Goal: Contribute content: Contribute content

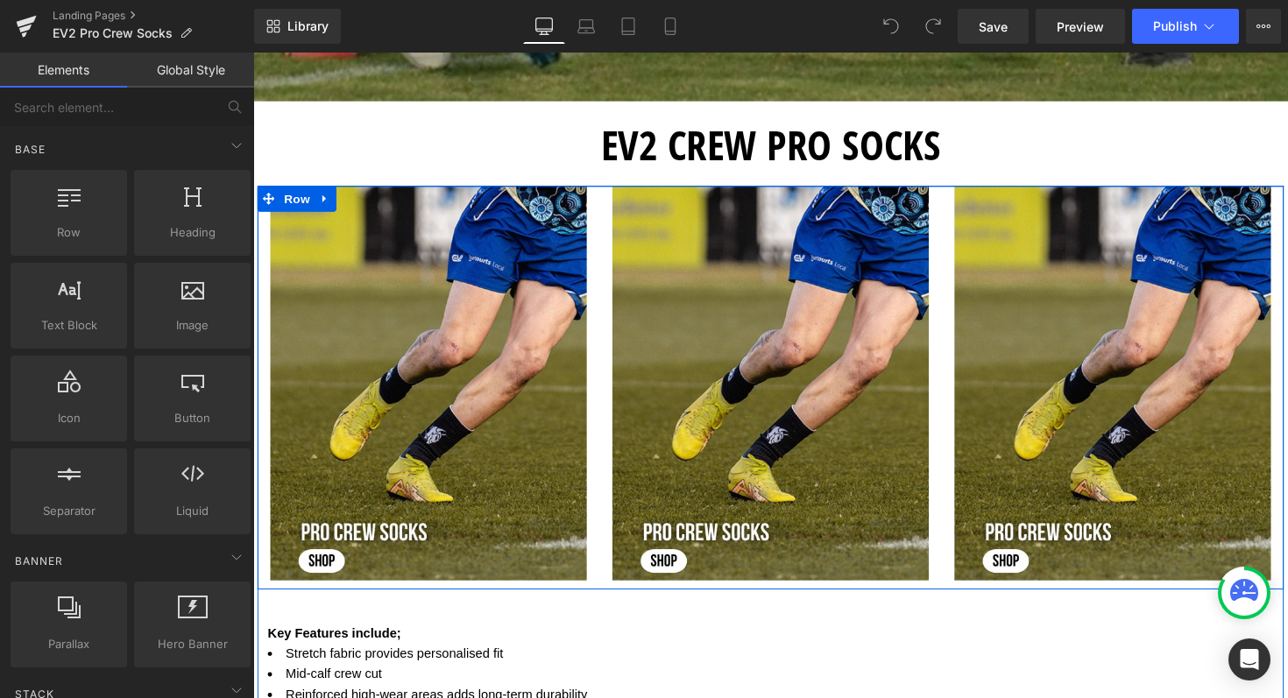
scroll to position [547, 0]
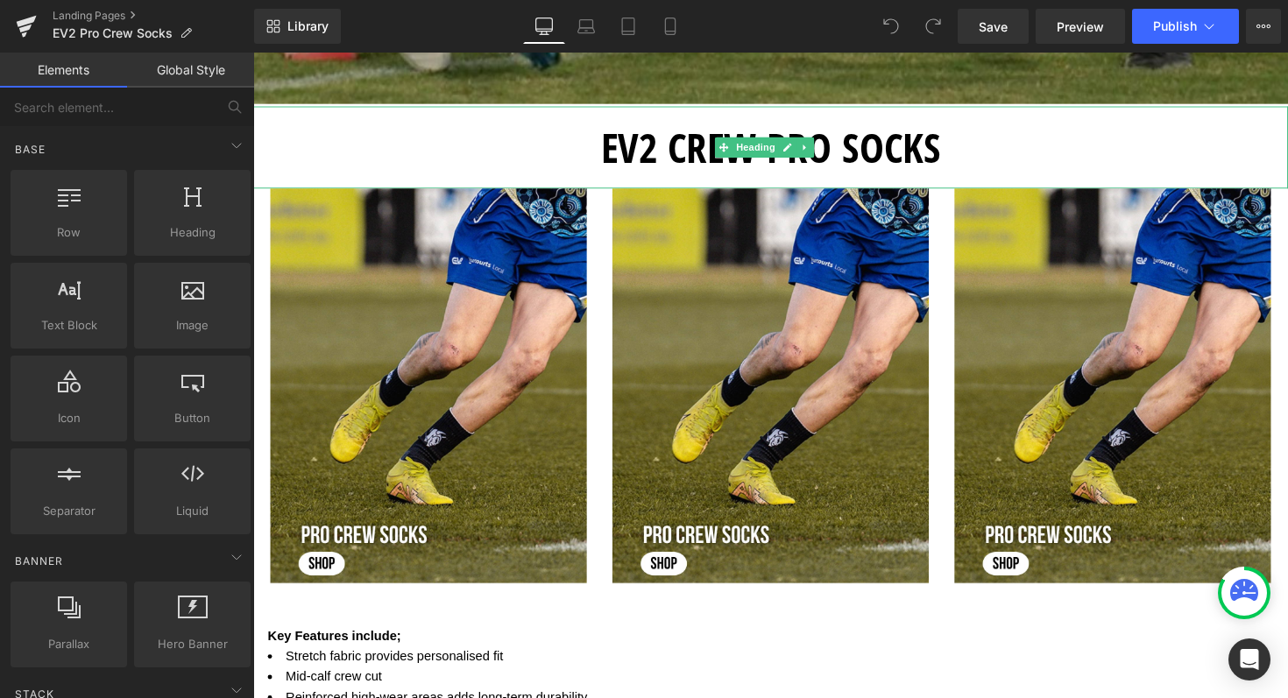
click at [950, 151] on h1 "EV2 CREW PRO SOCKS" at bounding box center [783, 150] width 1060 height 84
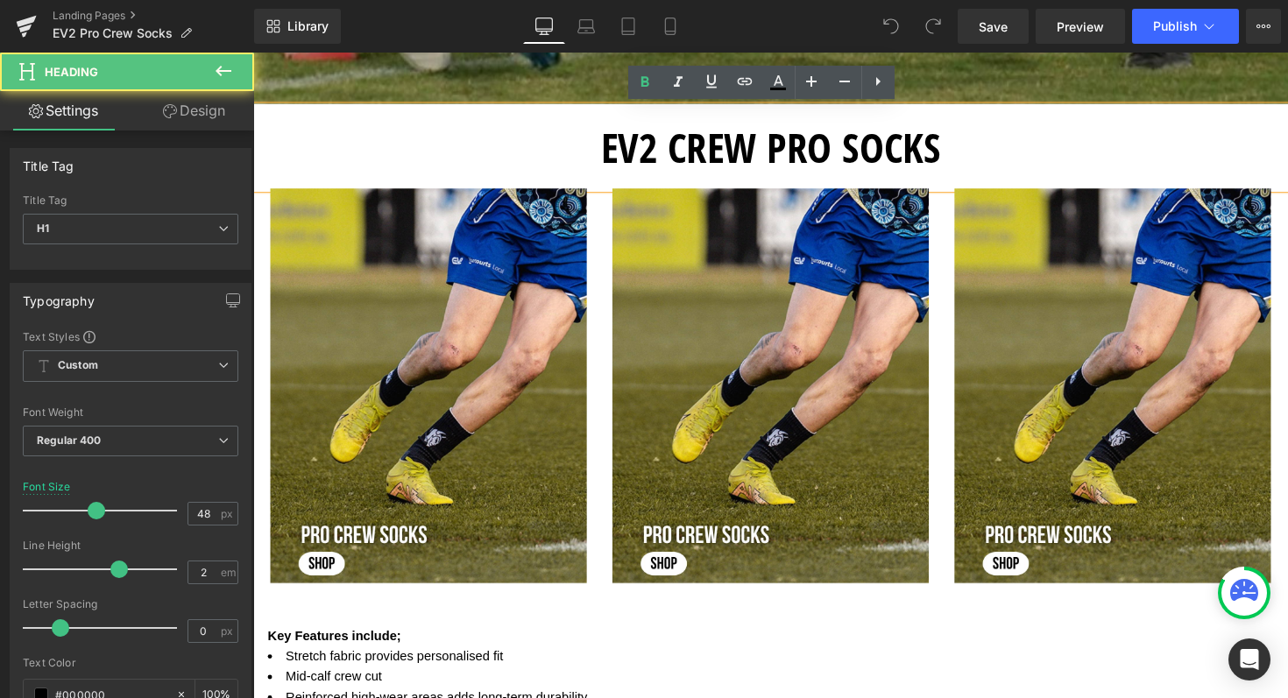
click at [954, 160] on h1 "EV2 CREW PRO SOCKS" at bounding box center [783, 150] width 1060 height 84
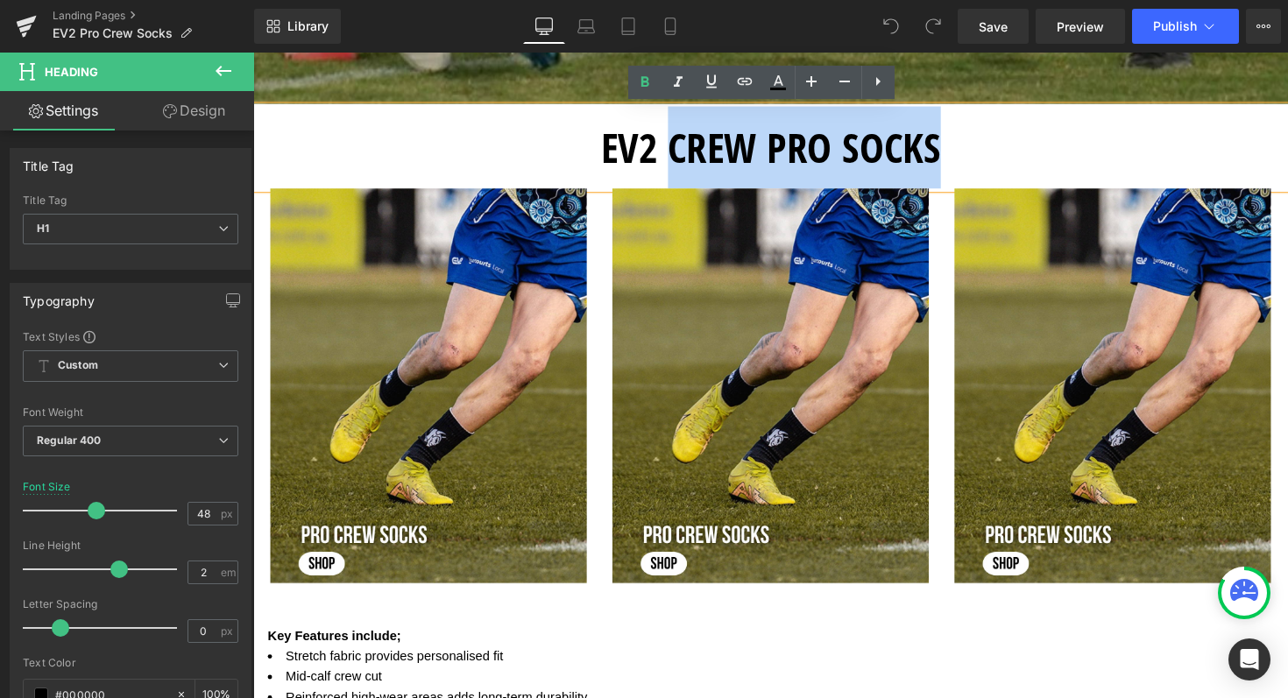
drag, startPoint x: 954, startPoint y: 160, endPoint x: 681, endPoint y: 166, distance: 273.4
click at [681, 166] on h1 "EV2 CREW PRO SOCKS" at bounding box center [783, 150] width 1060 height 84
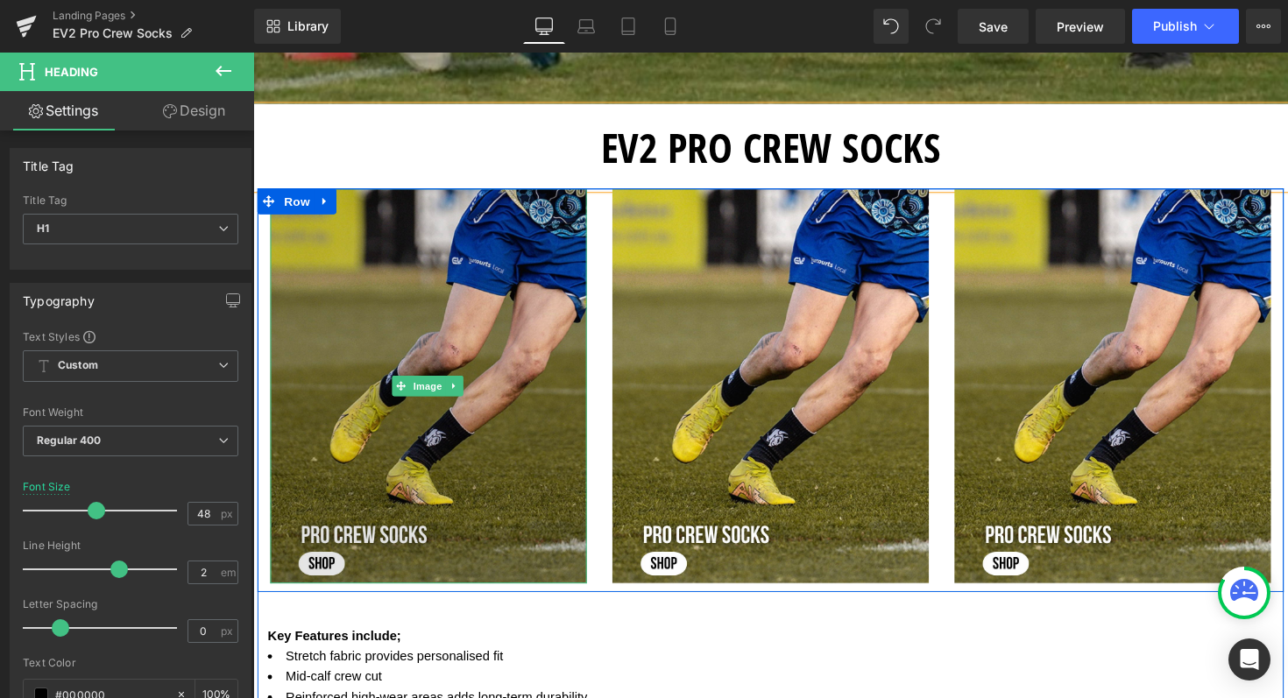
click at [328, 399] on img at bounding box center [433, 394] width 324 height 405
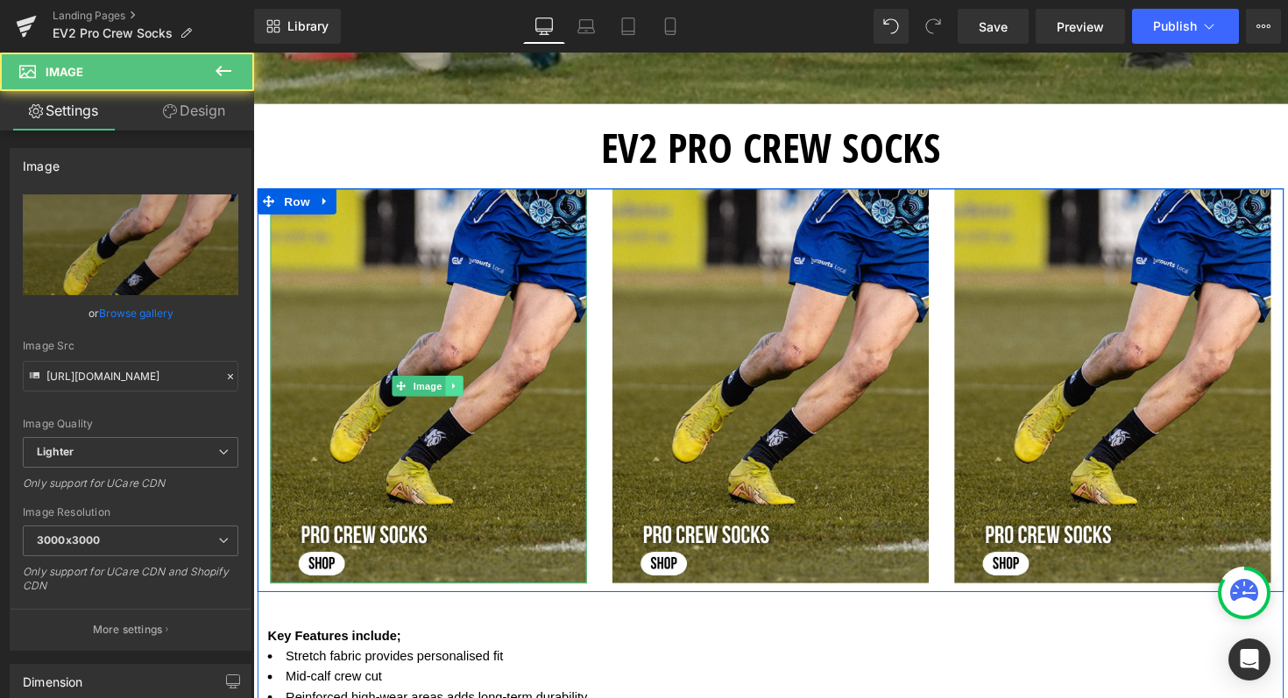
click at [458, 389] on icon at bounding box center [460, 394] width 10 height 11
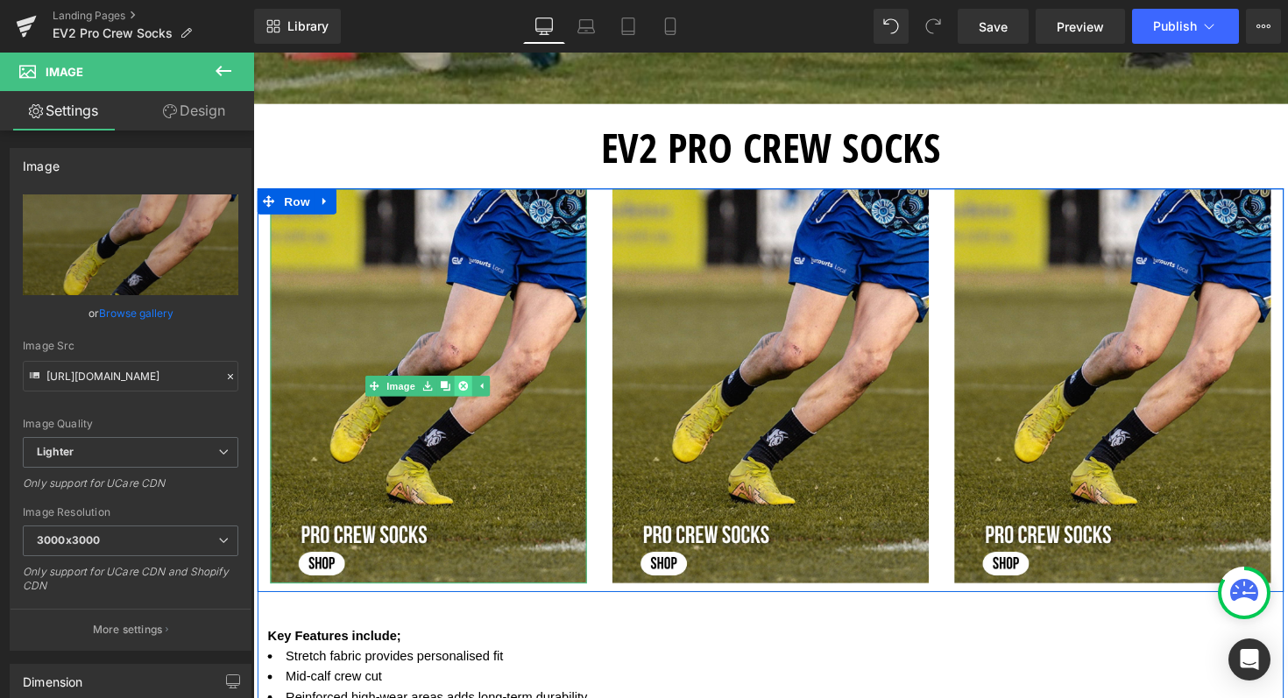
click at [463, 391] on icon at bounding box center [468, 394] width 10 height 10
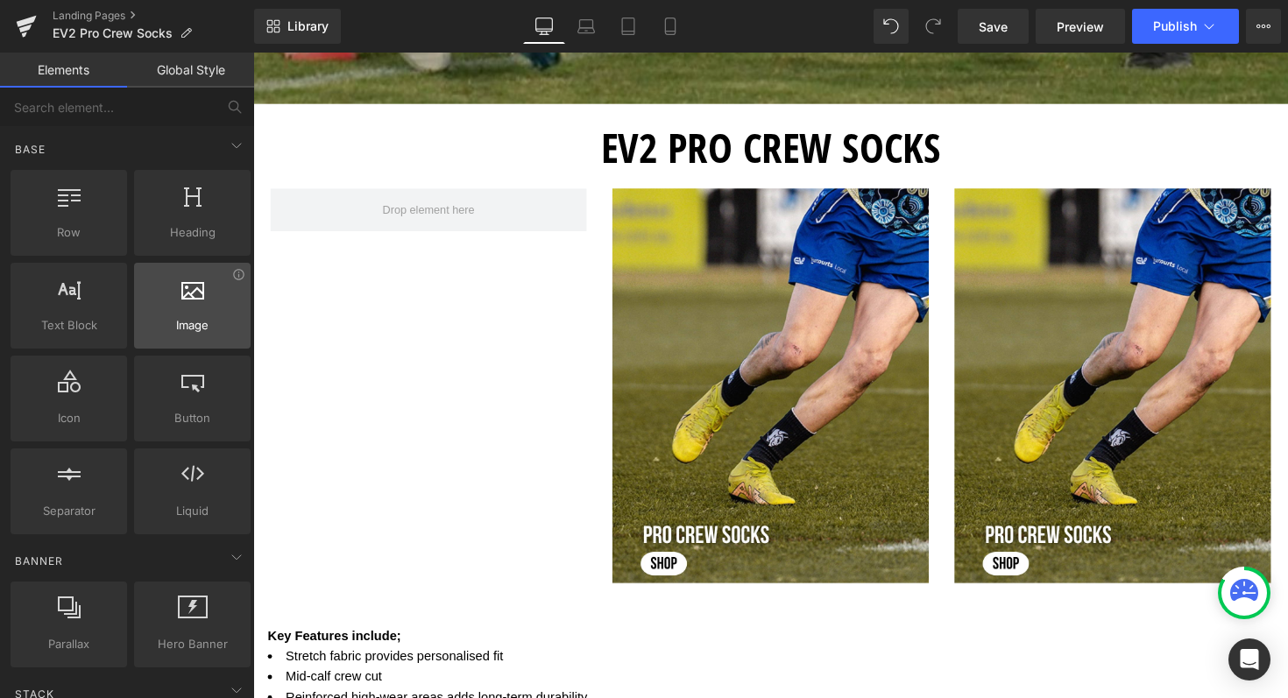
click at [175, 315] on div at bounding box center [192, 296] width 106 height 39
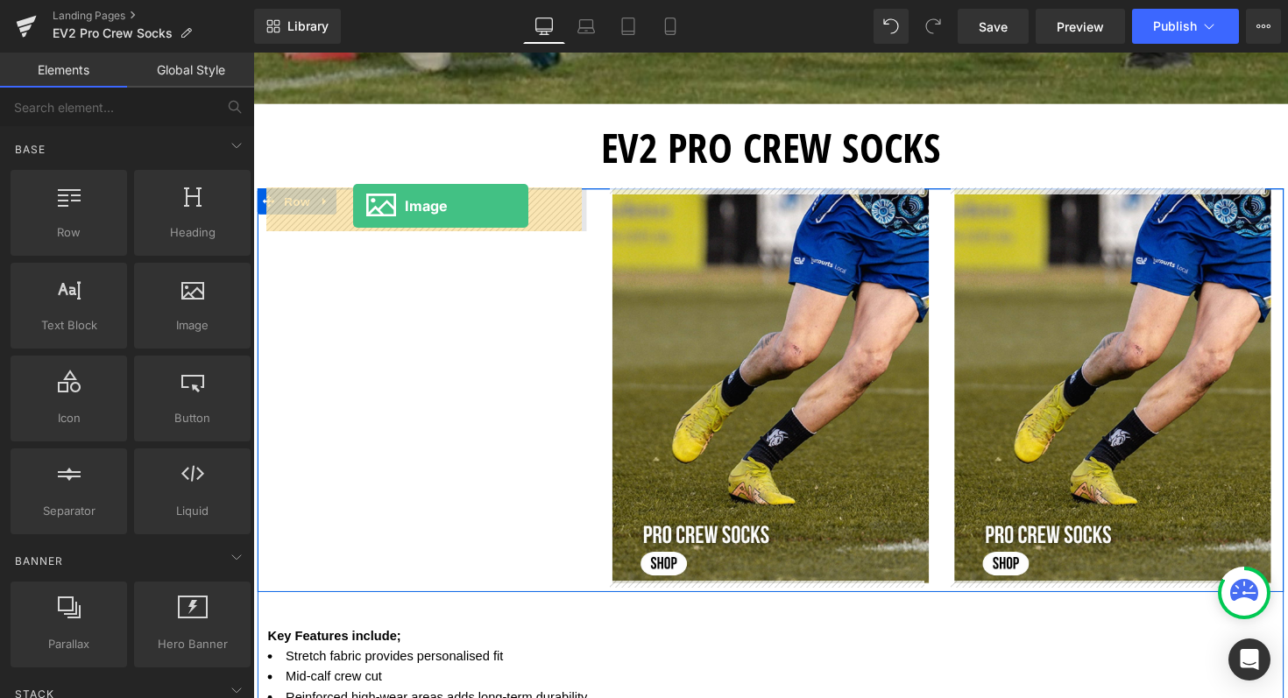
drag, startPoint x: 428, startPoint y: 367, endPoint x: 356, endPoint y: 209, distance: 173.6
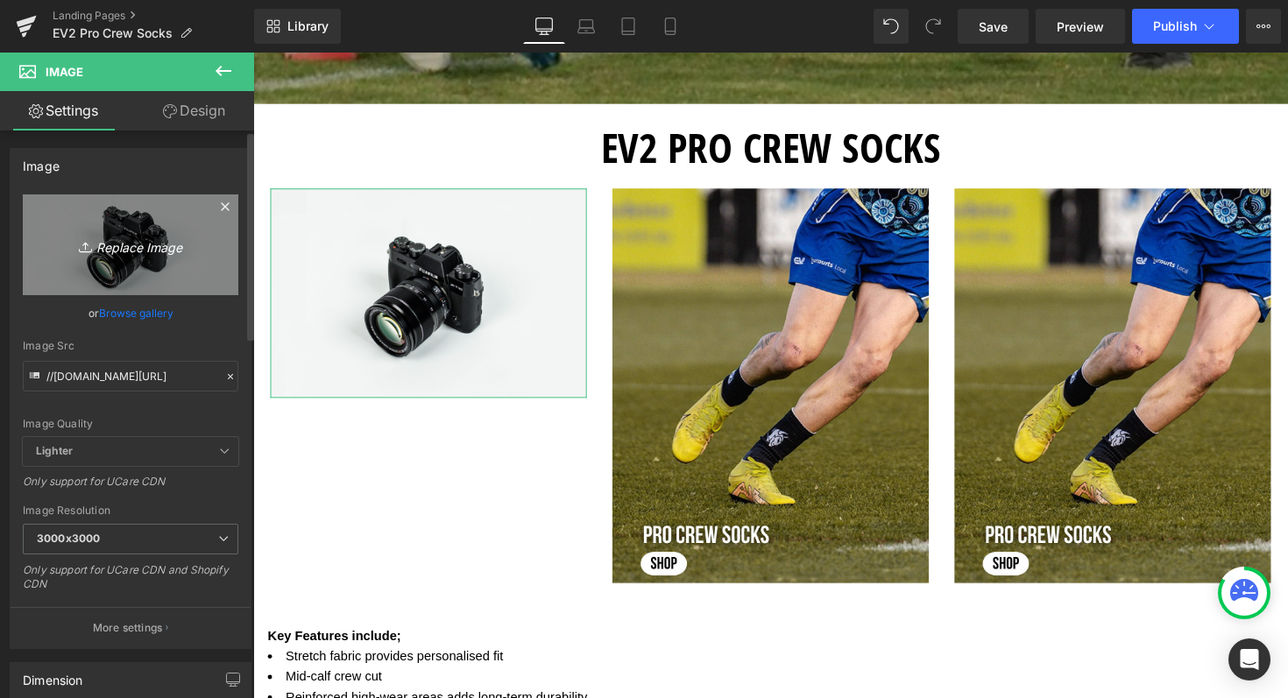
click at [100, 248] on icon "Replace Image" at bounding box center [130, 245] width 140 height 22
type input "C:\fakepath\Shop now (77).png"
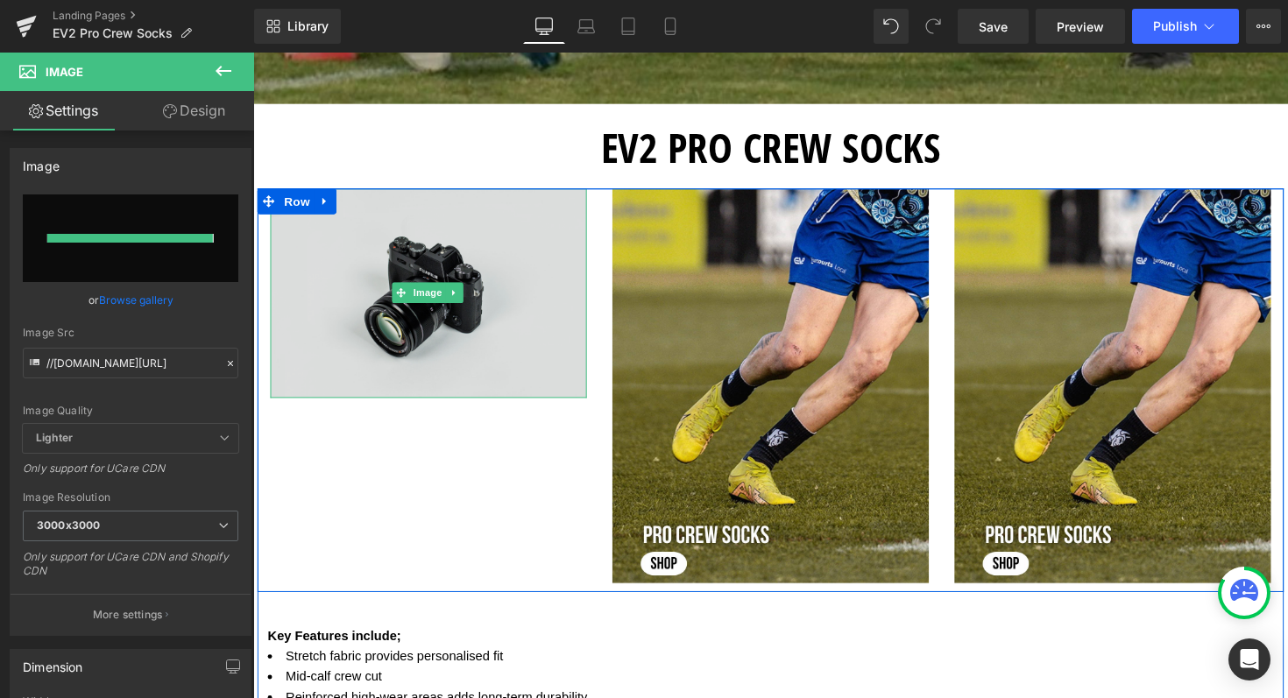
type input "[URL][DOMAIN_NAME]"
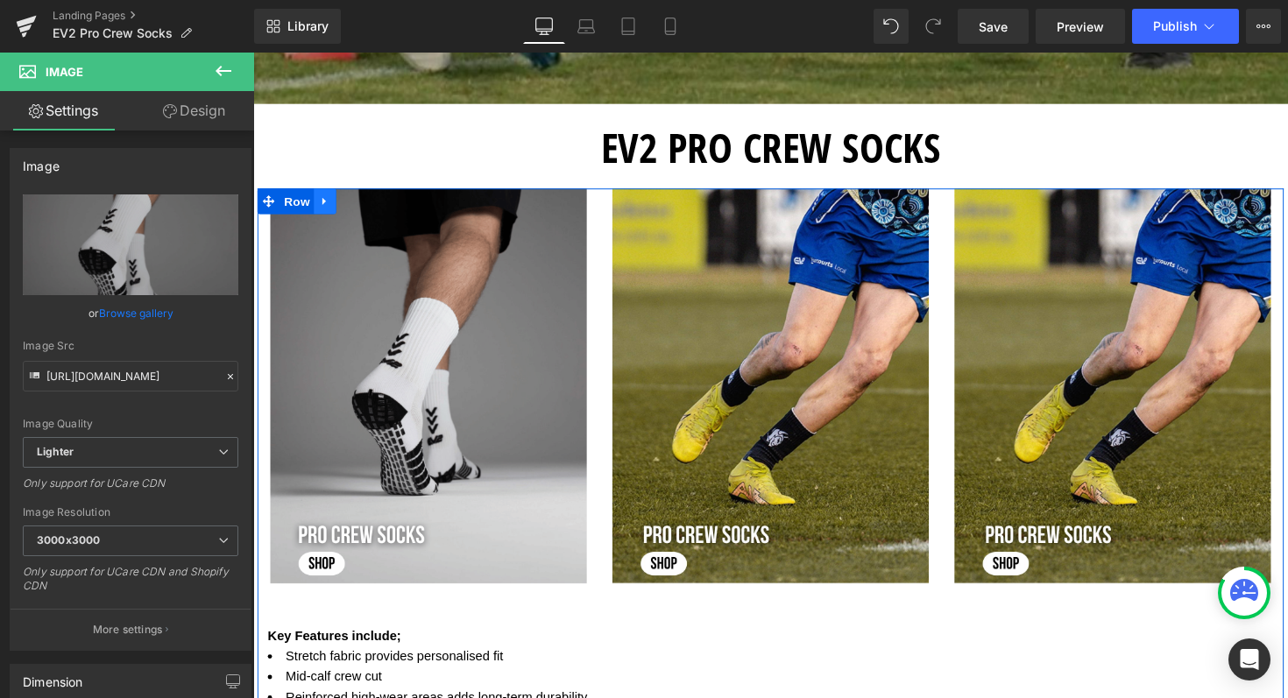
click at [324, 203] on icon at bounding box center [326, 205] width 4 height 8
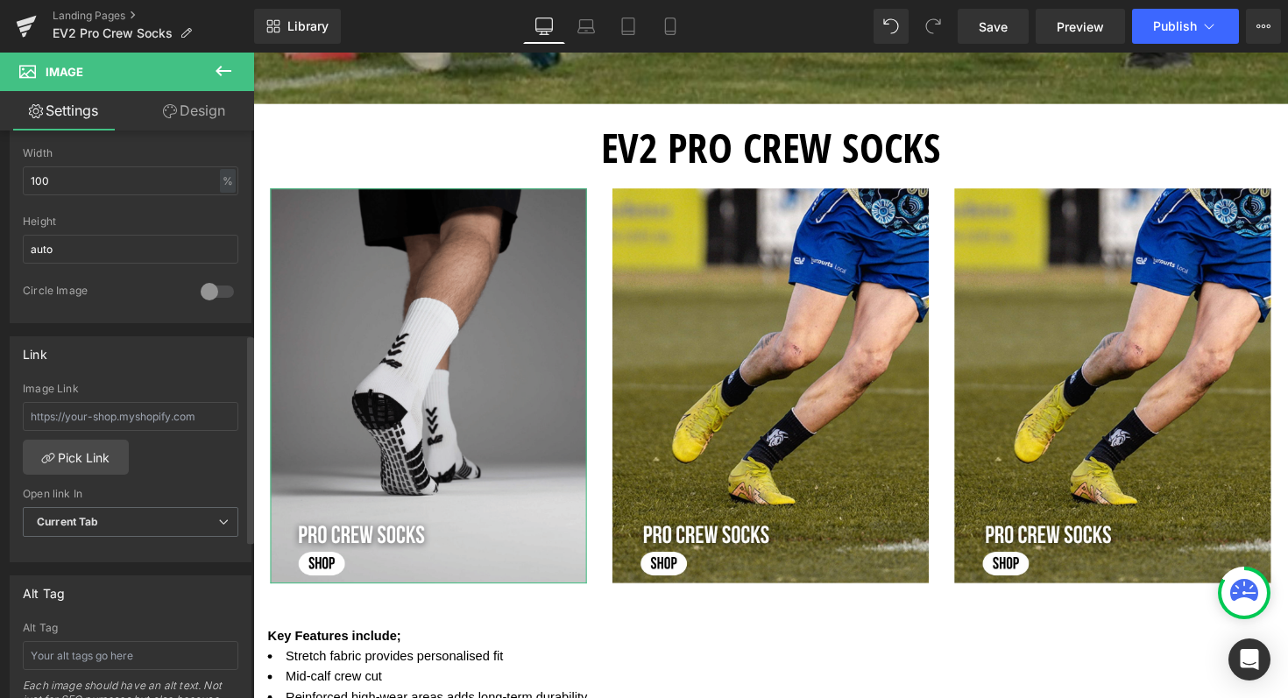
scroll to position [552, 0]
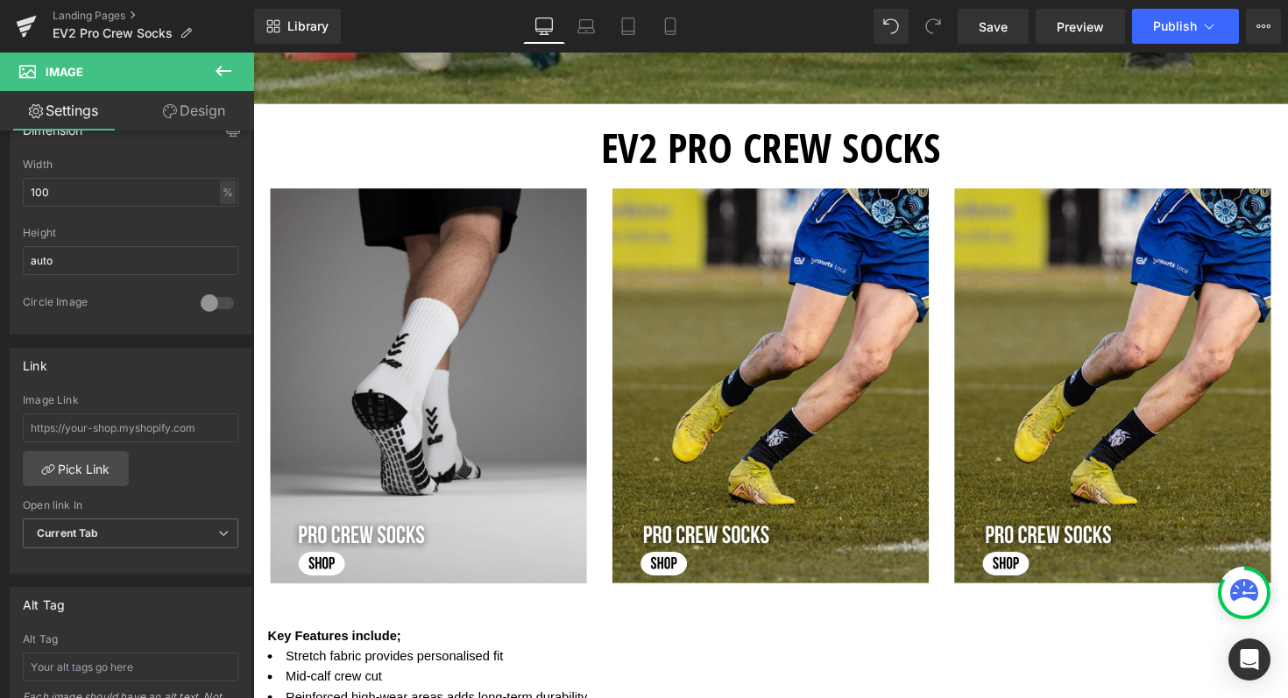
click at [216, 74] on icon at bounding box center [223, 70] width 21 height 21
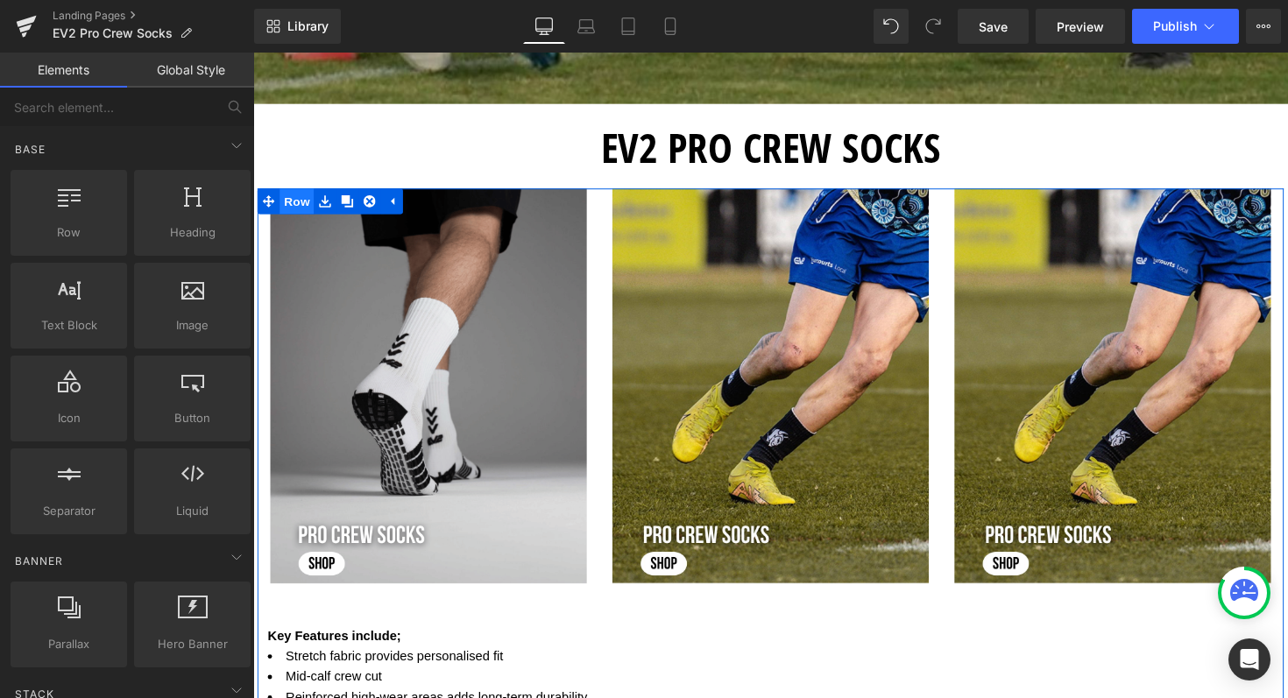
click at [292, 201] on span "Row" at bounding box center [297, 205] width 35 height 26
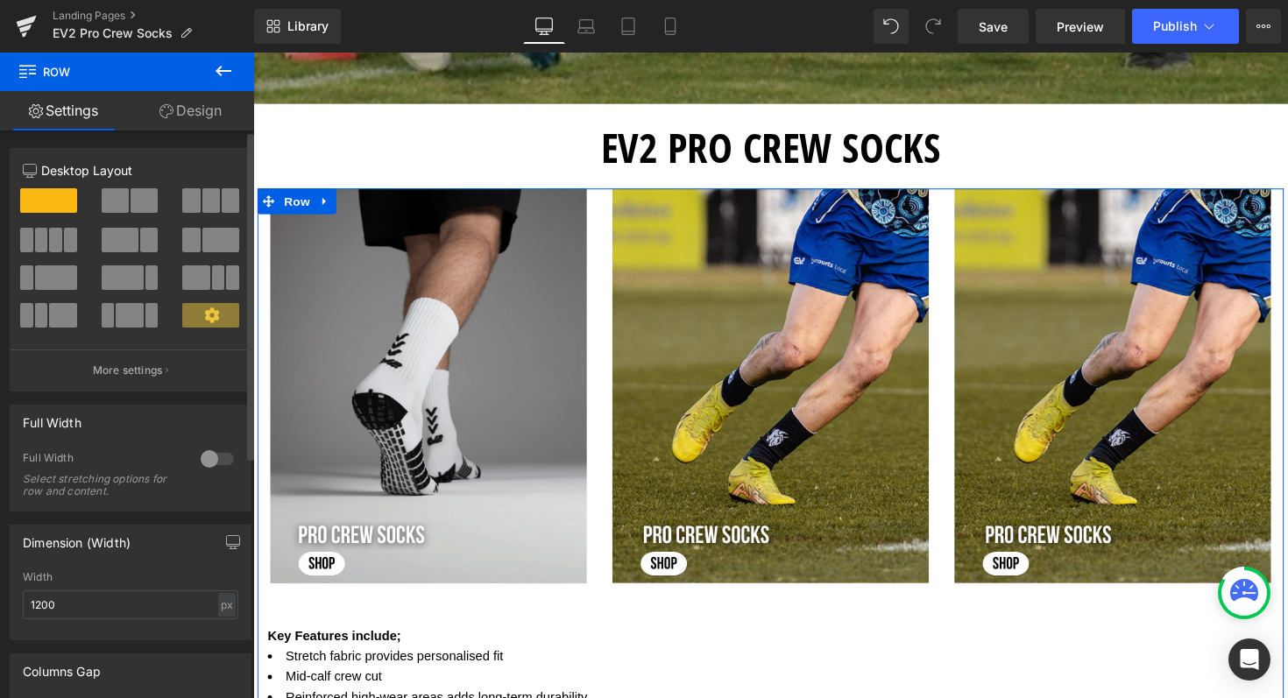
click at [213, 456] on div at bounding box center [217, 459] width 42 height 28
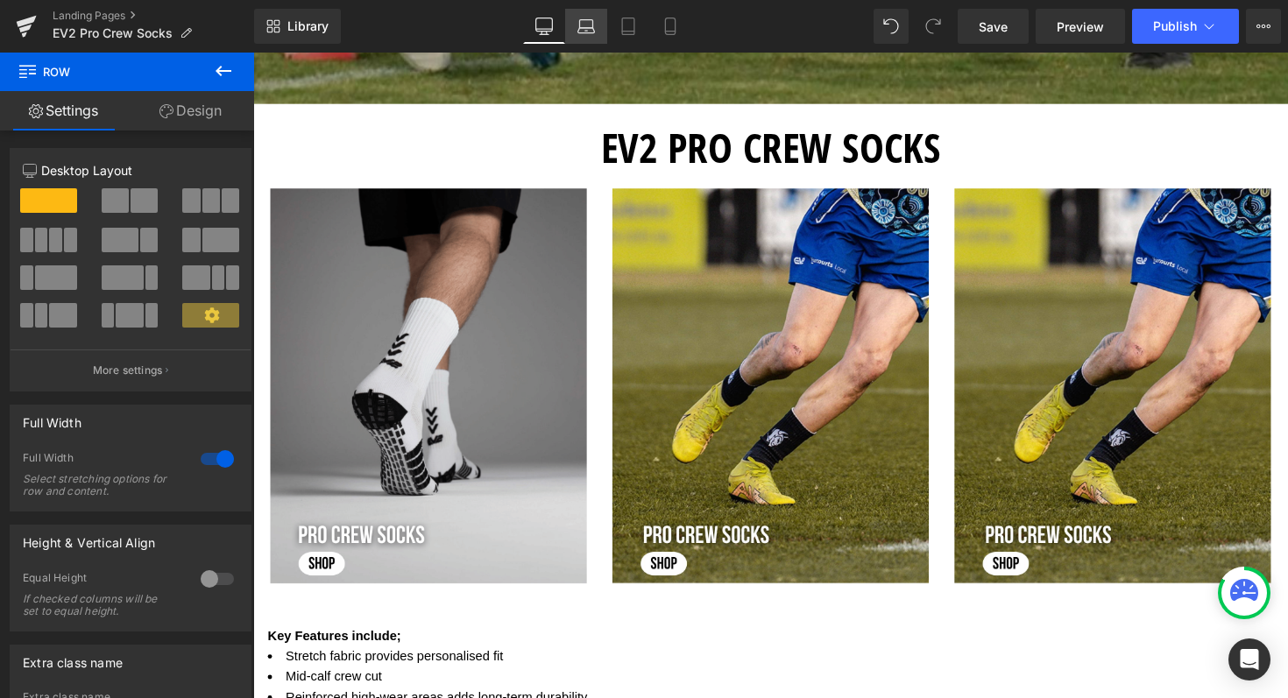
click at [590, 28] on icon at bounding box center [586, 27] width 18 height 18
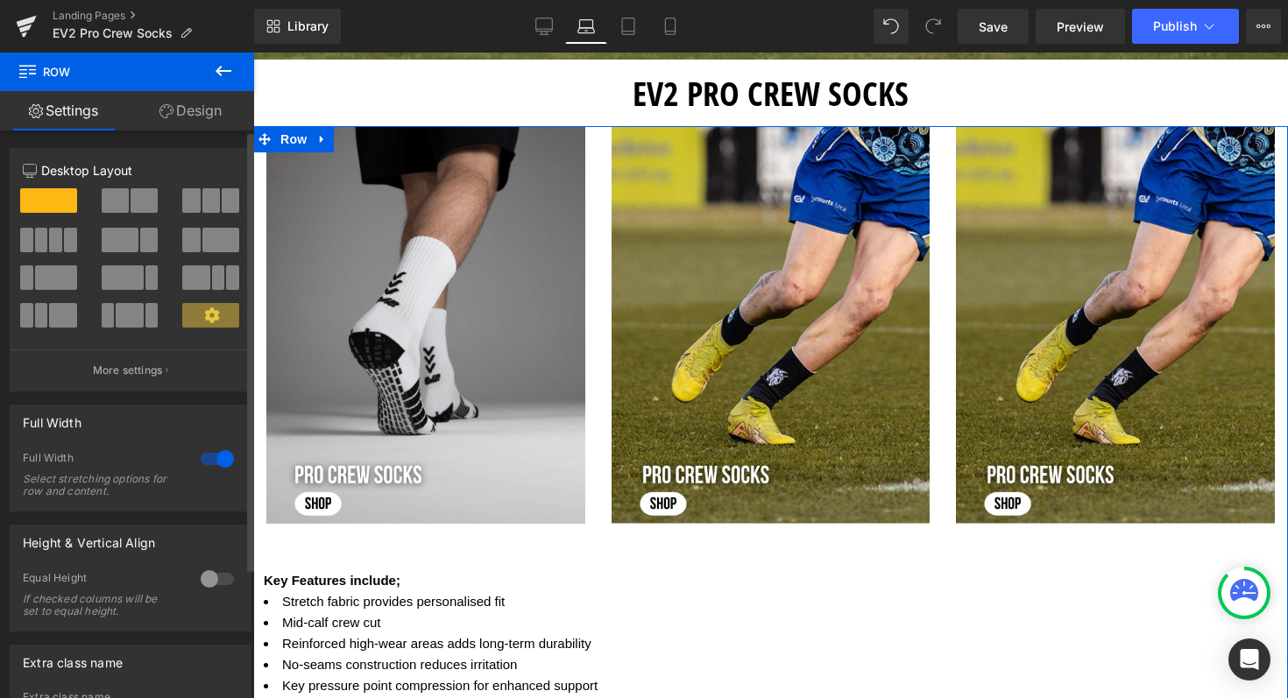
click at [201, 577] on div at bounding box center [217, 579] width 42 height 28
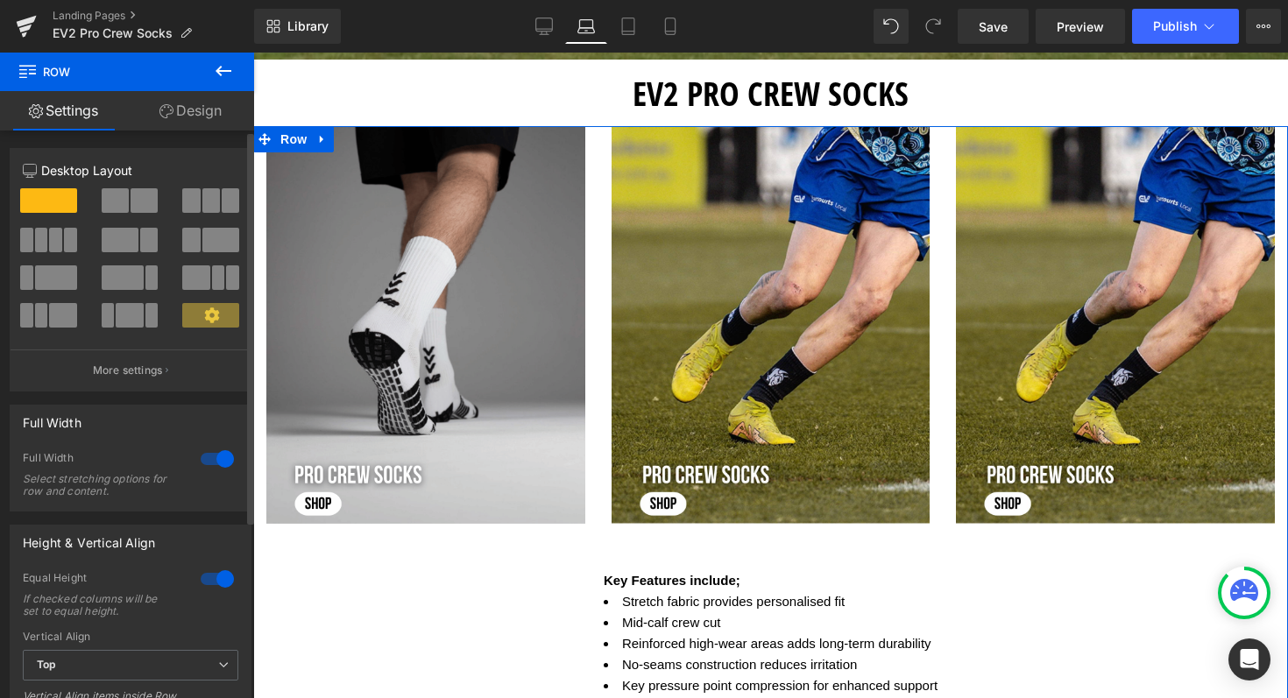
click at [213, 577] on div at bounding box center [217, 579] width 42 height 28
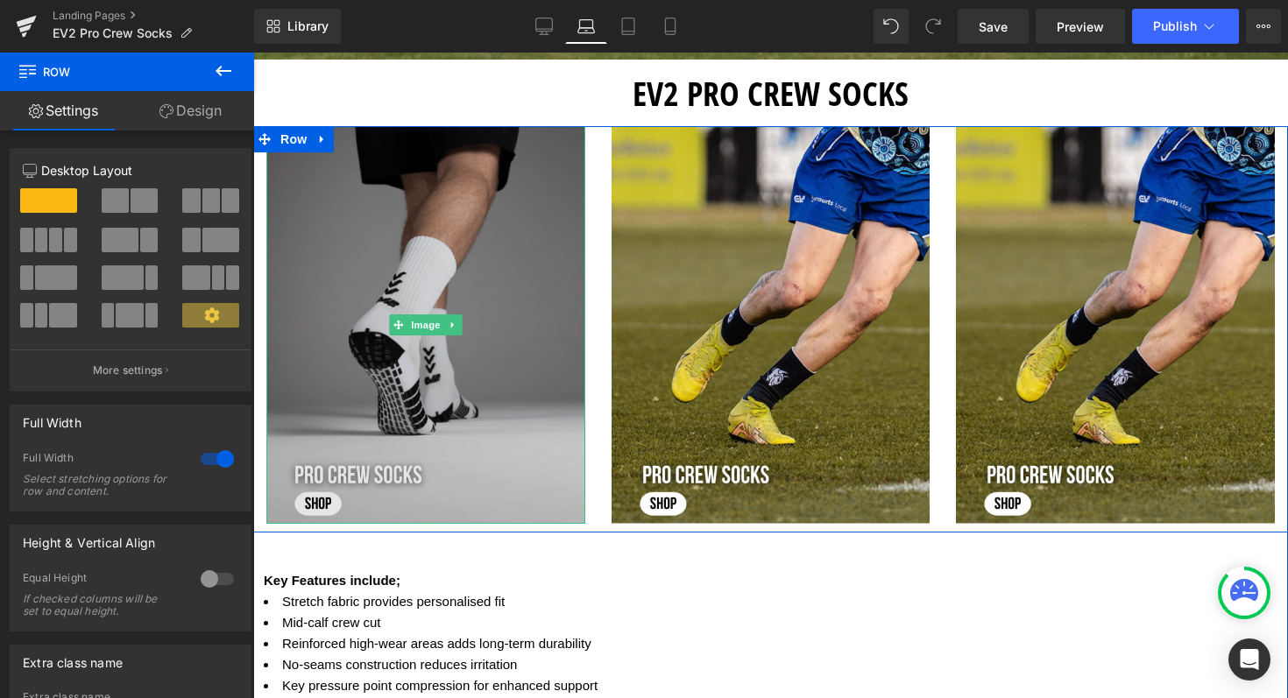
click at [409, 293] on img at bounding box center [425, 325] width 319 height 399
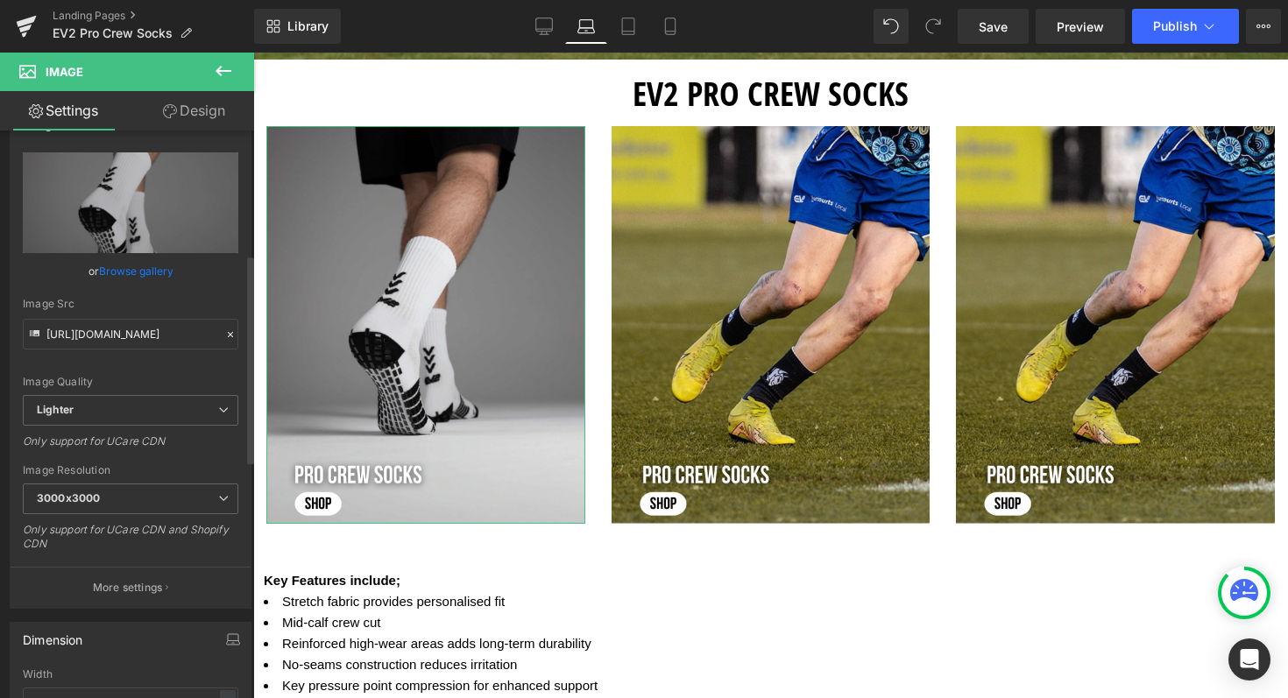
scroll to position [0, 0]
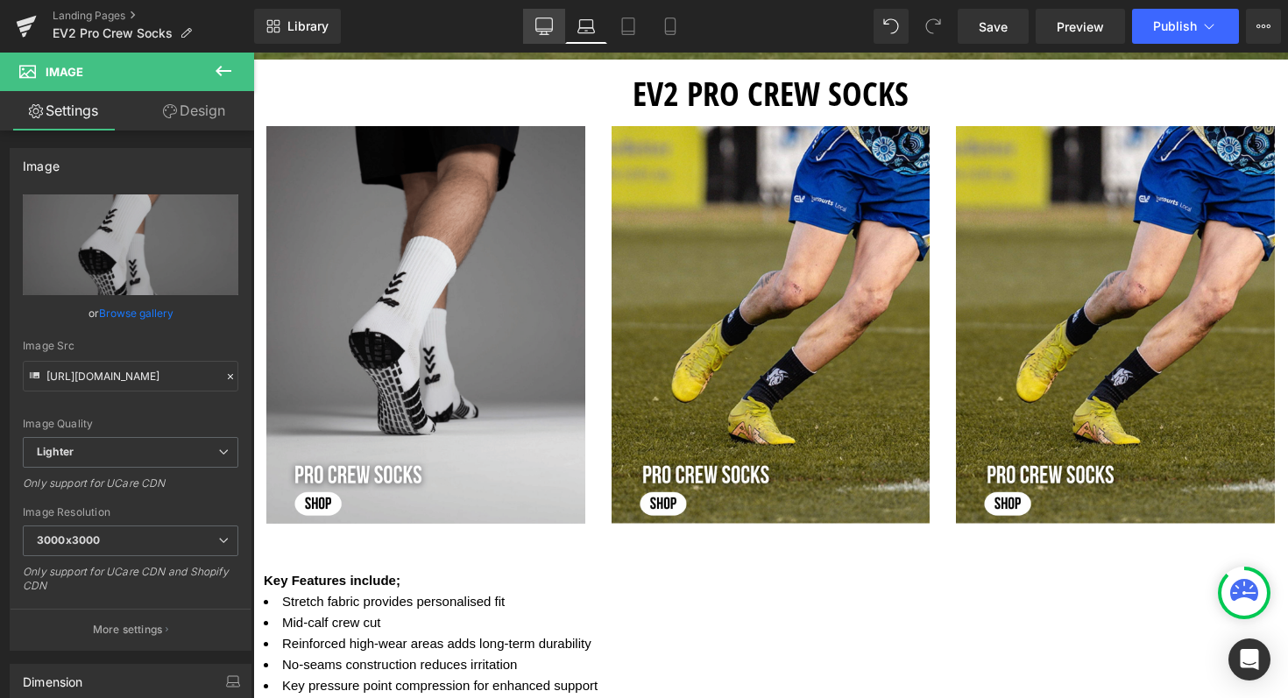
click at [553, 25] on icon at bounding box center [544, 24] width 17 height 13
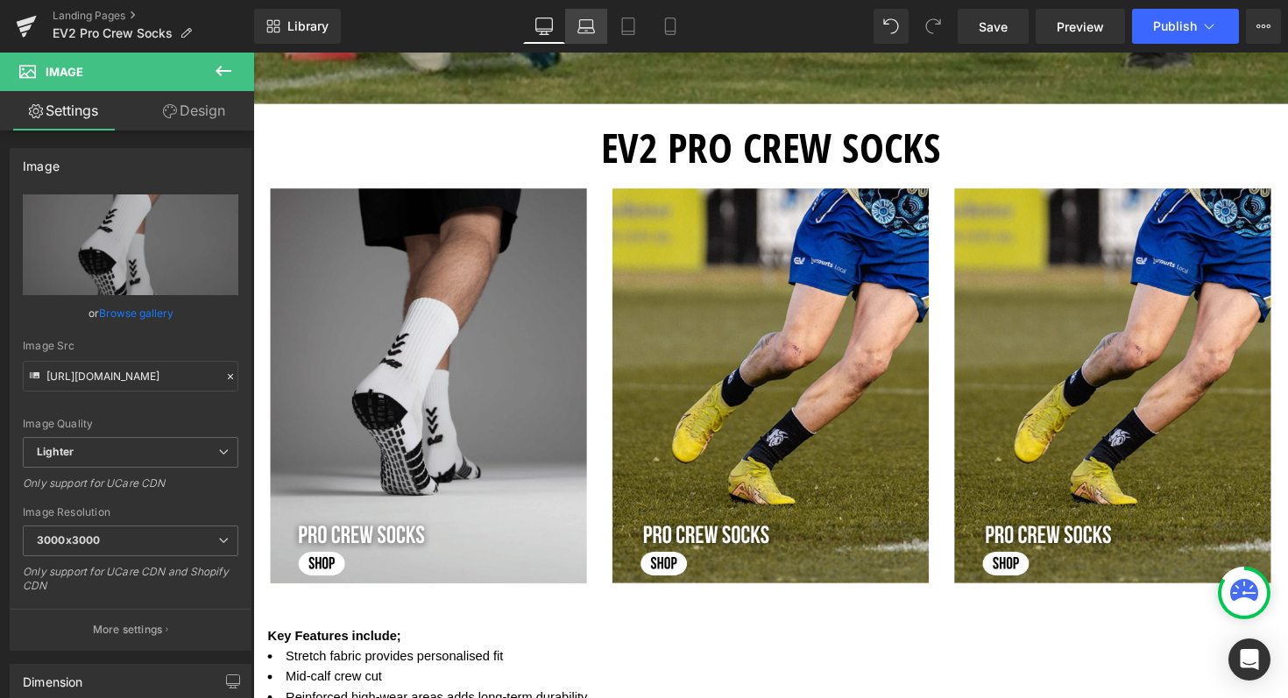
click at [592, 37] on link "Laptop" at bounding box center [586, 26] width 42 height 35
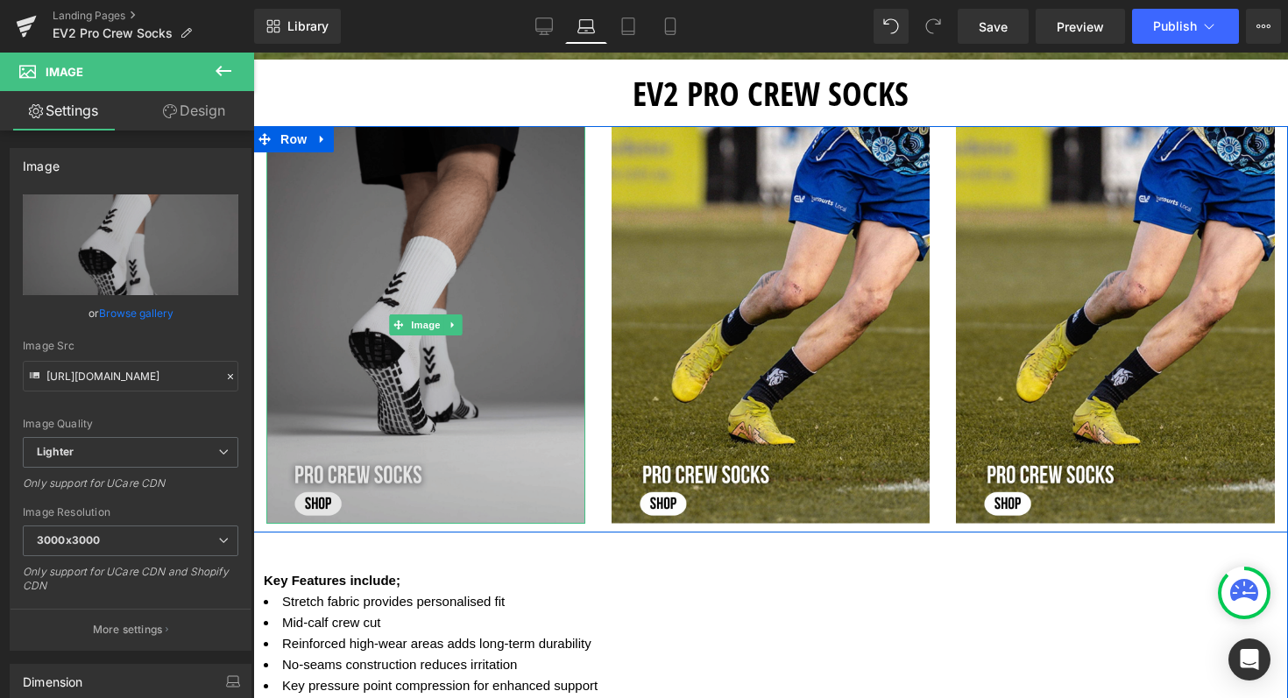
click at [392, 343] on img at bounding box center [425, 325] width 319 height 399
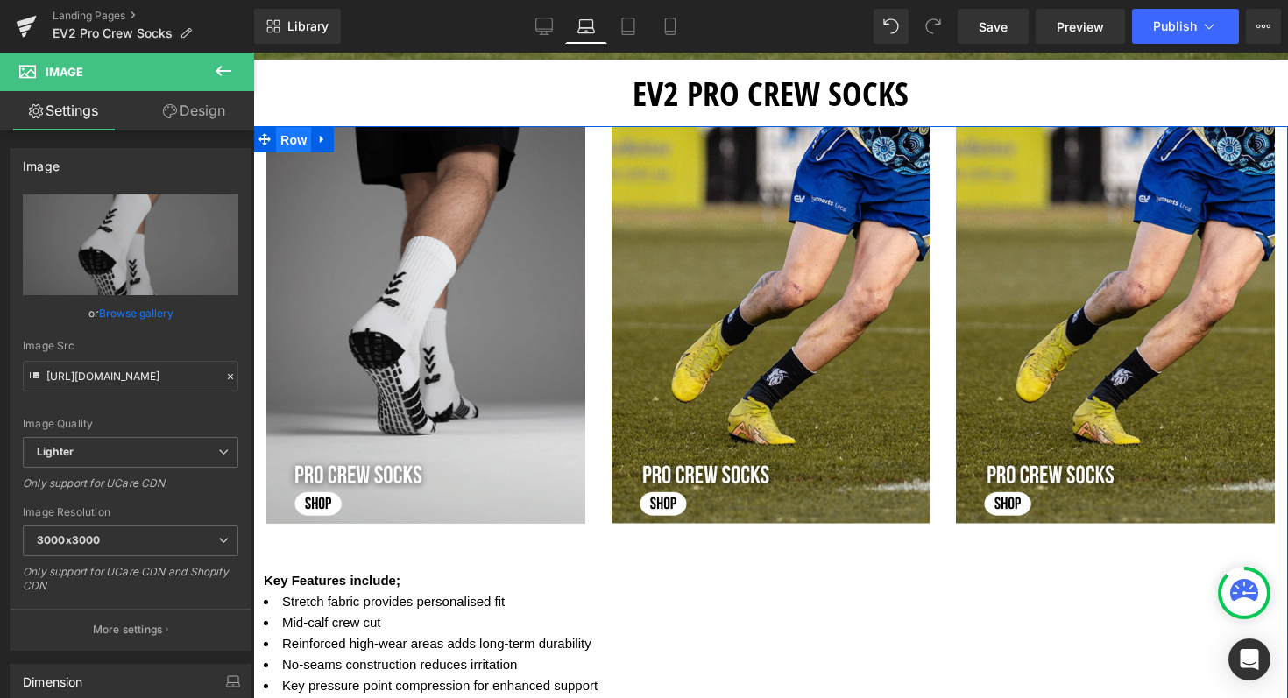
click at [293, 135] on span "Row" at bounding box center [293, 140] width 35 height 26
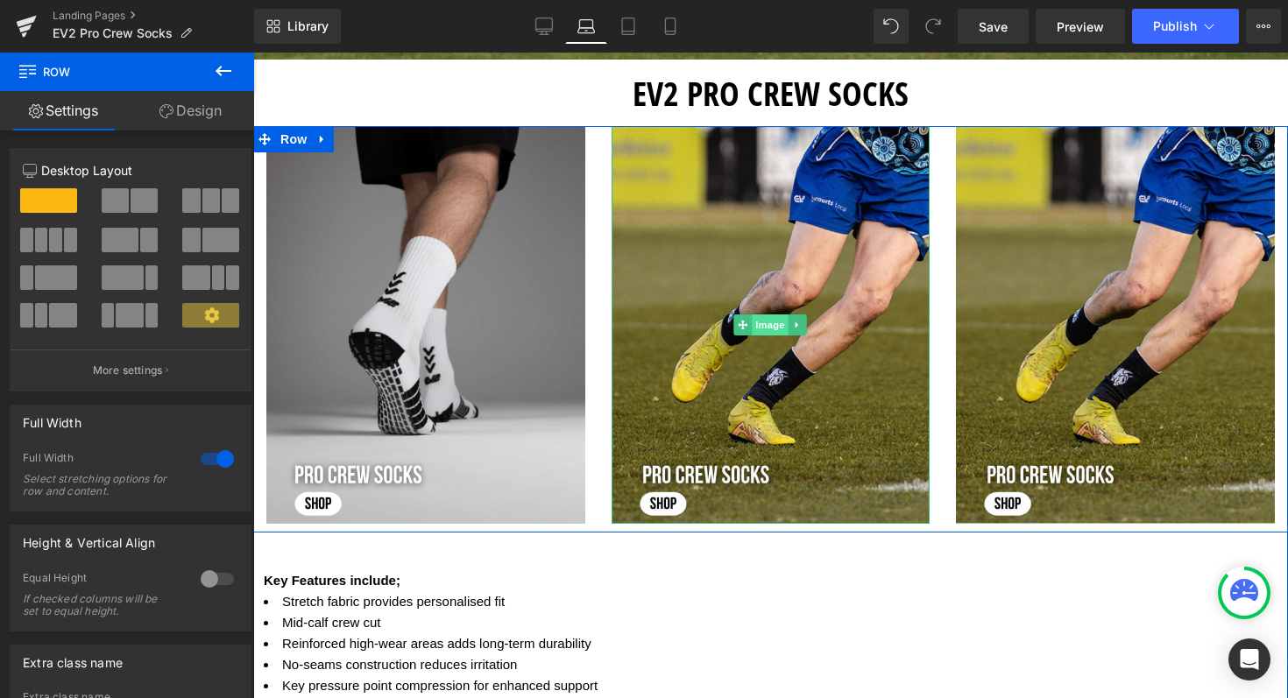
click at [765, 323] on span "Image" at bounding box center [771, 325] width 37 height 21
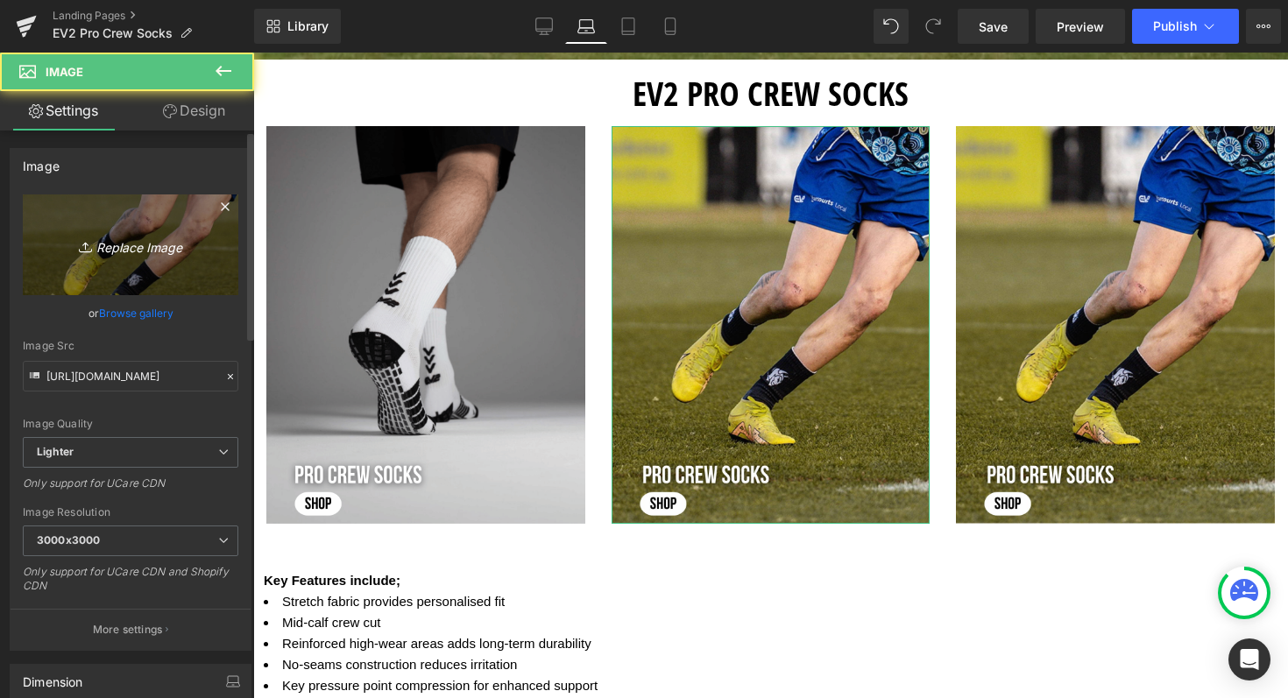
click at [138, 244] on icon "Replace Image" at bounding box center [130, 245] width 140 height 22
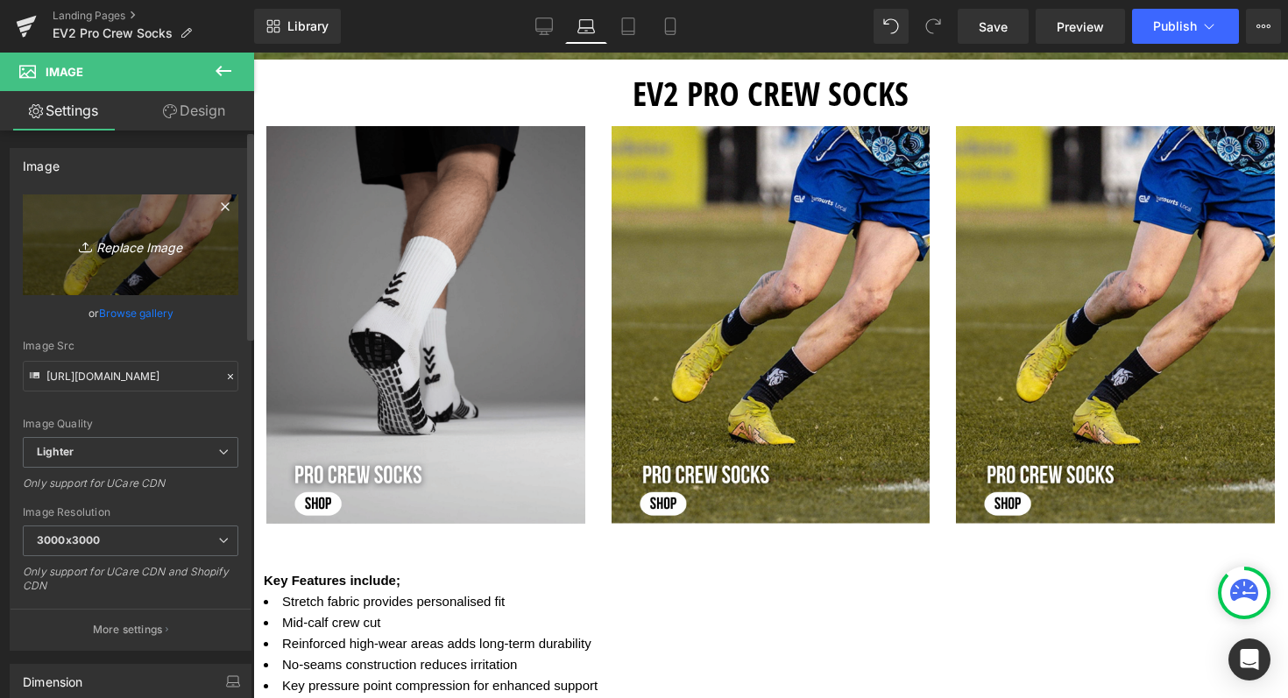
type input "C:\fakepath\Shop now (77).png"
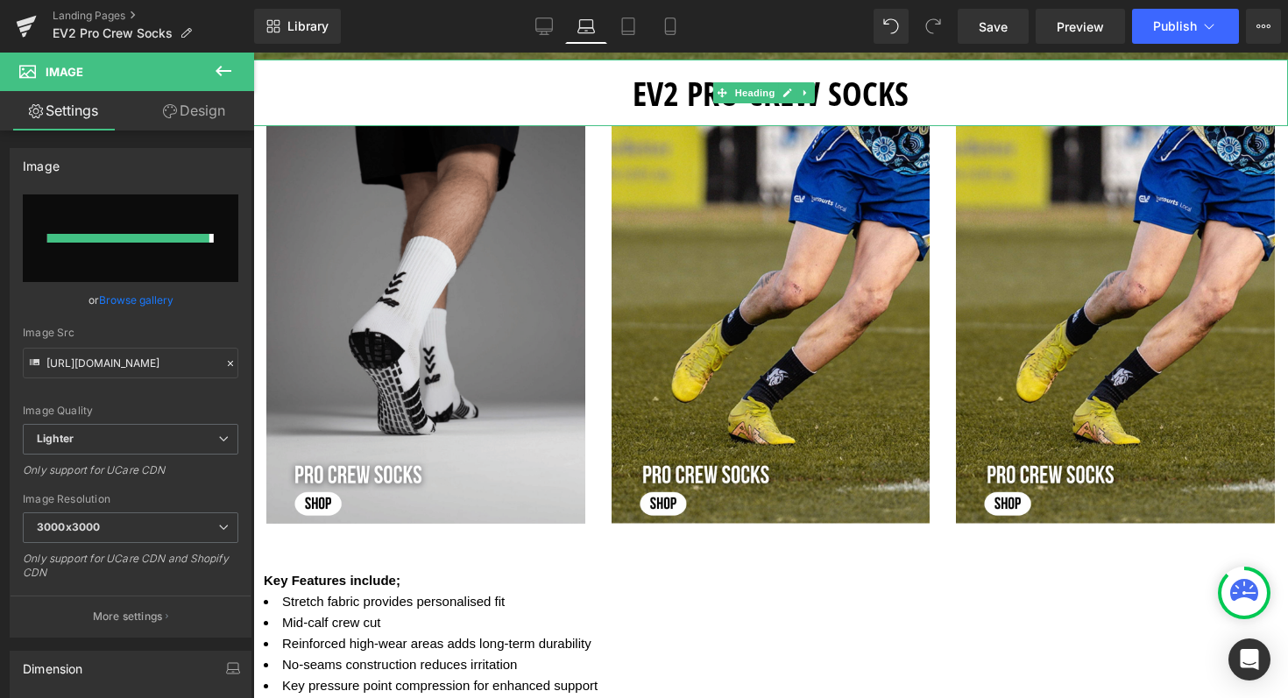
type input "[URL][DOMAIN_NAME]"
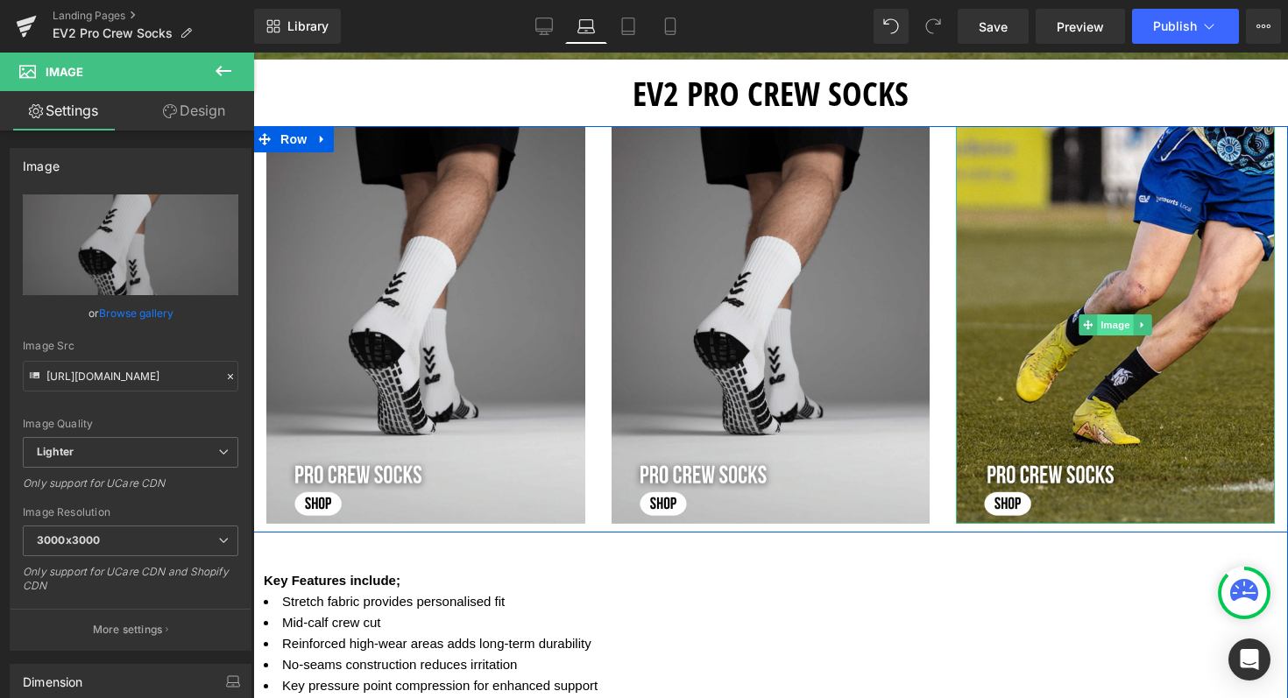
click at [1107, 319] on span "Image" at bounding box center [1115, 325] width 37 height 21
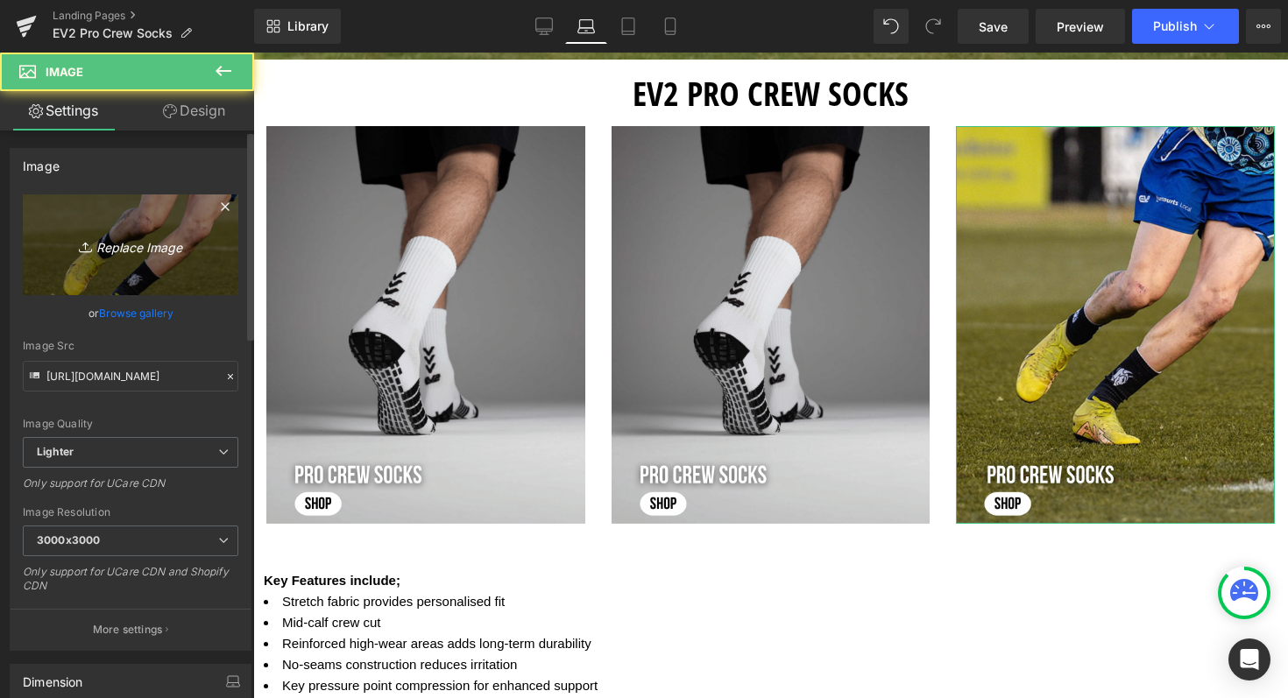
click at [112, 251] on icon "Replace Image" at bounding box center [130, 245] width 140 height 22
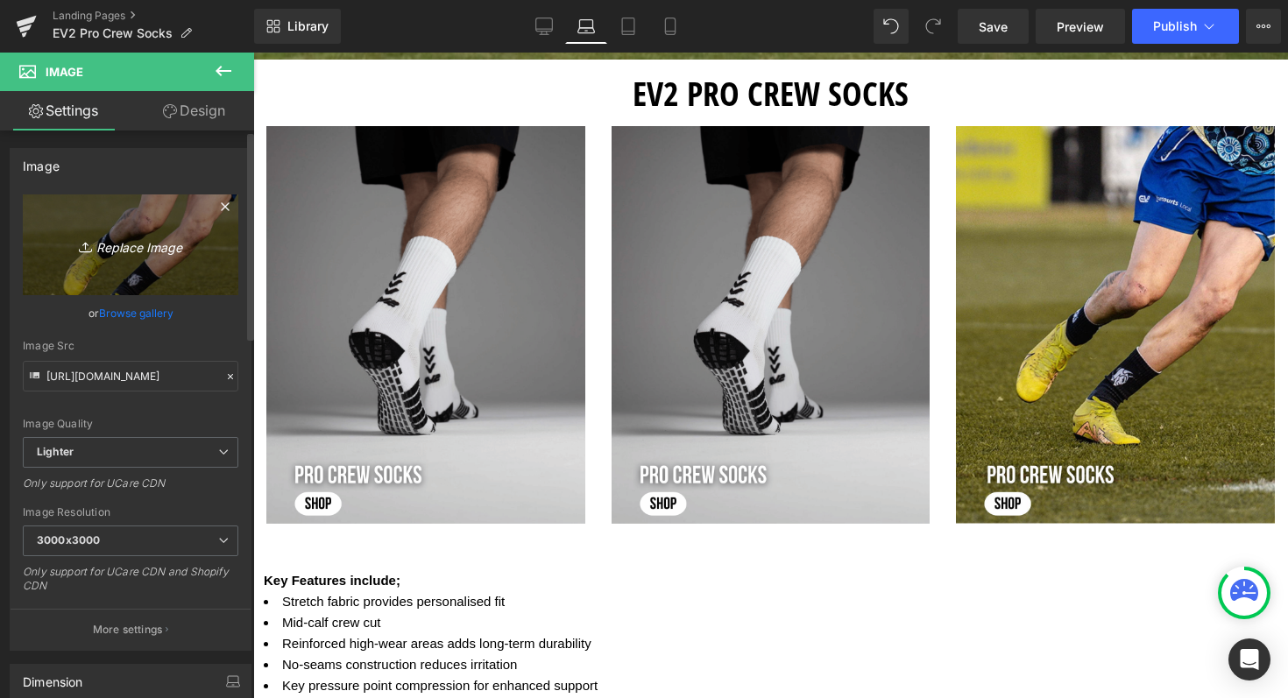
type input "C:\fakepath\Shop now (77).png"
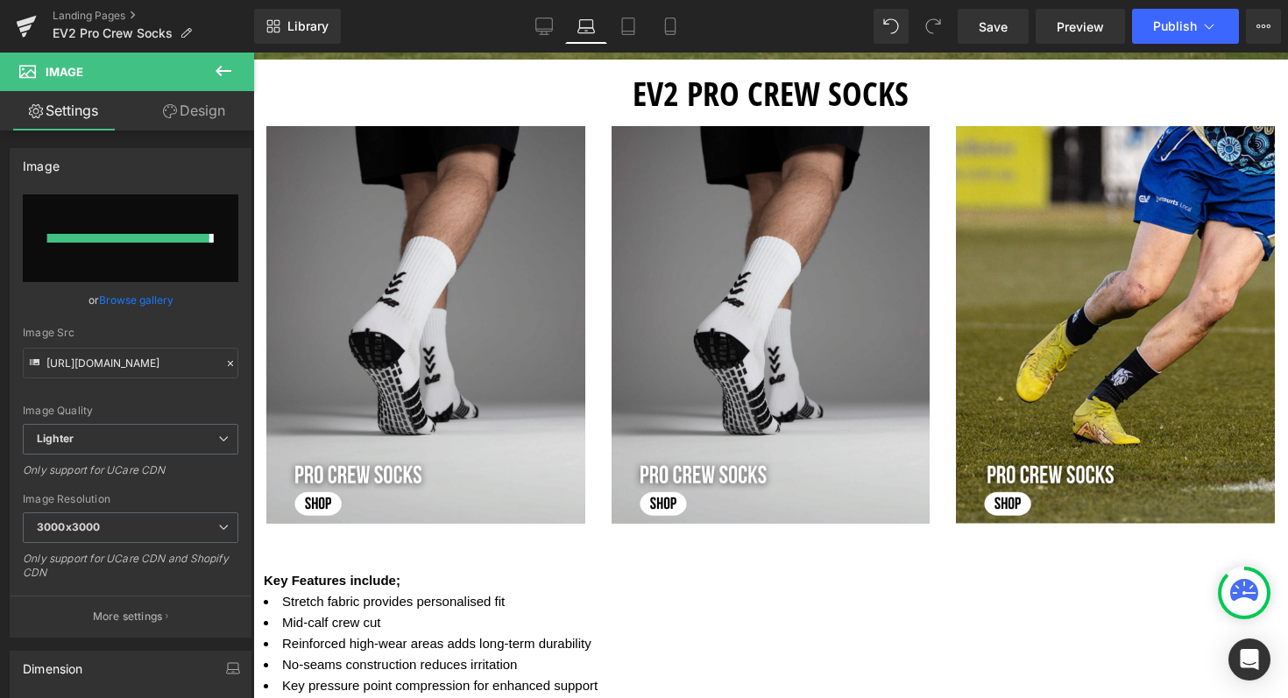
type input "[URL][DOMAIN_NAME]"
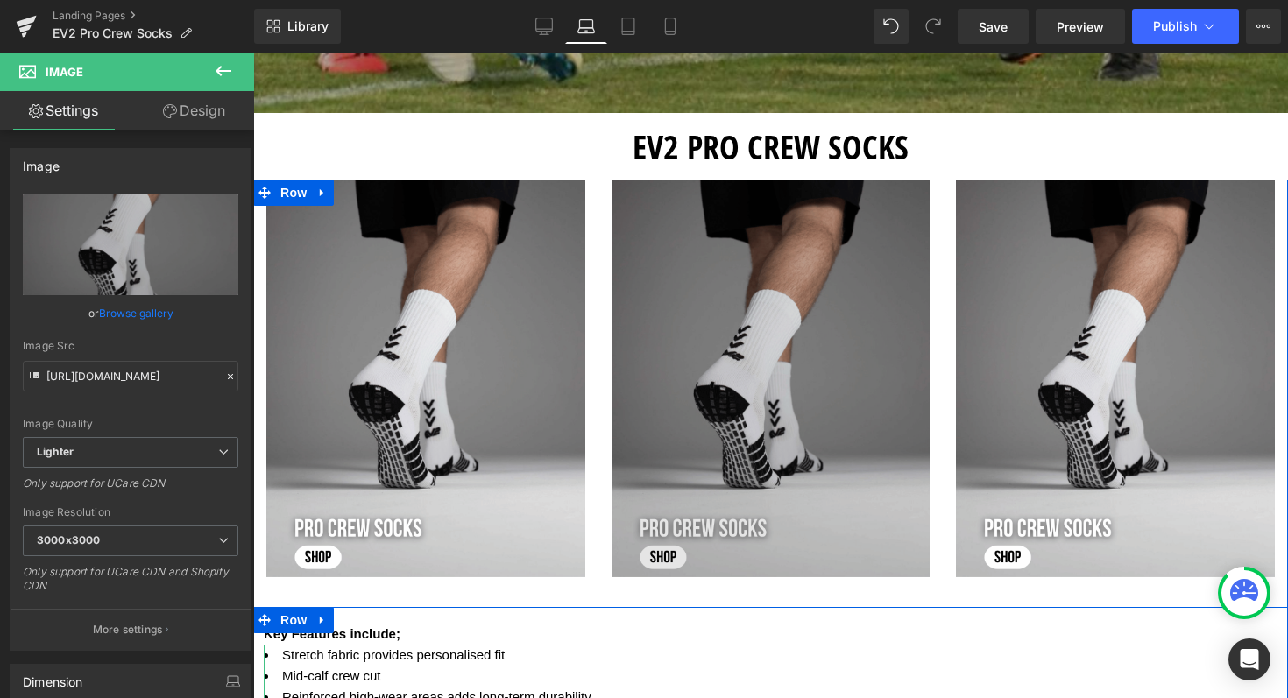
scroll to position [485, 0]
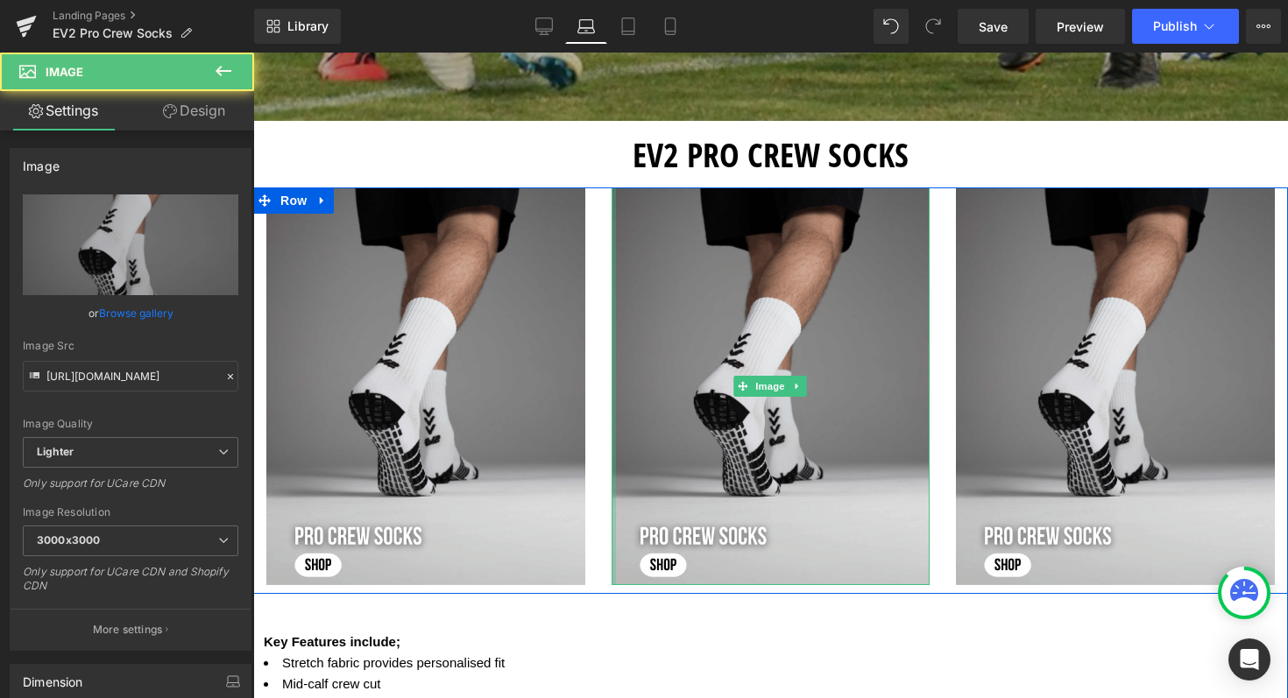
drag, startPoint x: 604, startPoint y: 321, endPoint x: 585, endPoint y: 321, distance: 19.3
click at [585, 321] on div "Image Image Image Row" at bounding box center [770, 390] width 1035 height 407
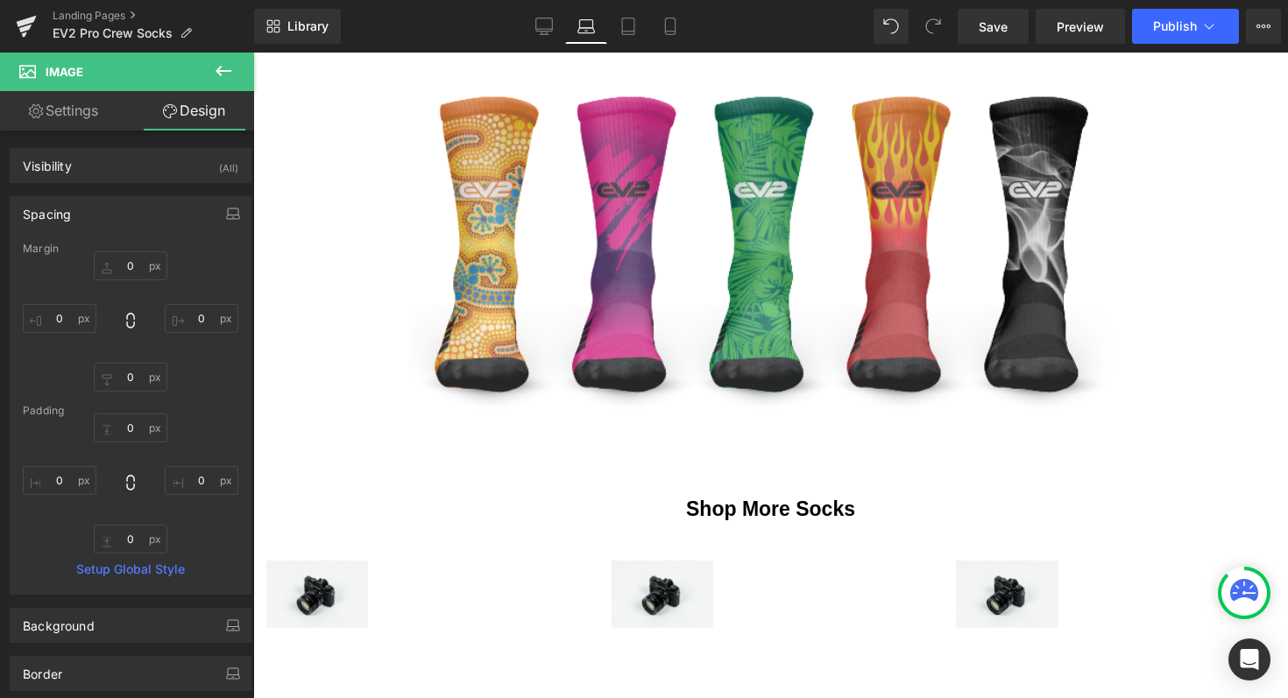
scroll to position [1329, 0]
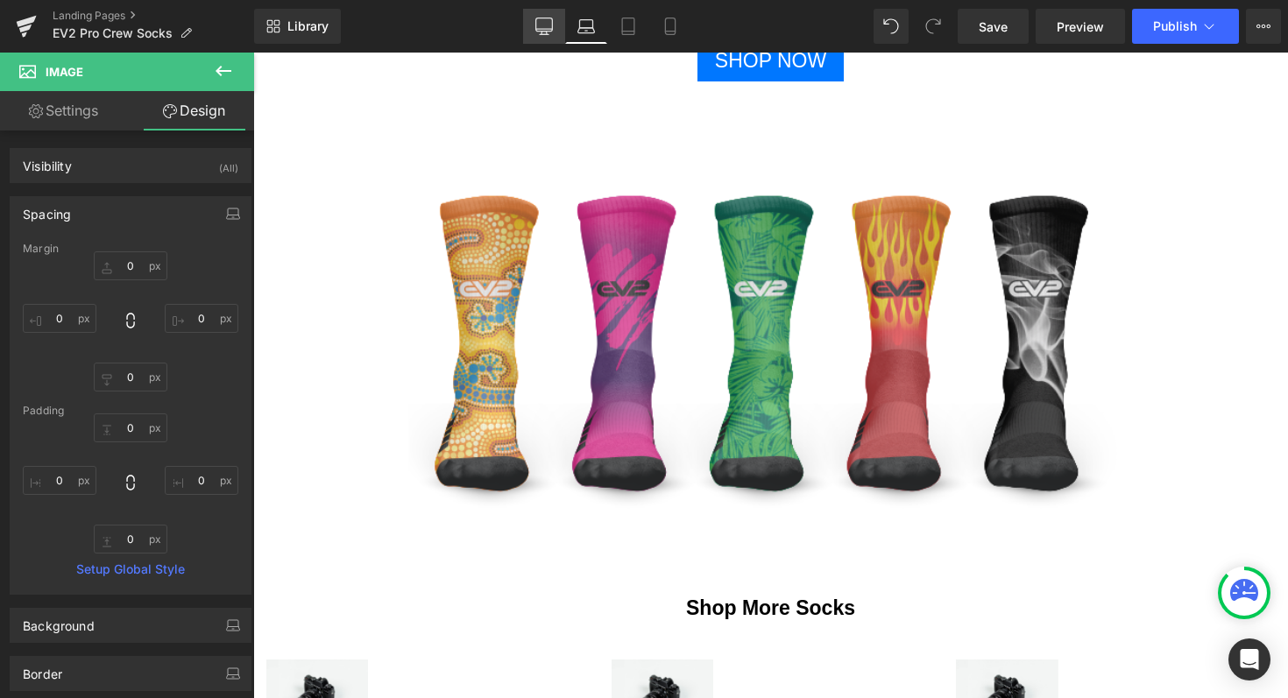
click at [555, 26] on link "Desktop" at bounding box center [544, 26] width 42 height 35
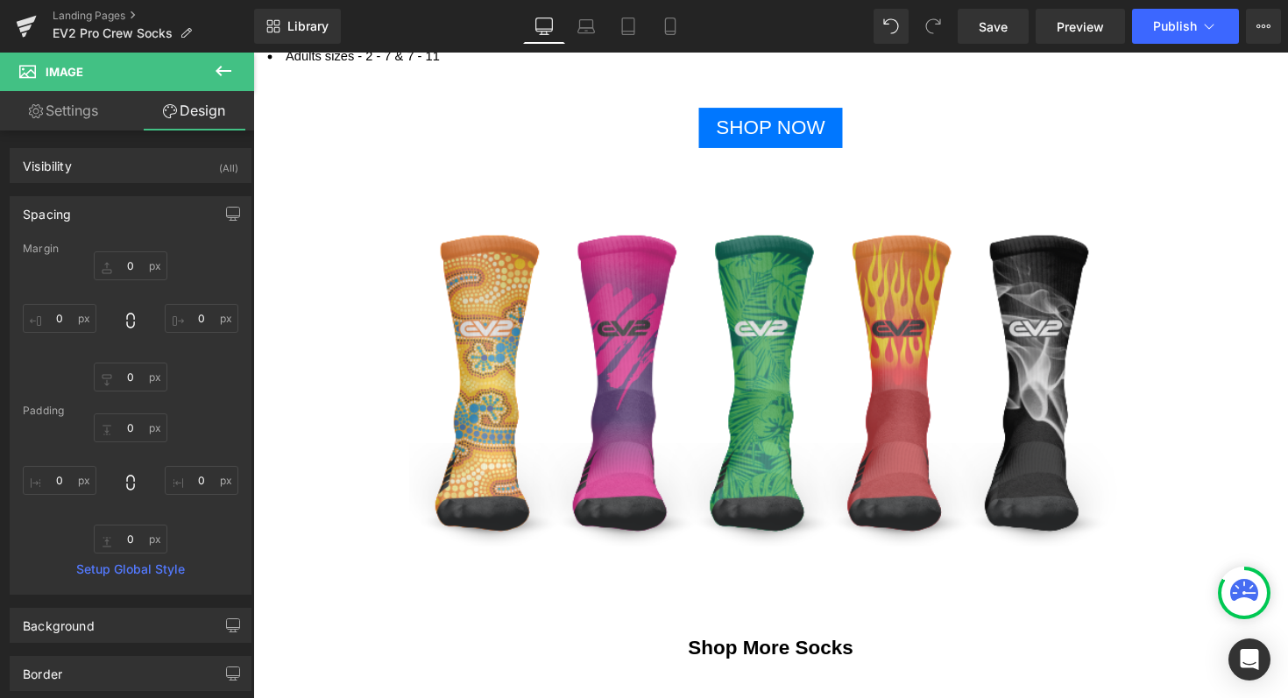
type input "0"
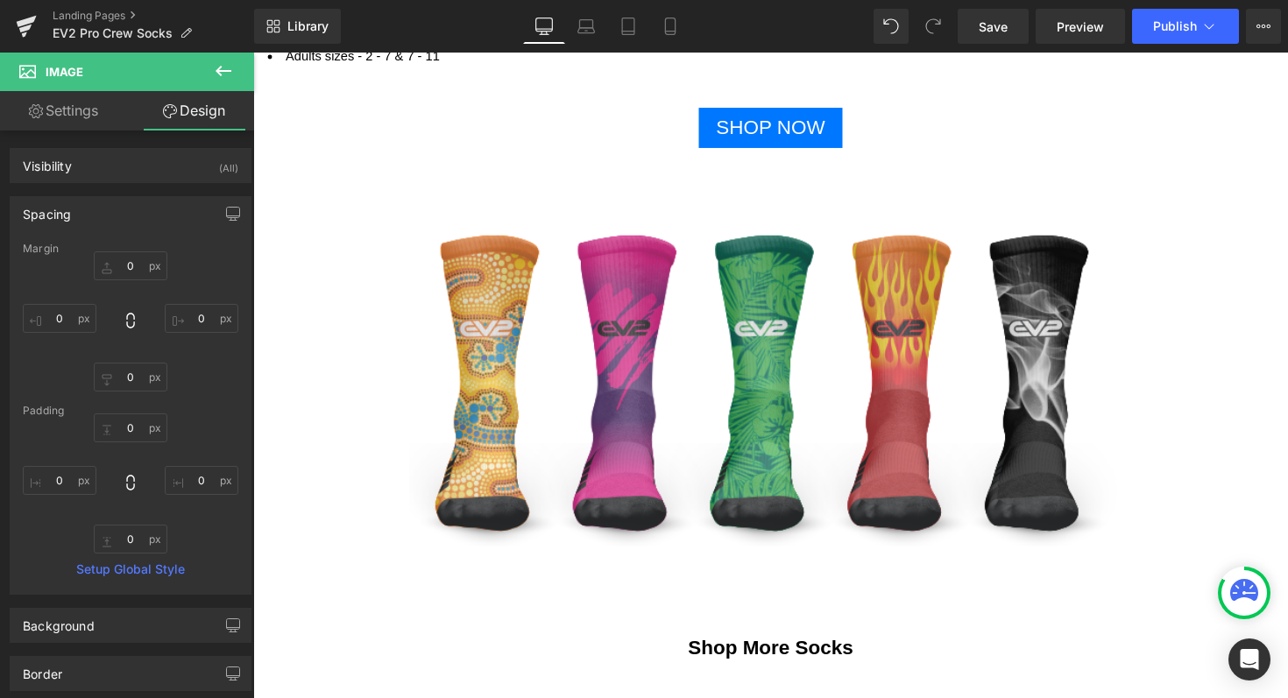
type input "0"
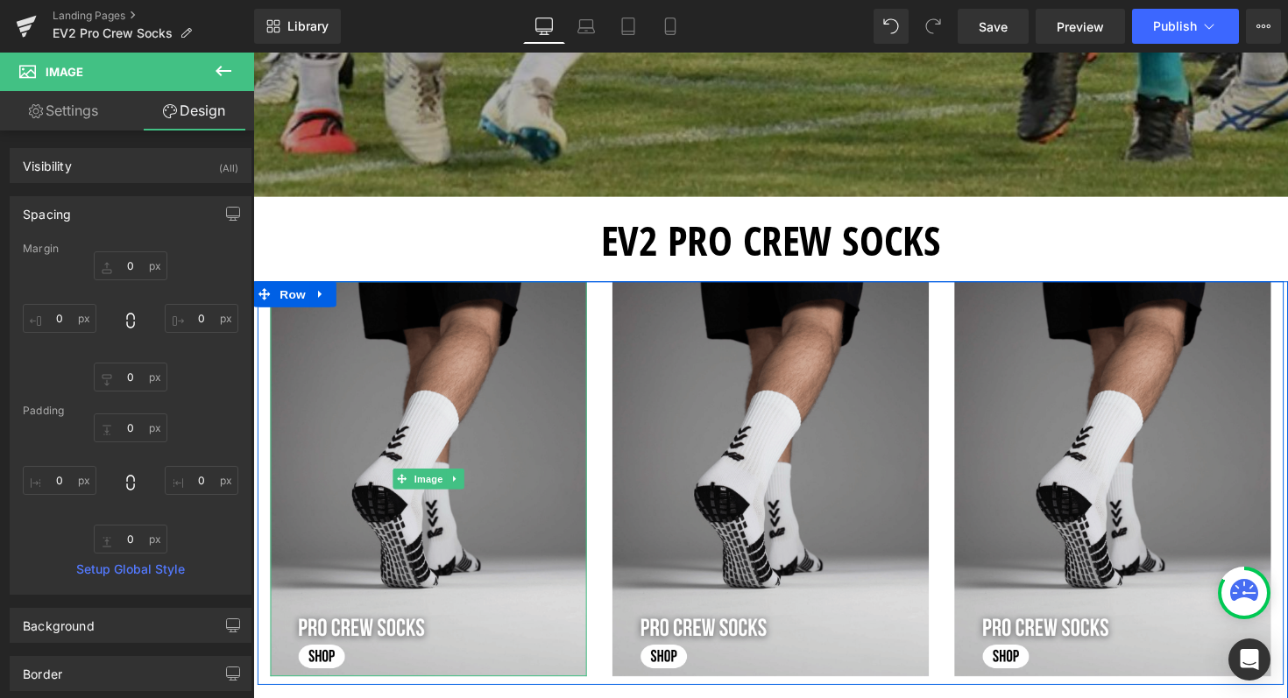
scroll to position [435, 0]
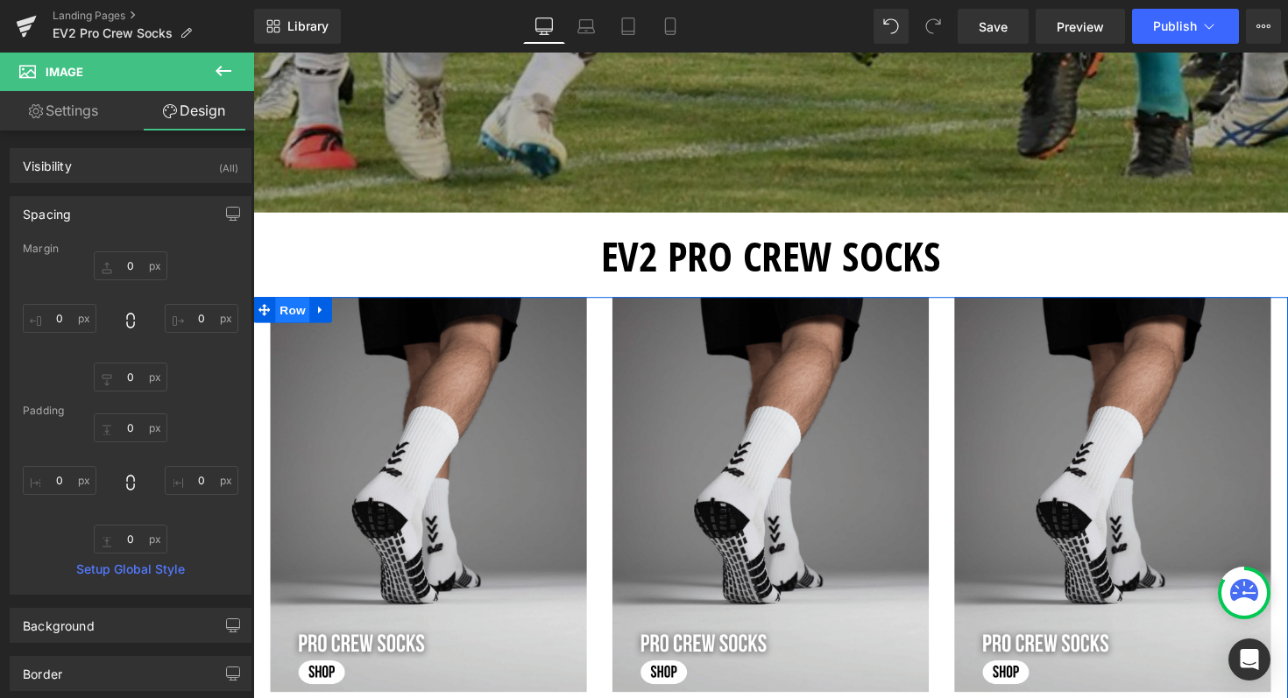
click at [288, 314] on span "Row" at bounding box center [293, 316] width 35 height 26
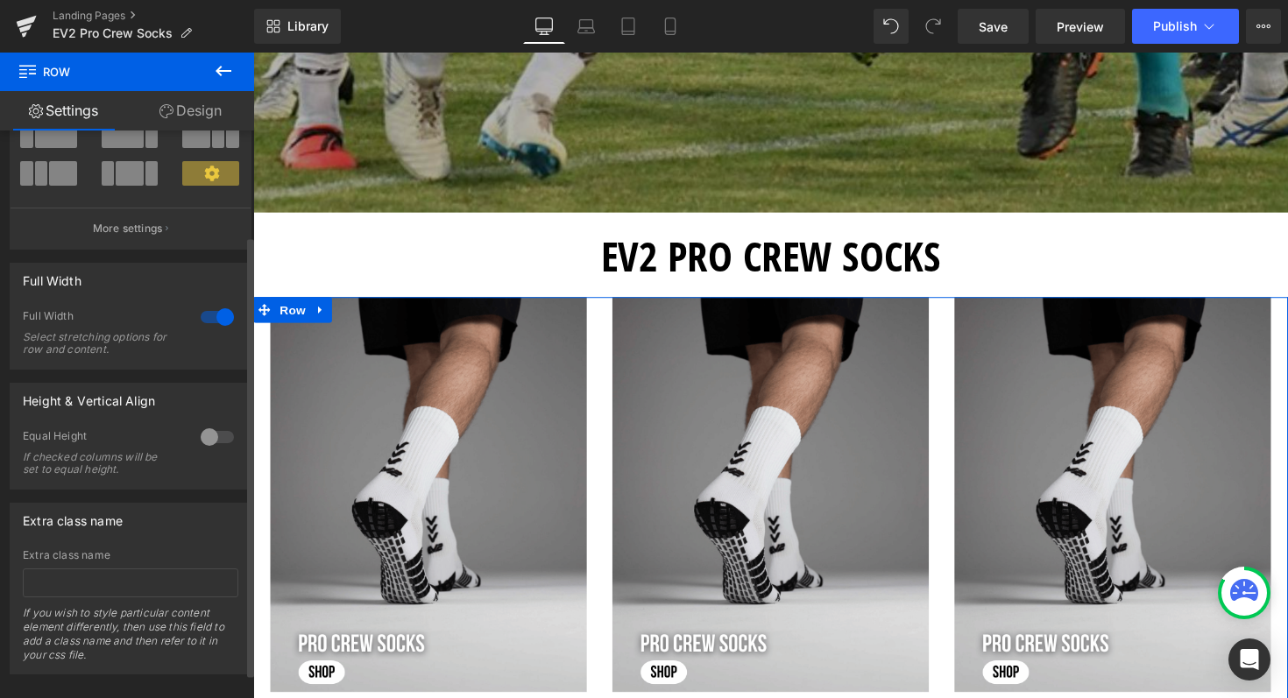
scroll to position [144, 0]
click at [212, 320] on div at bounding box center [217, 315] width 42 height 28
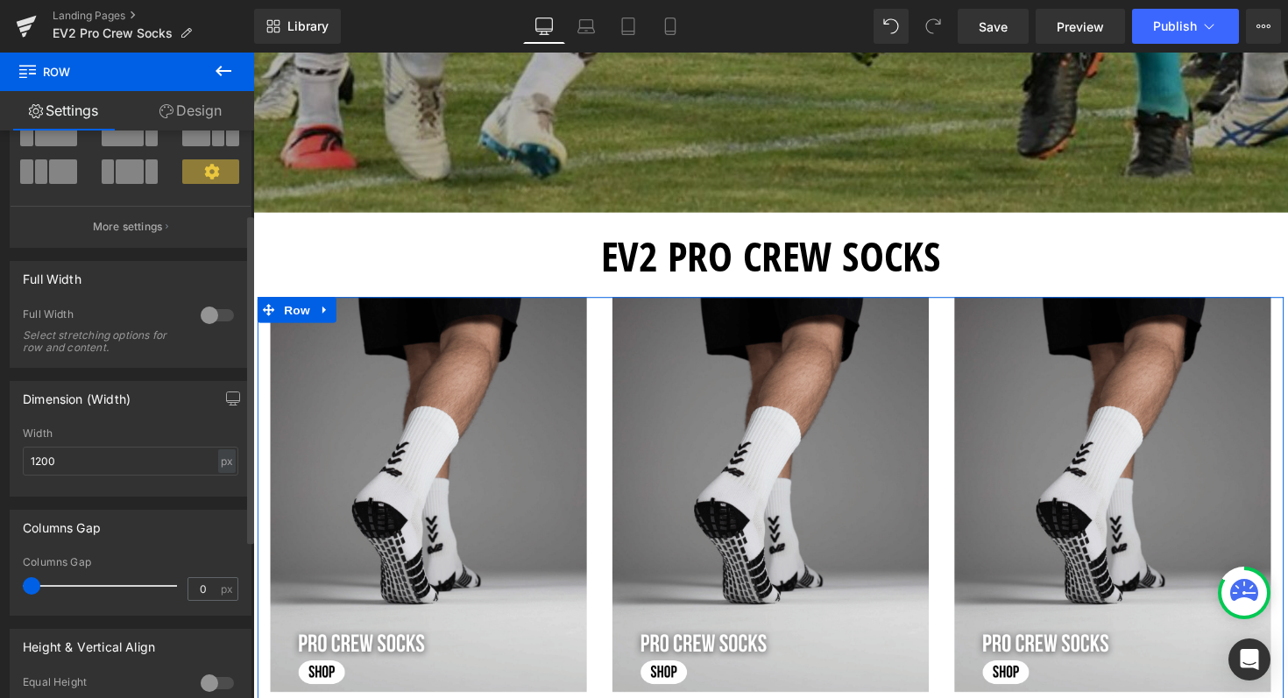
click at [212, 311] on div at bounding box center [217, 315] width 42 height 28
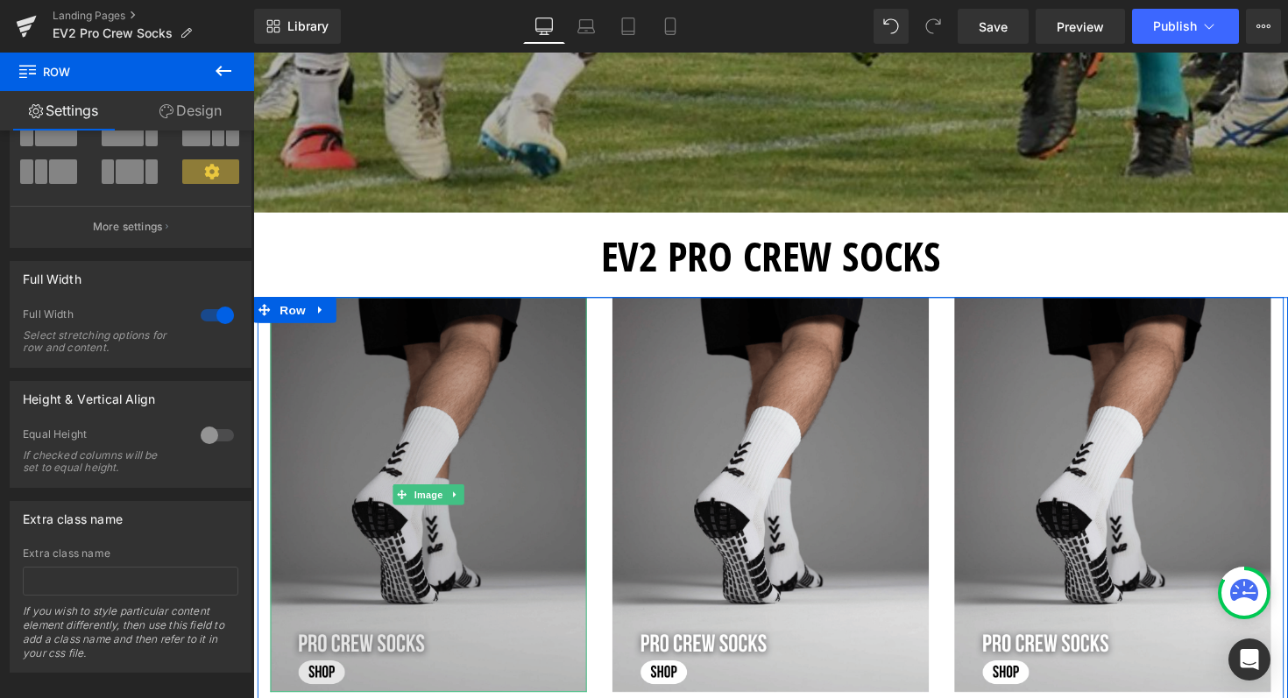
click at [525, 470] on img at bounding box center [433, 505] width 324 height 405
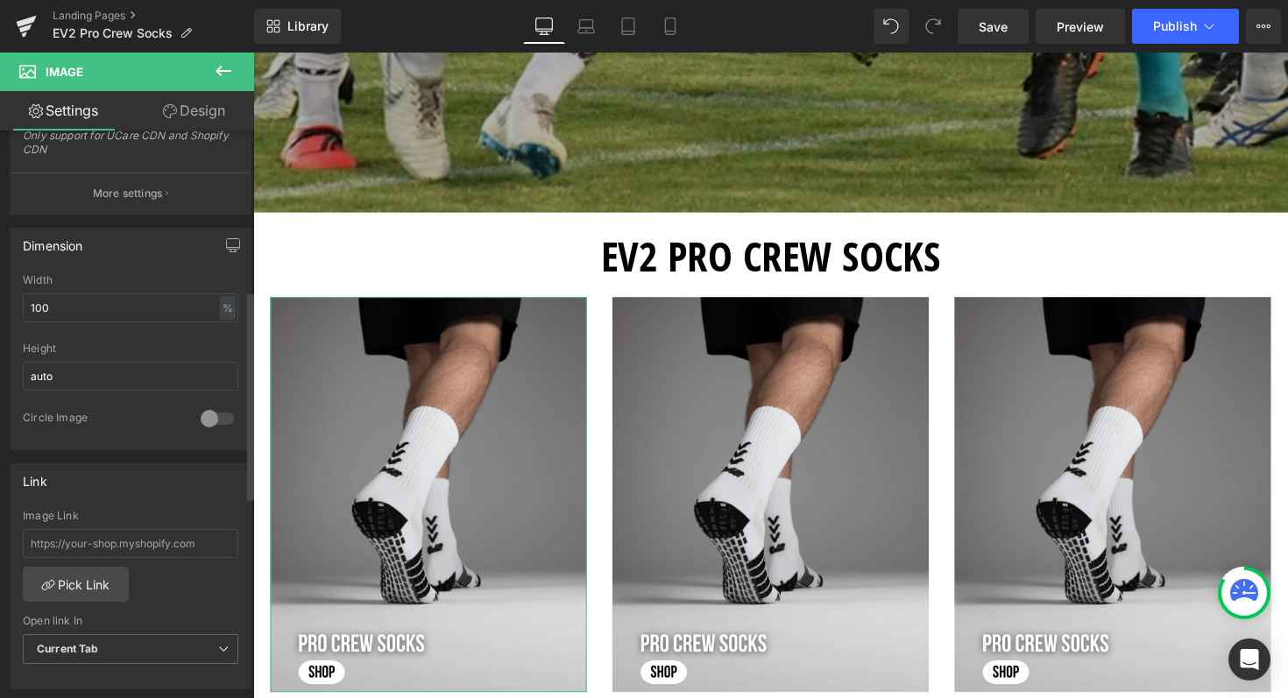
scroll to position [440, 0]
click at [216, 412] on div at bounding box center [217, 415] width 42 height 28
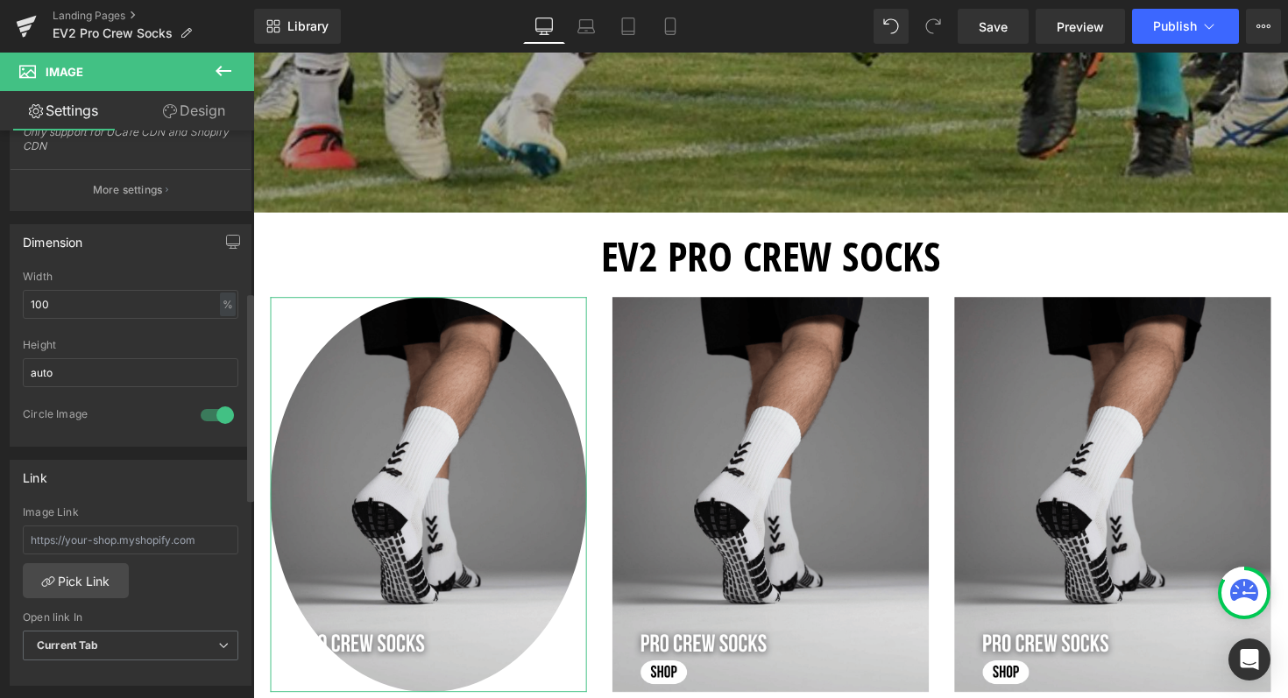
click at [216, 412] on div at bounding box center [217, 415] width 42 height 28
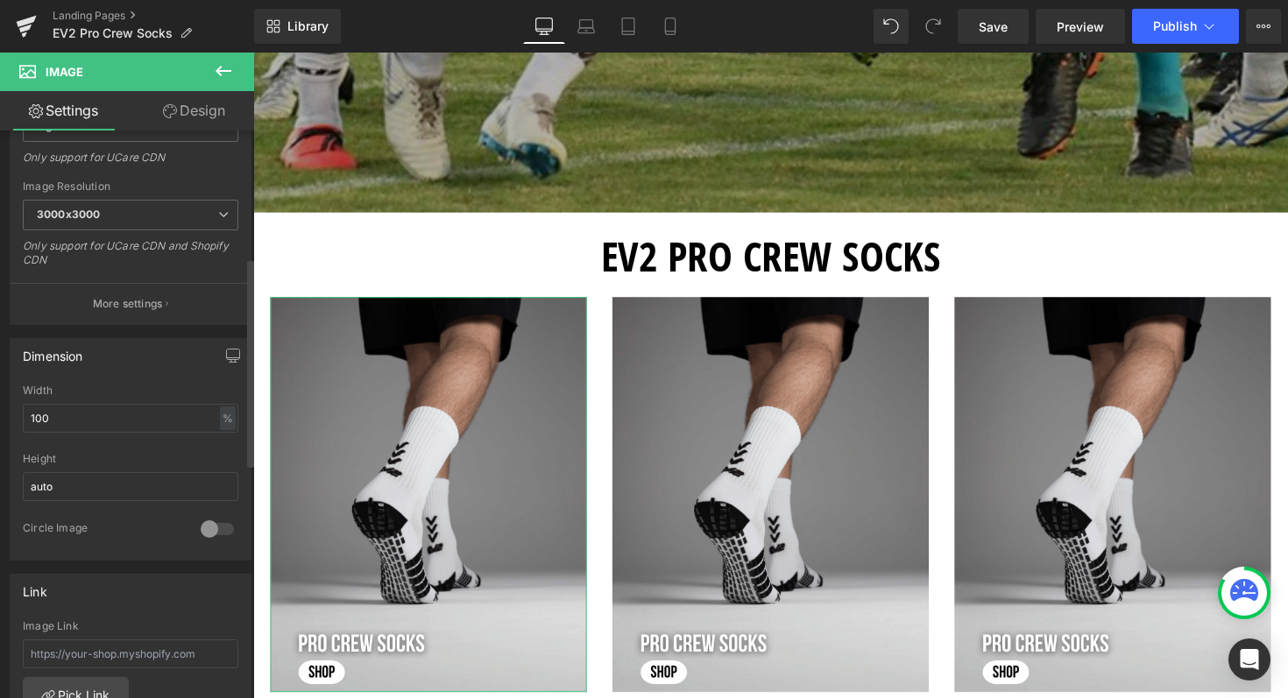
scroll to position [320, 0]
click at [79, 428] on input "100" at bounding box center [131, 424] width 216 height 29
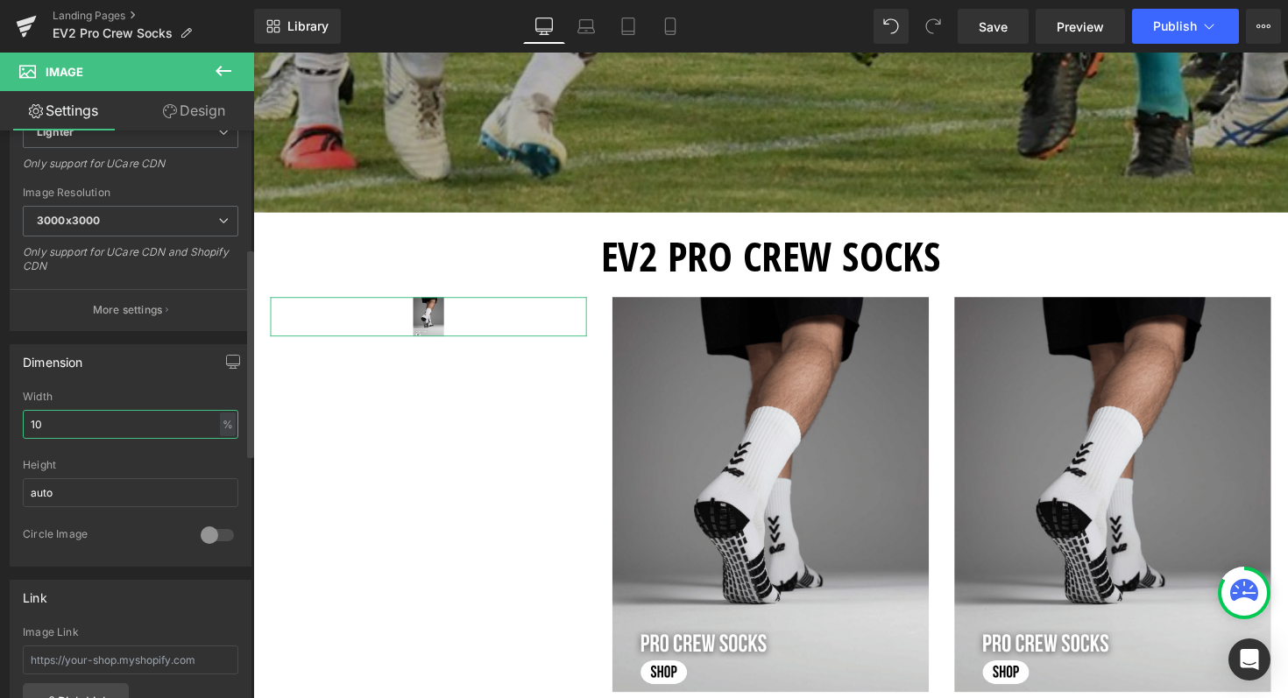
type input "1"
type input "200"
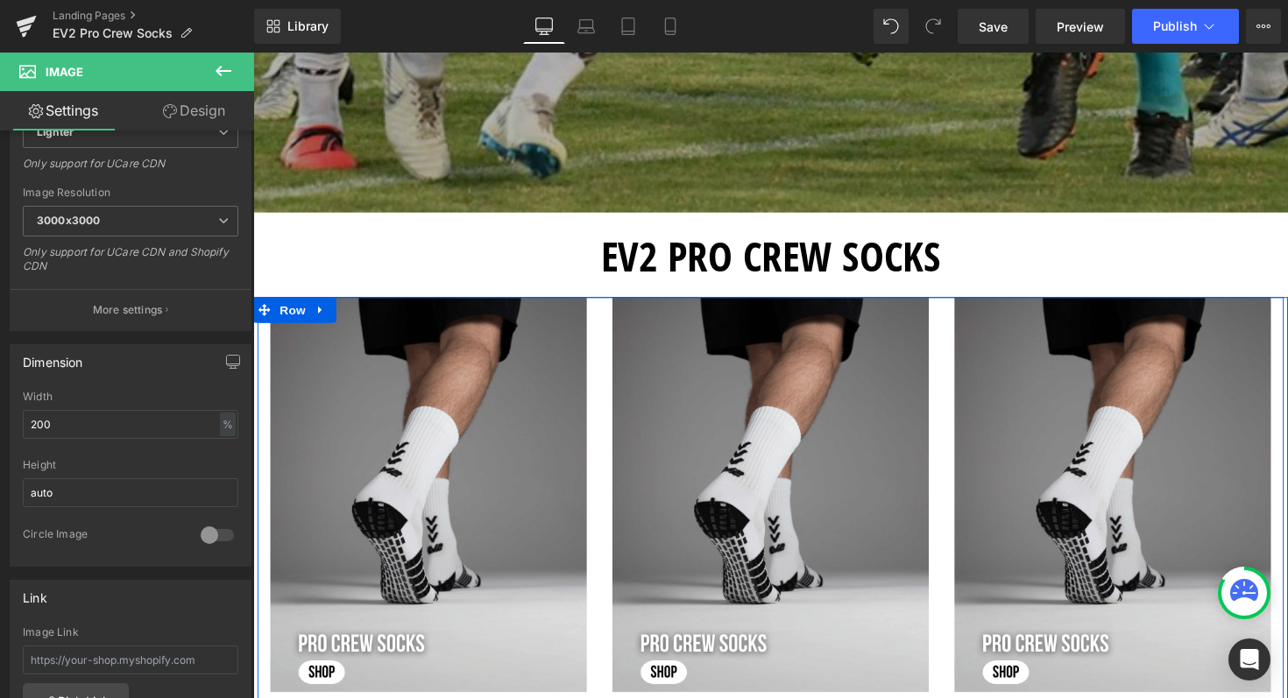
click at [600, 343] on div "Image" at bounding box center [433, 505] width 350 height 405
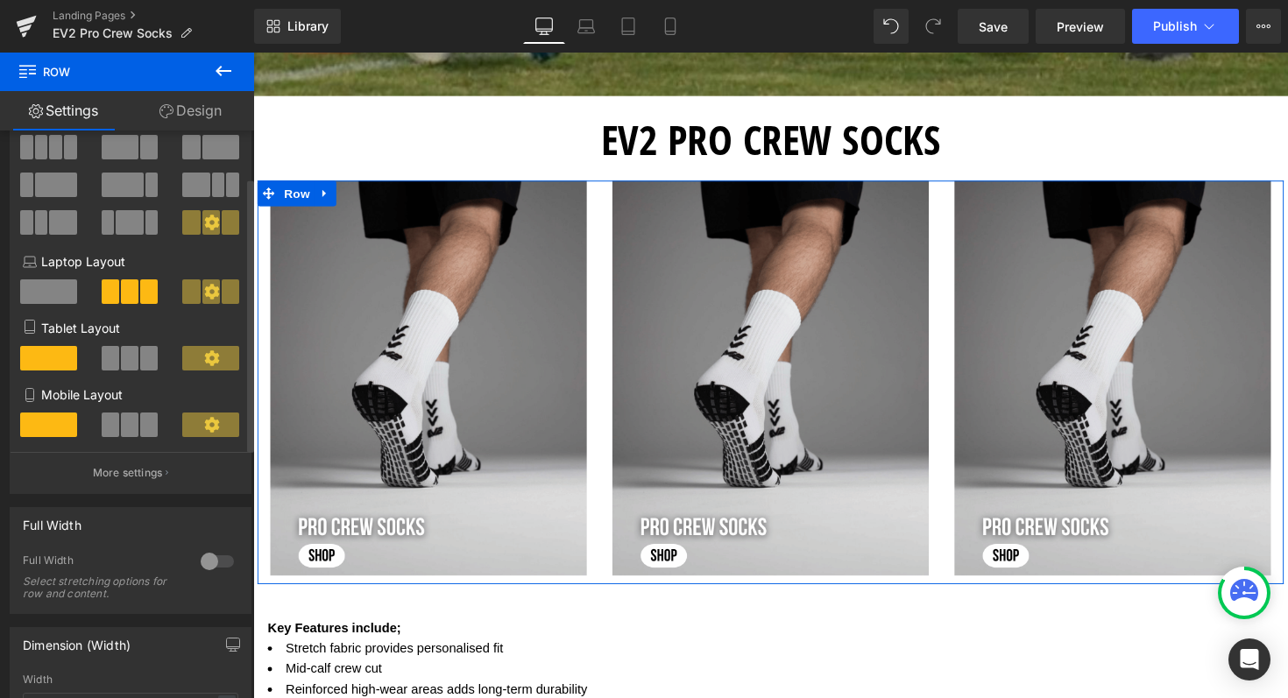
scroll to position [105, 0]
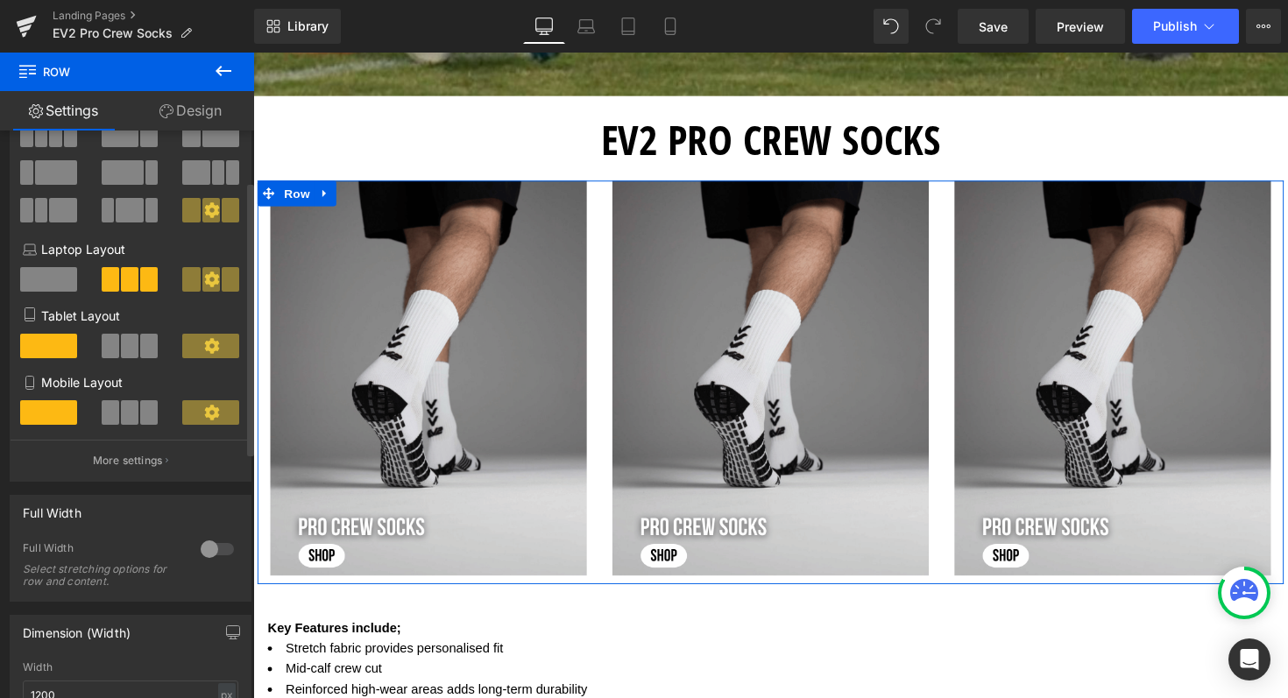
click at [216, 544] on div at bounding box center [217, 549] width 42 height 28
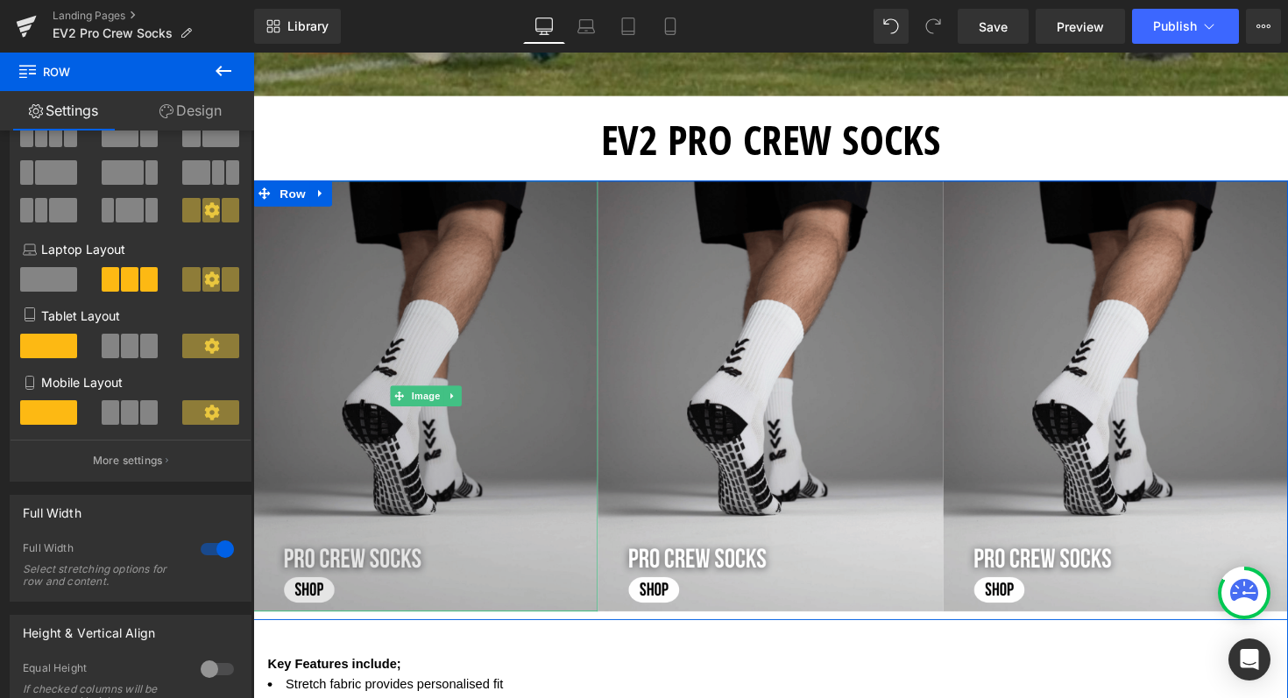
click at [417, 321] on img at bounding box center [429, 405] width 353 height 442
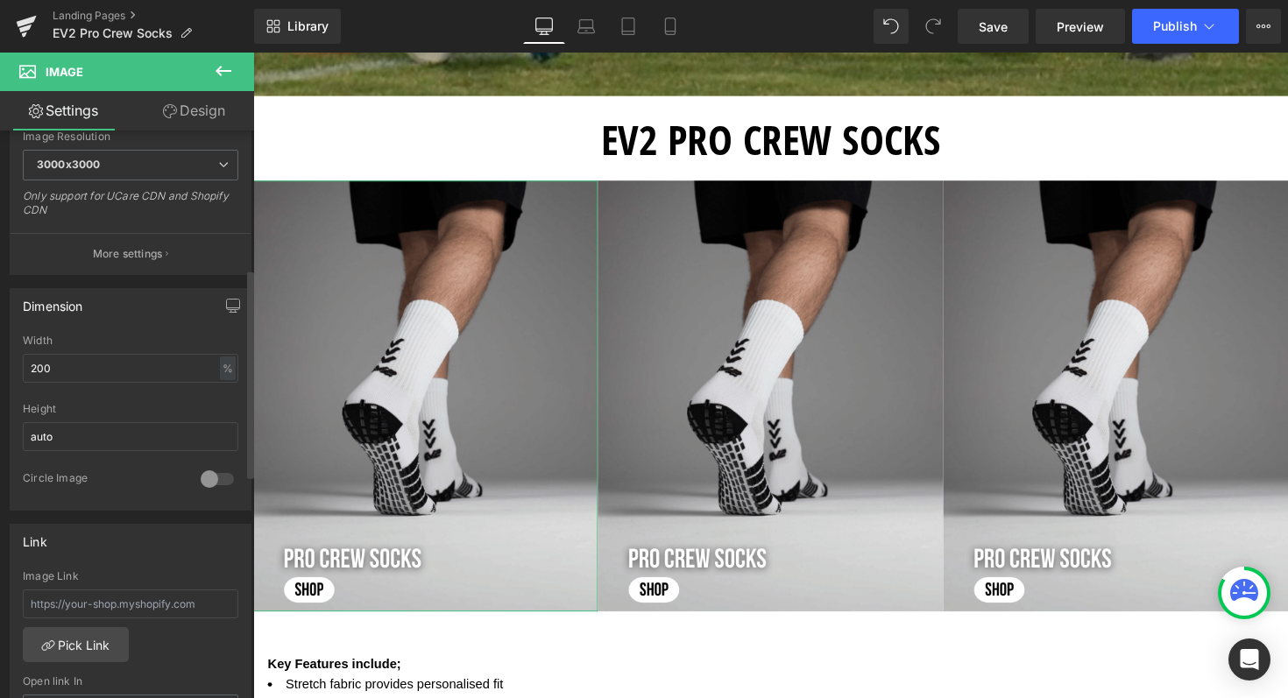
scroll to position [385, 0]
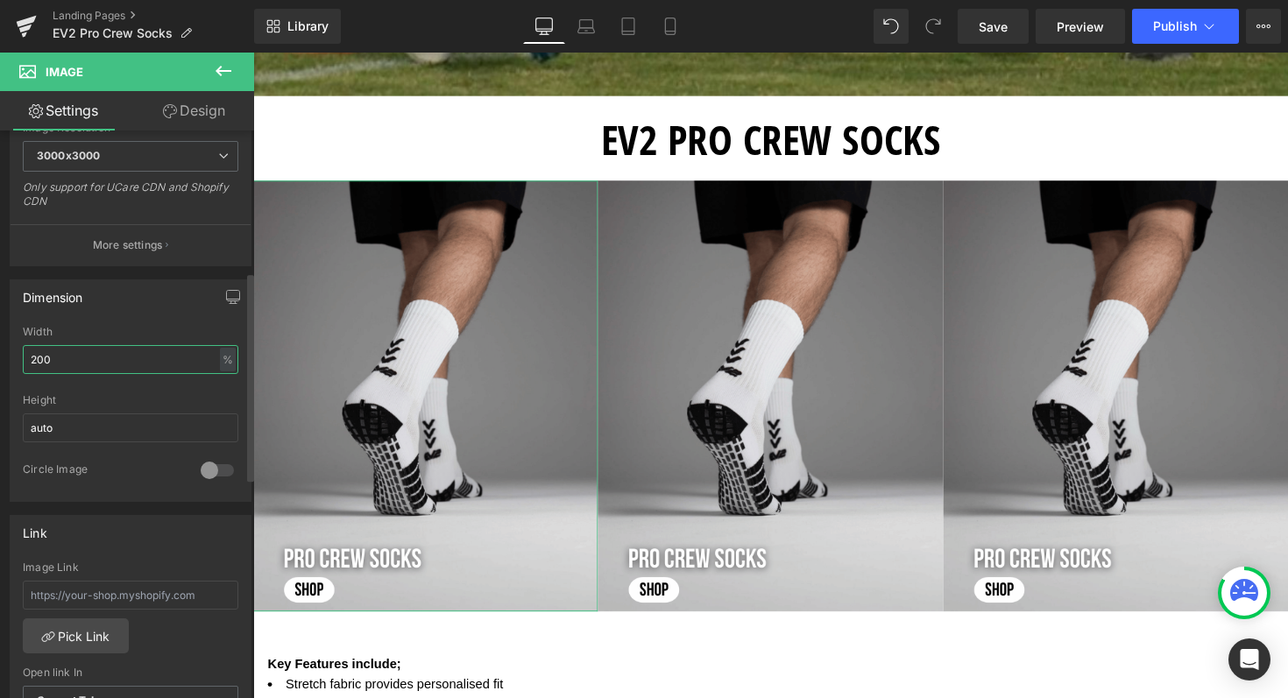
click at [35, 361] on input "200" at bounding box center [131, 359] width 216 height 29
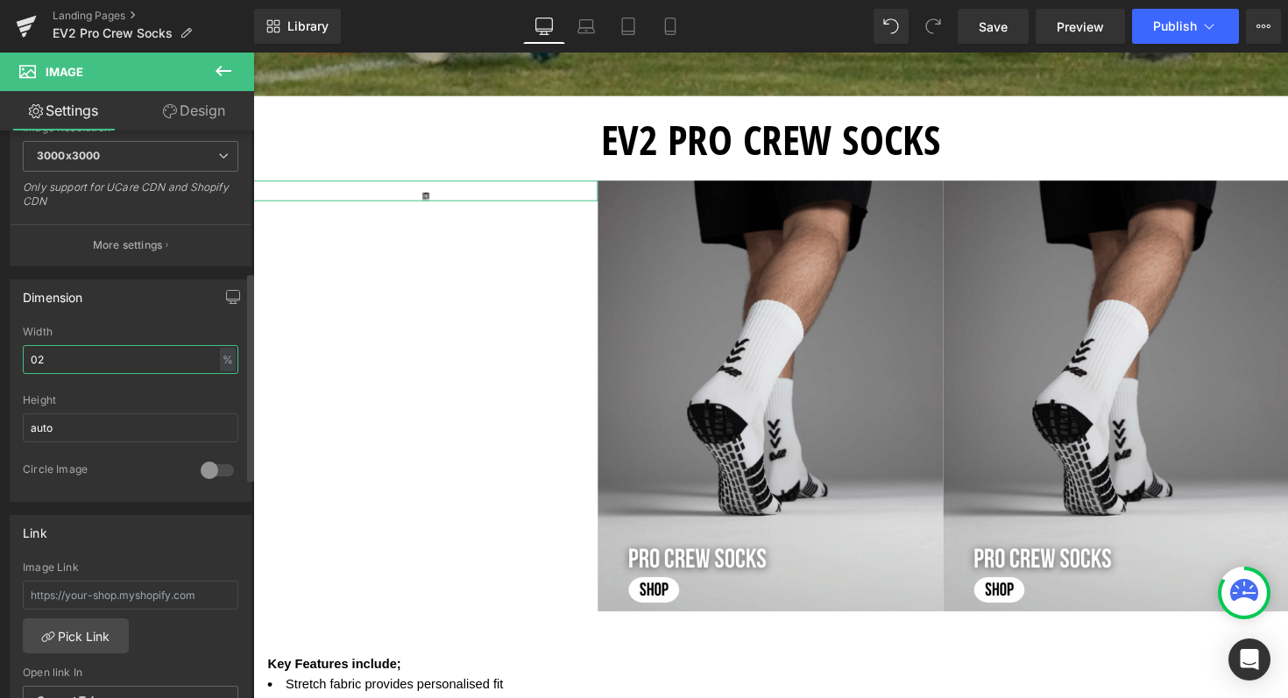
type input "2"
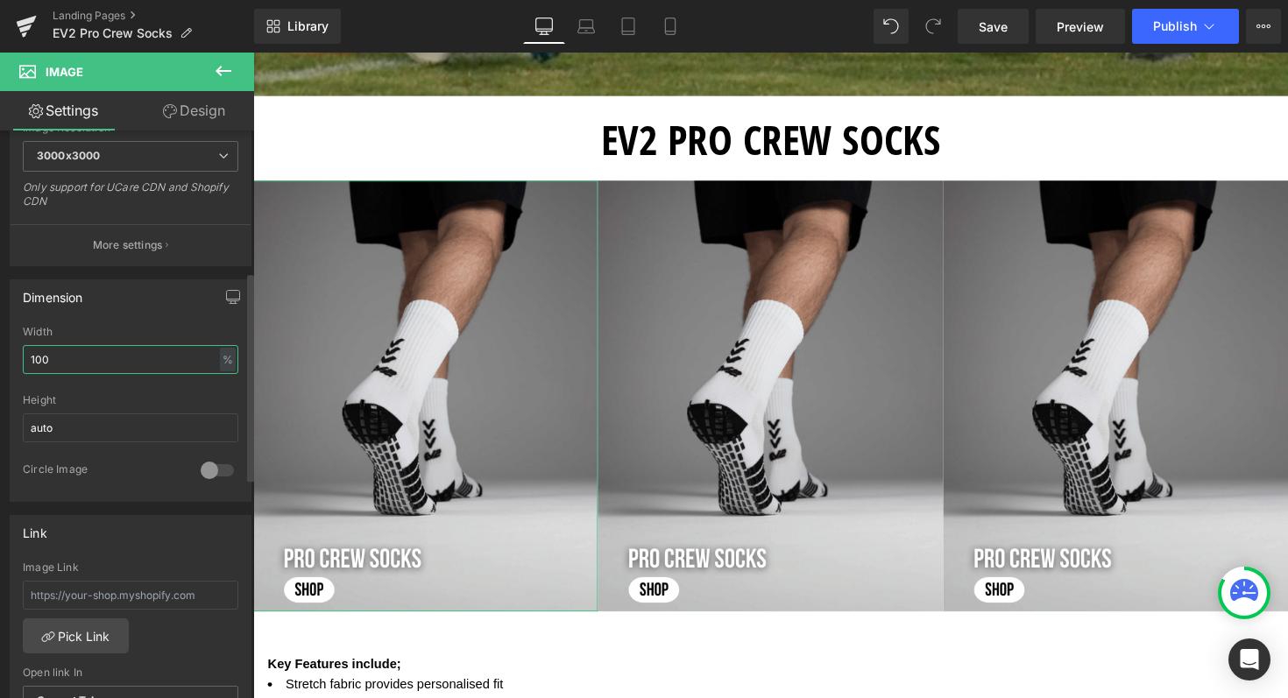
type input "100"
click at [154, 280] on div "Dimension" at bounding box center [131, 296] width 240 height 33
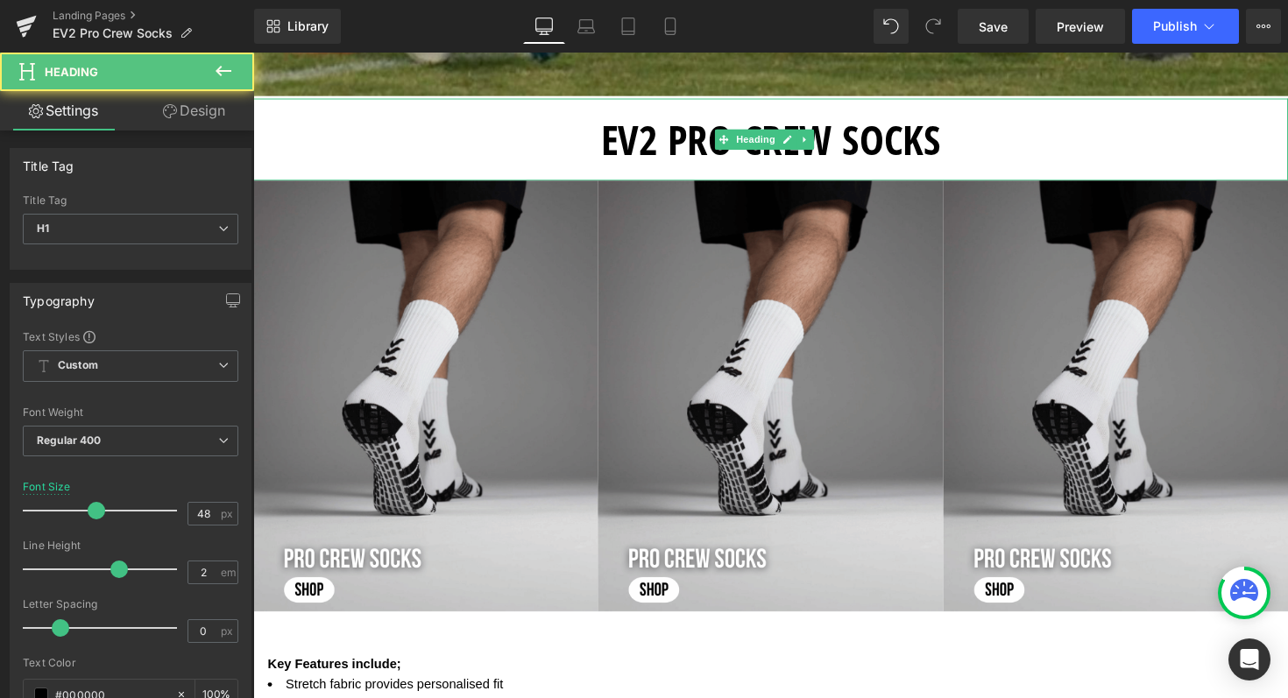
click at [393, 139] on h1 "EV2 PRO CREW SOCKS" at bounding box center [783, 142] width 1060 height 84
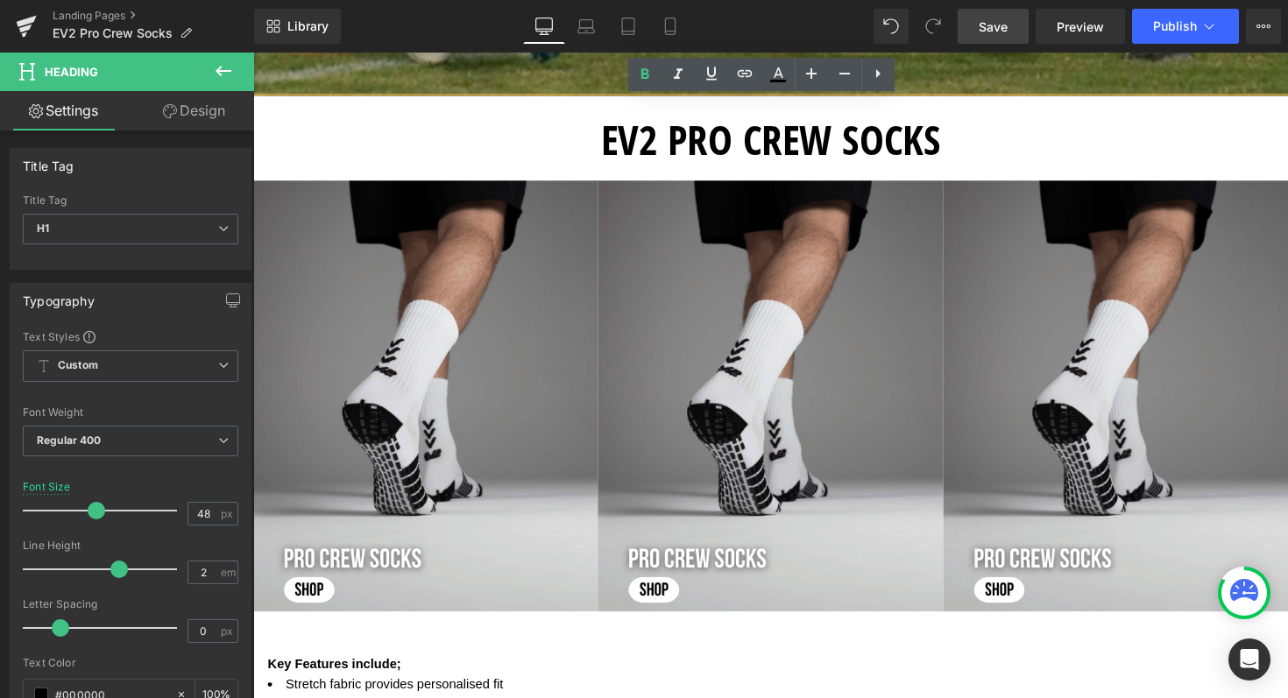
click at [1001, 38] on link "Save" at bounding box center [993, 26] width 71 height 35
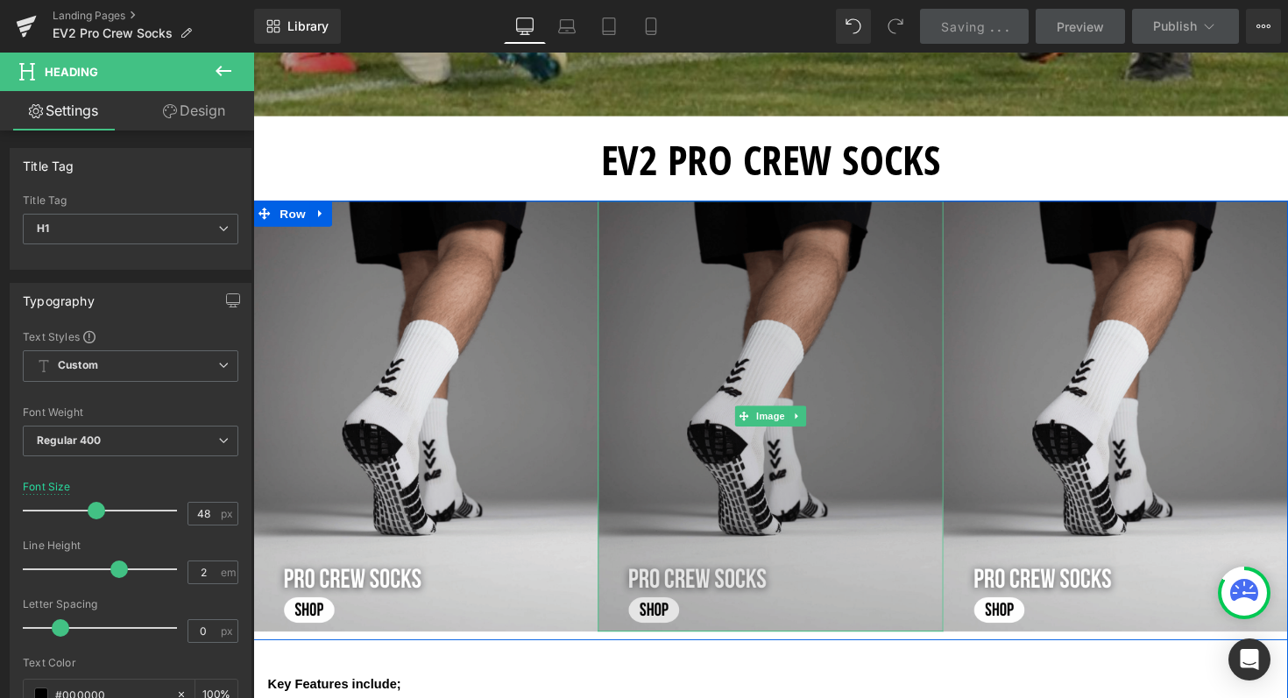
scroll to position [537, 0]
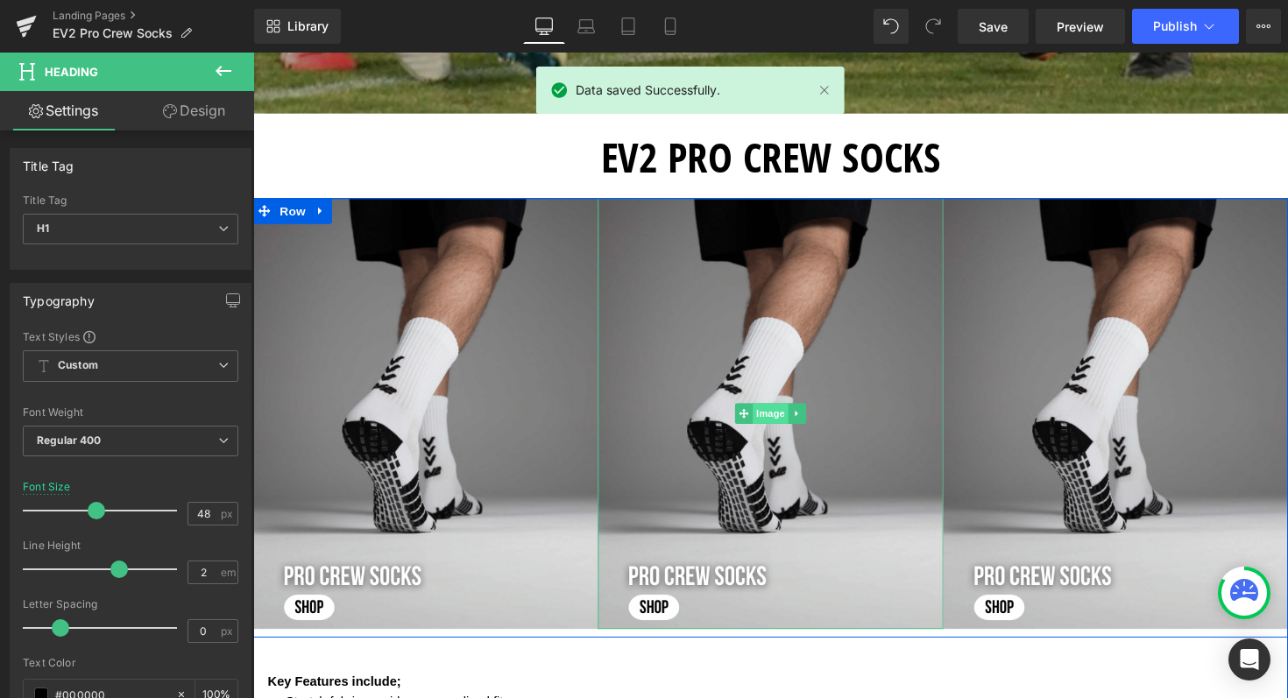
click at [778, 422] on span "Image" at bounding box center [783, 422] width 37 height 21
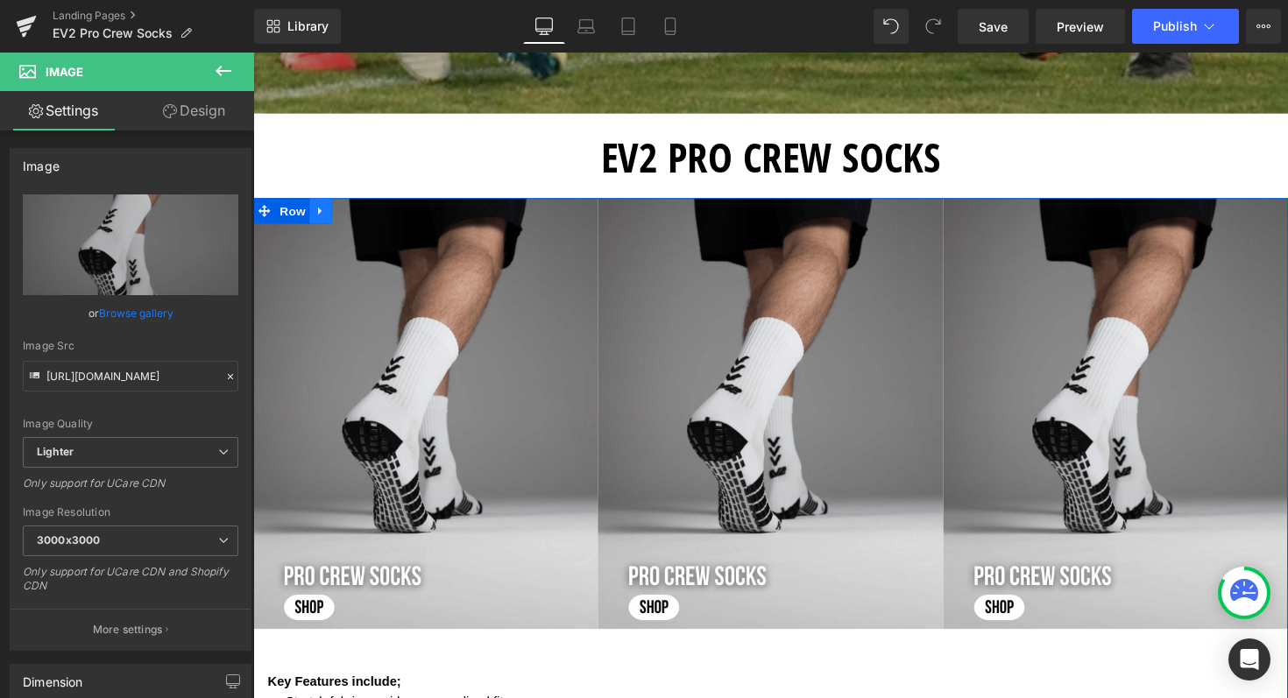
click at [316, 217] on icon at bounding box center [322, 214] width 12 height 13
click at [340, 216] on icon at bounding box center [345, 215] width 12 height 12
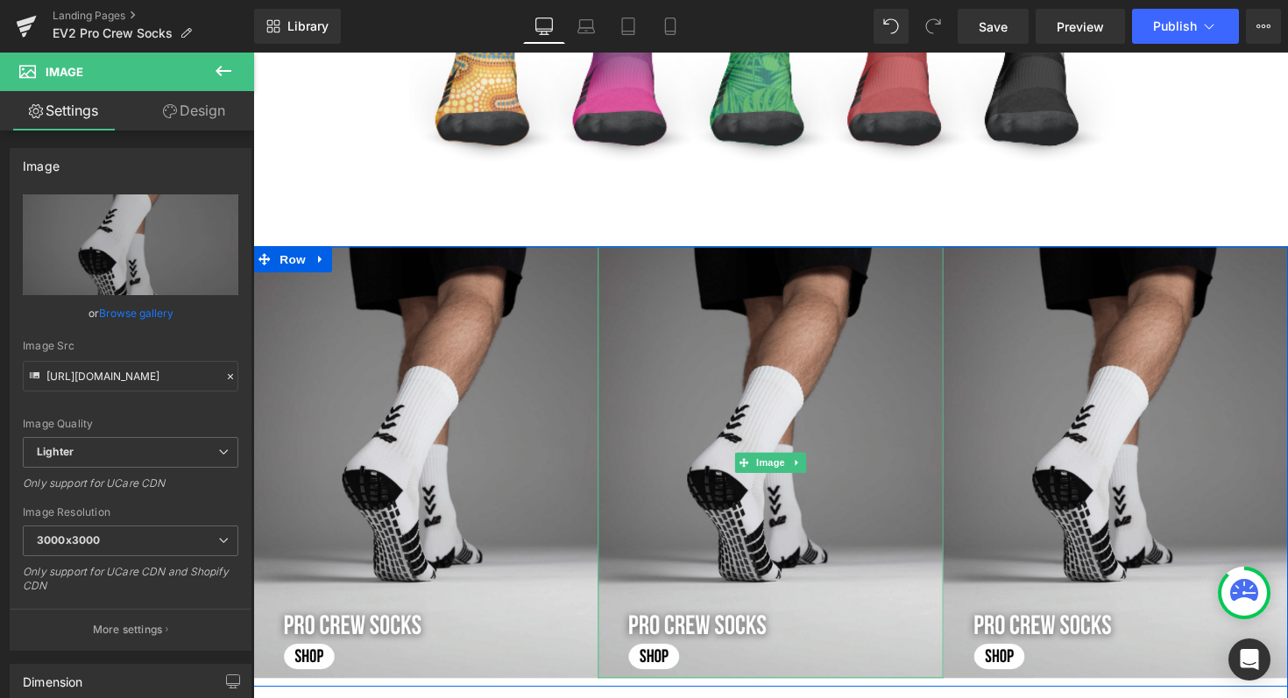
scroll to position [1756, 0]
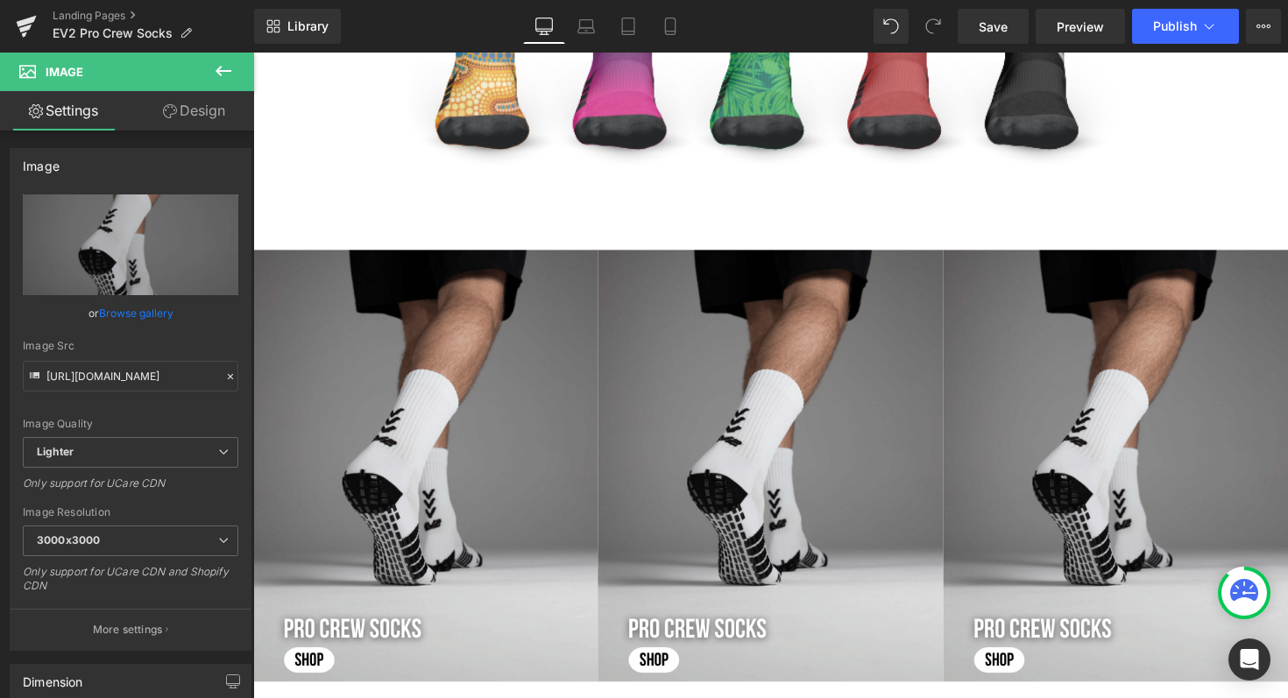
click at [220, 74] on icon at bounding box center [224, 71] width 16 height 11
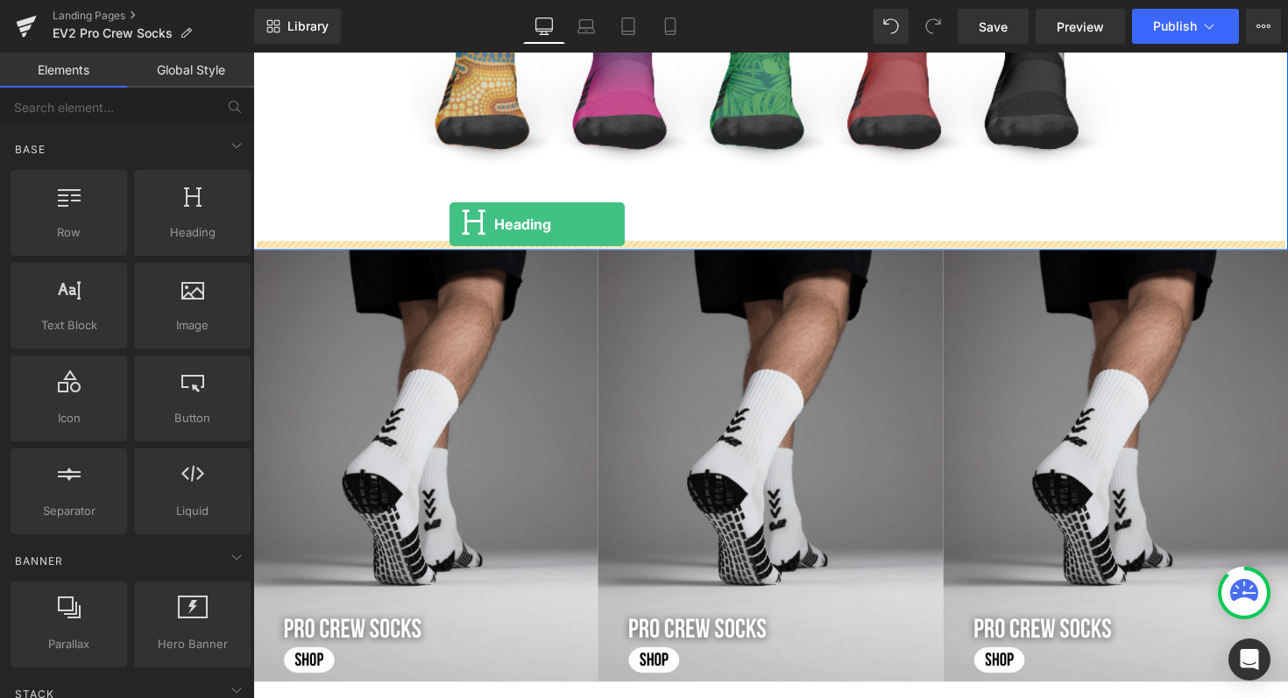
drag, startPoint x: 419, startPoint y: 266, endPoint x: 456, endPoint y: 229, distance: 53.3
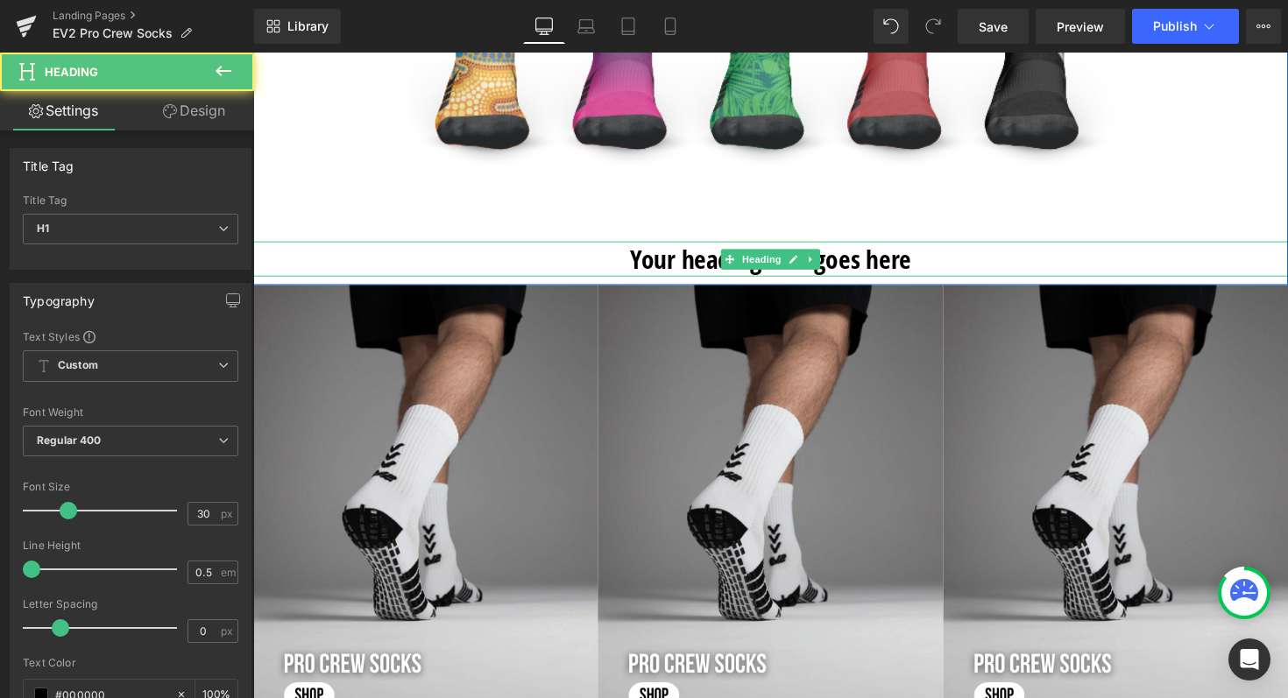
click at [928, 269] on h1 "Your heading text goes here" at bounding box center [783, 264] width 1060 height 36
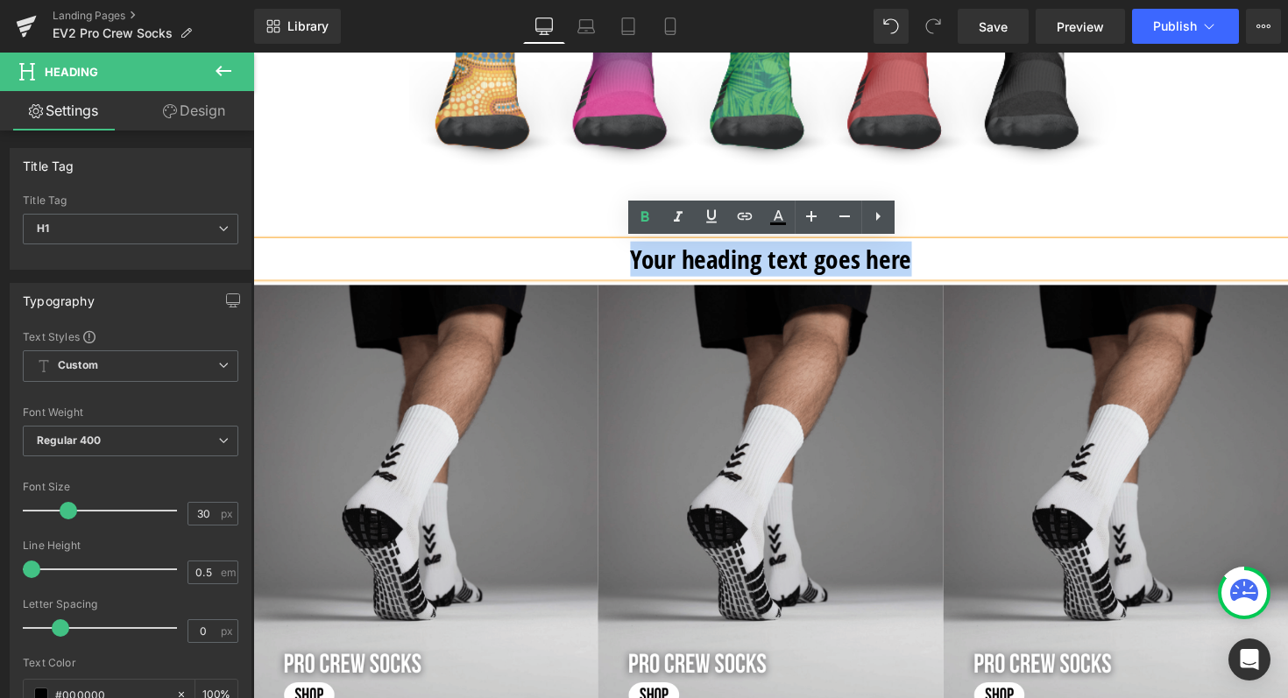
drag, startPoint x: 928, startPoint y: 269, endPoint x: 634, endPoint y: 261, distance: 293.6
click at [634, 261] on h1 "Your heading text goes here" at bounding box center [783, 264] width 1060 height 36
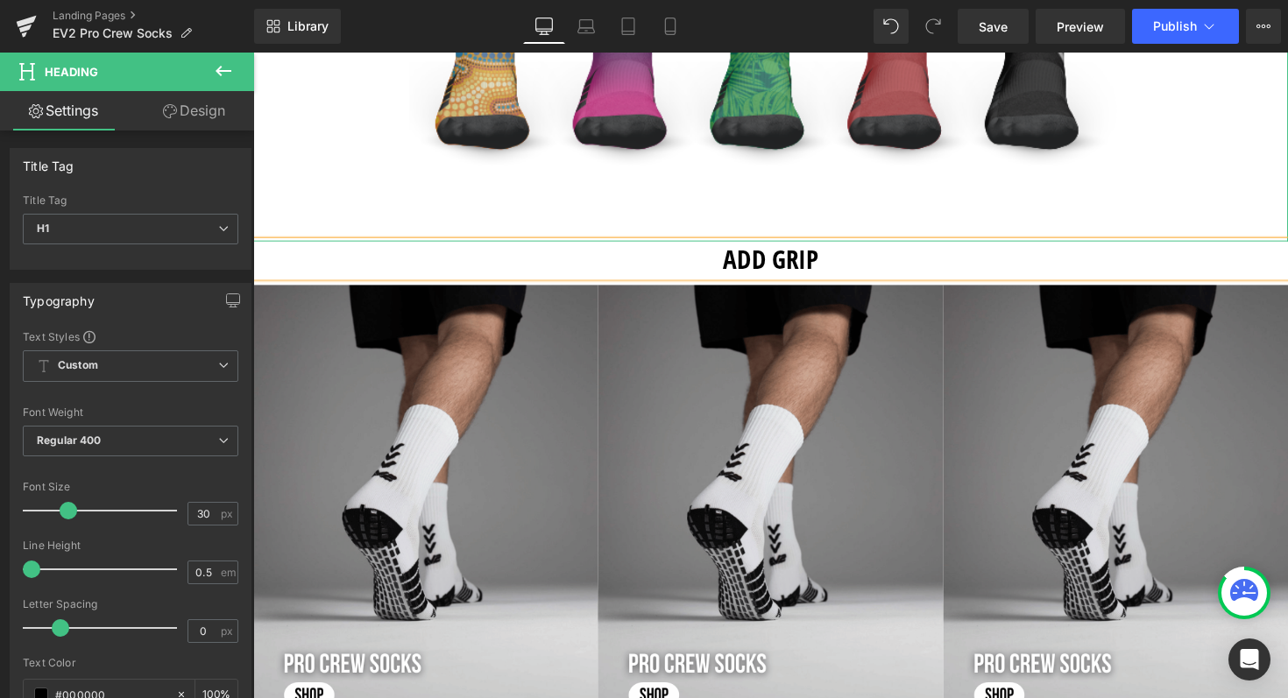
click at [618, 212] on img at bounding box center [784, 17] width 742 height 458
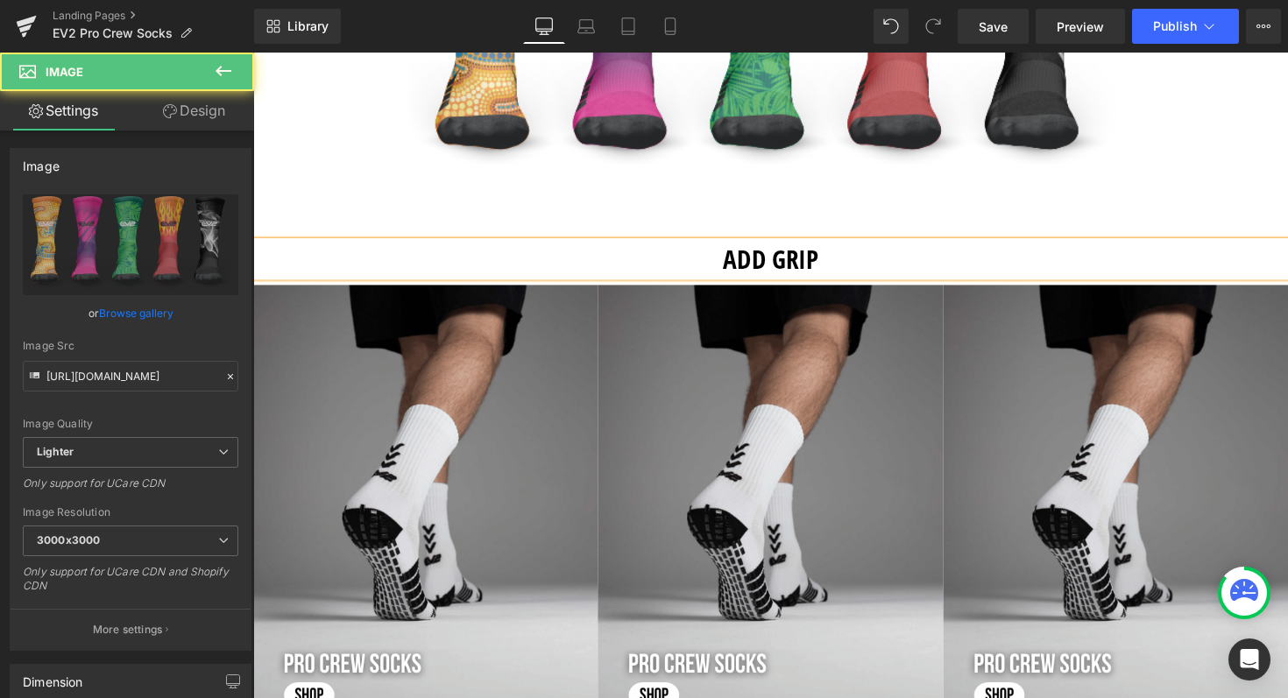
click at [1281, 198] on div at bounding box center [783, 17] width 1060 height 458
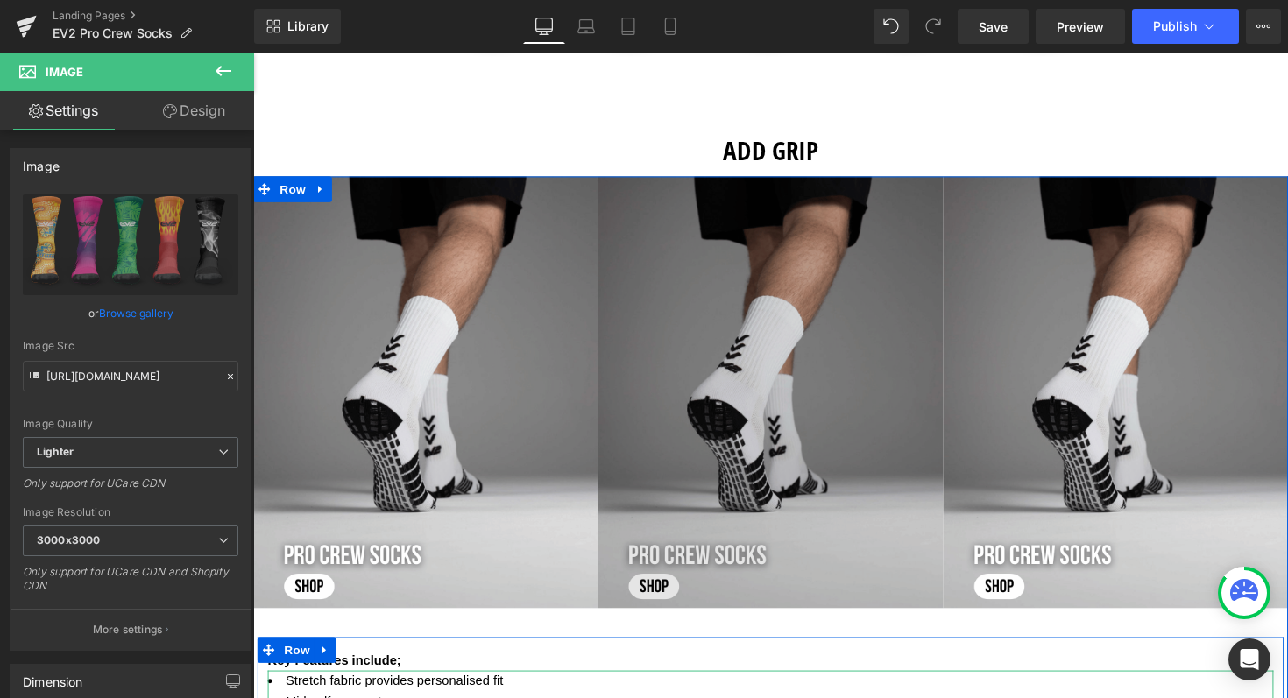
scroll to position [1867, 0]
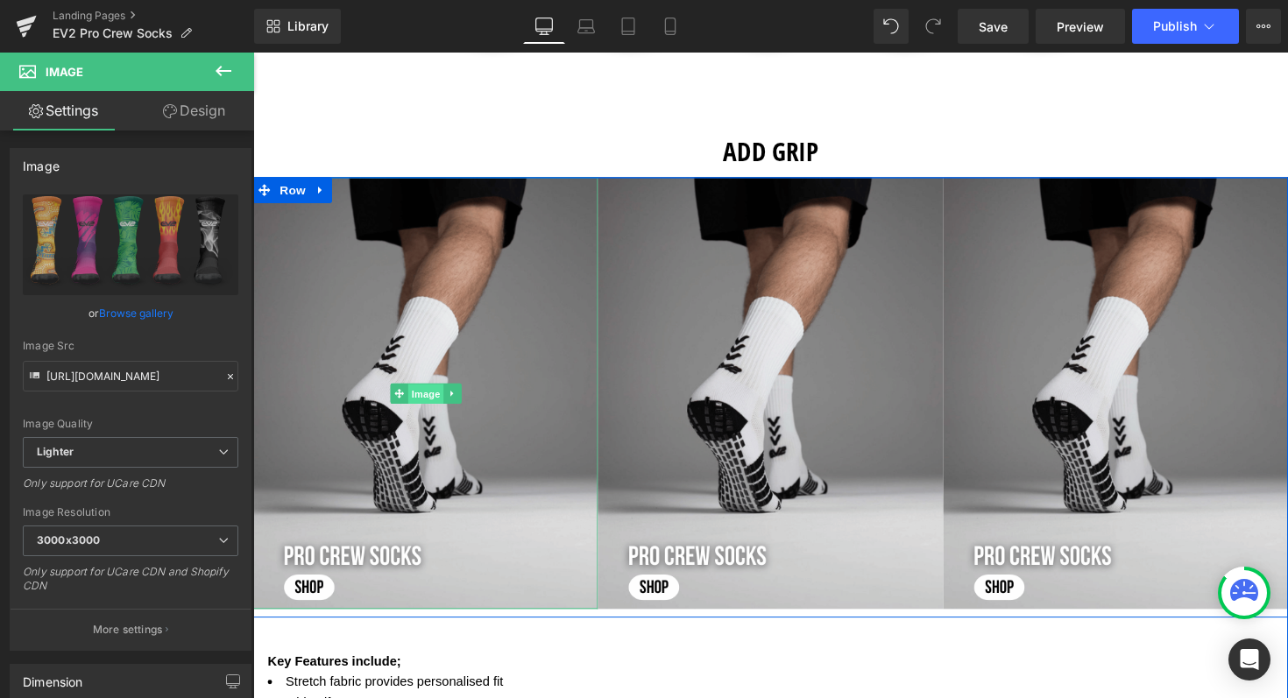
click at [420, 407] on span "Image" at bounding box center [430, 402] width 37 height 21
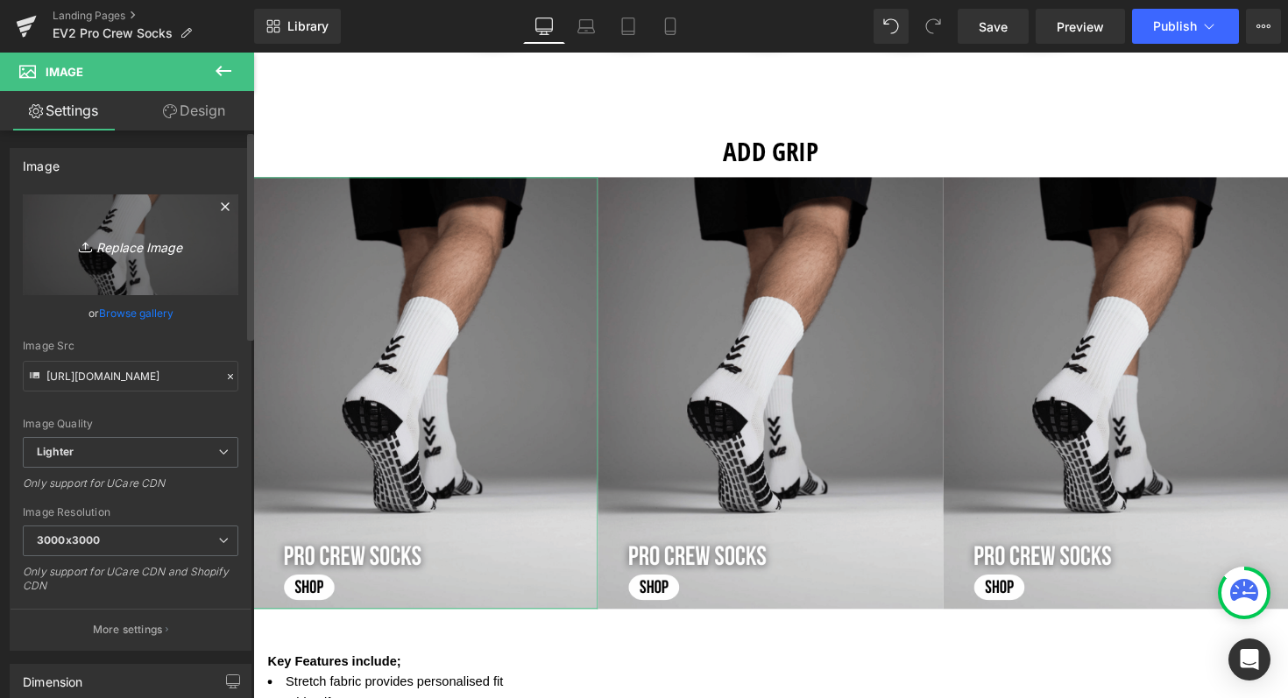
click at [122, 240] on icon "Replace Image" at bounding box center [130, 245] width 140 height 22
type input "C:\fakepath\Screenshot [DATE] 9.29.17 am.png"
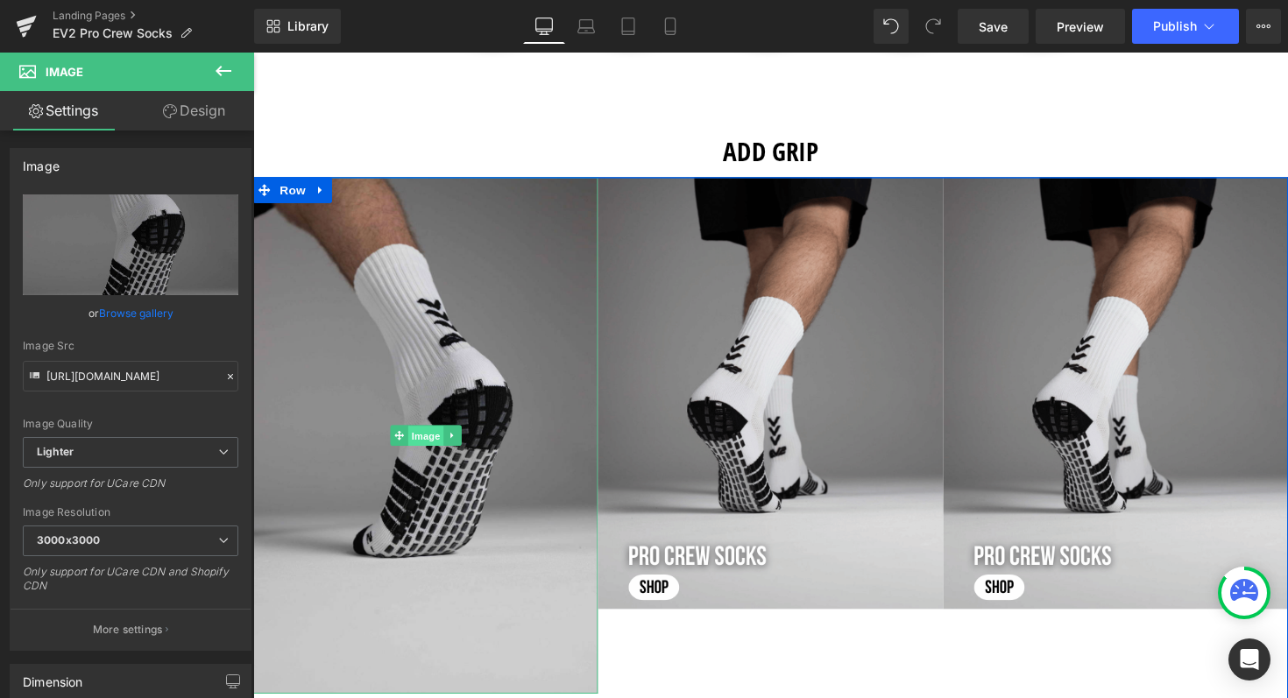
click at [422, 444] on span "Image" at bounding box center [430, 445] width 37 height 21
click at [426, 444] on span "Image" at bounding box center [430, 445] width 37 height 21
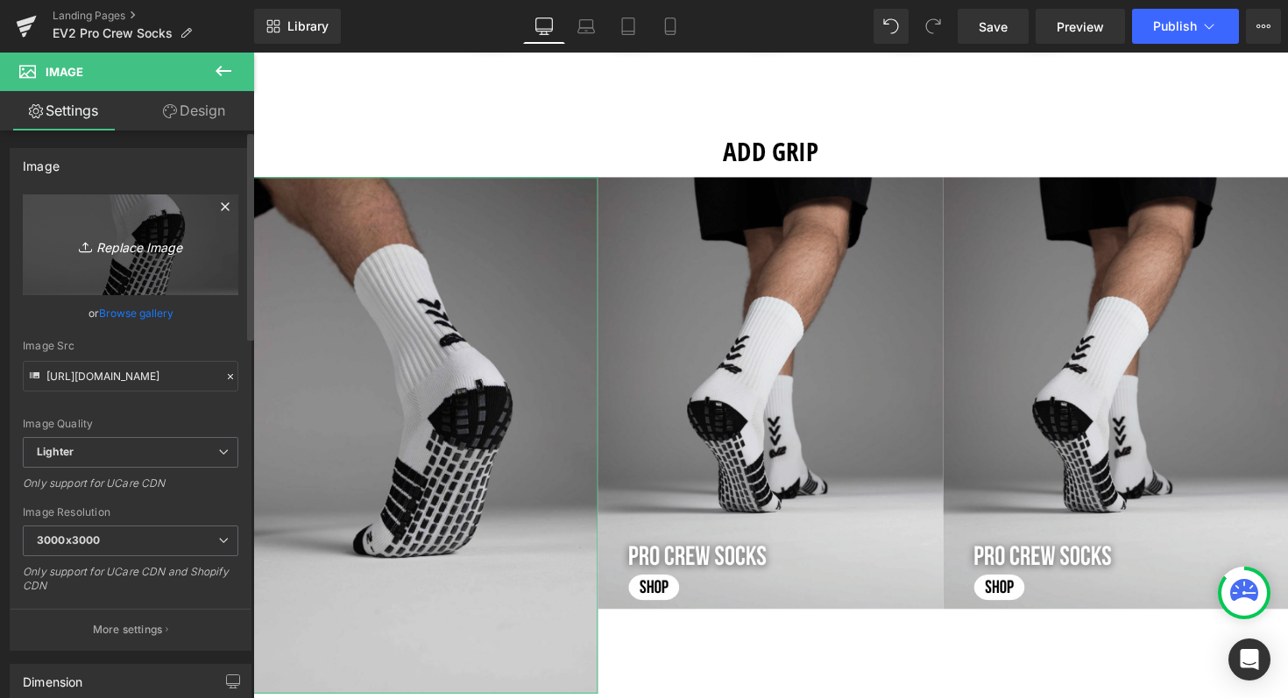
click at [131, 244] on icon "Replace Image" at bounding box center [130, 245] width 140 height 22
type input "C:\fakepath\Shop now (79).png"
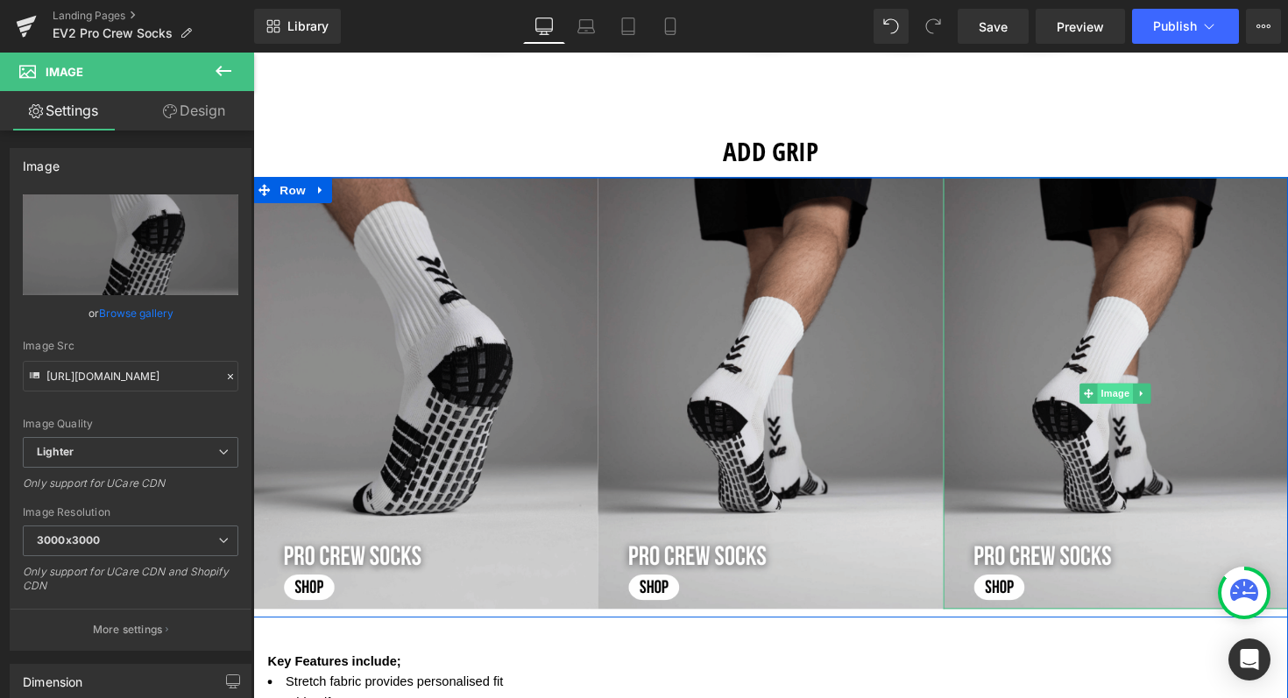
click at [1127, 399] on span "Image" at bounding box center [1137, 402] width 37 height 21
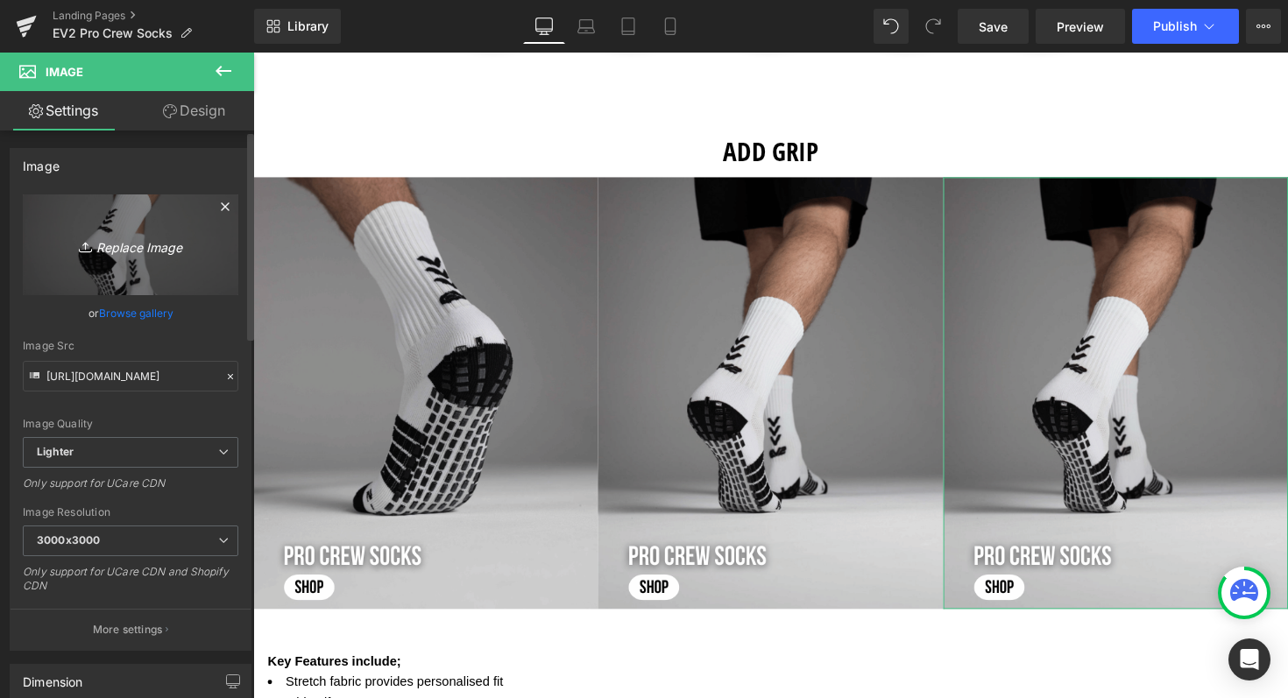
click at [113, 243] on icon "Replace Image" at bounding box center [130, 245] width 140 height 22
type input "C:\fakepath\Shop now (80).png"
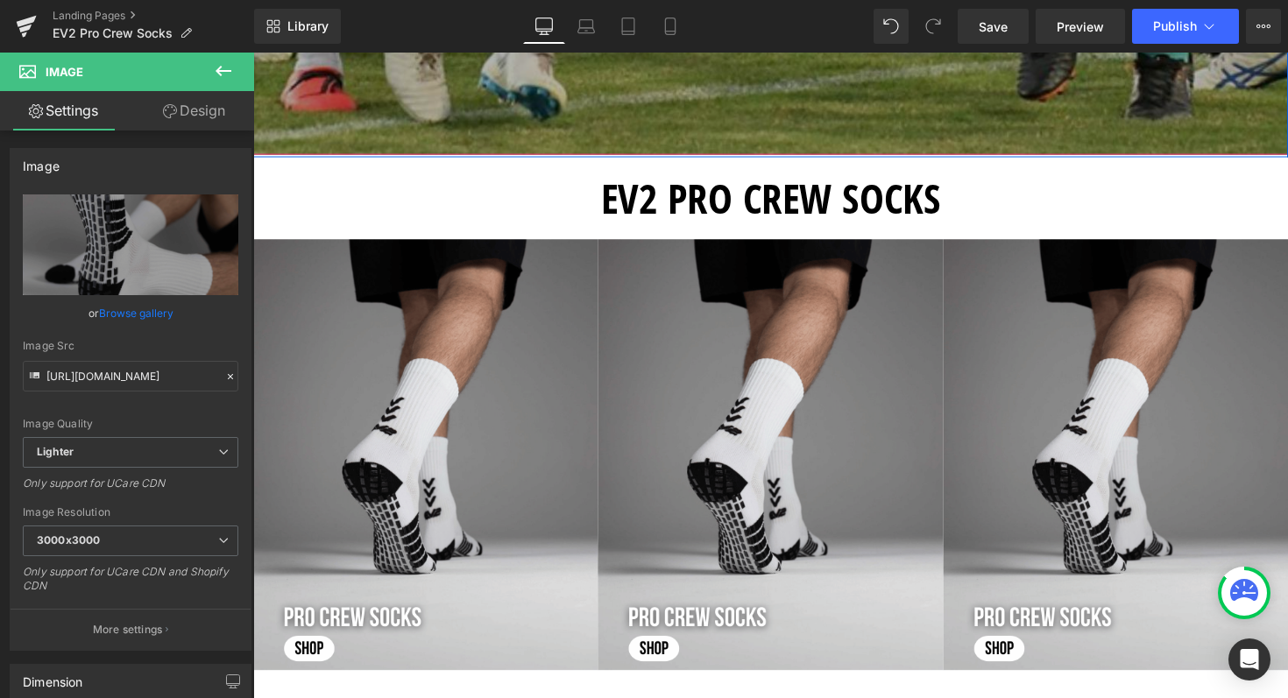
scroll to position [593, 0]
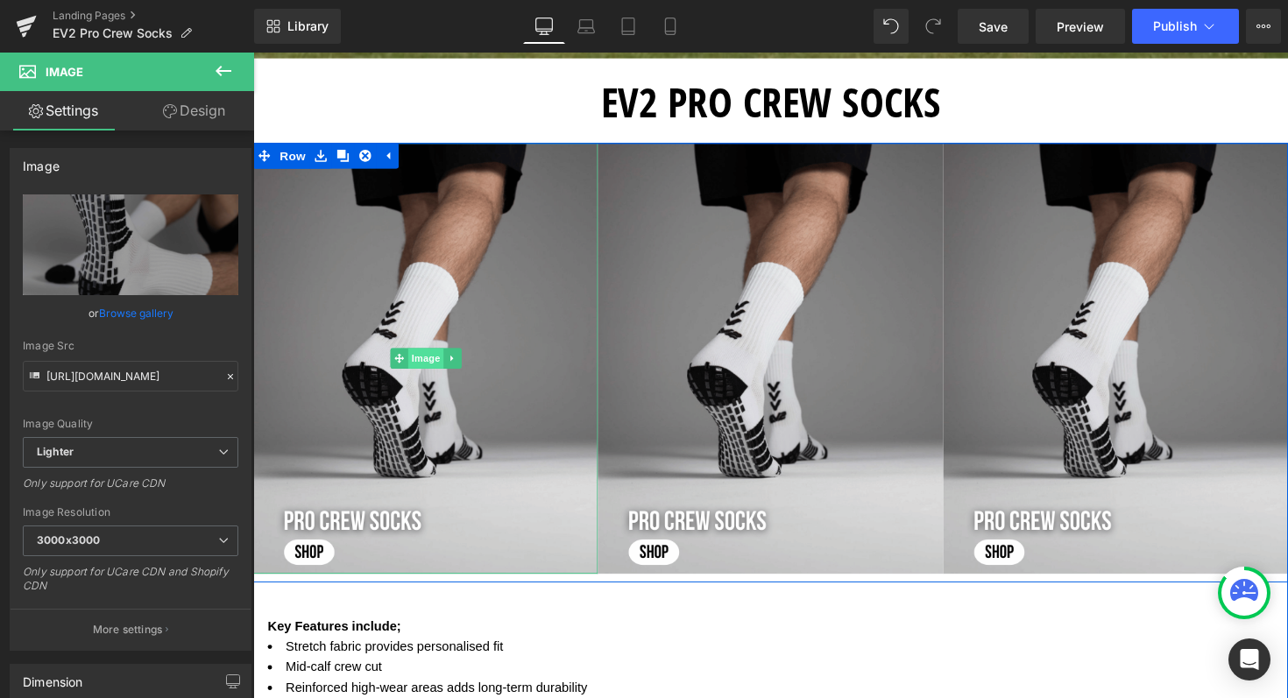
click at [422, 367] on span "Image" at bounding box center [430, 366] width 37 height 21
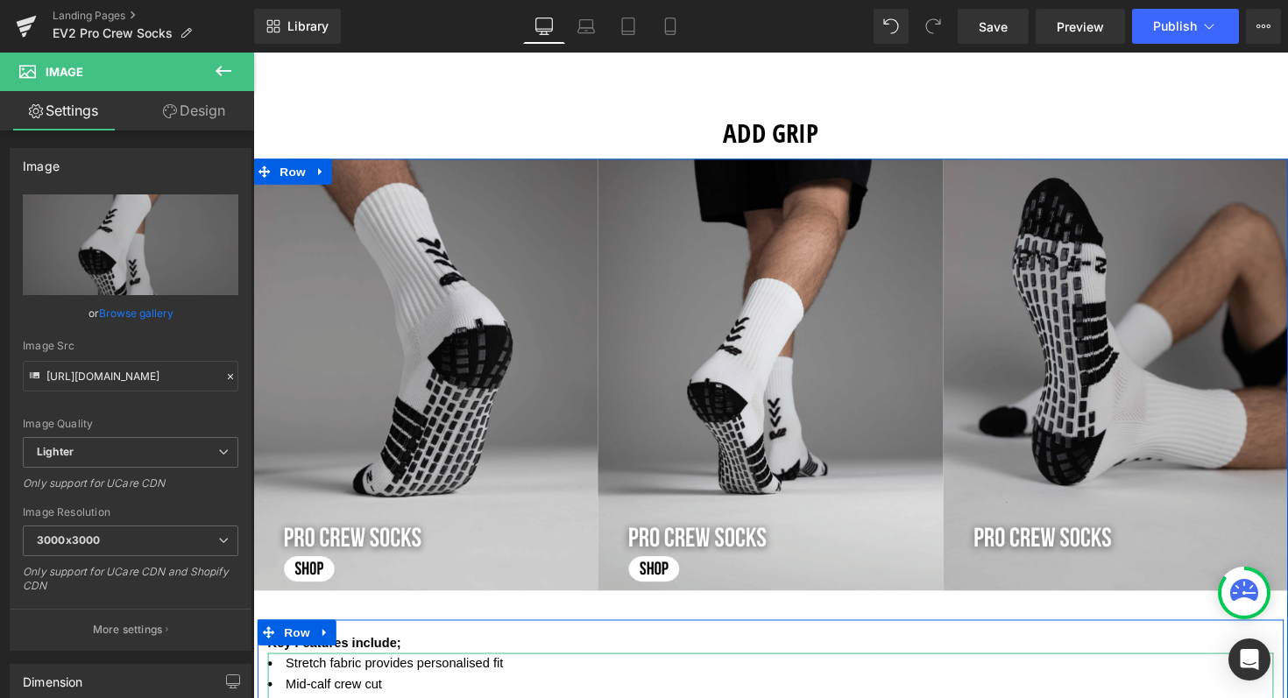
scroll to position [1877, 0]
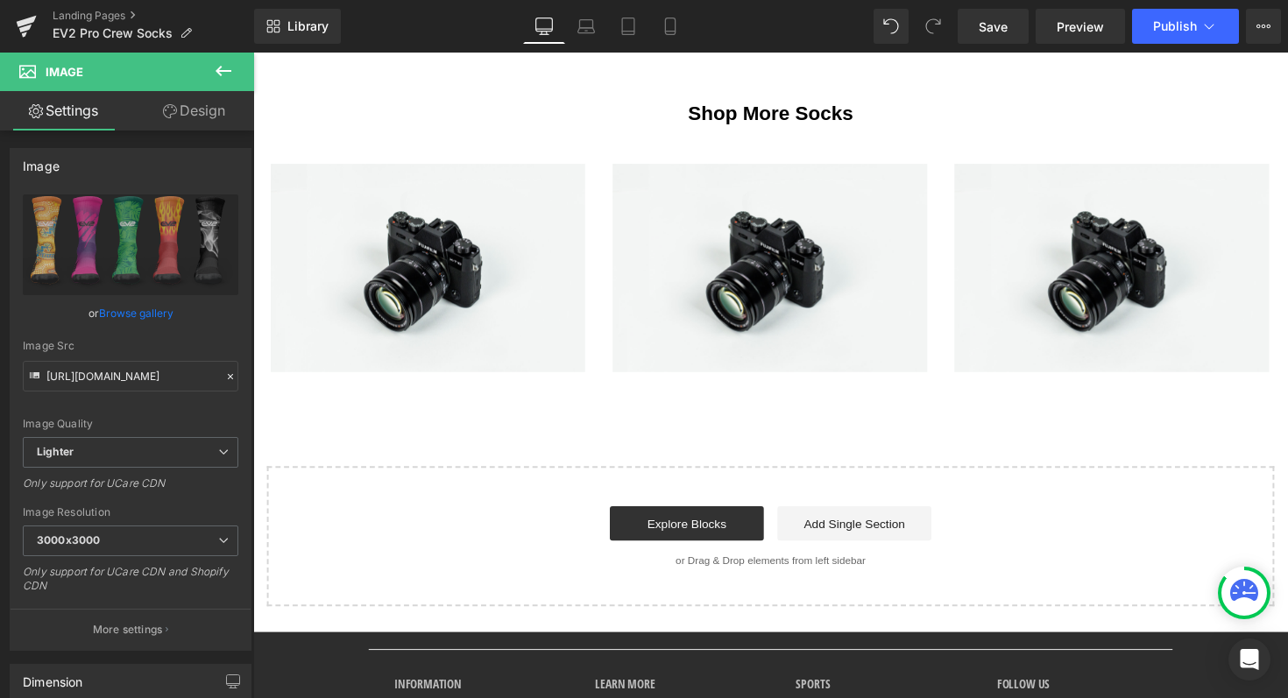
scroll to position [3181, 0]
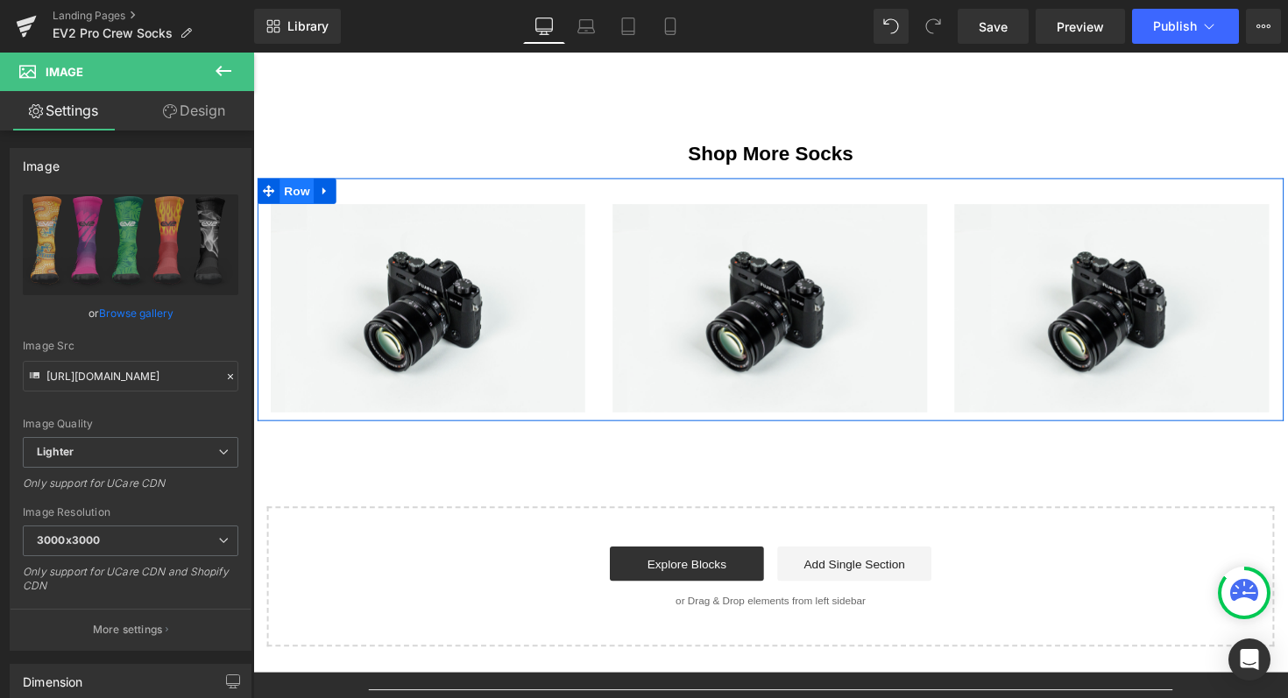
click at [304, 195] on span "Row" at bounding box center [297, 194] width 35 height 26
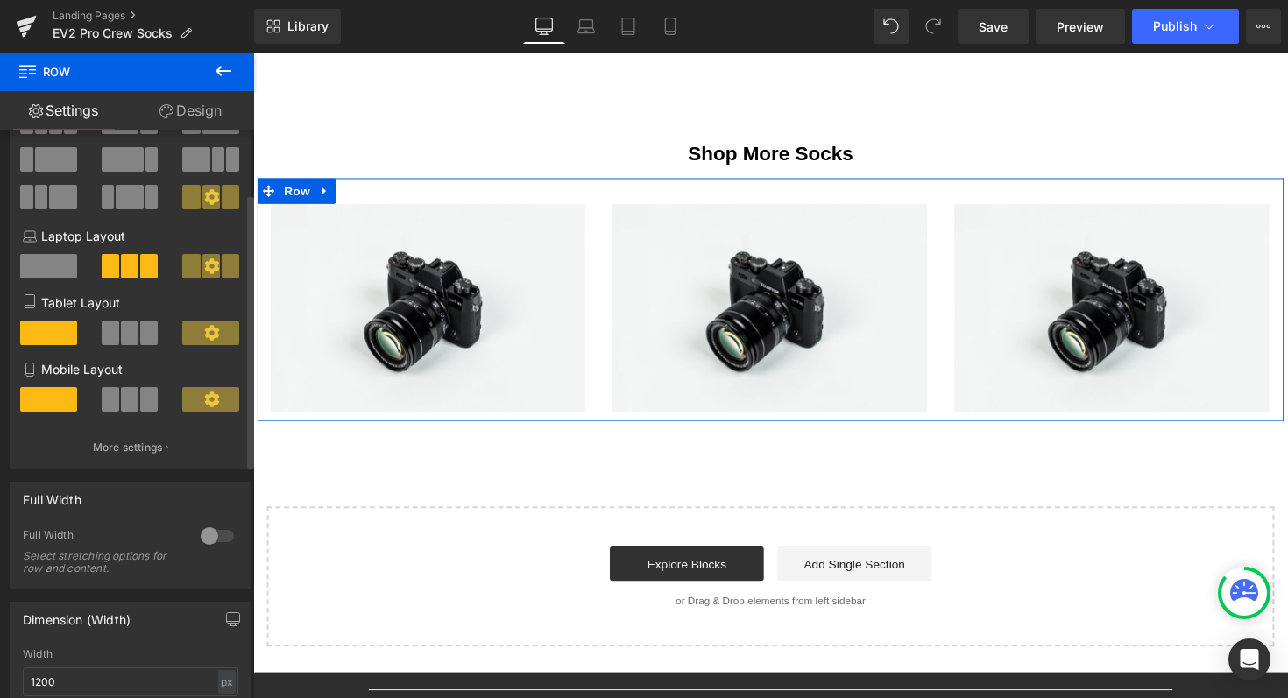
scroll to position [131, 0]
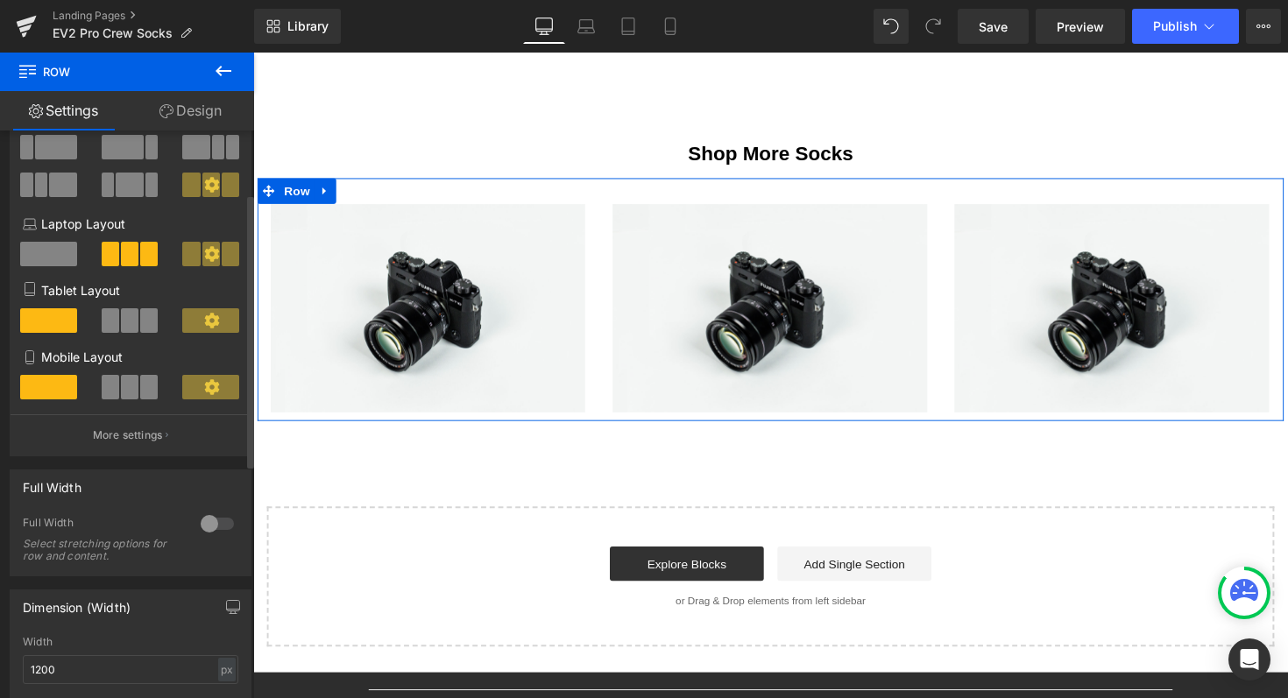
click at [207, 529] on div at bounding box center [217, 524] width 42 height 28
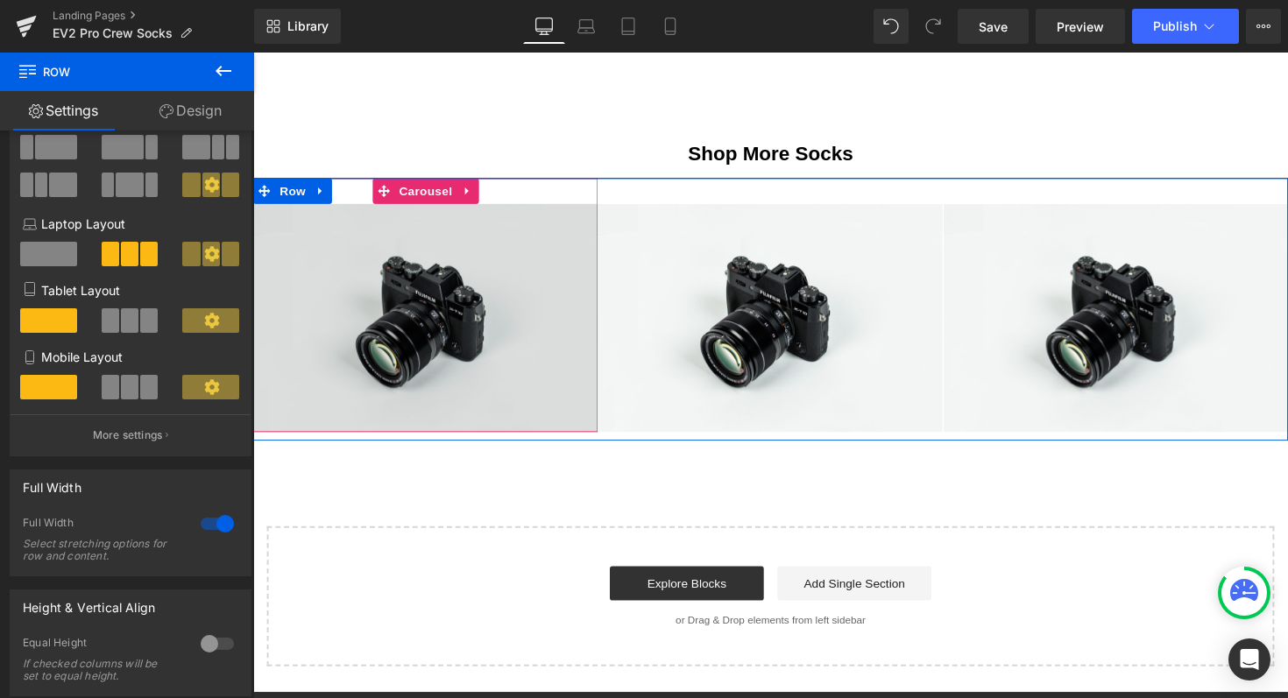
click at [432, 284] on img at bounding box center [429, 325] width 353 height 234
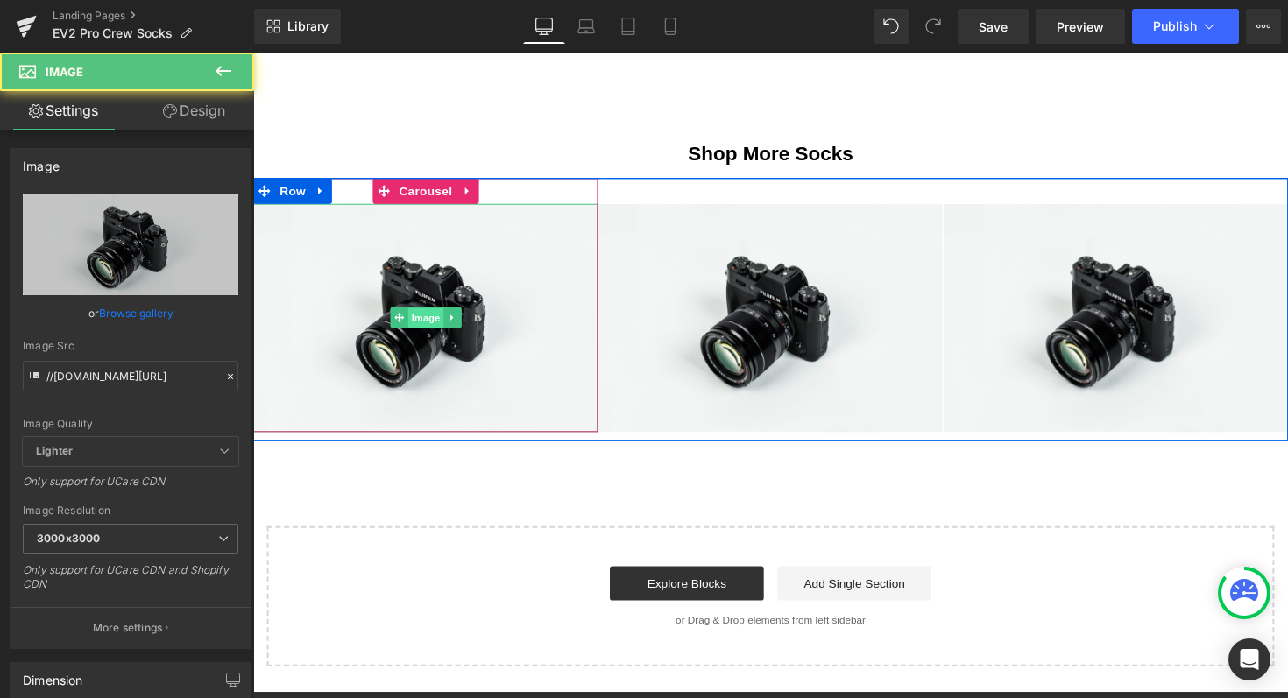
click at [421, 330] on span "Image" at bounding box center [430, 325] width 37 height 21
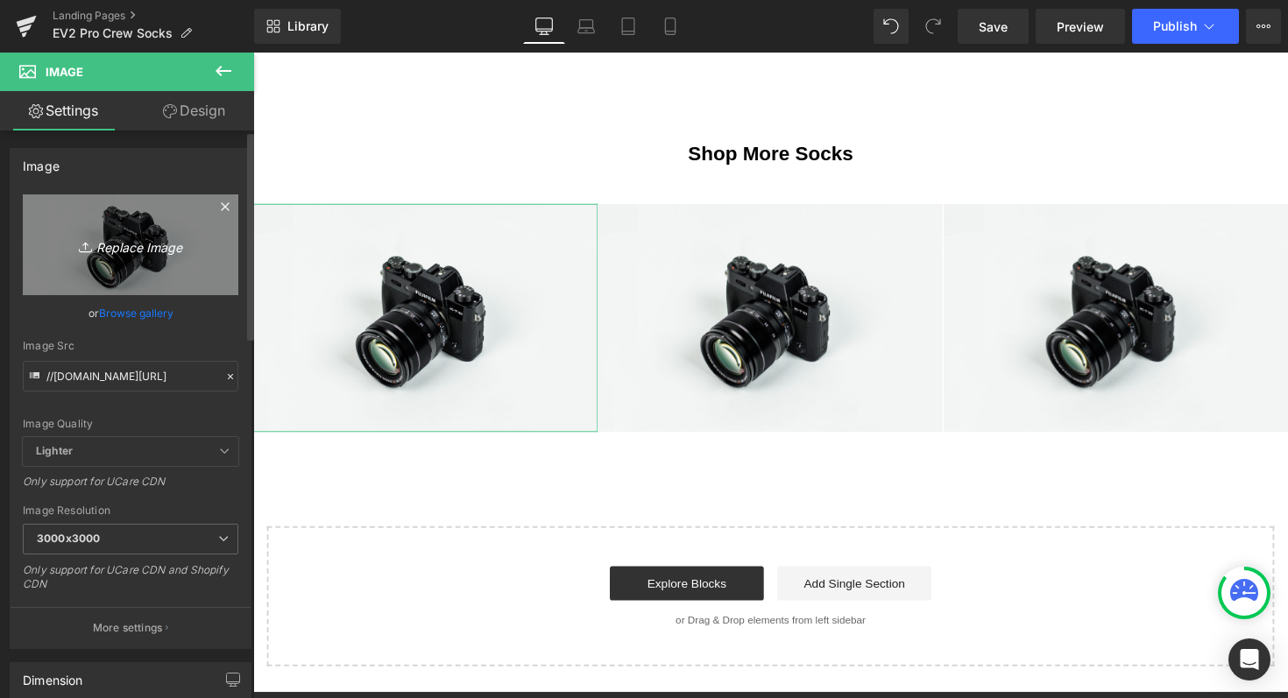
click at [103, 251] on icon "Replace Image" at bounding box center [130, 245] width 140 height 22
type input "C:\fakepath\Shop now (84).png"
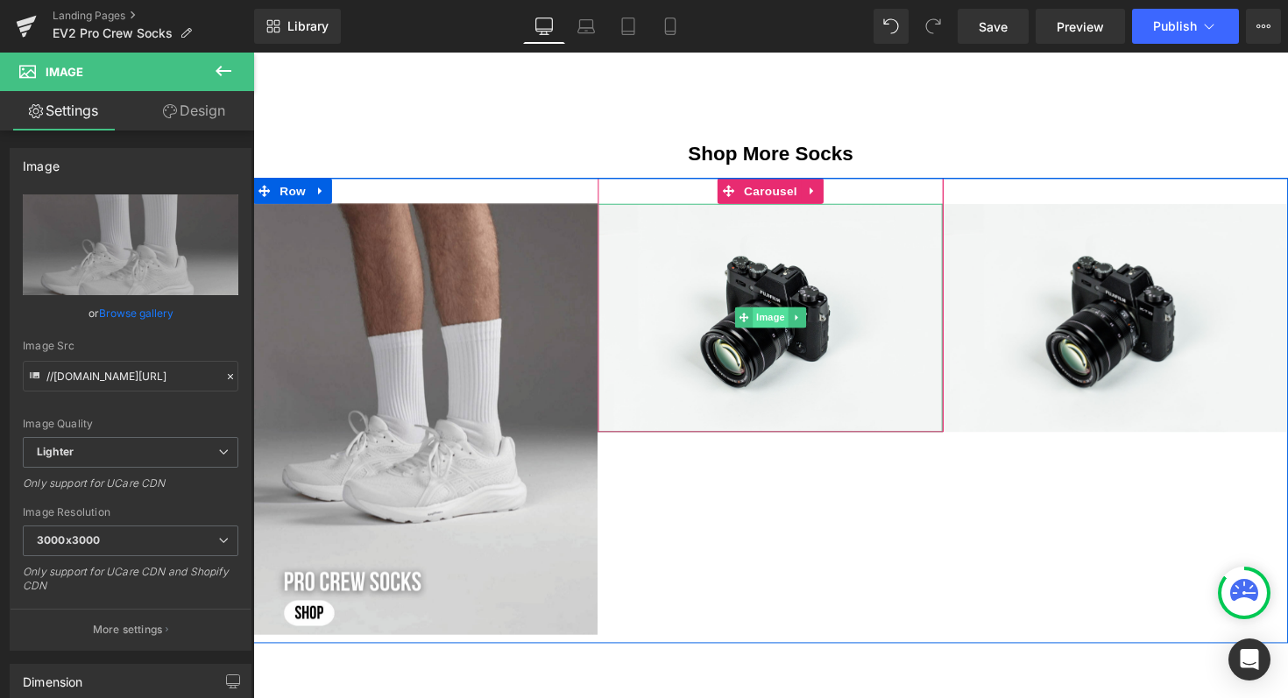
click at [781, 316] on span "Image" at bounding box center [783, 324] width 37 height 21
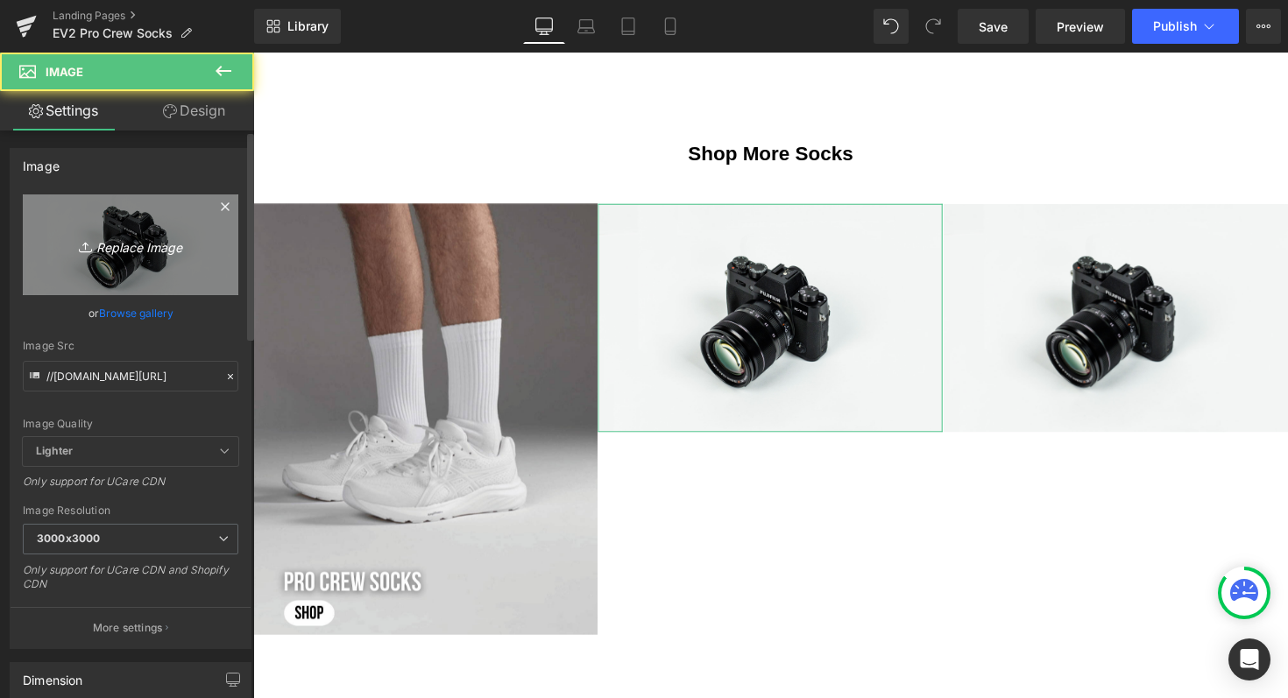
click at [117, 244] on icon "Replace Image" at bounding box center [130, 245] width 140 height 22
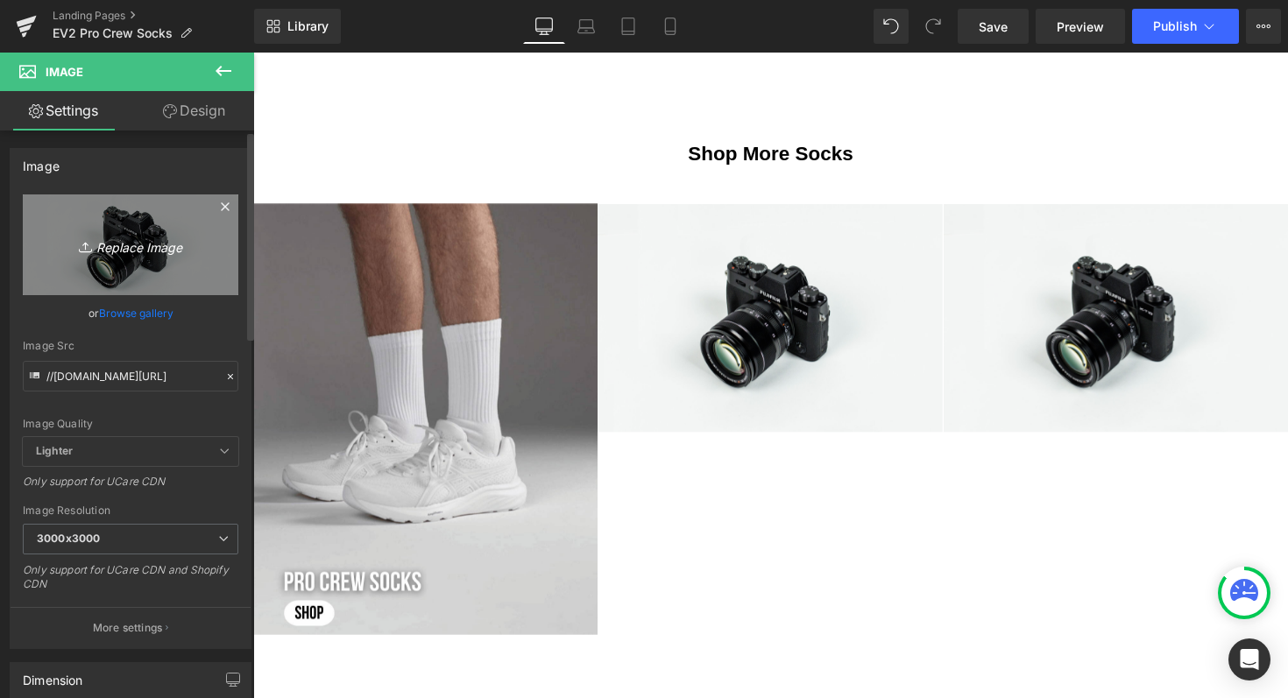
type input "C:\fakepath\Shop now (83).png"
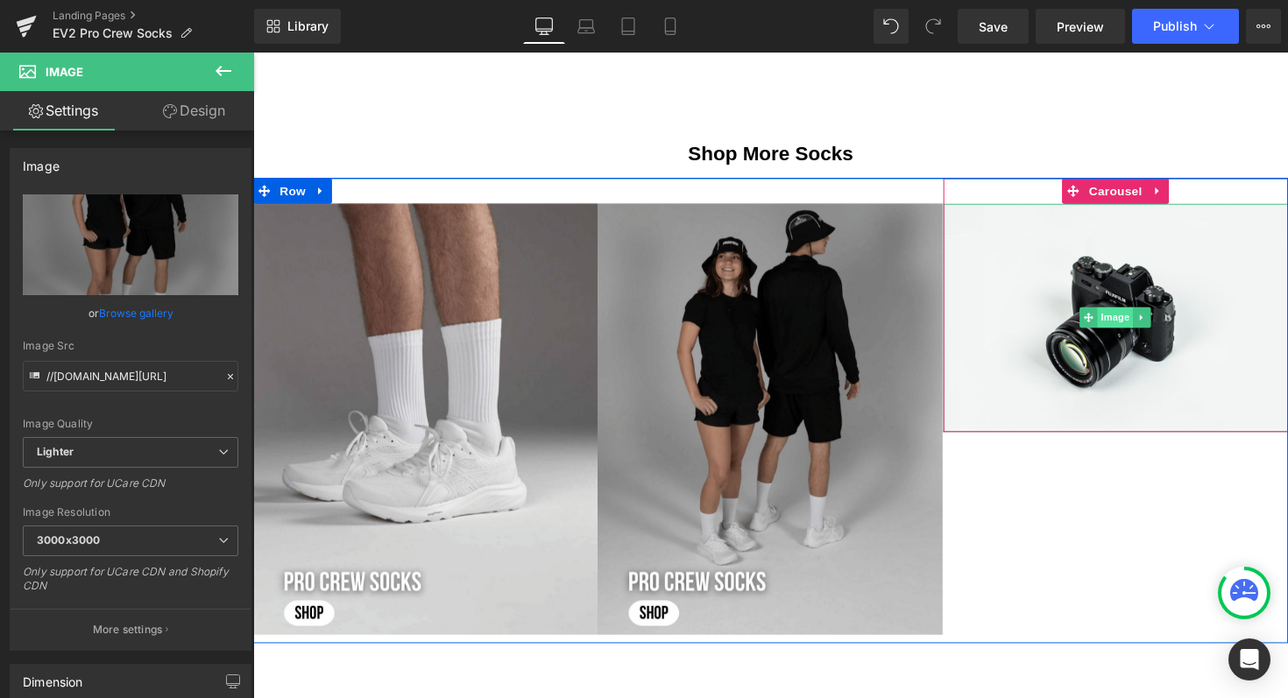
click at [1130, 325] on span "Image" at bounding box center [1136, 324] width 37 height 21
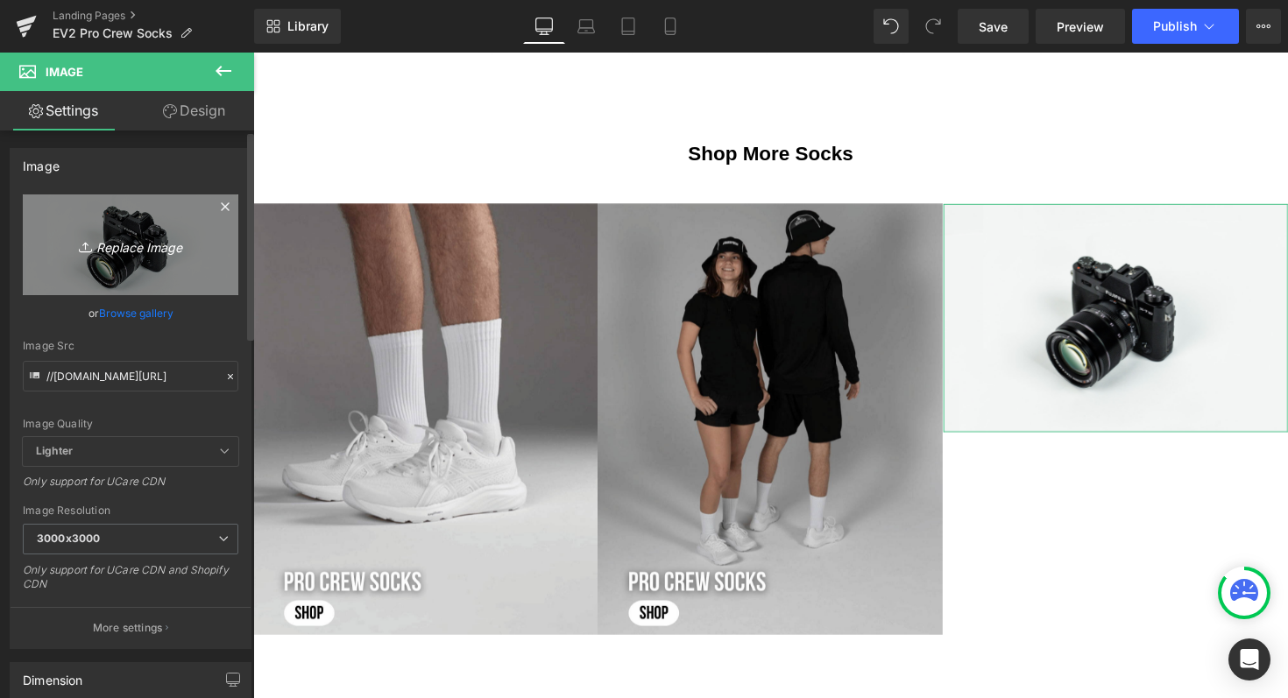
click at [127, 244] on icon "Replace Image" at bounding box center [130, 245] width 140 height 22
type input "C:\fakepath\Shop now (81).png"
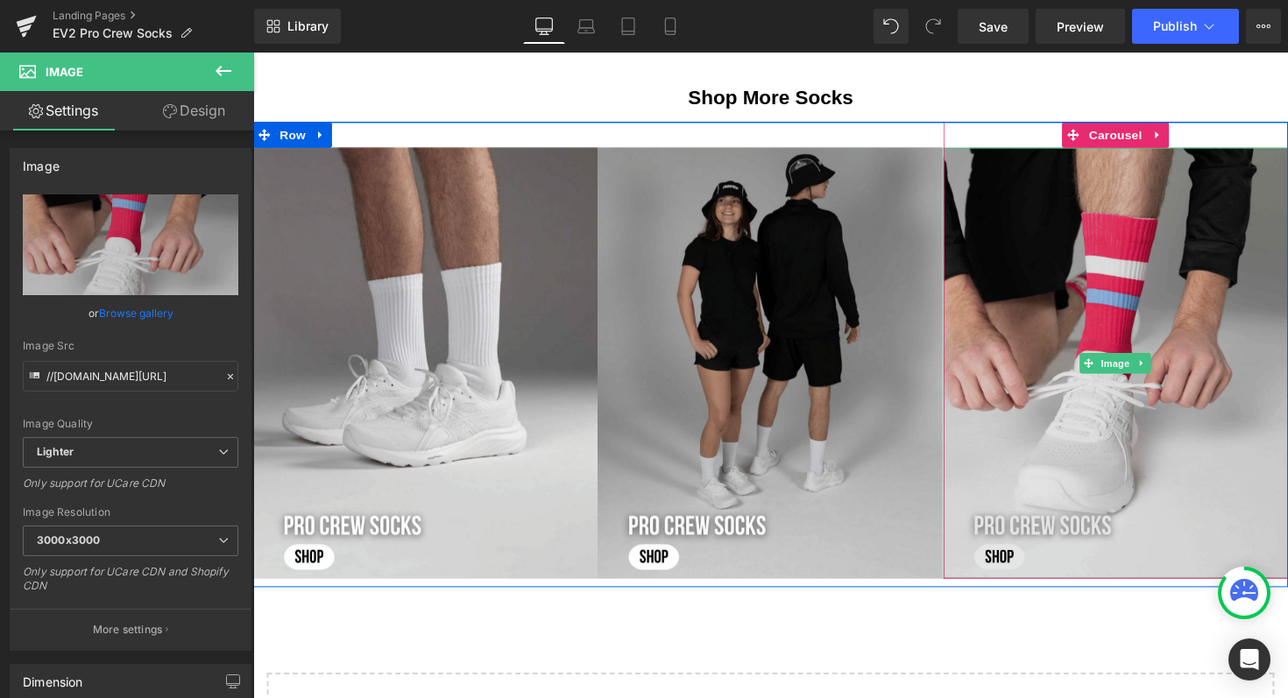
scroll to position [3242, 0]
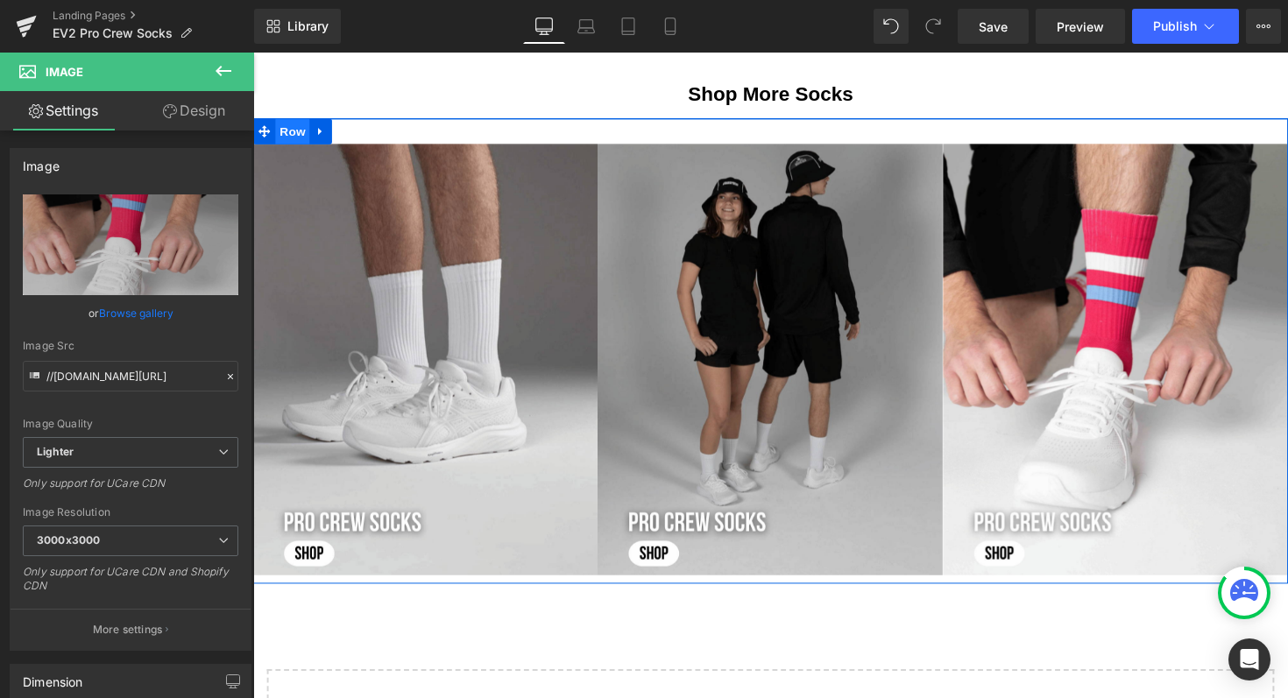
click at [291, 137] on span "Row" at bounding box center [293, 133] width 35 height 26
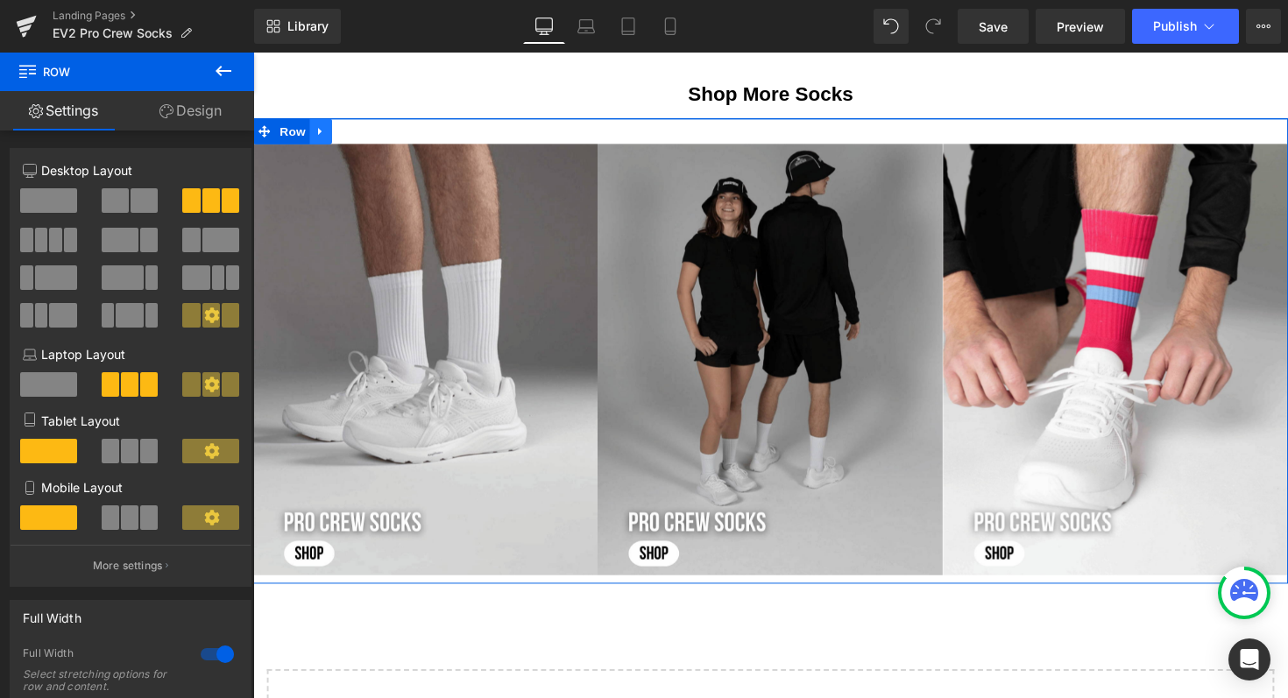
click at [316, 131] on icon at bounding box center [322, 132] width 12 height 13
click at [341, 130] on icon at bounding box center [345, 133] width 12 height 12
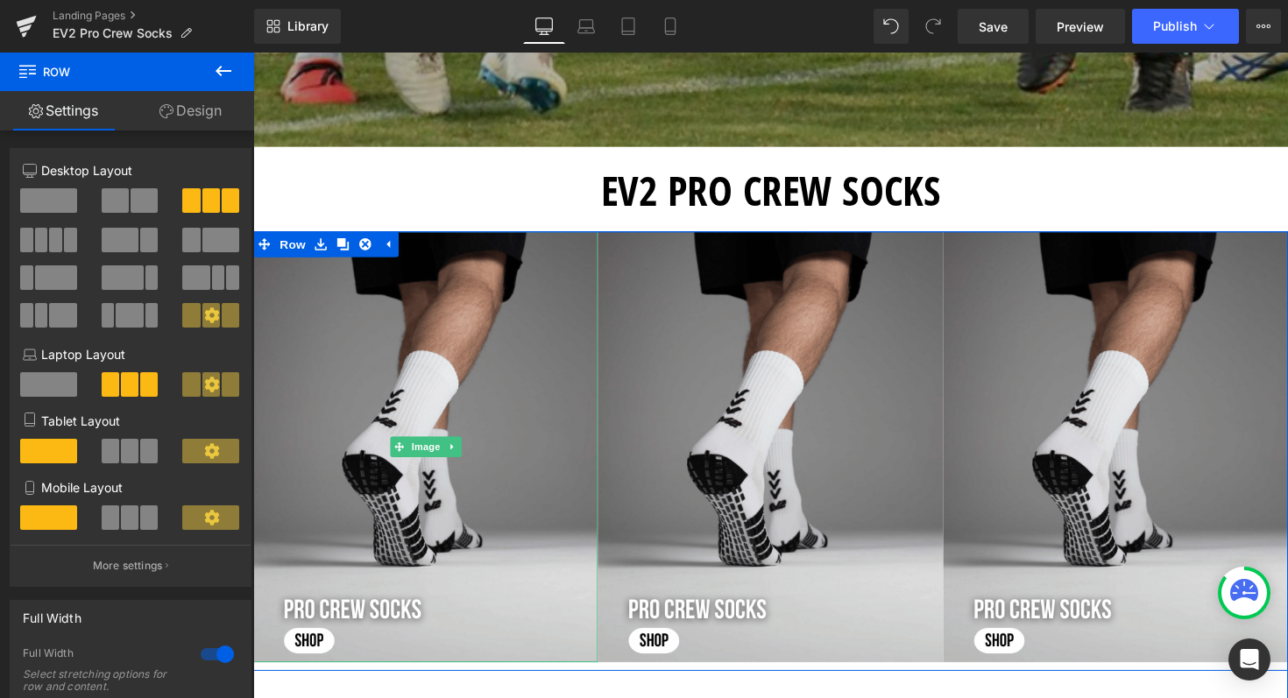
scroll to position [405, 0]
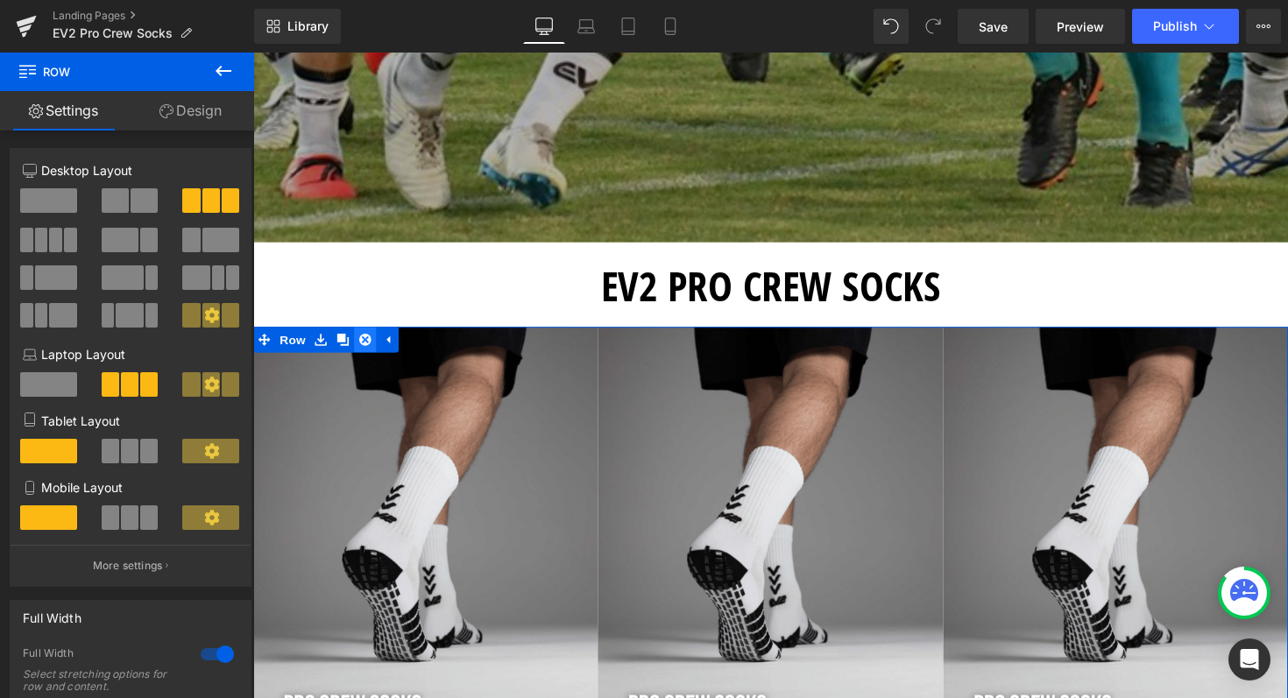
click at [364, 343] on icon at bounding box center [368, 346] width 12 height 13
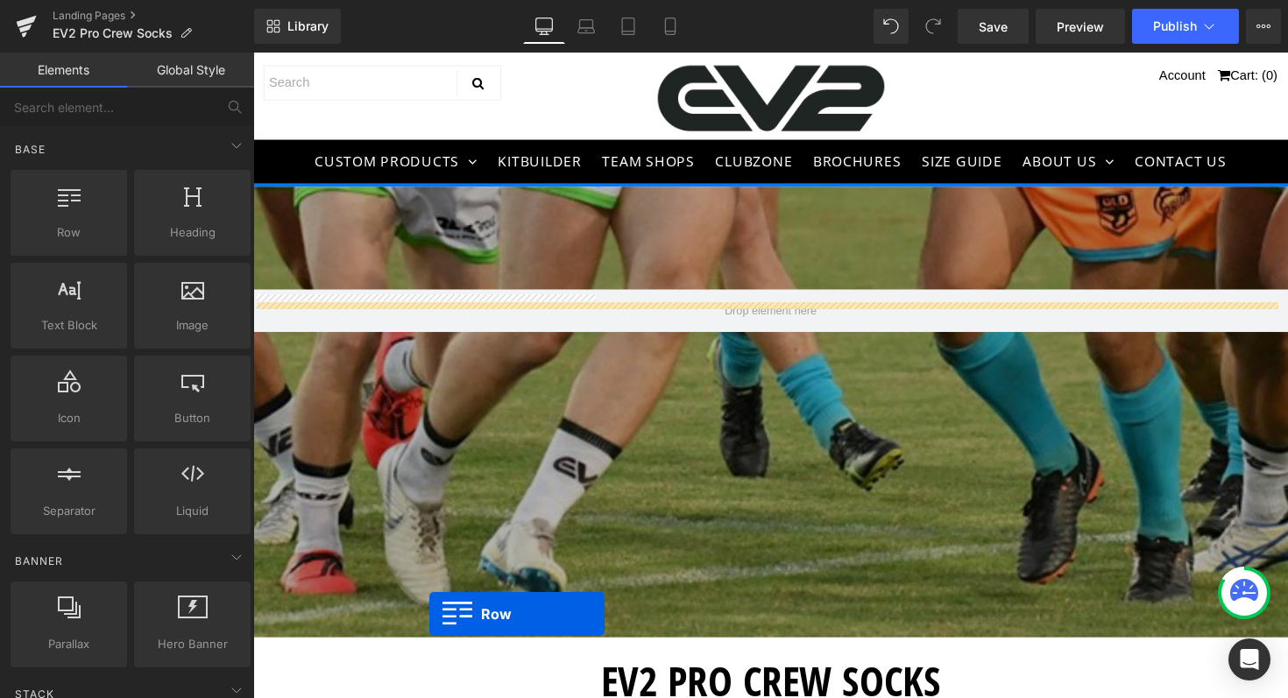
scroll to position [18, 0]
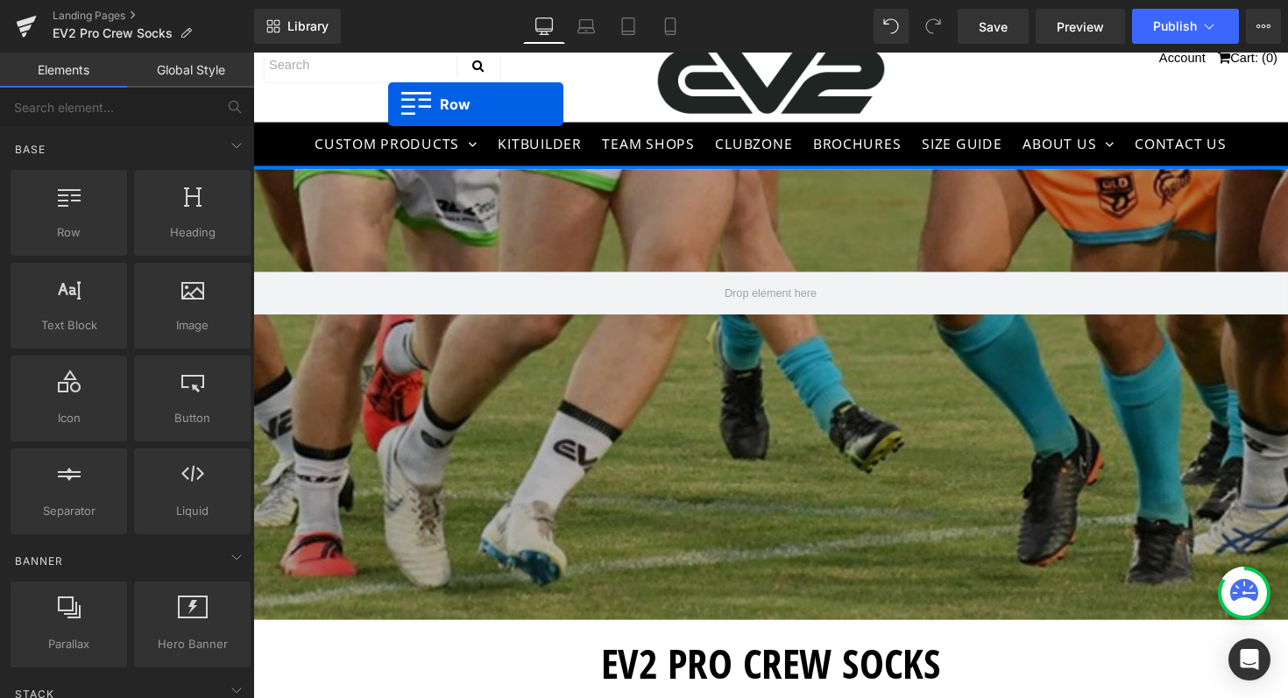
drag, startPoint x: 263, startPoint y: 341, endPoint x: 393, endPoint y: 644, distance: 330.0
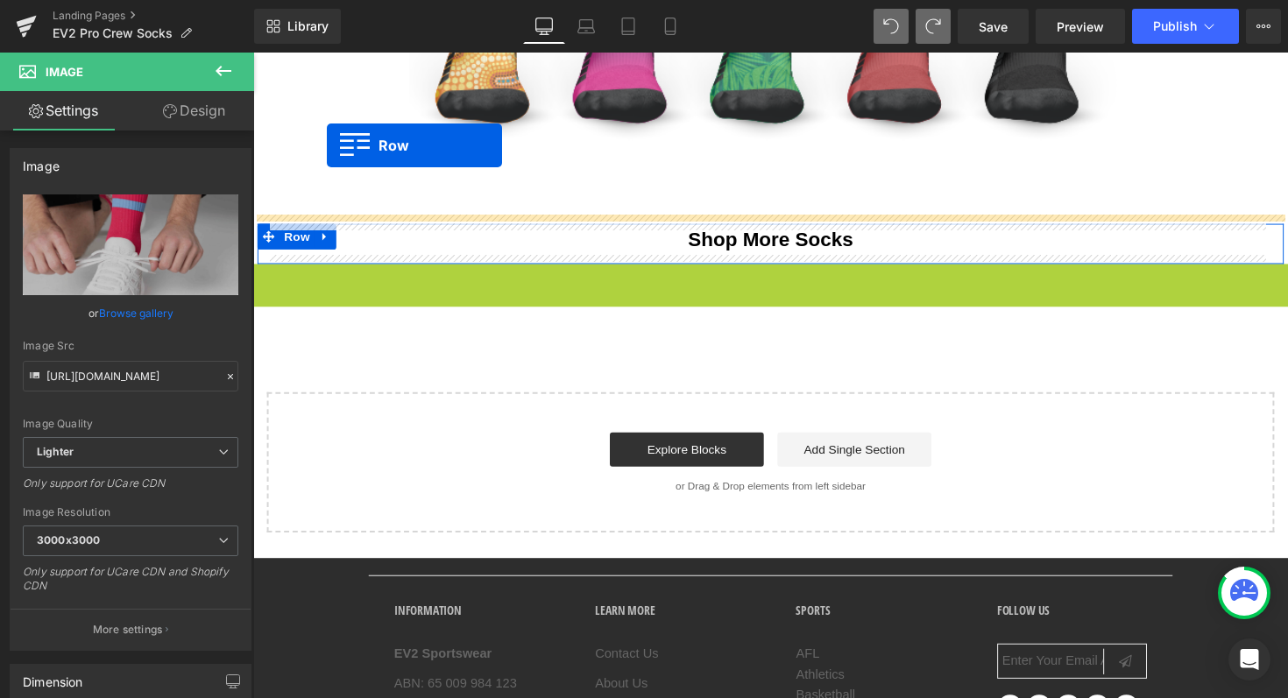
scroll to position [0, 0]
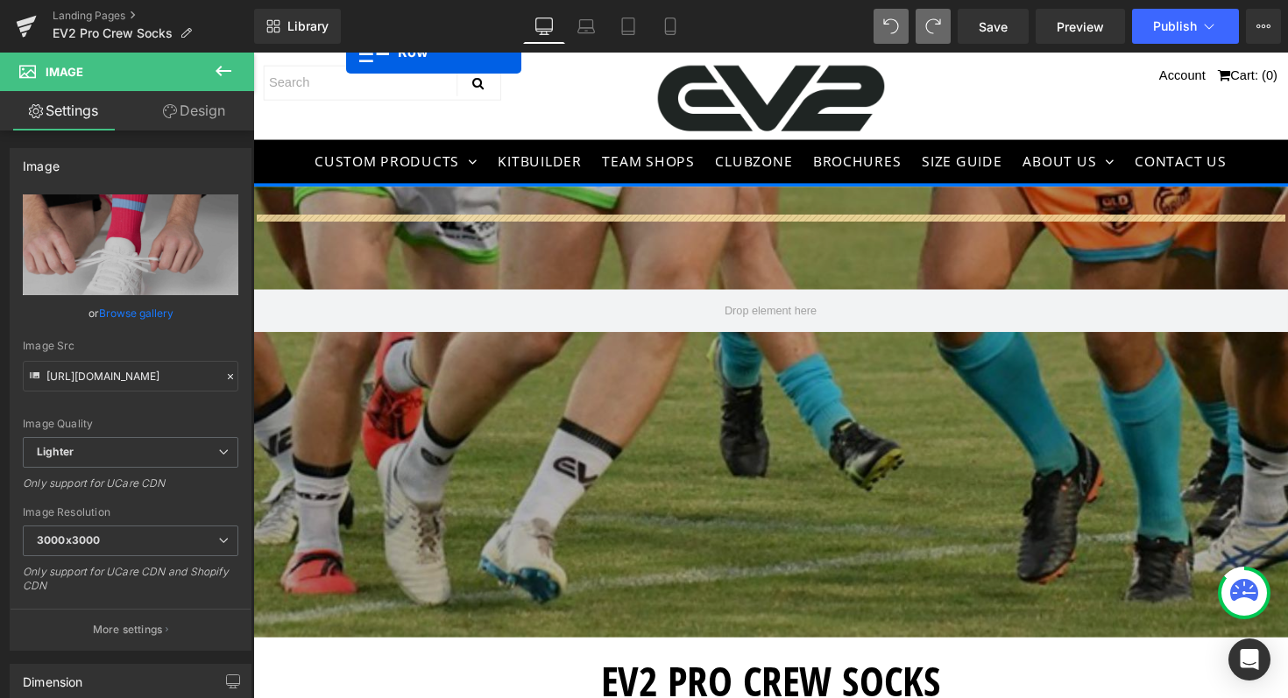
drag, startPoint x: 258, startPoint y: 282, endPoint x: 349, endPoint y: 47, distance: 251.5
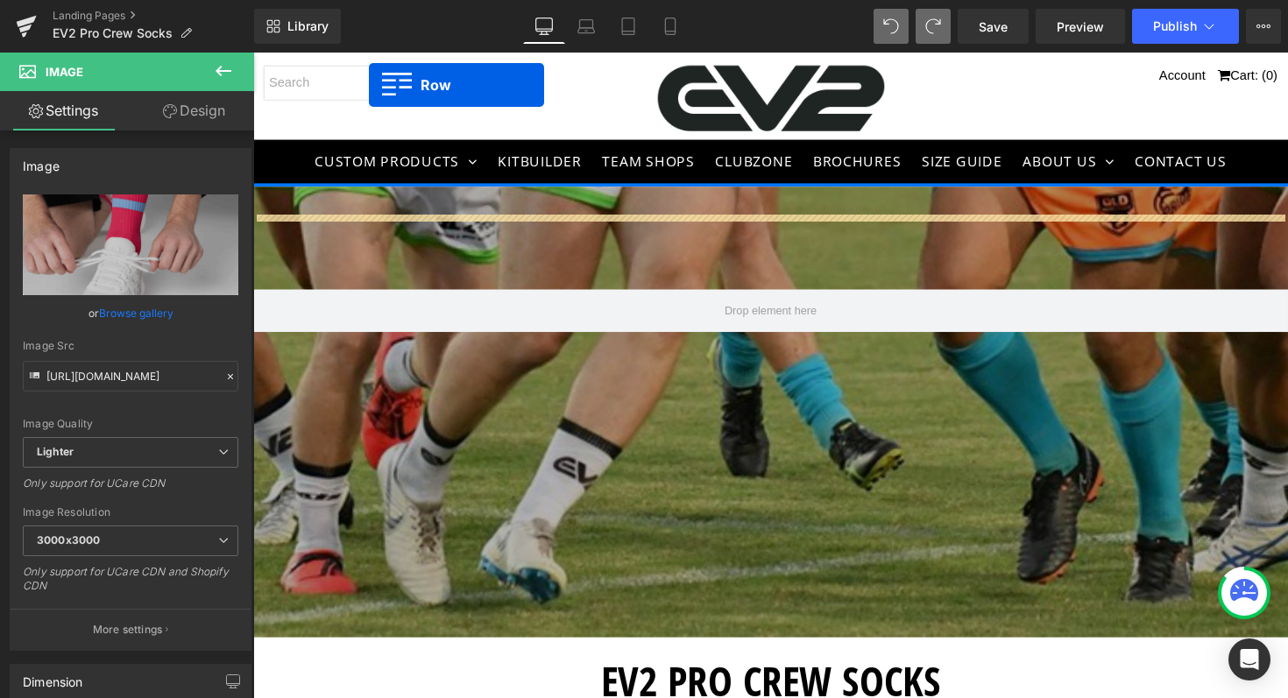
click at [365, 83] on input "text" at bounding box center [385, 84] width 241 height 34
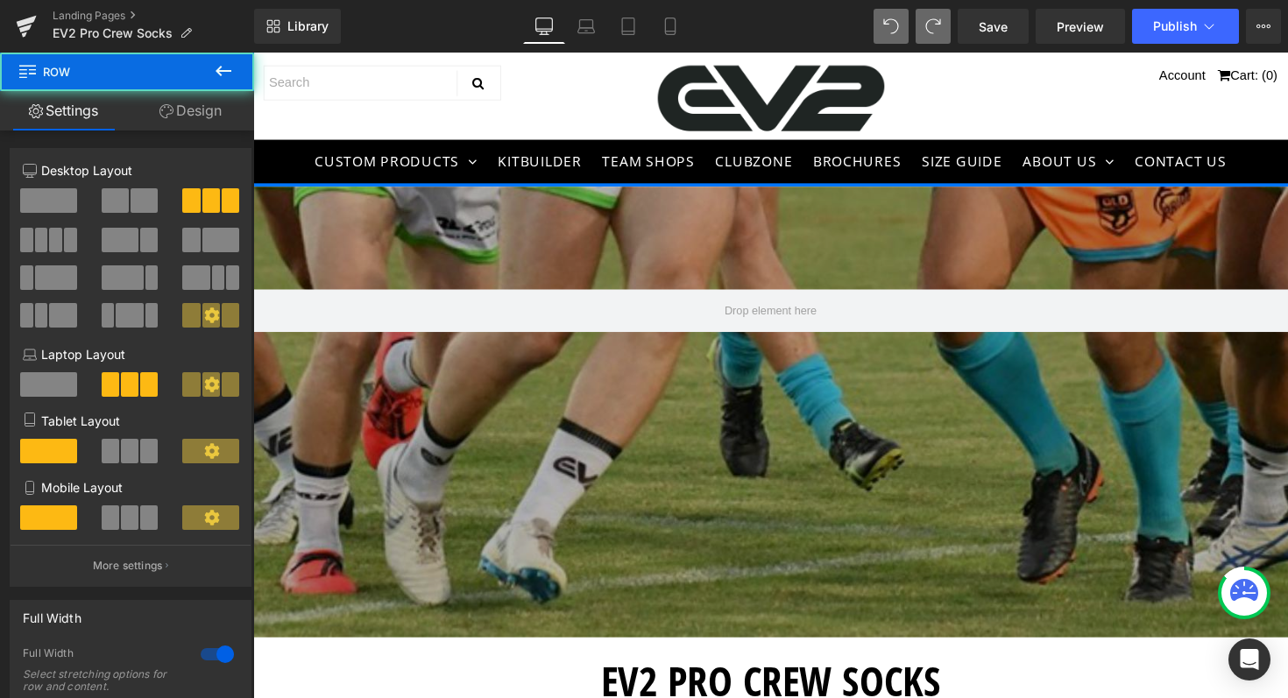
click at [514, 111] on div "Account Cart: ( 0 )" at bounding box center [783, 99] width 1061 height 85
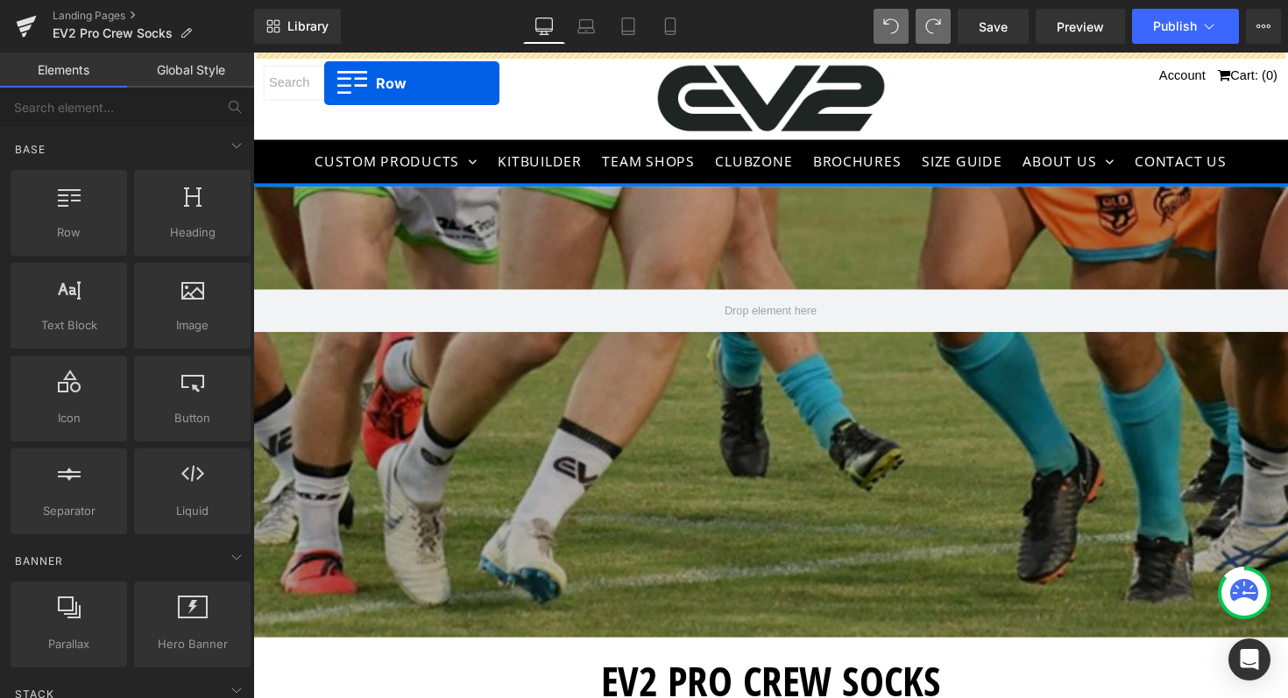
drag, startPoint x: 260, startPoint y: 522, endPoint x: 327, endPoint y: 82, distance: 444.8
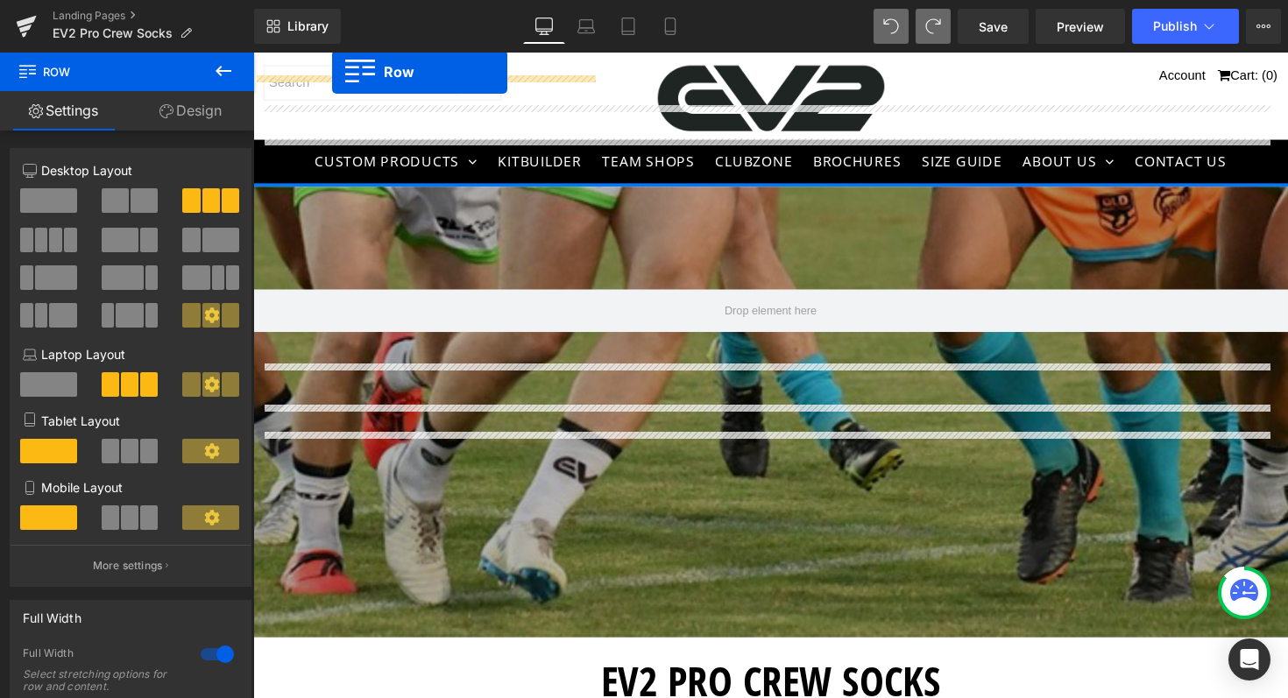
drag, startPoint x: 262, startPoint y: 456, endPoint x: 334, endPoint y: 73, distance: 390.4
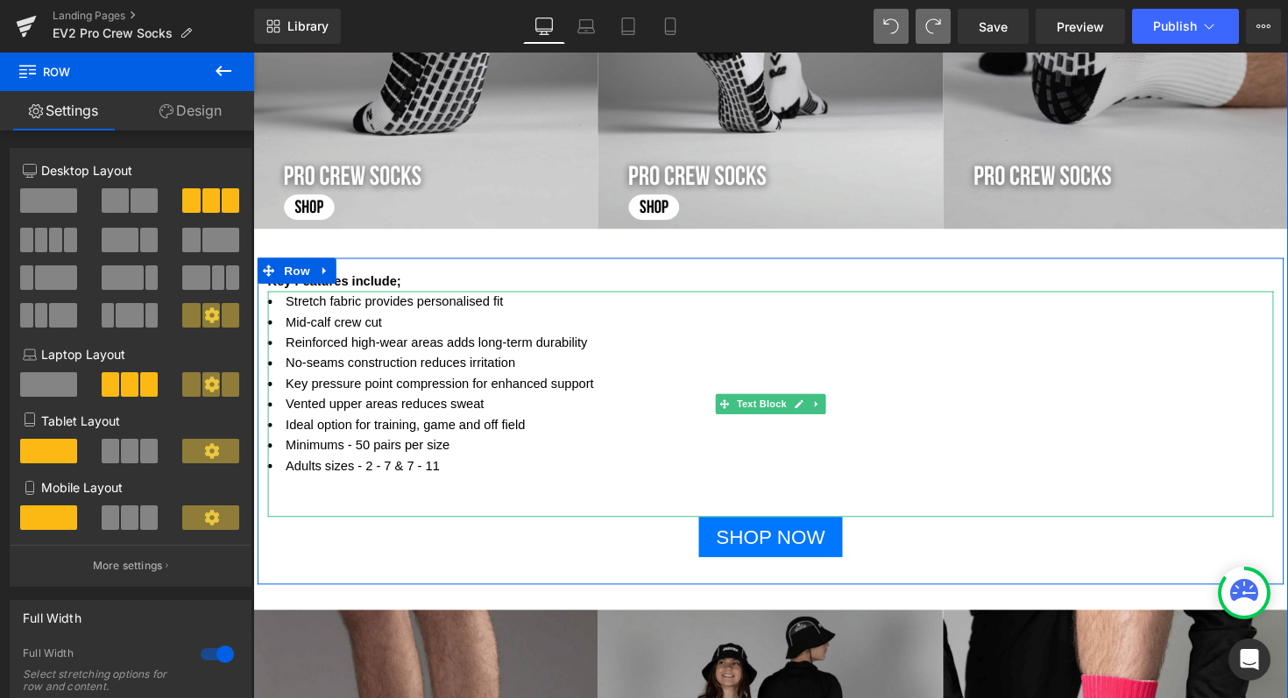
scroll to position [2258, 0]
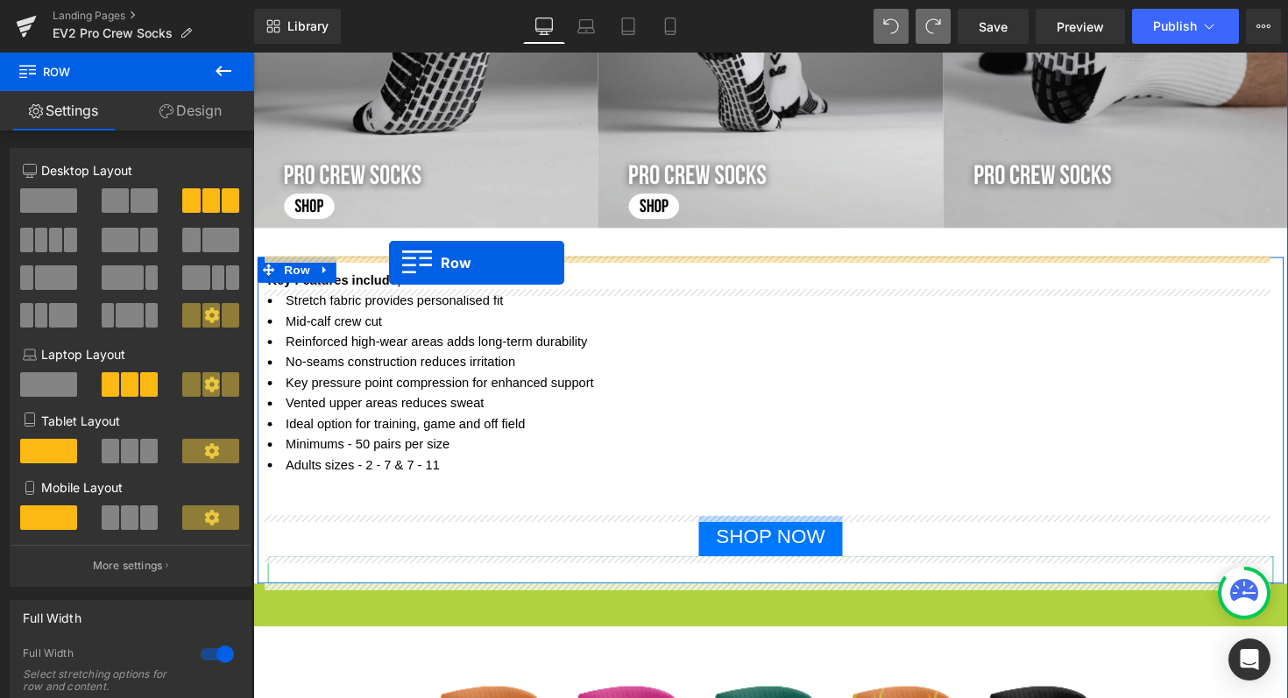
drag, startPoint x: 264, startPoint y: 617, endPoint x: 392, endPoint y: 267, distance: 372.5
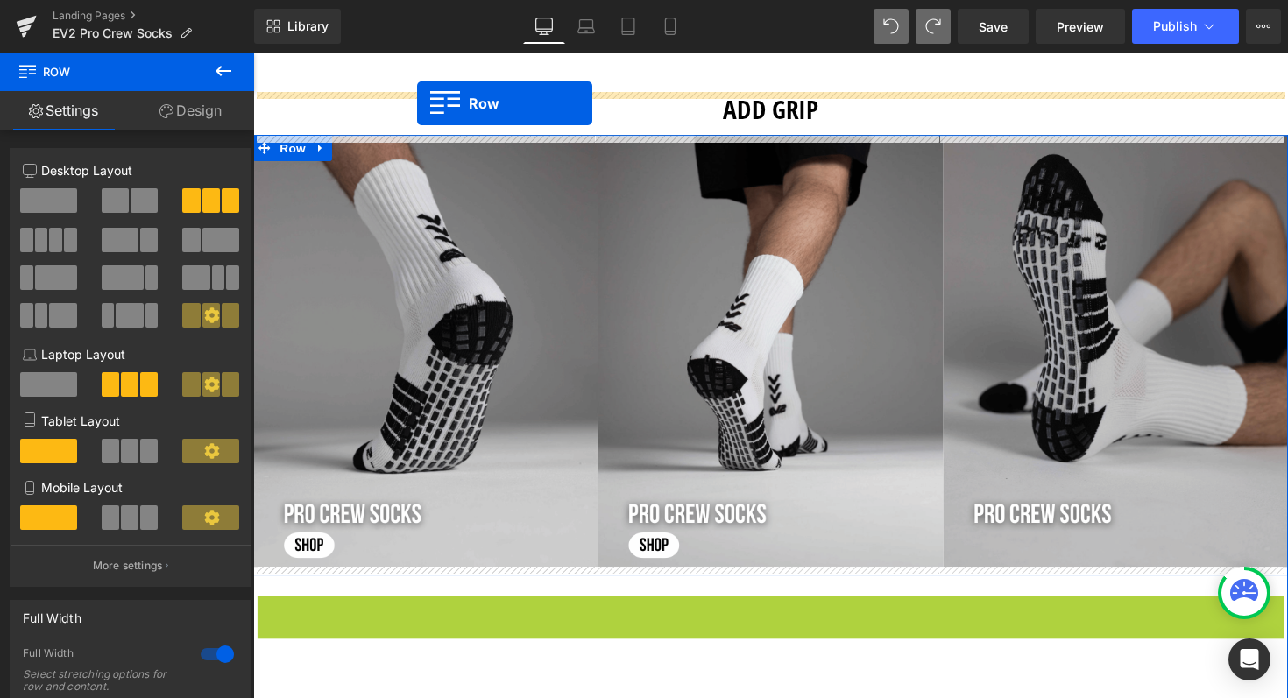
scroll to position [0, 0]
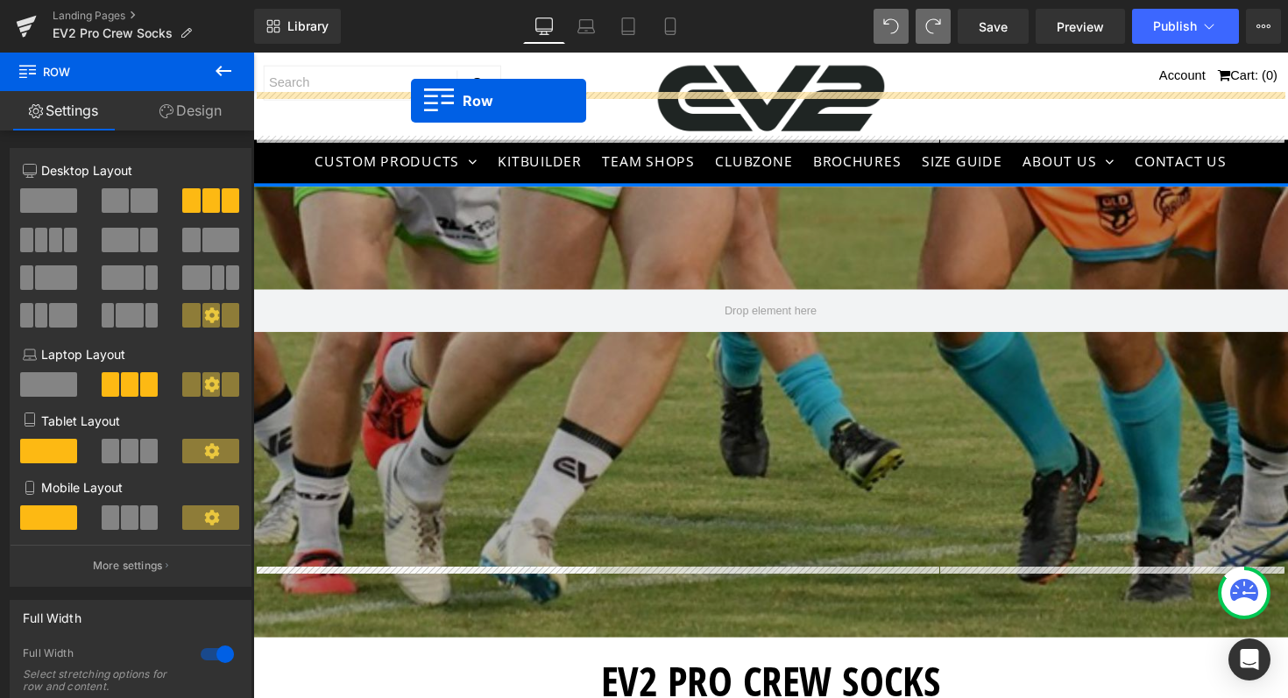
drag, startPoint x: 261, startPoint y: 620, endPoint x: 414, endPoint y: 102, distance: 540.8
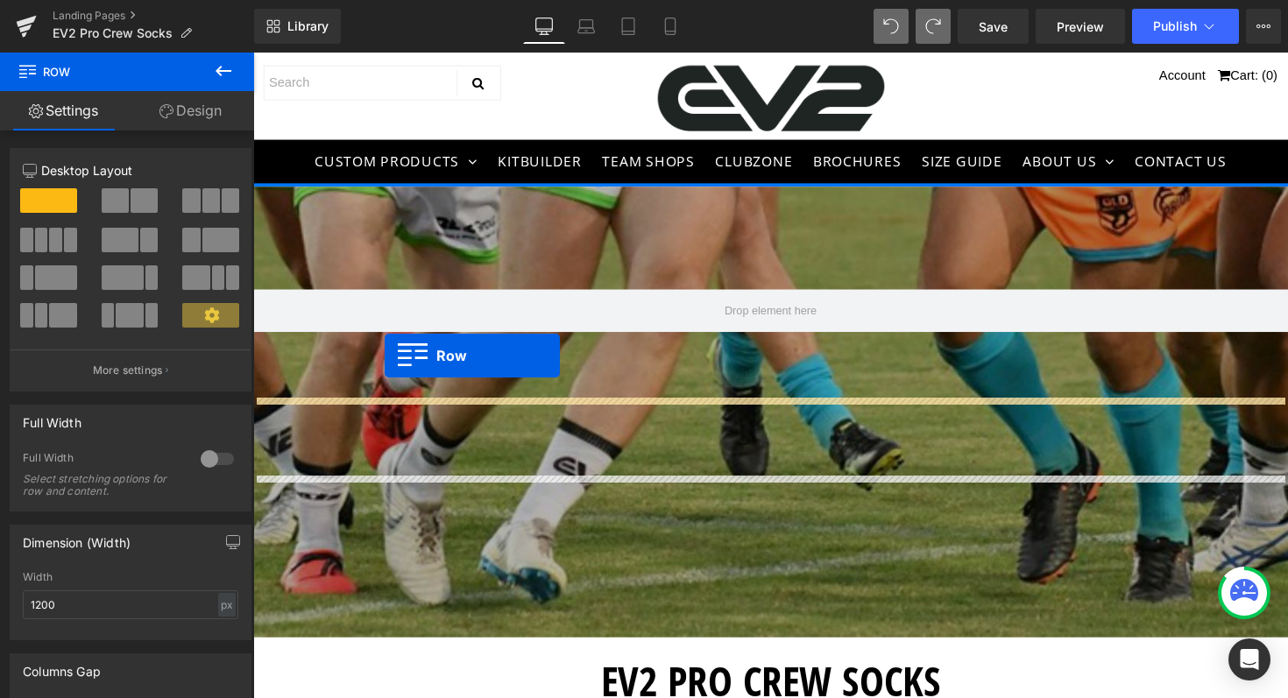
drag, startPoint x: 264, startPoint y: 421, endPoint x: 388, endPoint y: 362, distance: 137.9
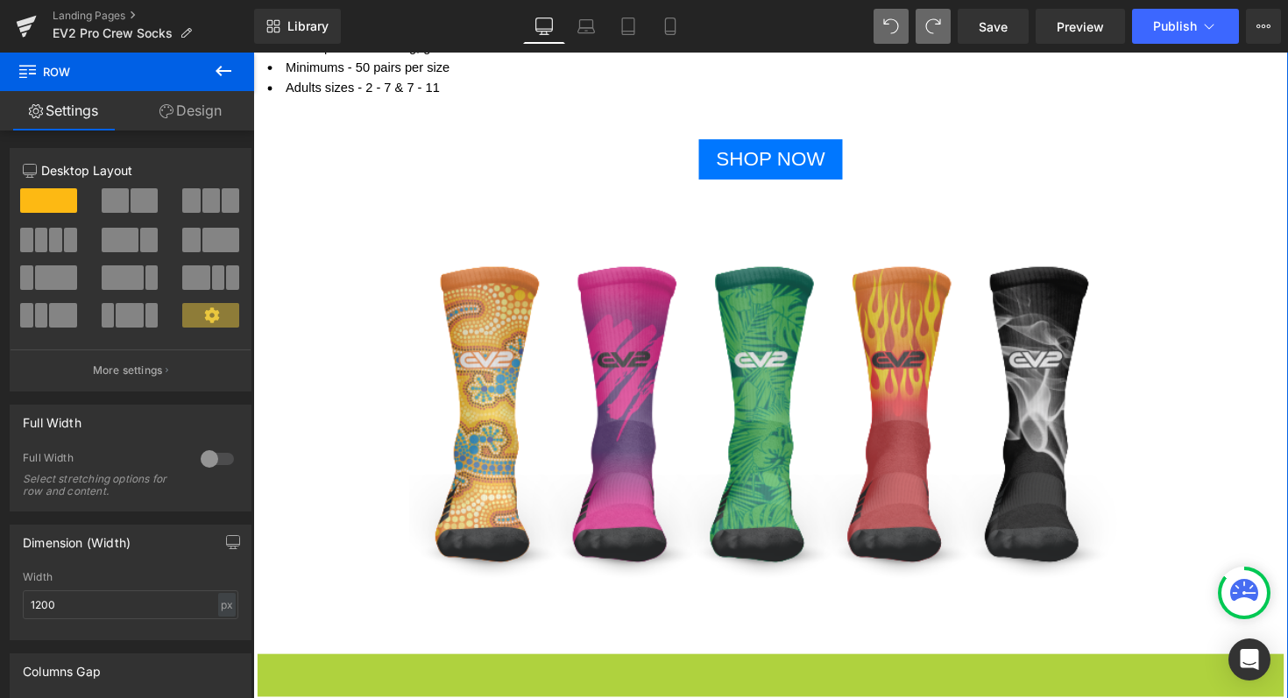
scroll to position [18, 0]
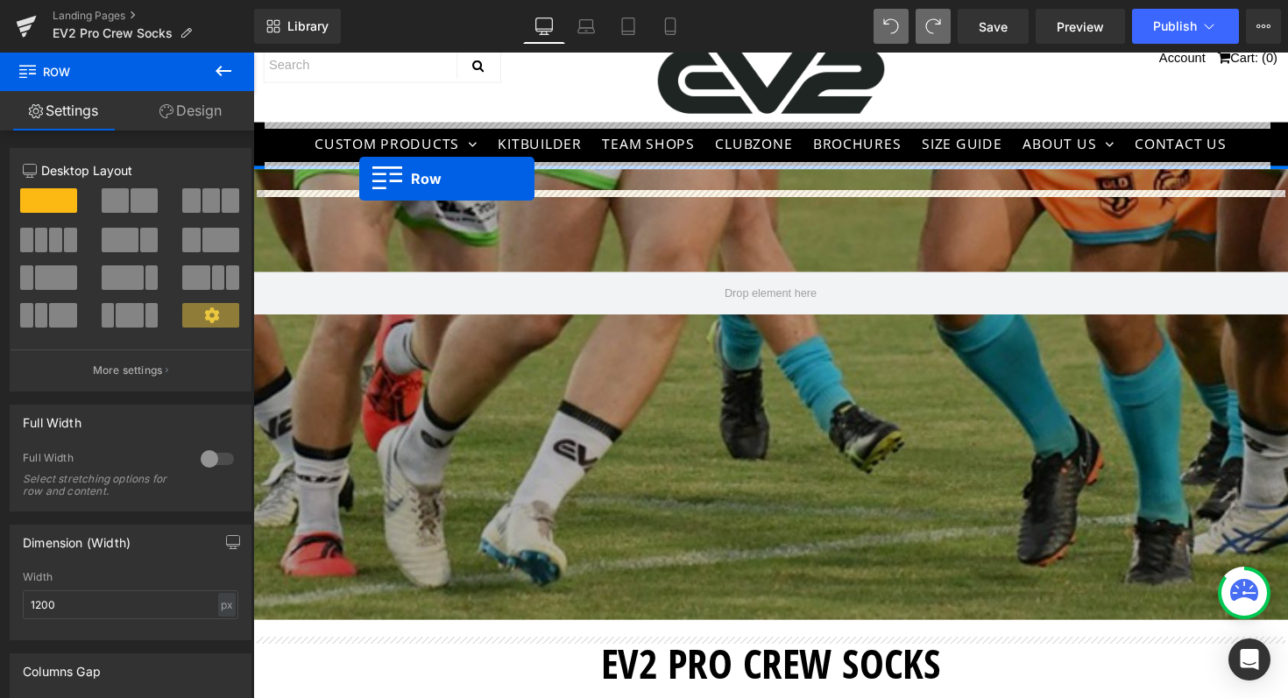
drag, startPoint x: 265, startPoint y: 682, endPoint x: 362, endPoint y: 200, distance: 491.5
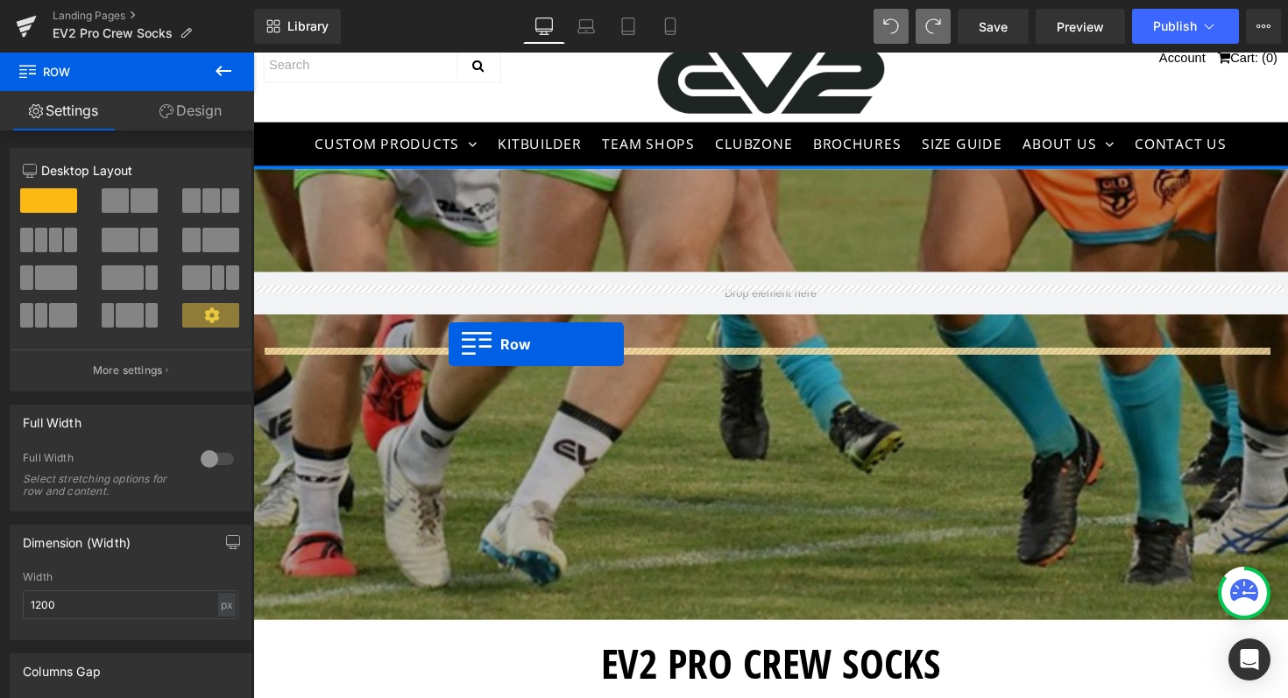
drag, startPoint x: 276, startPoint y: 691, endPoint x: 453, endPoint y: 370, distance: 367.0
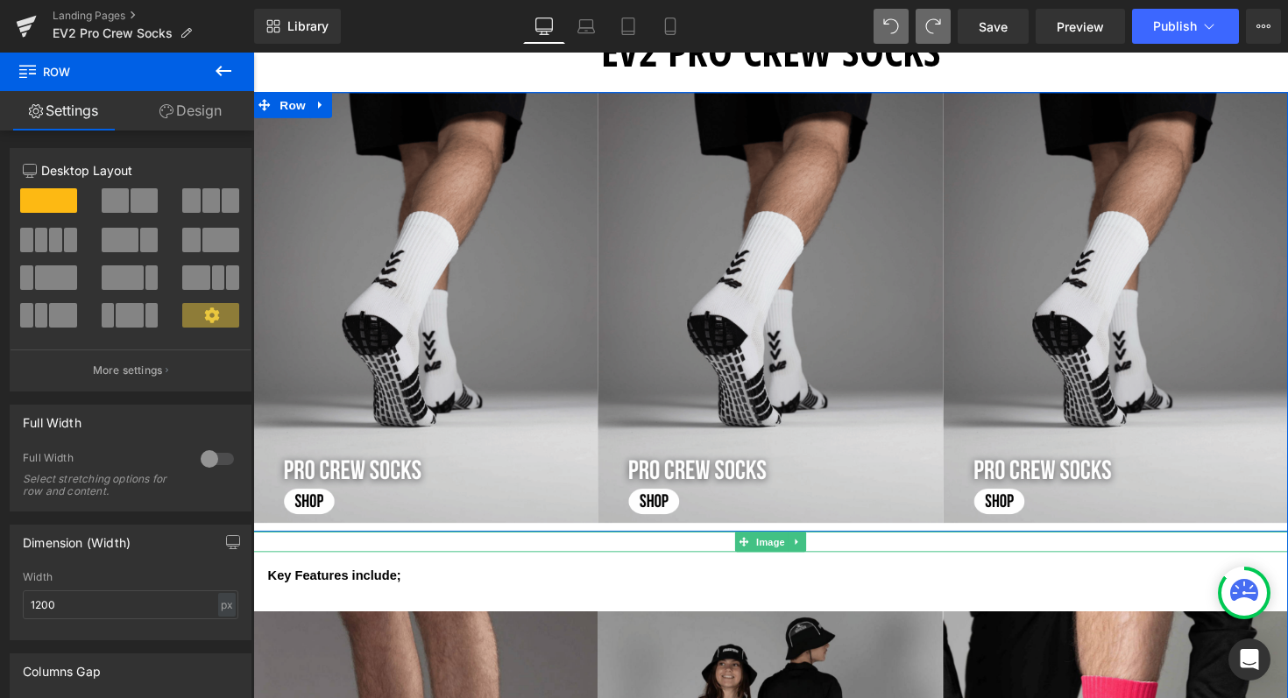
scroll to position [640, 0]
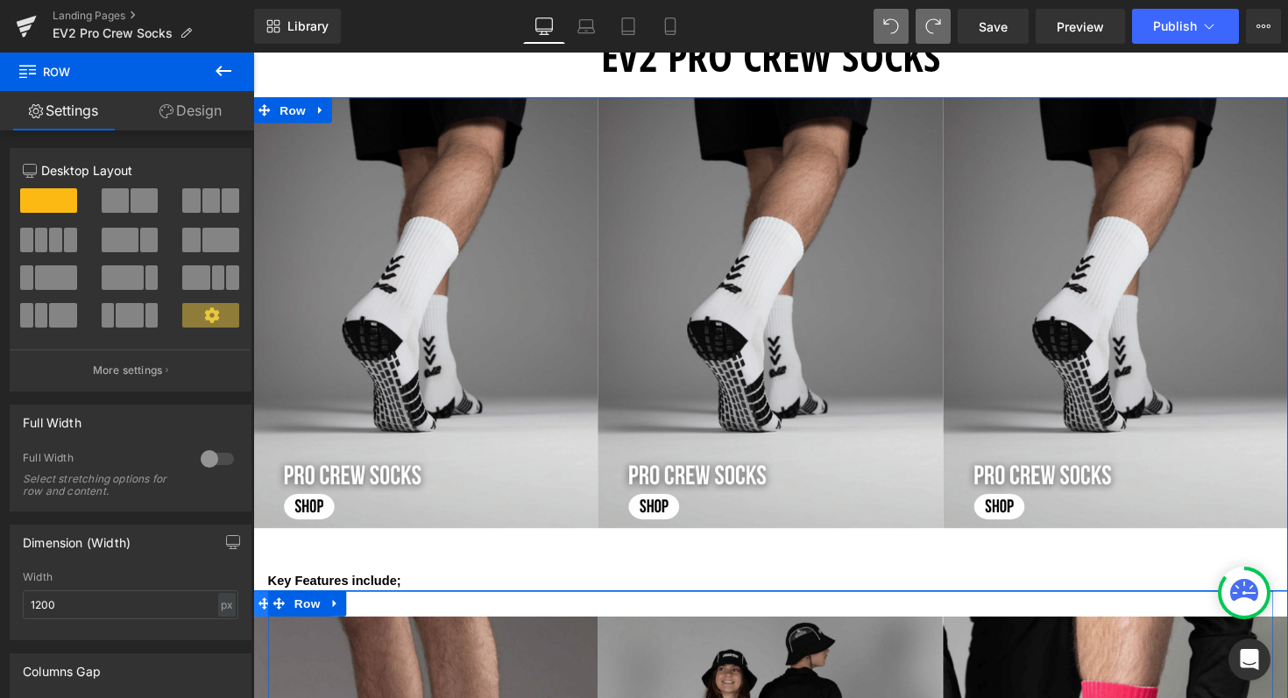
click at [258, 611] on icon at bounding box center [264, 617] width 12 height 12
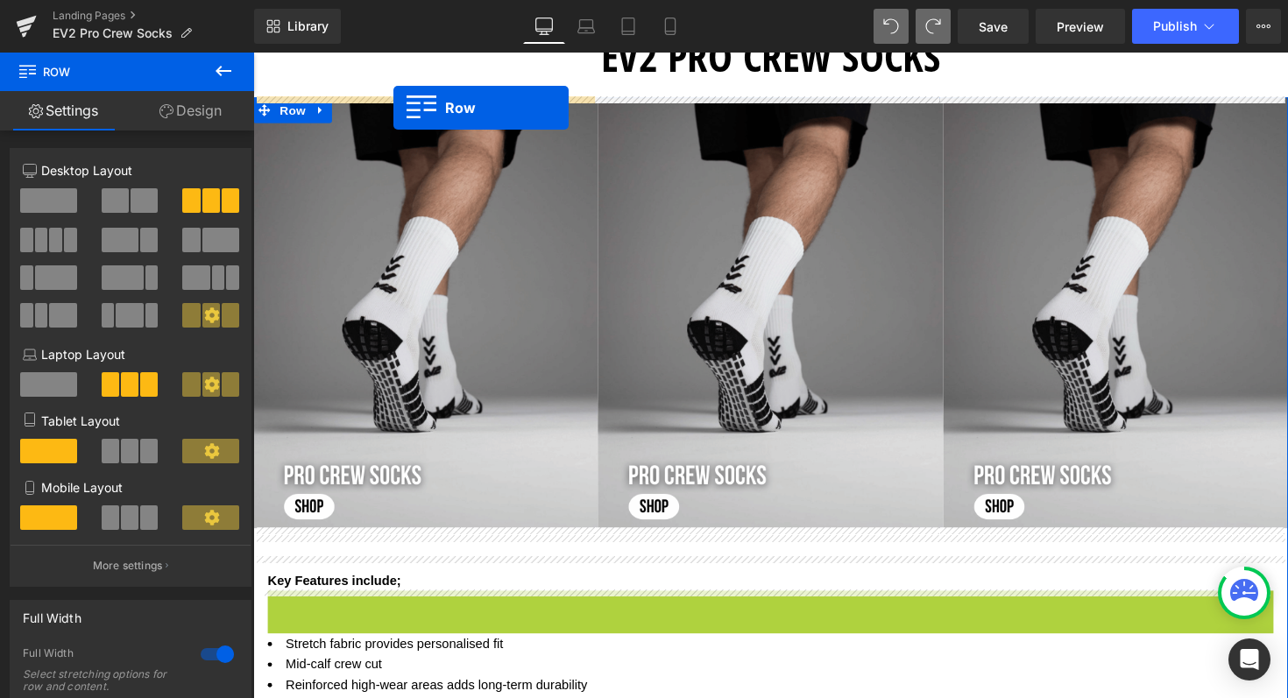
scroll to position [0, 0]
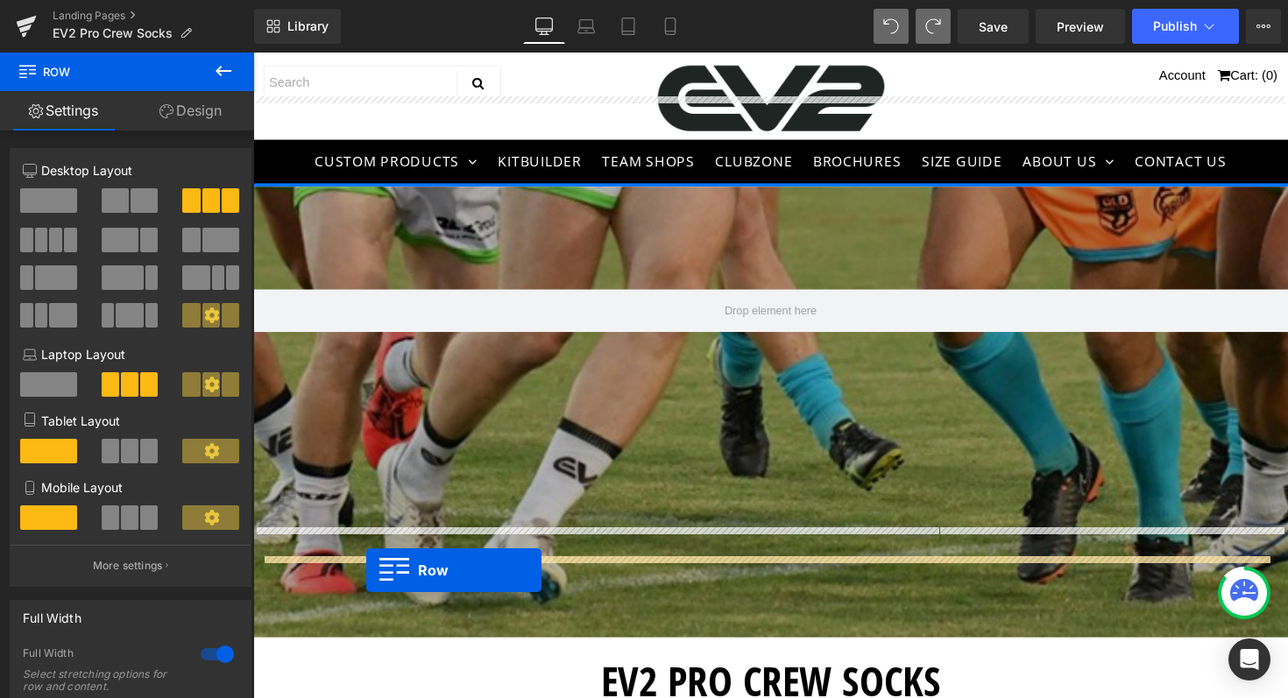
drag, startPoint x: 272, startPoint y: 617, endPoint x: 369, endPoint y: 583, distance: 102.0
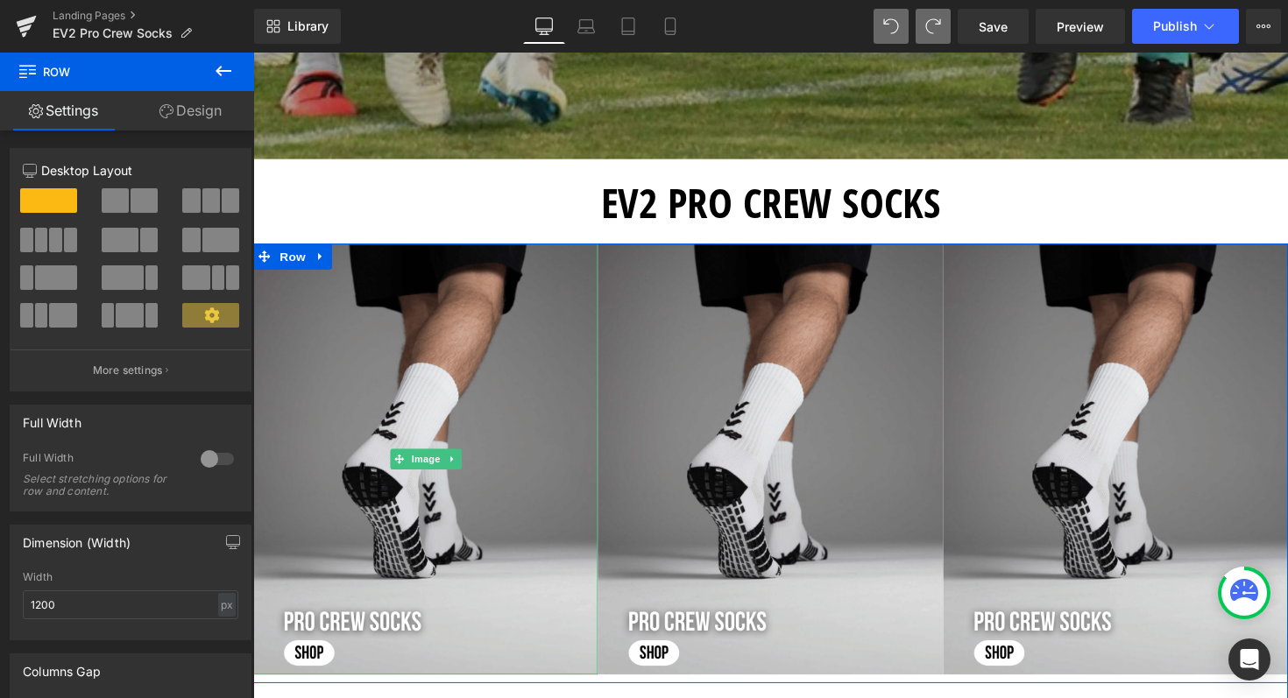
scroll to position [487, 0]
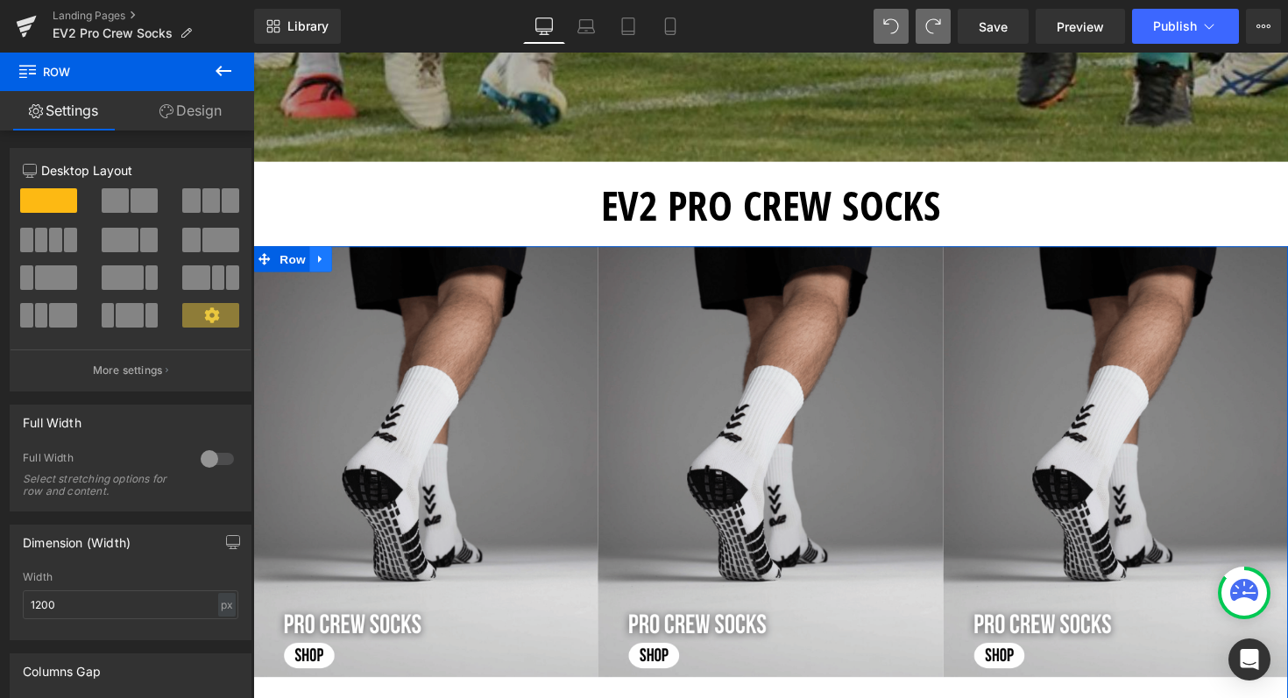
click at [320, 264] on icon at bounding box center [322, 265] width 4 height 8
click at [368, 262] on icon at bounding box center [368, 264] width 12 height 12
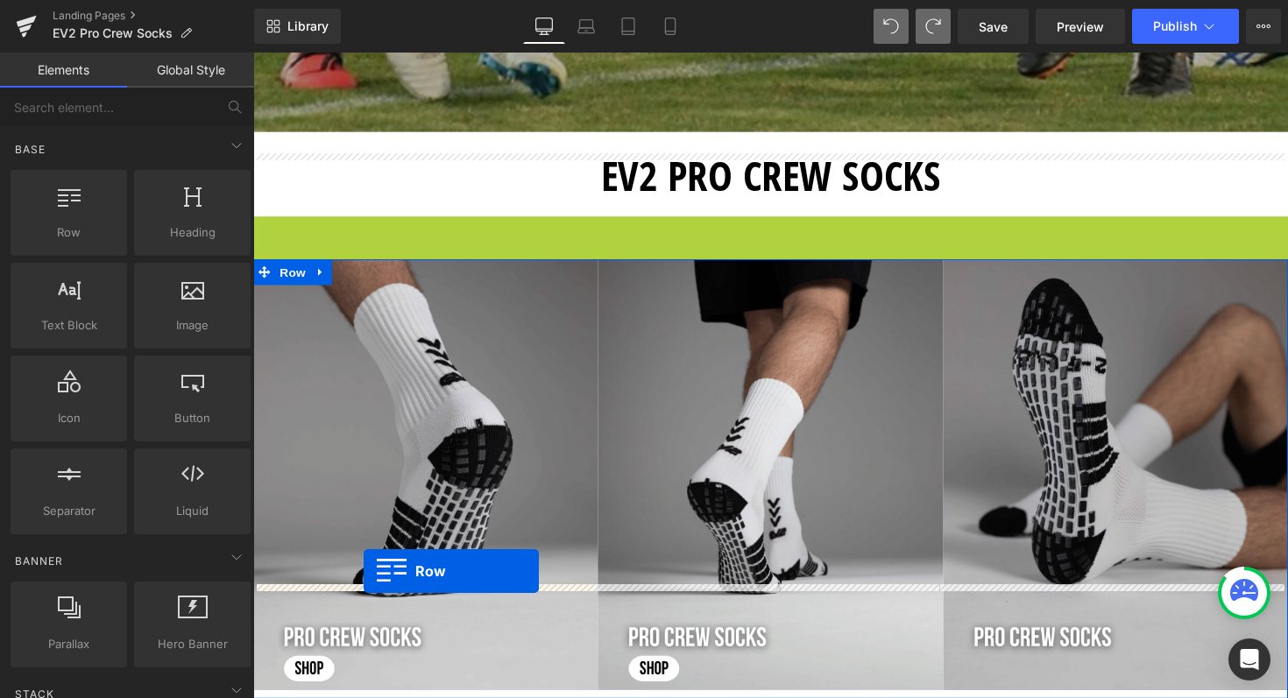
scroll to position [18, 0]
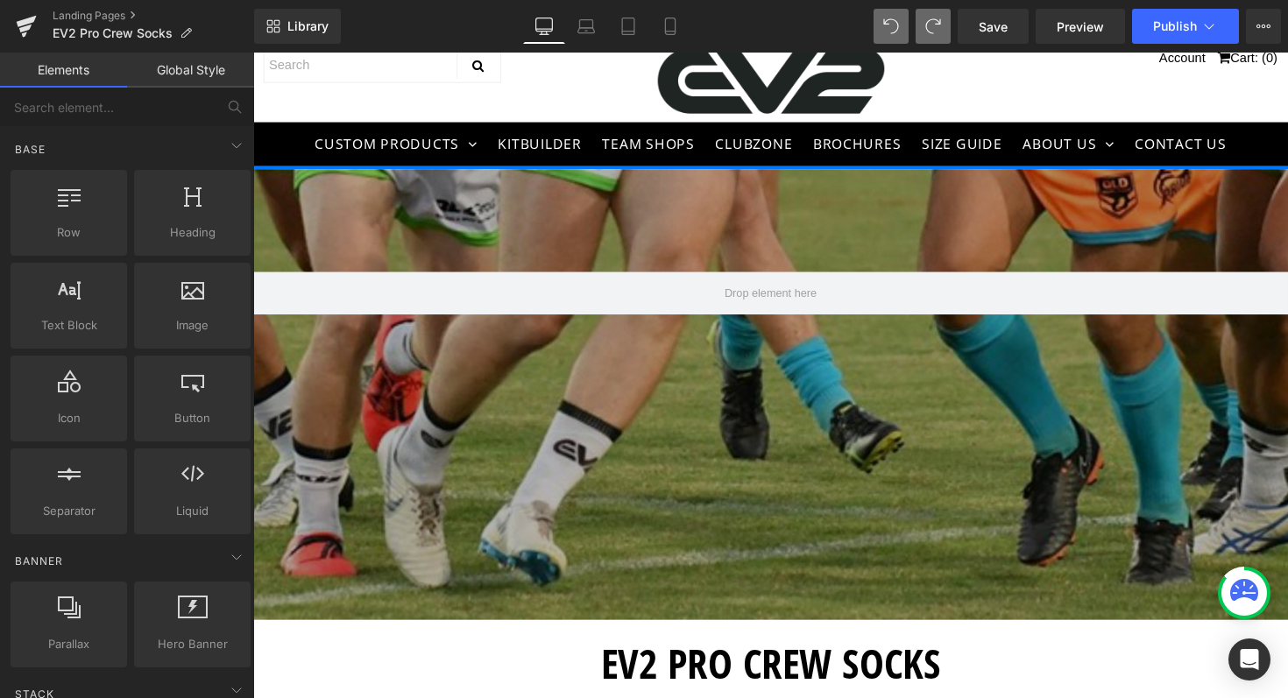
drag, startPoint x: 261, startPoint y: 233, endPoint x: 378, endPoint y: 599, distance: 384.5
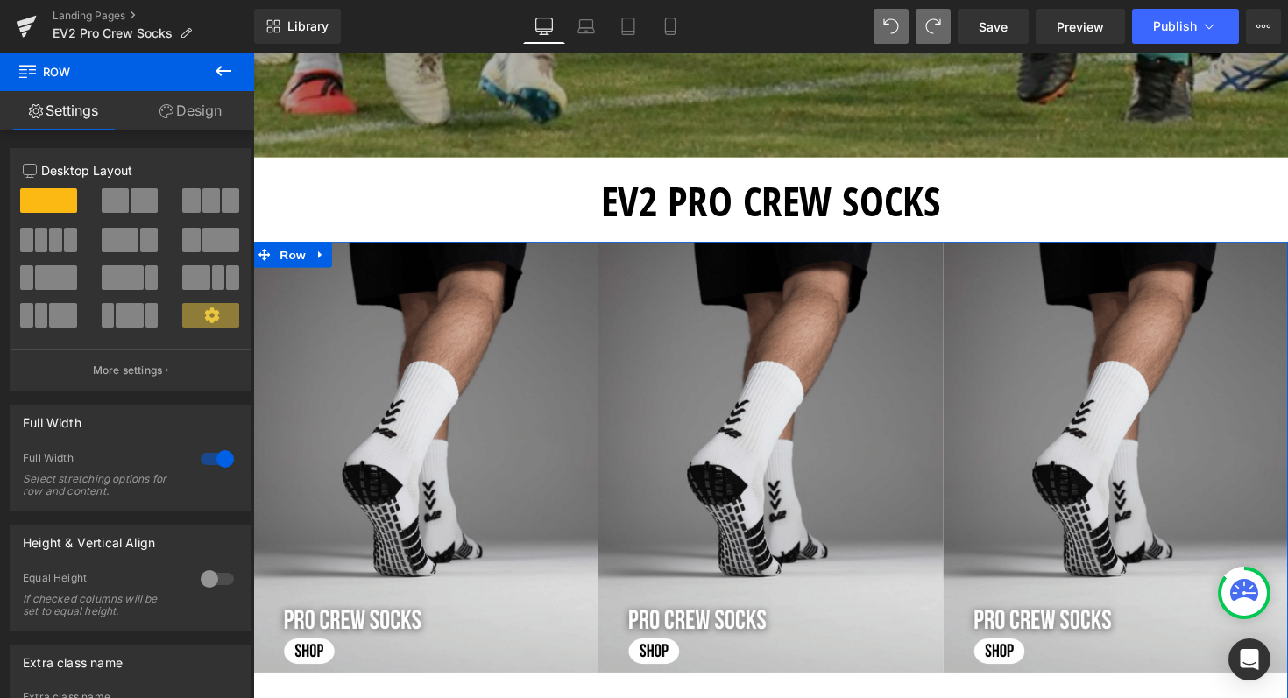
scroll to position [492, 0]
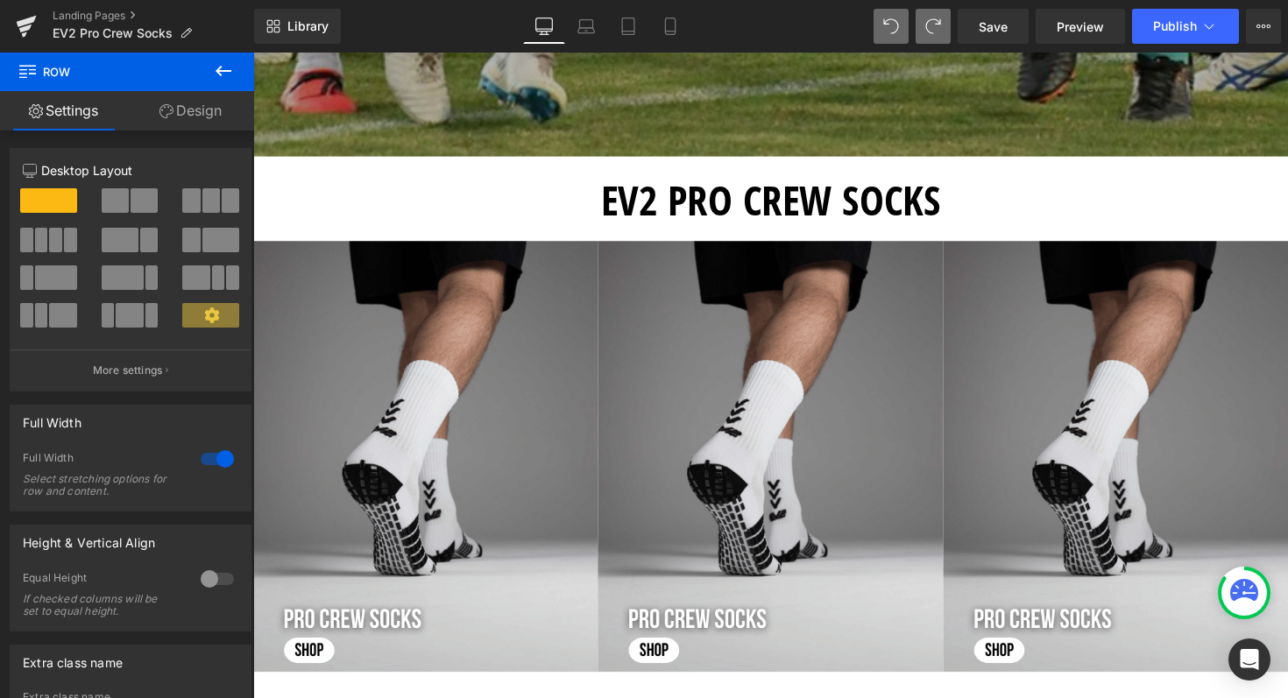
click at [228, 68] on icon at bounding box center [223, 70] width 21 height 21
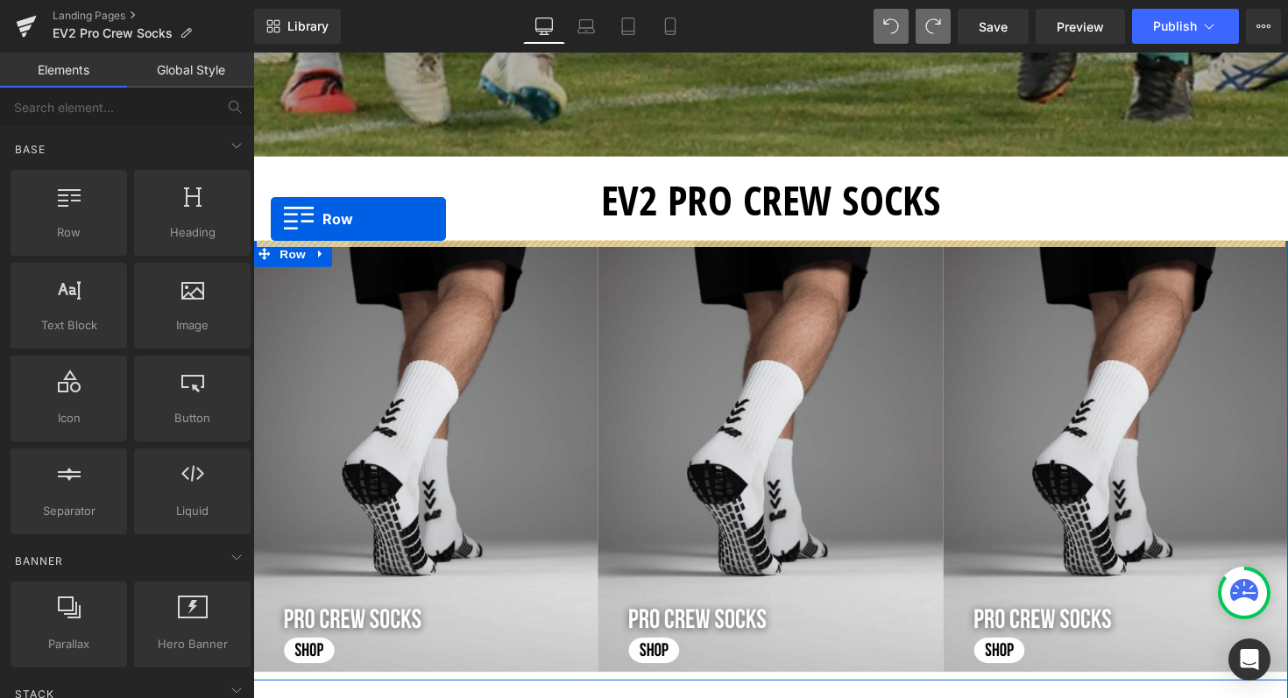
drag, startPoint x: 322, startPoint y: 286, endPoint x: 272, endPoint y: 223, distance: 80.4
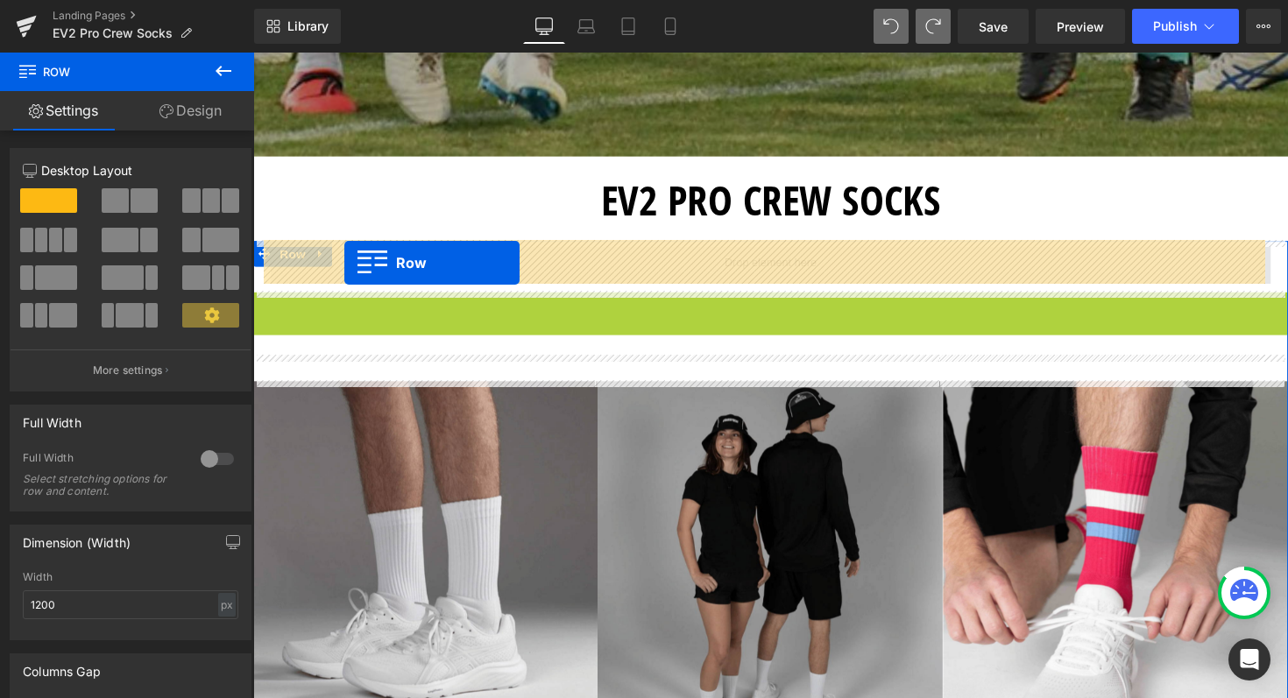
drag, startPoint x: 262, startPoint y: 314, endPoint x: 347, endPoint y: 268, distance: 96.4
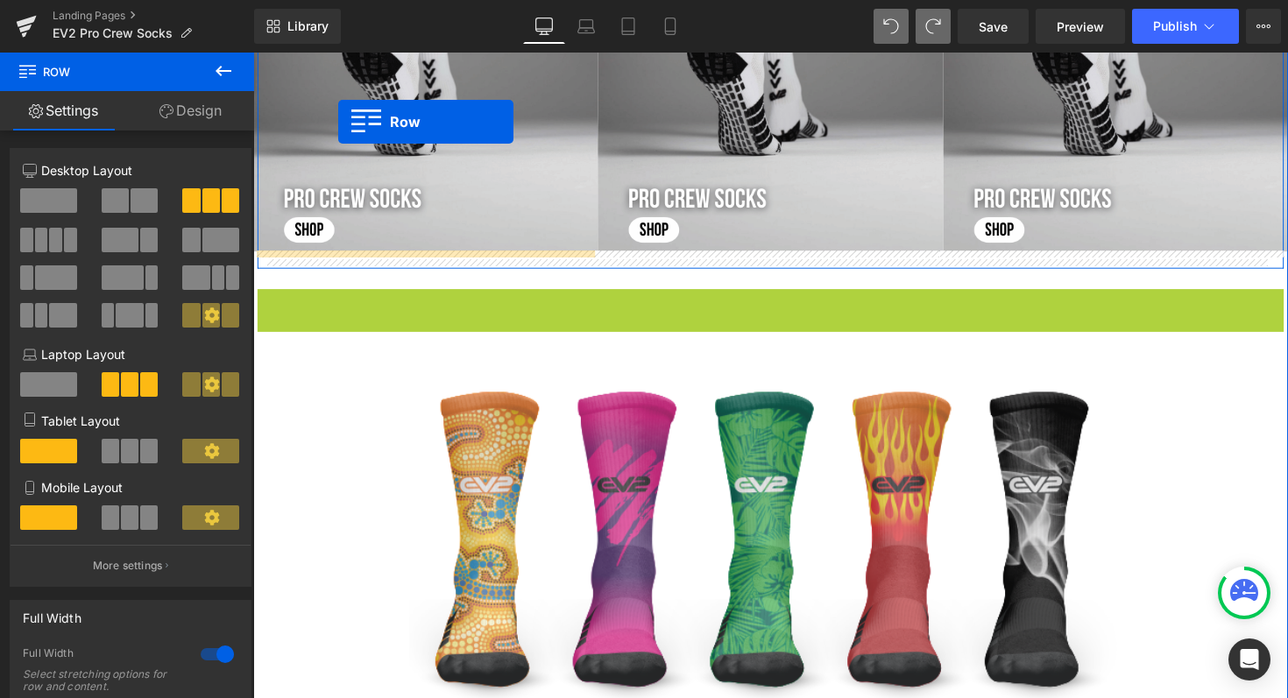
scroll to position [0, 0]
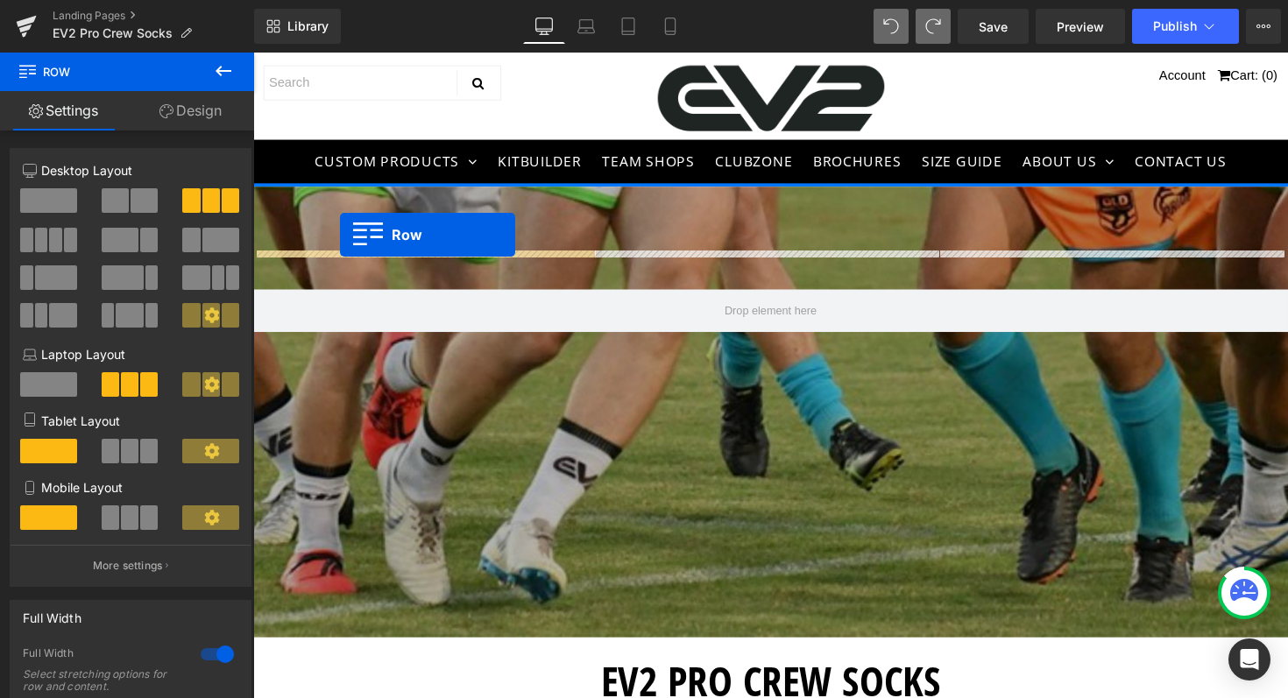
drag, startPoint x: 268, startPoint y: 305, endPoint x: 342, endPoint y: 244, distance: 95.2
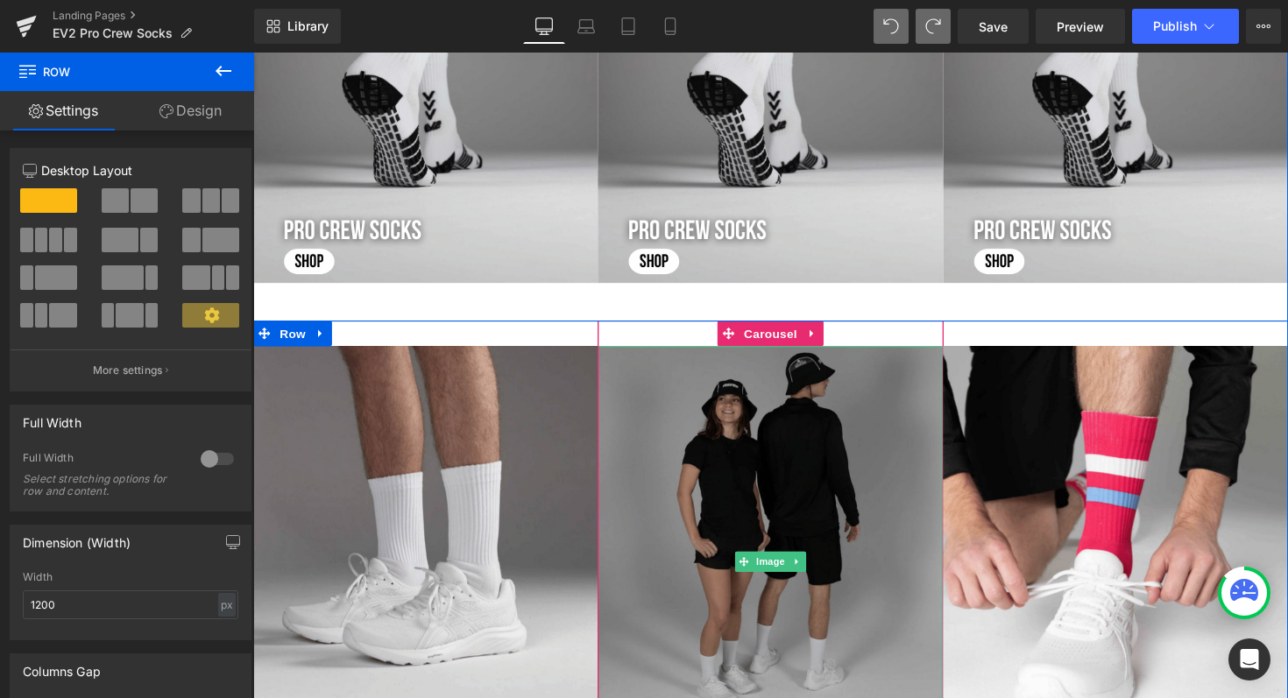
scroll to position [931, 0]
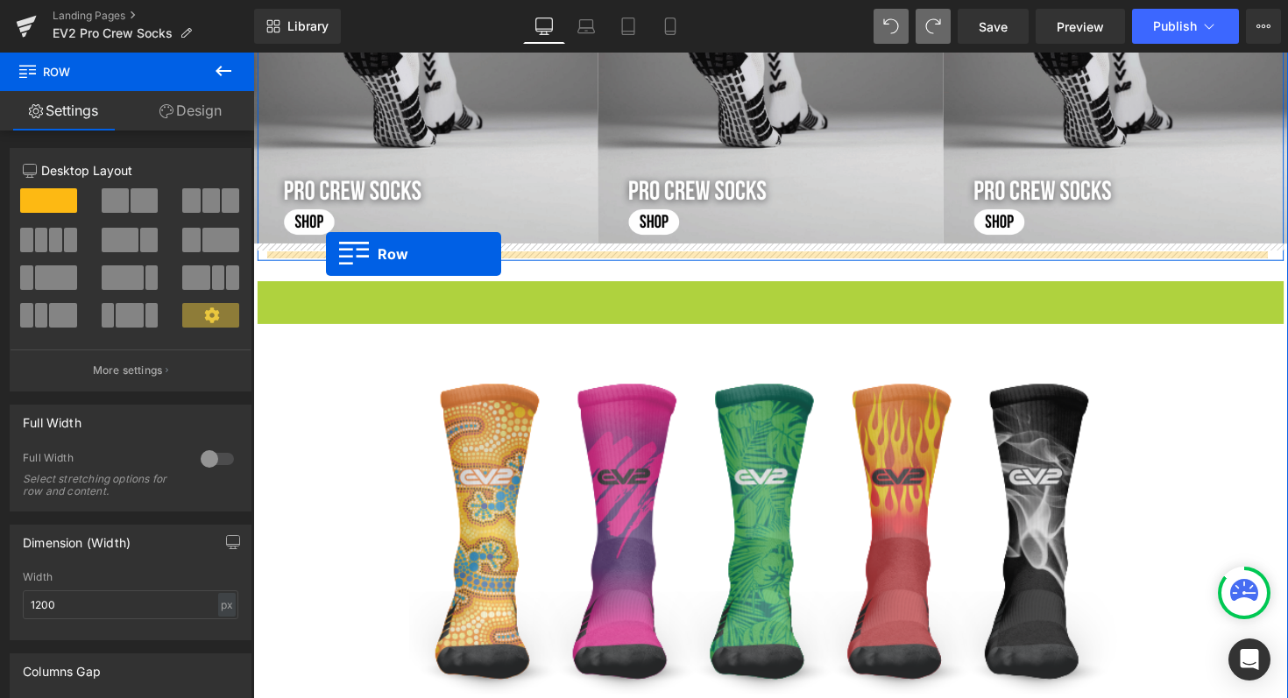
drag, startPoint x: 269, startPoint y: 296, endPoint x: 328, endPoint y: 259, distance: 69.3
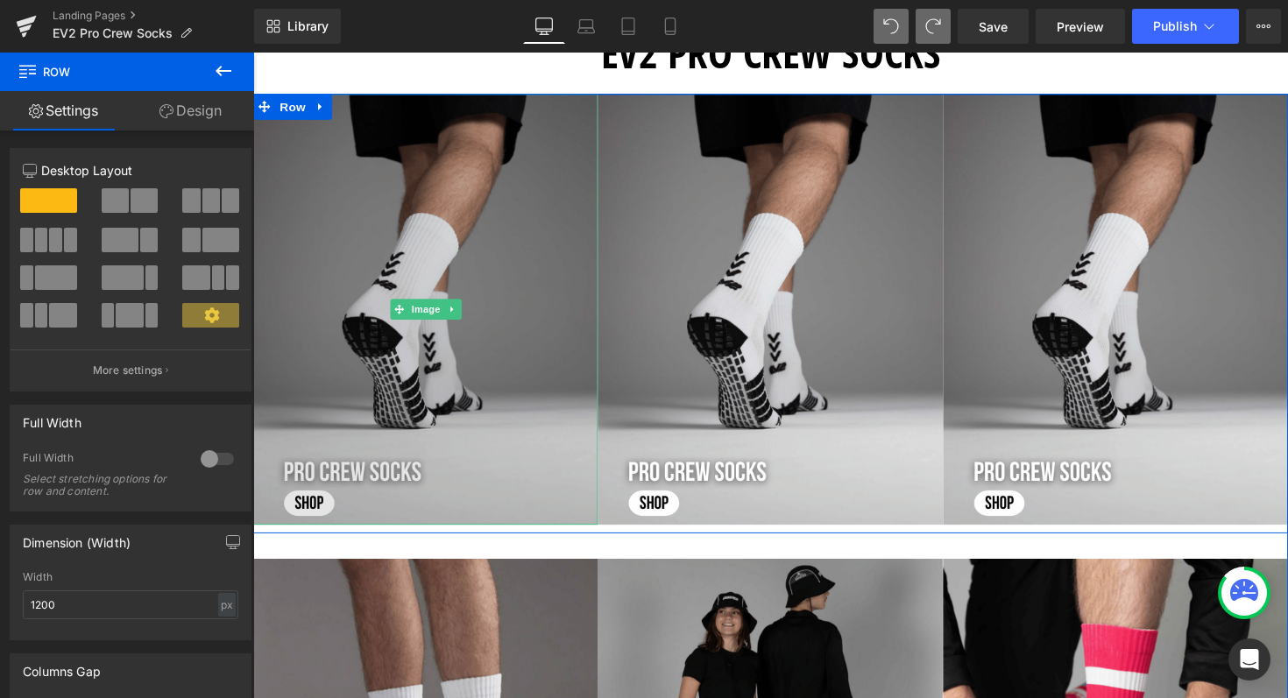
scroll to position [650, 0]
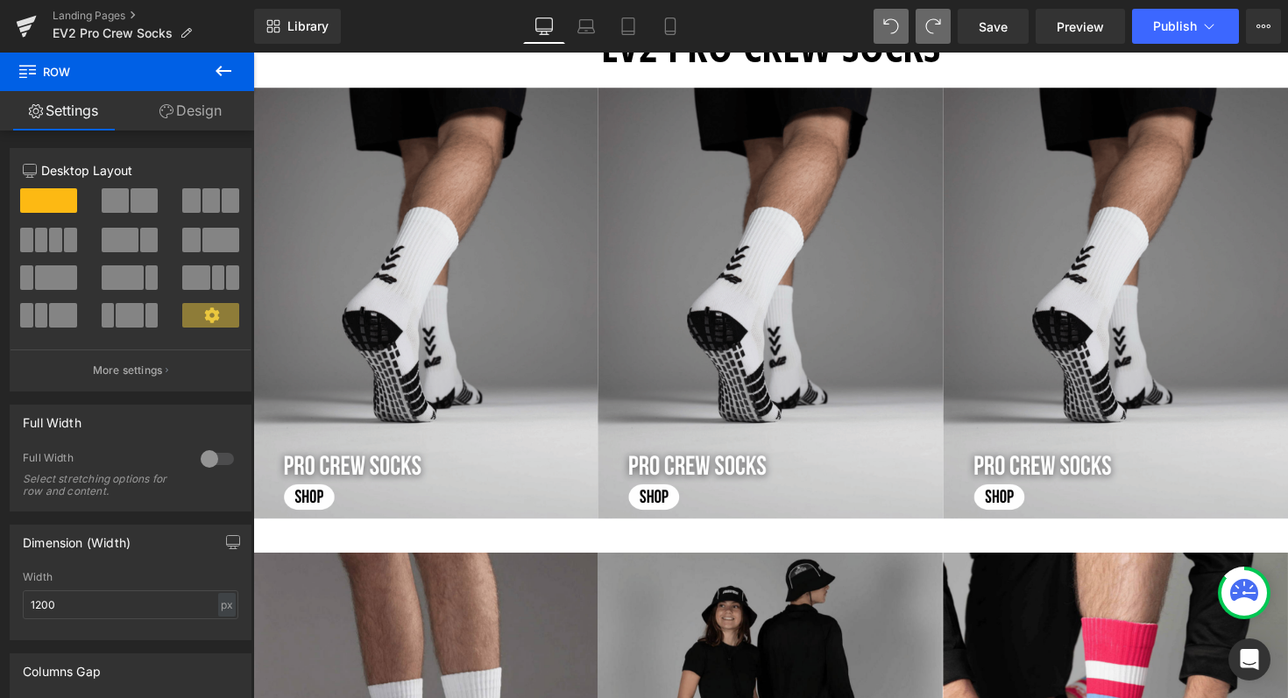
click at [219, 59] on button at bounding box center [223, 72] width 61 height 39
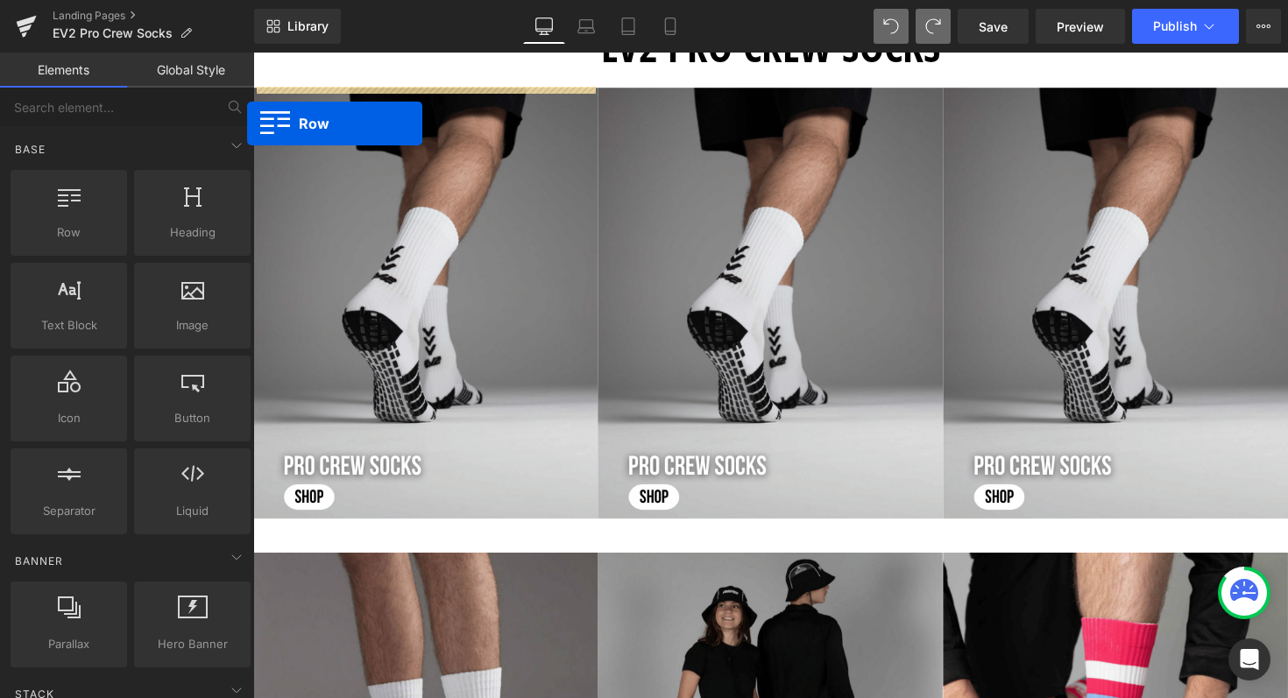
scroll to position [0, 0]
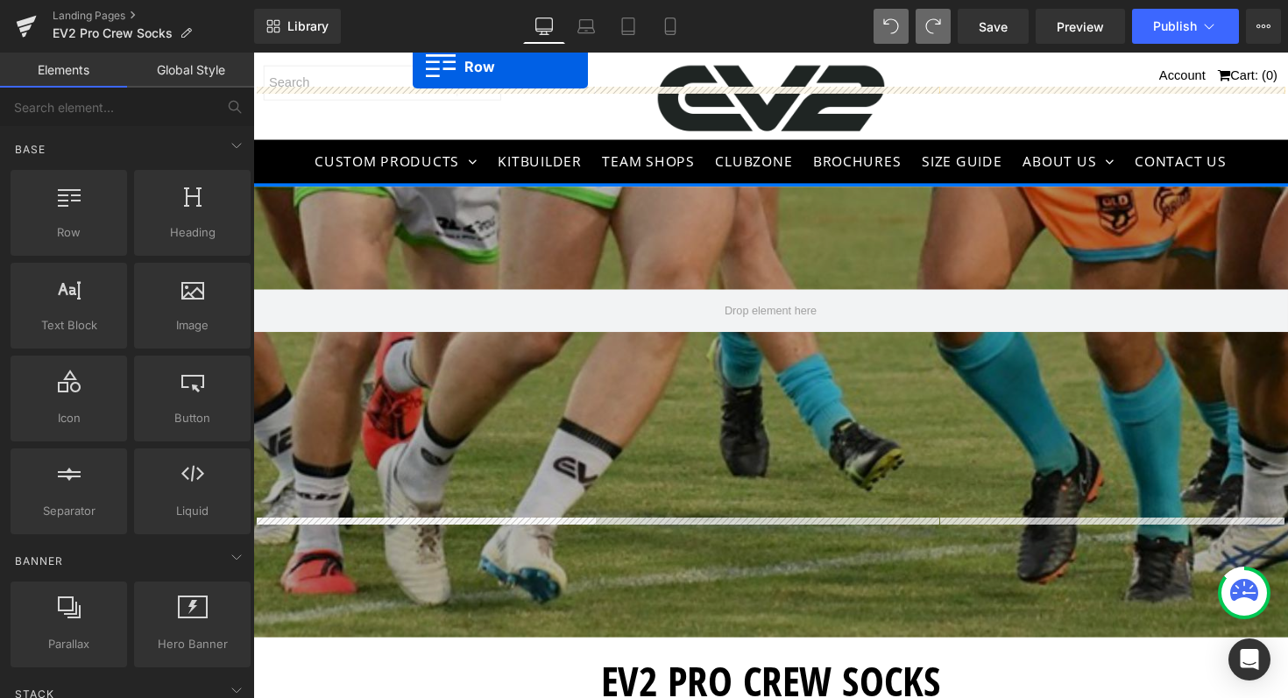
drag, startPoint x: 315, startPoint y: 283, endPoint x: 416, endPoint y: 67, distance: 239.1
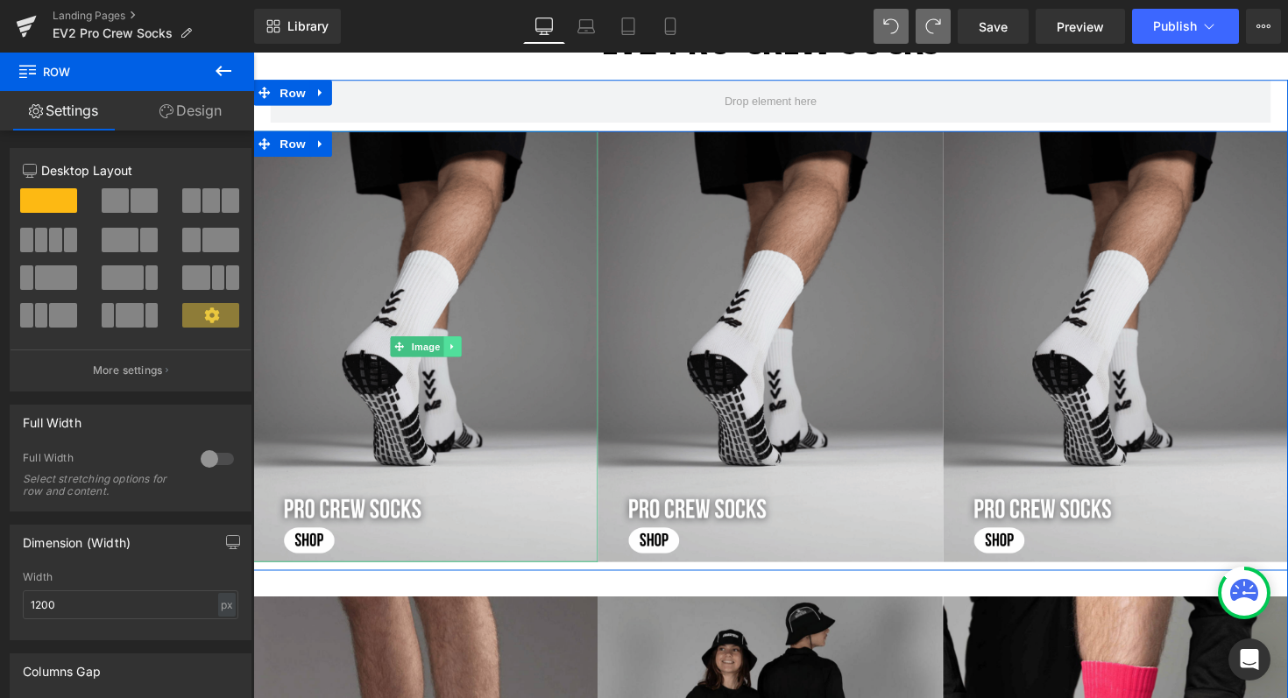
scroll to position [615, 0]
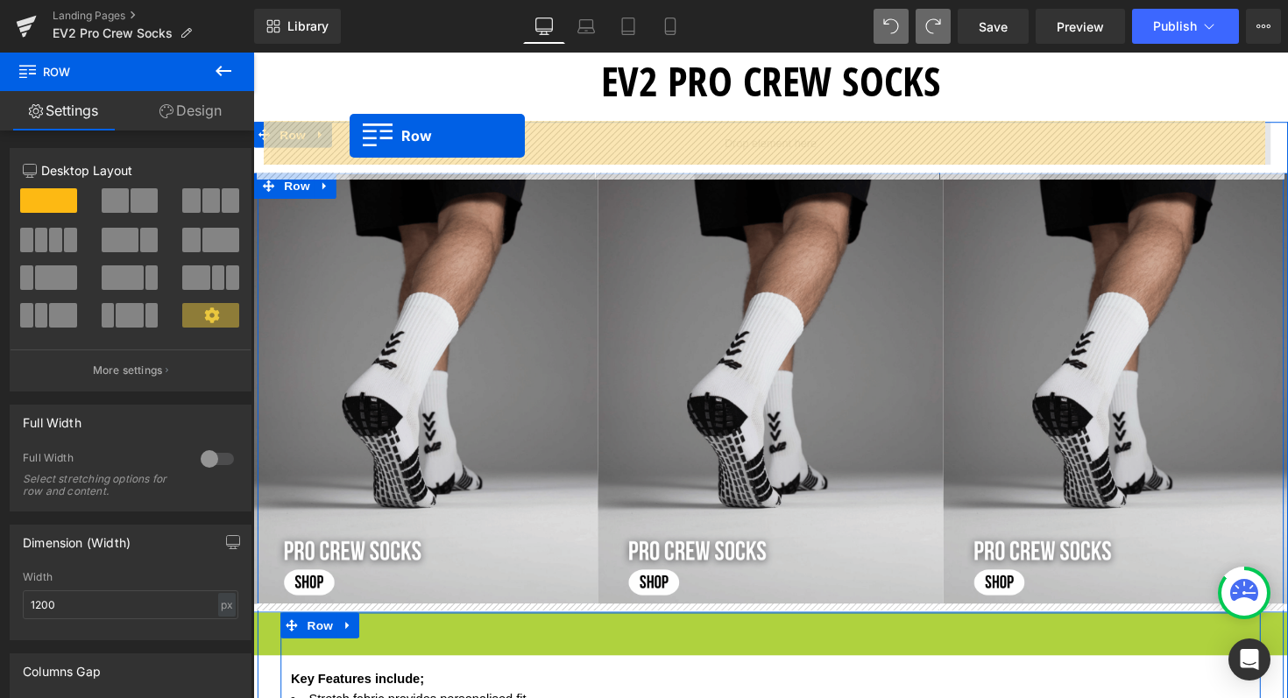
drag, startPoint x: 260, startPoint y: 641, endPoint x: 352, endPoint y: 138, distance: 511.2
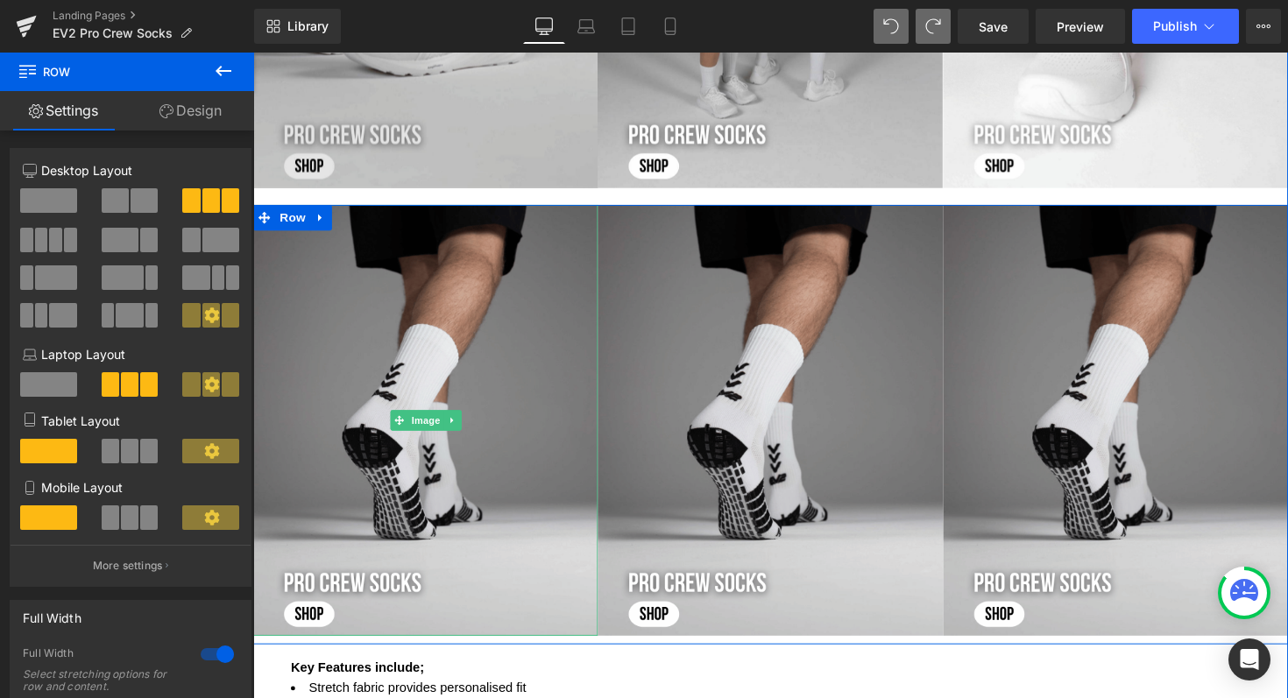
scroll to position [1017, 0]
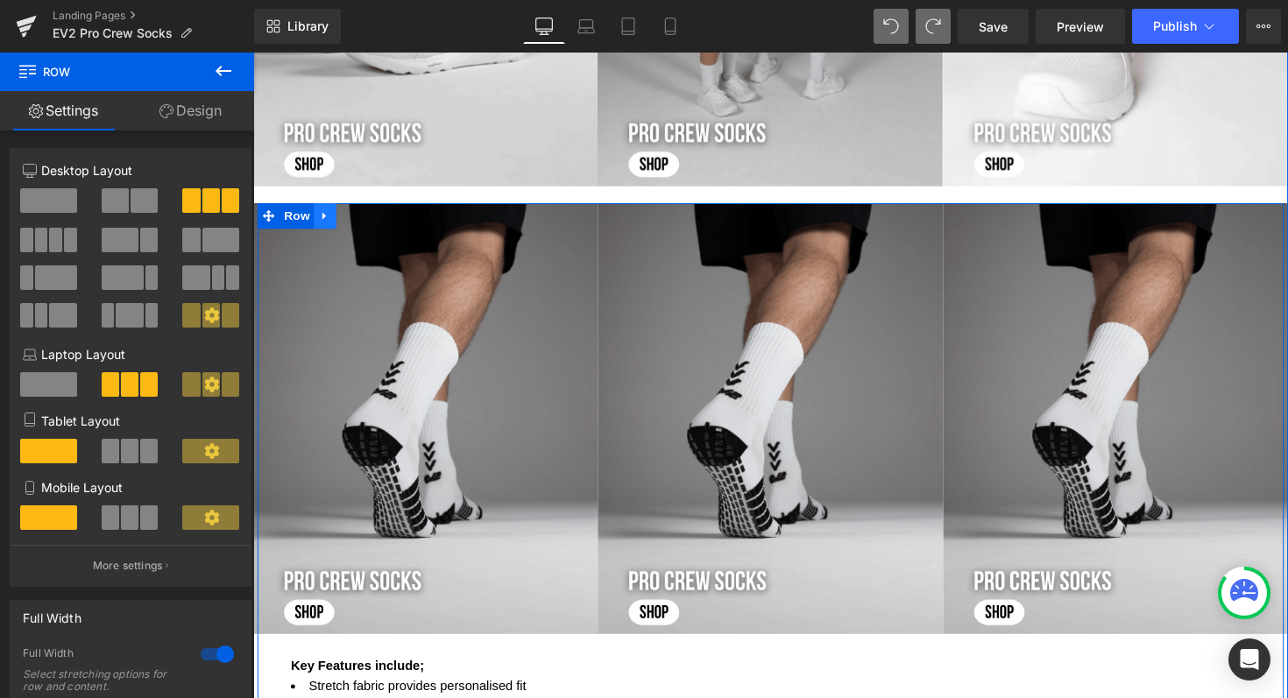
click at [321, 219] on icon at bounding box center [327, 219] width 12 height 13
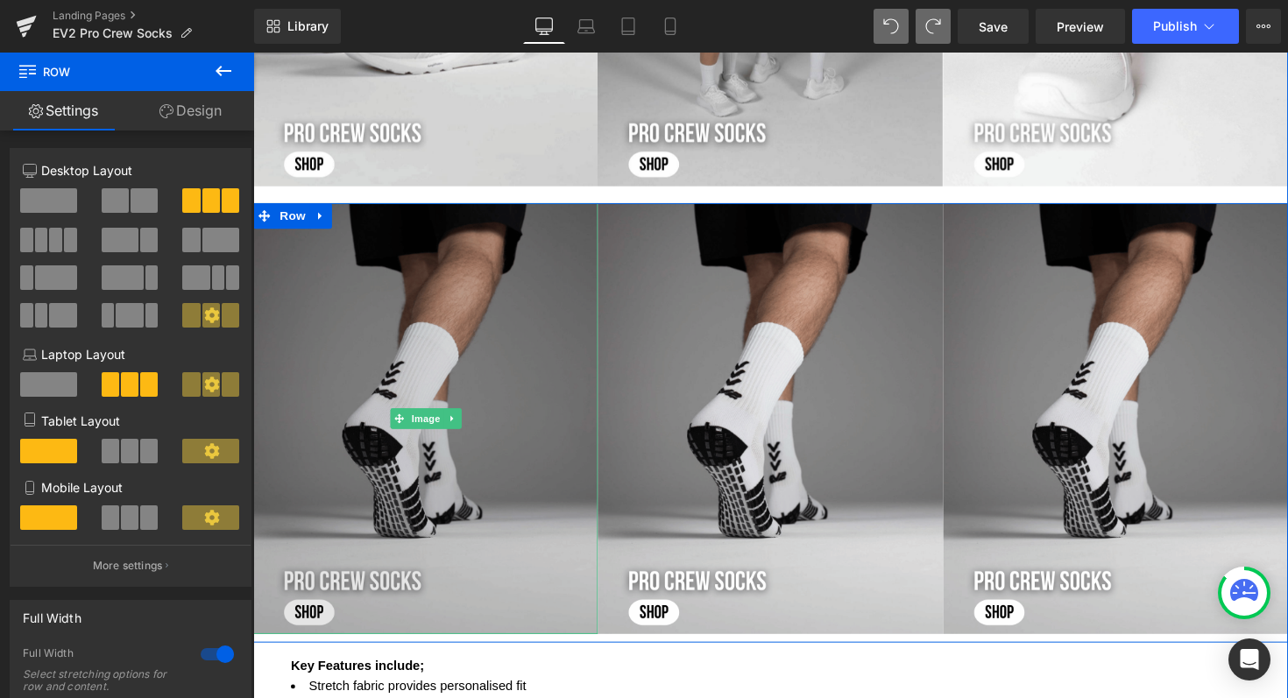
scroll to position [1315, 0]
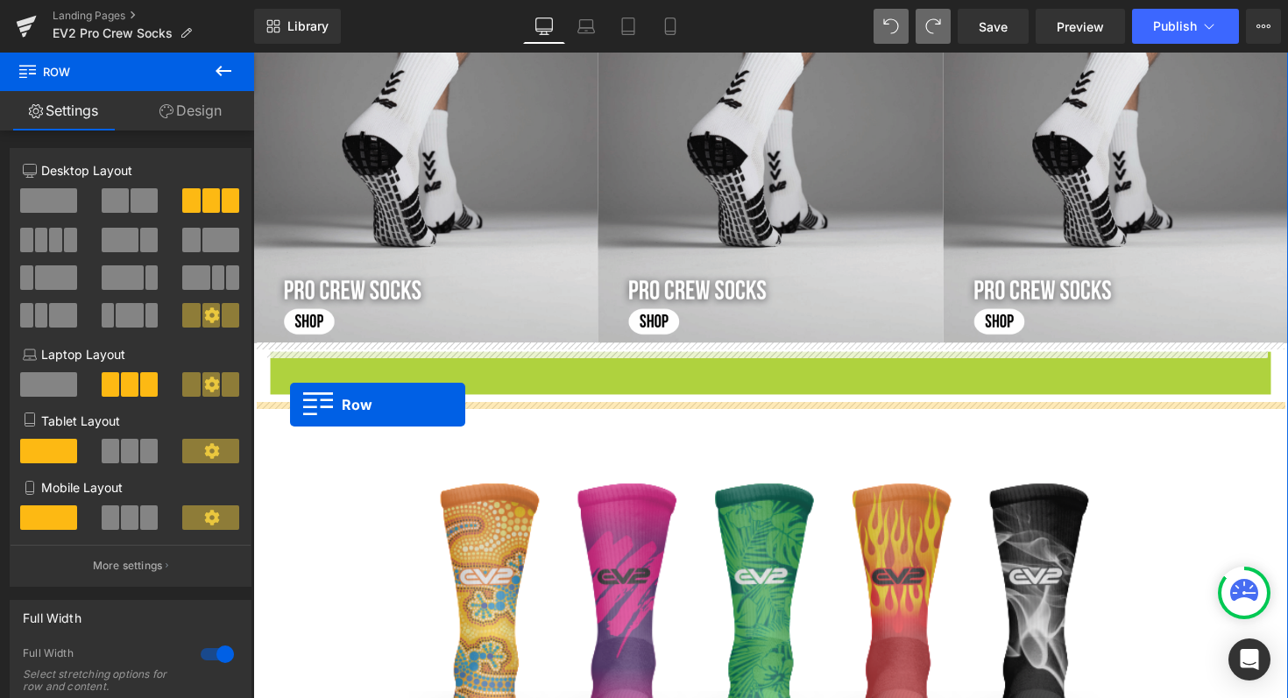
drag, startPoint x: 277, startPoint y: 373, endPoint x: 291, endPoint y: 413, distance: 42.7
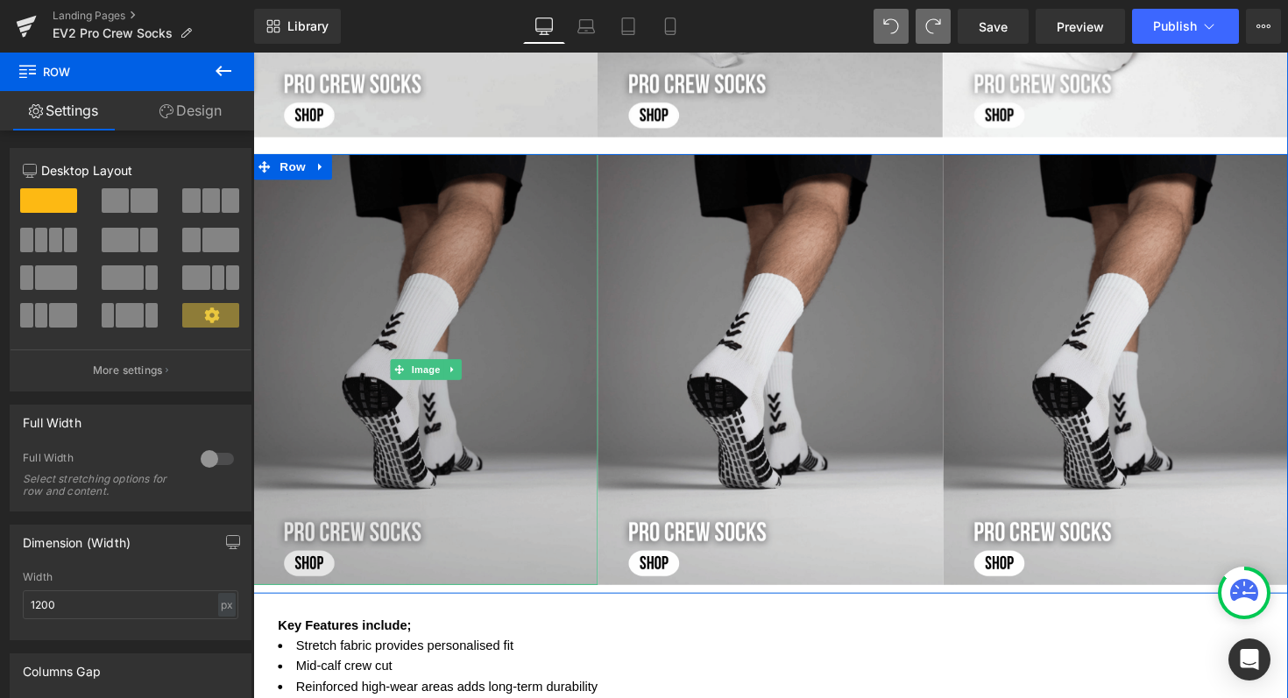
scroll to position [930, 0]
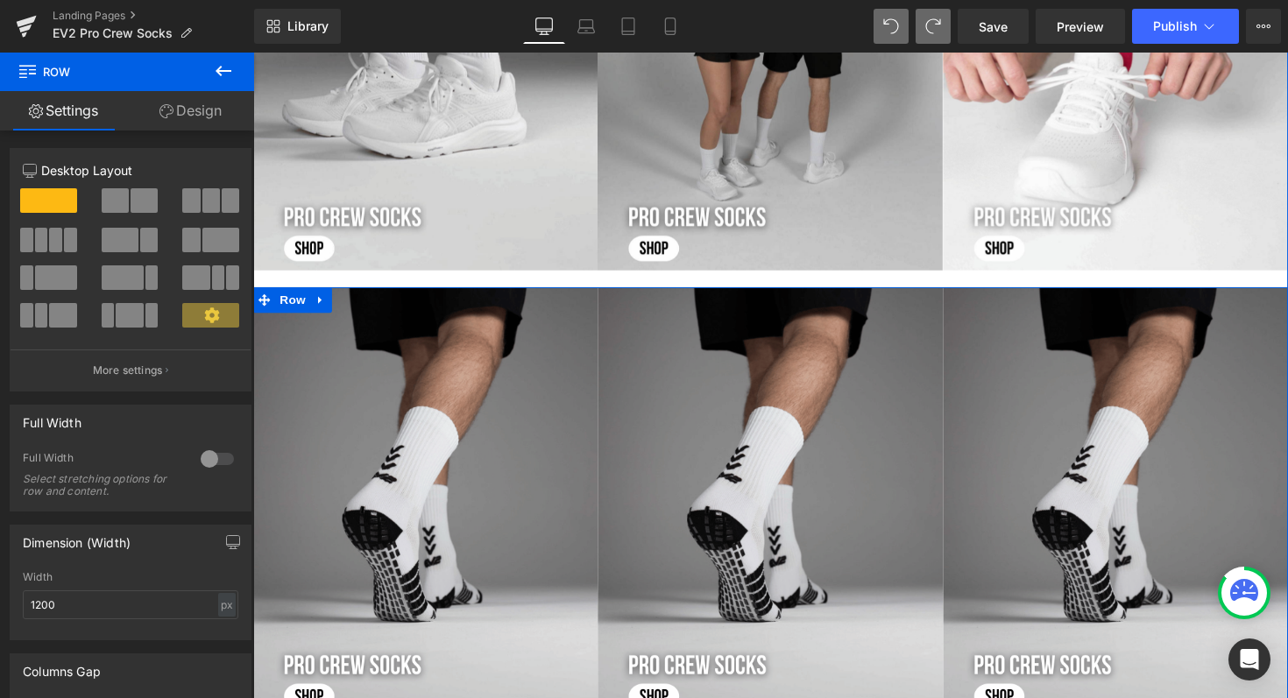
click at [323, 303] on icon at bounding box center [328, 306] width 10 height 11
click at [366, 304] on icon at bounding box center [372, 306] width 12 height 12
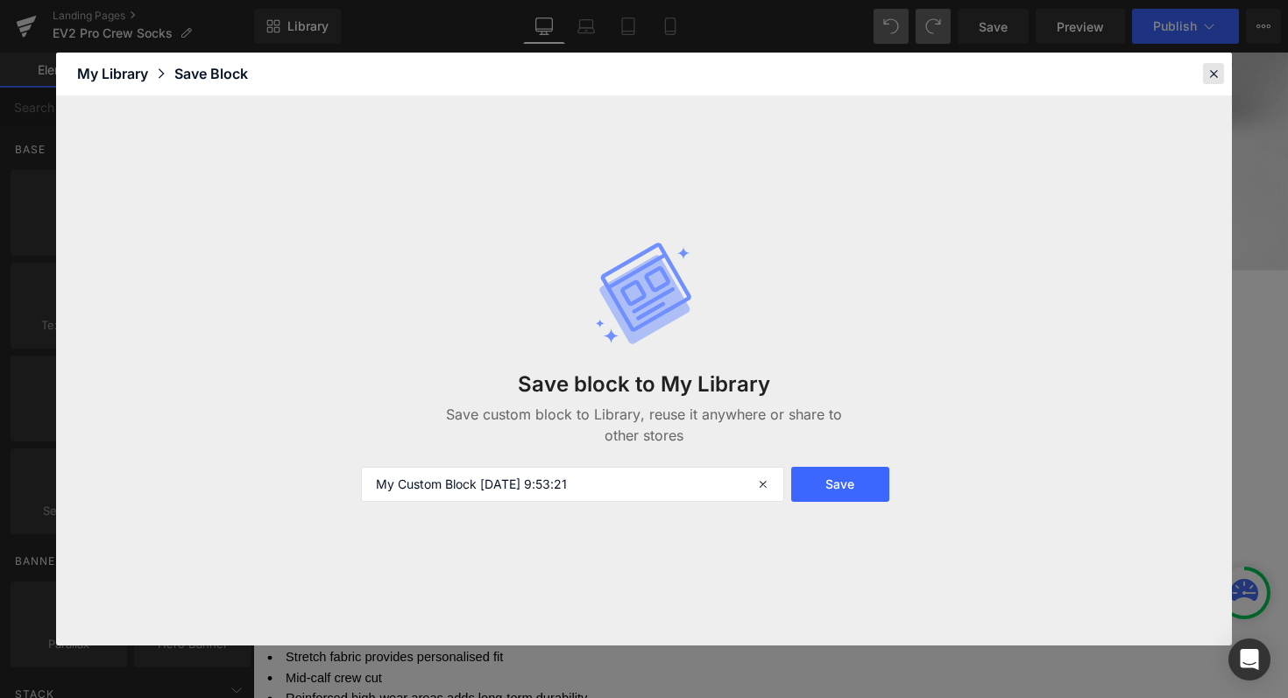
click at [1213, 72] on icon at bounding box center [1213, 74] width 16 height 16
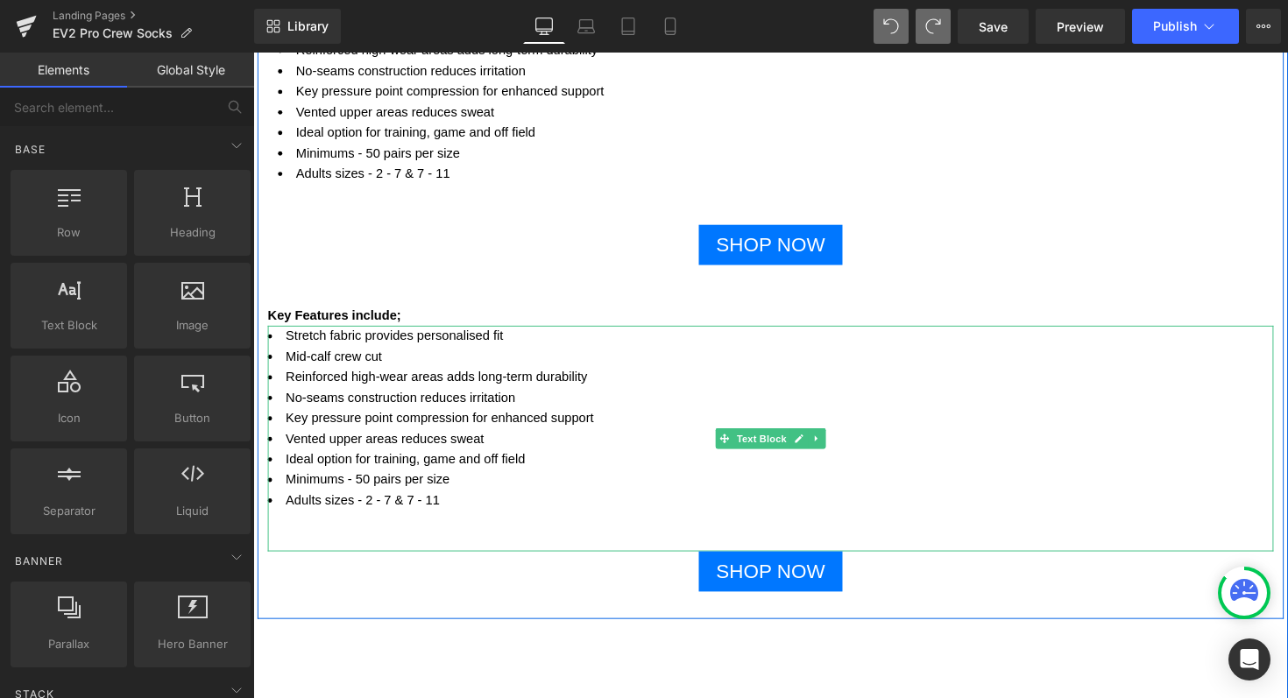
scroll to position [1258, 0]
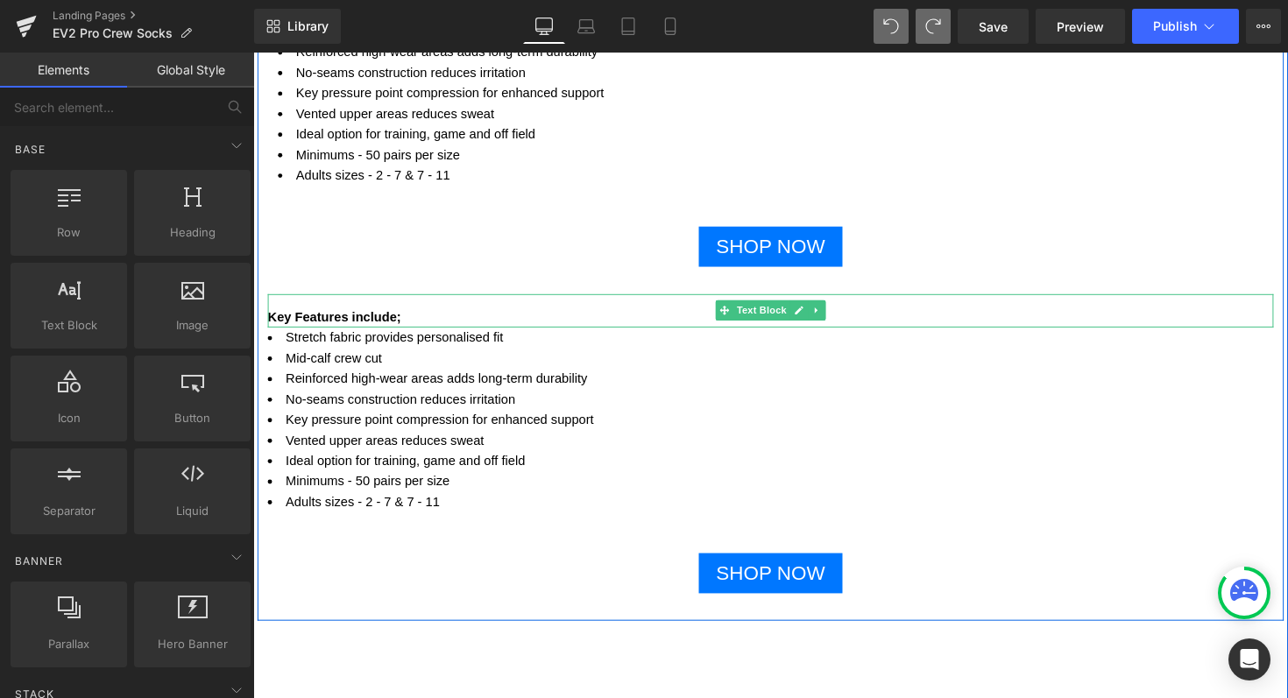
click at [354, 326] on b "Key Features include;" at bounding box center [336, 323] width 137 height 15
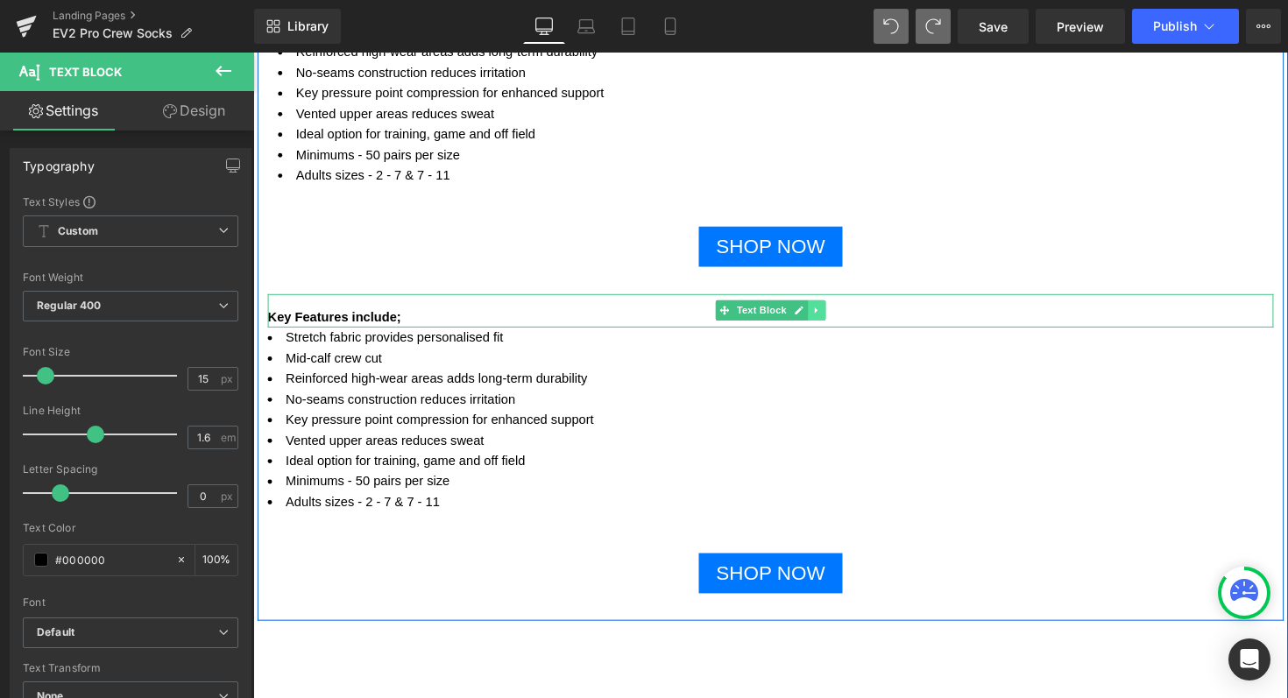
click at [825, 320] on icon at bounding box center [830, 317] width 10 height 11
click at [835, 320] on icon at bounding box center [840, 317] width 10 height 10
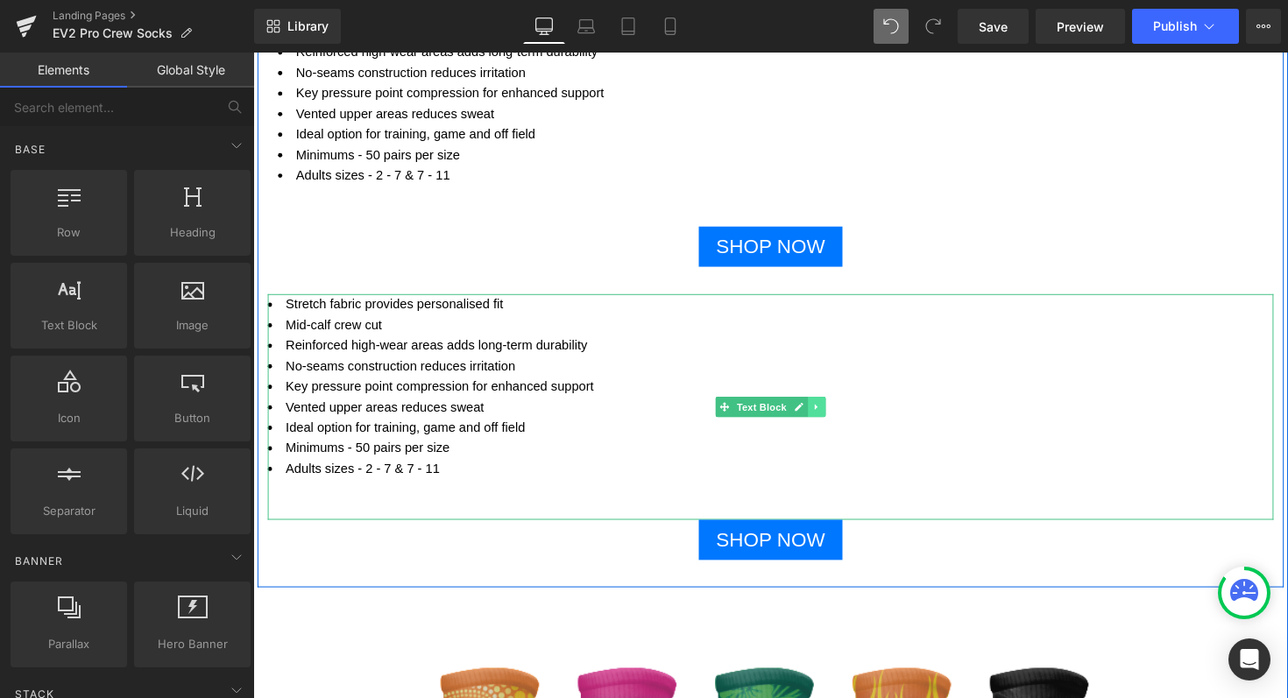
click at [825, 413] on icon at bounding box center [830, 416] width 10 height 11
click at [838, 418] on link at bounding box center [839, 416] width 18 height 21
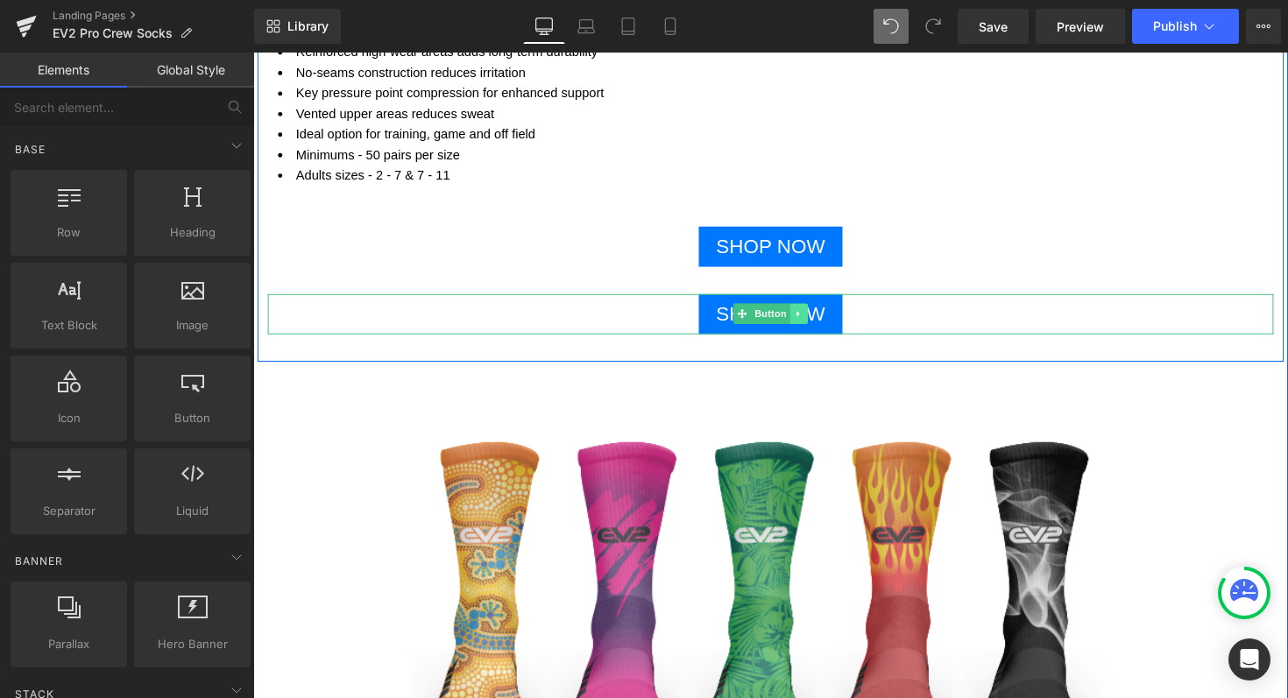
click at [808, 325] on icon at bounding box center [813, 320] width 10 height 11
click at [816, 322] on icon at bounding box center [821, 320] width 10 height 10
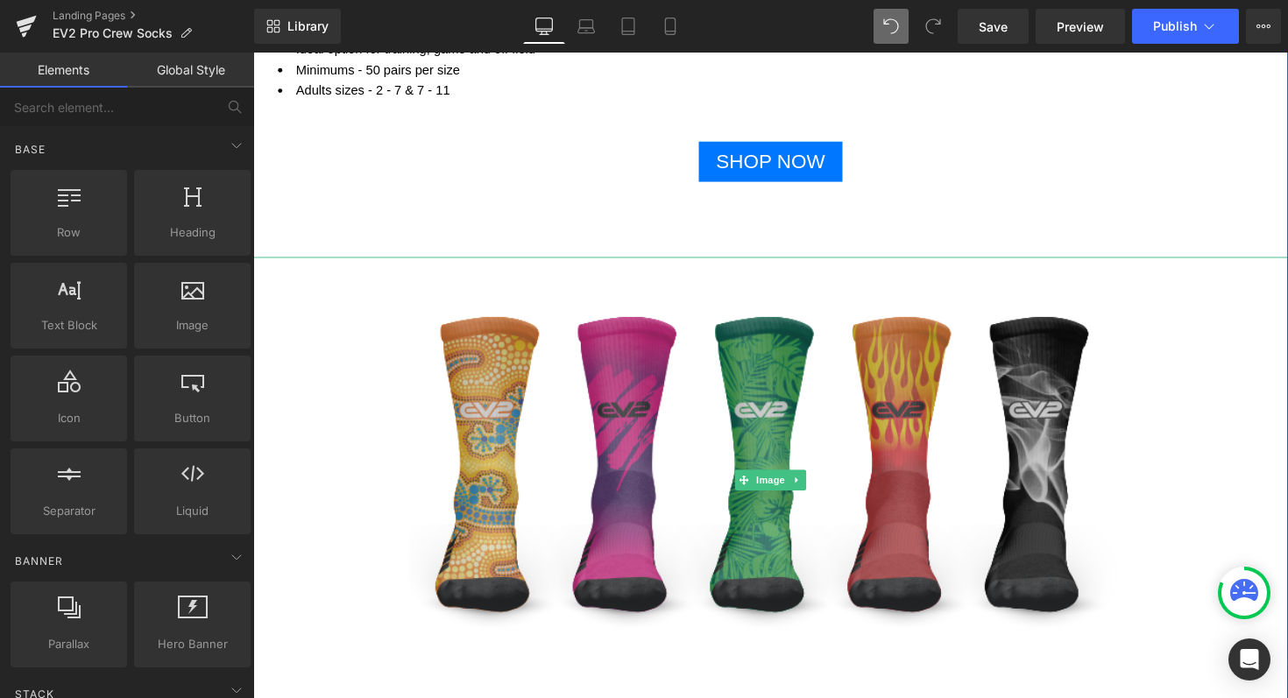
scroll to position [1344, 0]
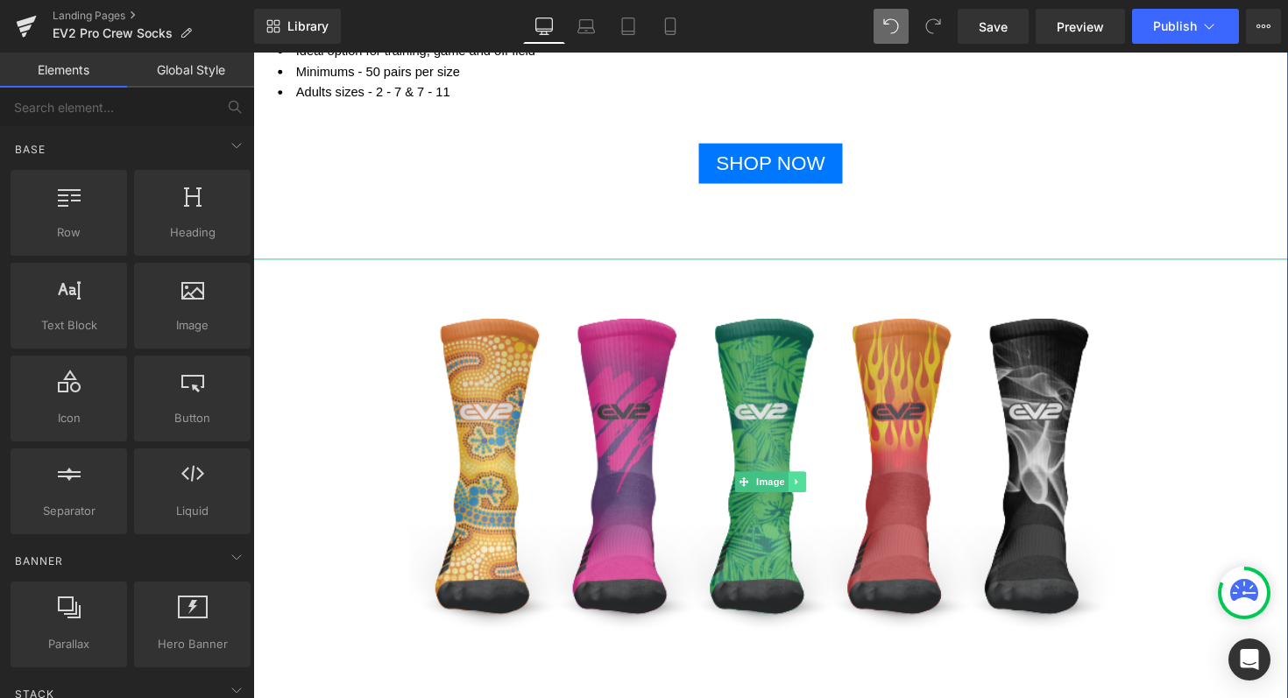
click at [806, 493] on icon at bounding box center [811, 492] width 10 height 11
click at [815, 493] on icon at bounding box center [820, 493] width 10 height 10
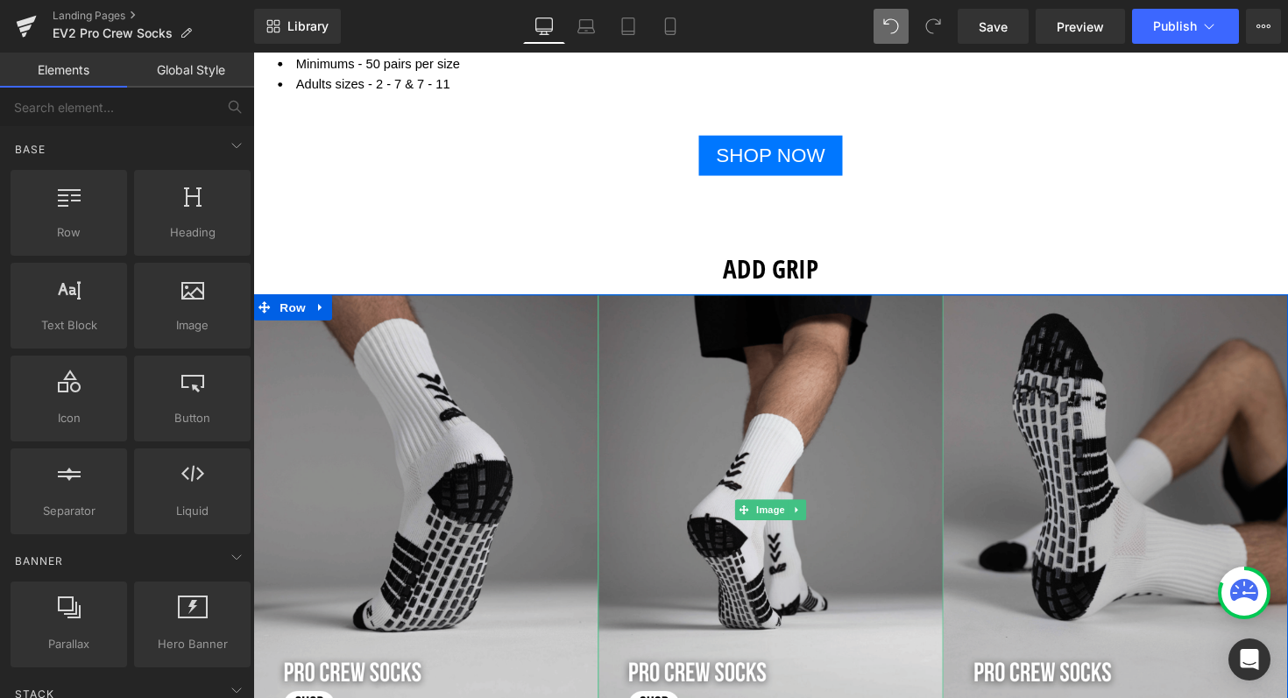
scroll to position [1285, 0]
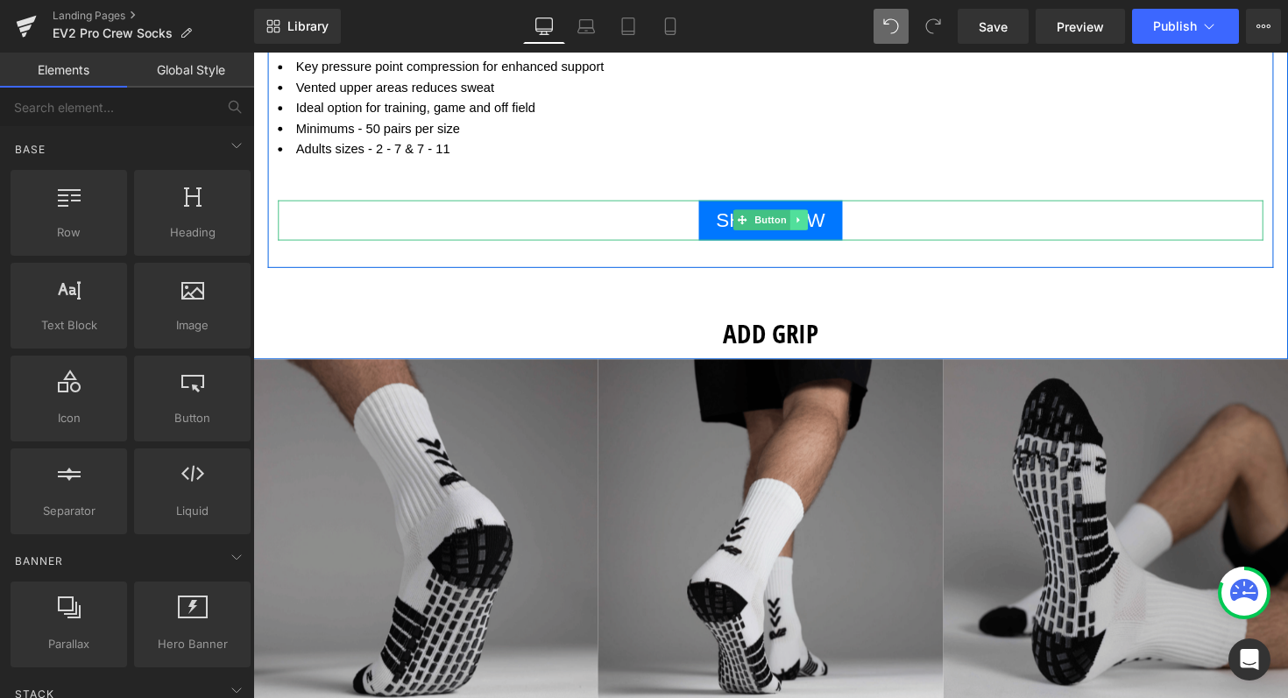
click at [808, 223] on icon at bounding box center [813, 224] width 10 height 11
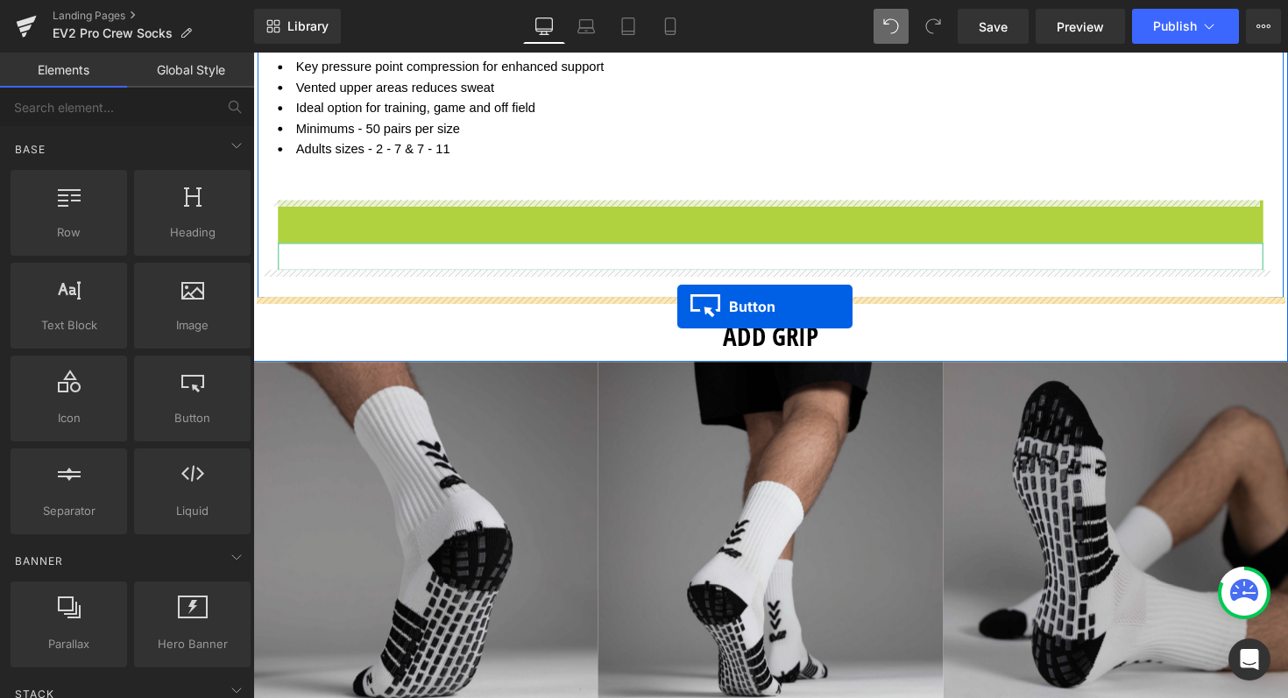
drag, startPoint x: 719, startPoint y: 222, endPoint x: 688, endPoint y: 313, distance: 96.4
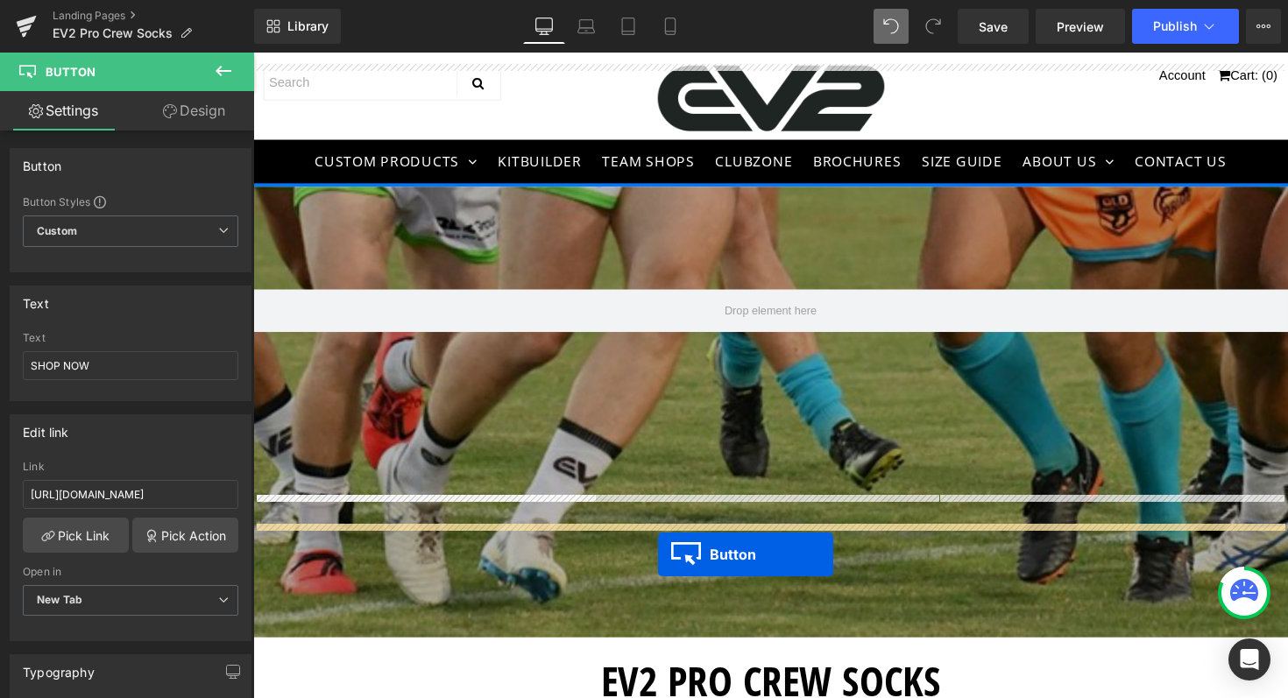
scroll to position [18, 0]
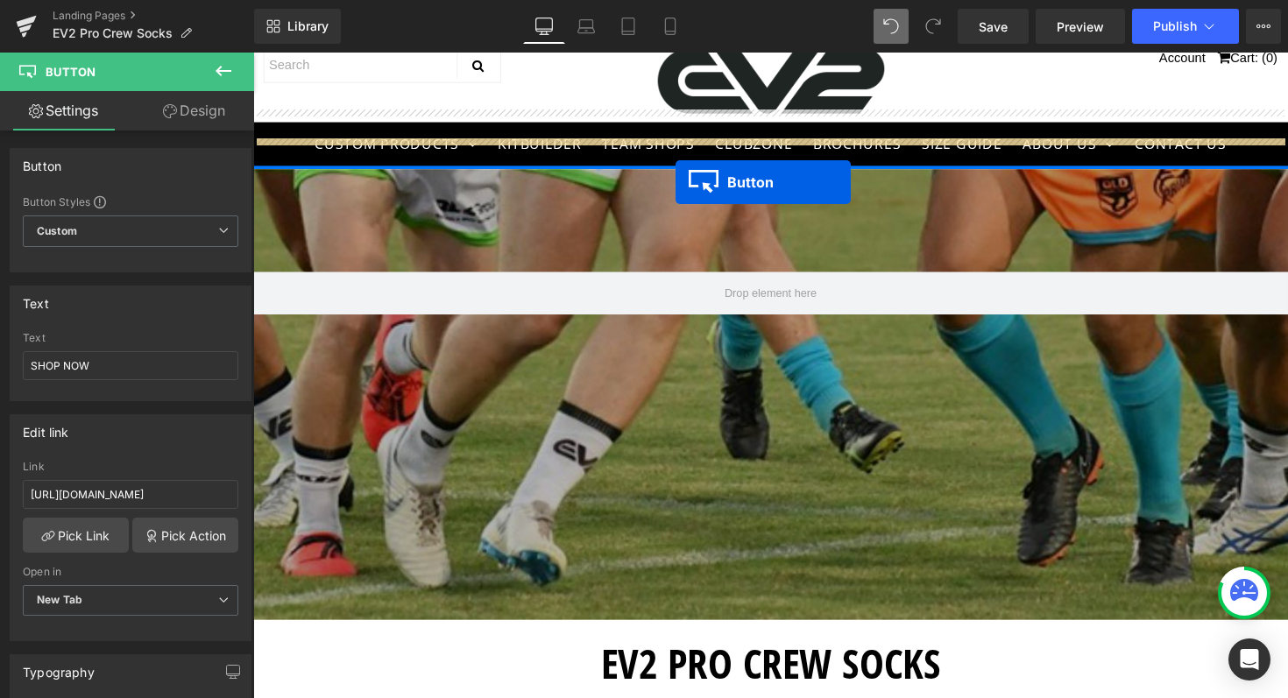
drag, startPoint x: 746, startPoint y: 81, endPoint x: 686, endPoint y: 688, distance: 610.1
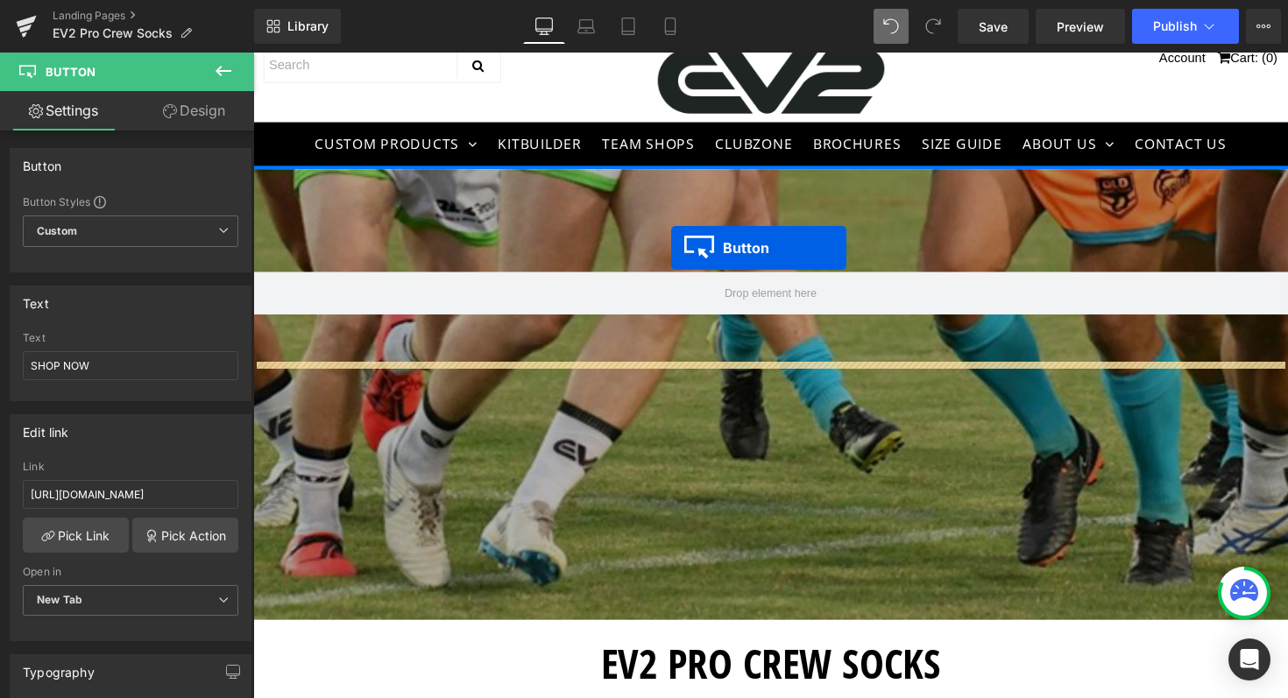
drag, startPoint x: 749, startPoint y: 258, endPoint x: 682, endPoint y: 630, distance: 377.5
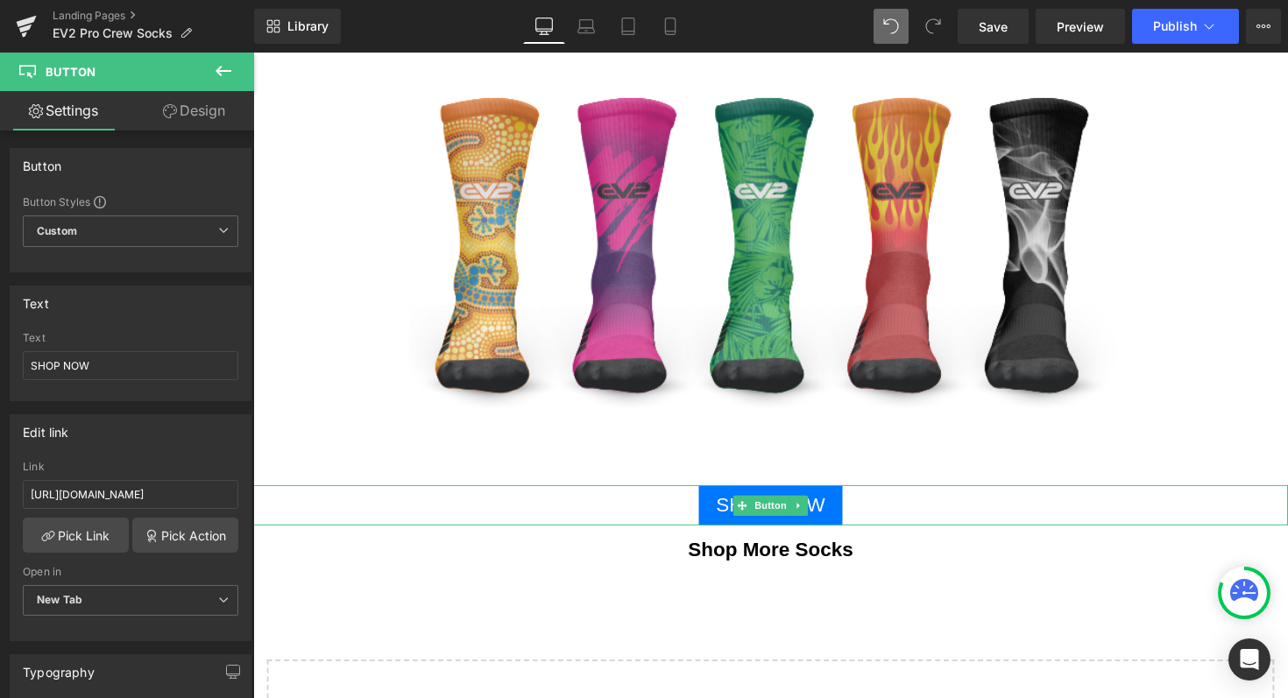
scroll to position [2046, 0]
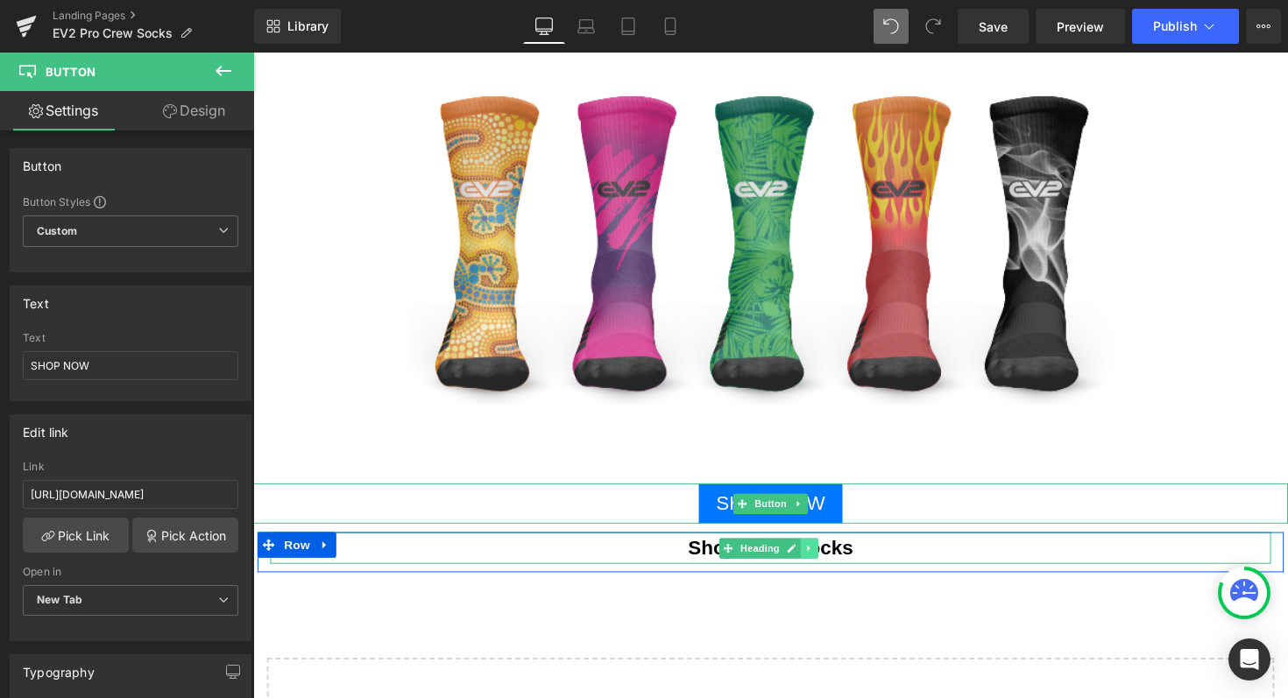
click at [818, 562] on icon at bounding box center [823, 560] width 10 height 11
click at [827, 559] on icon at bounding box center [832, 560] width 10 height 11
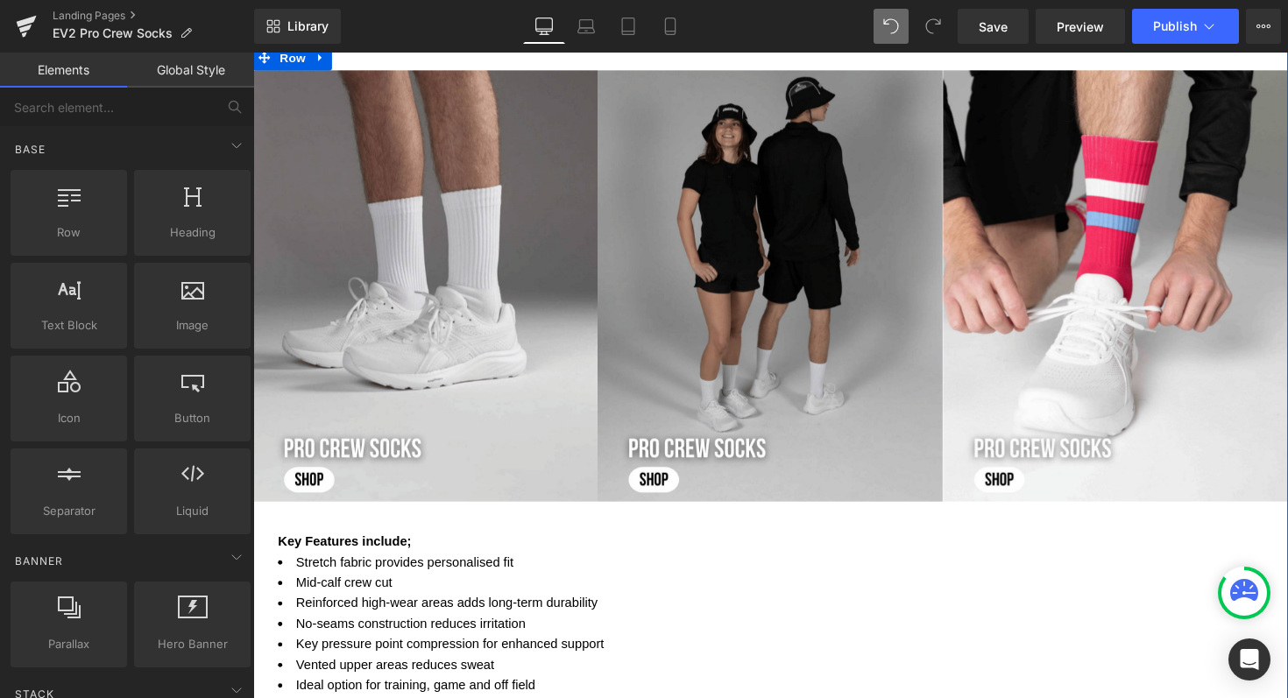
scroll to position [0, 0]
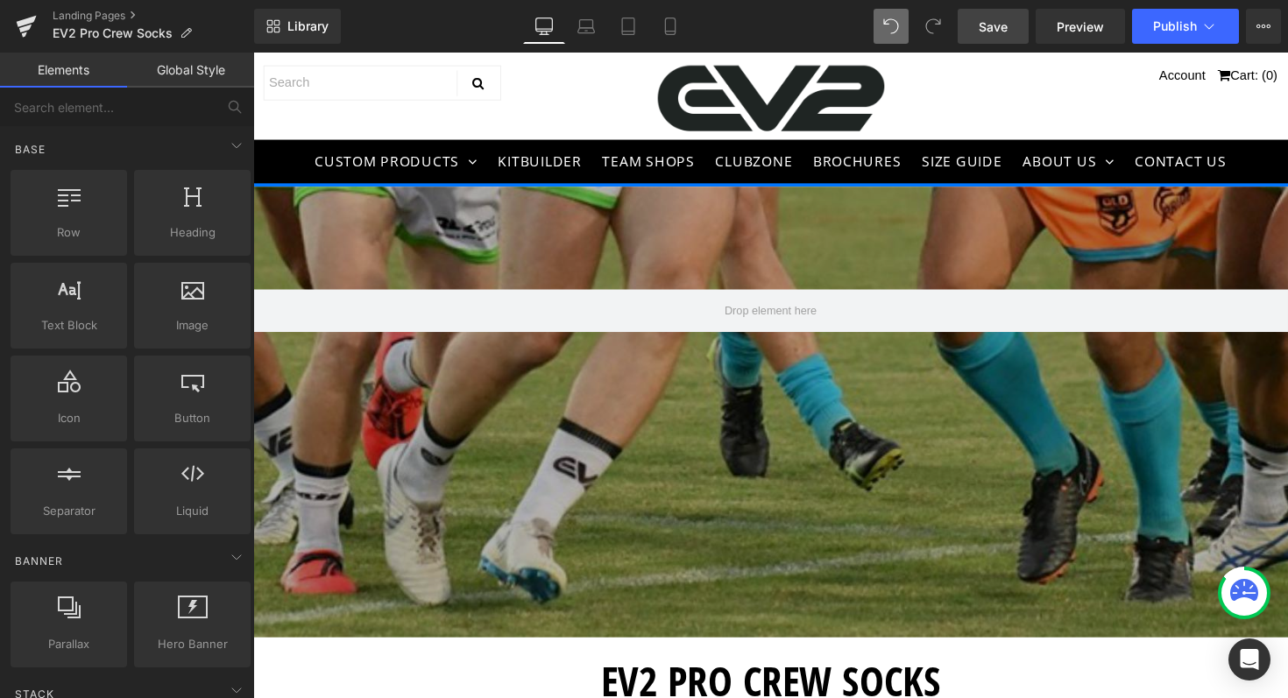
click at [994, 33] on span "Save" at bounding box center [993, 27] width 29 height 18
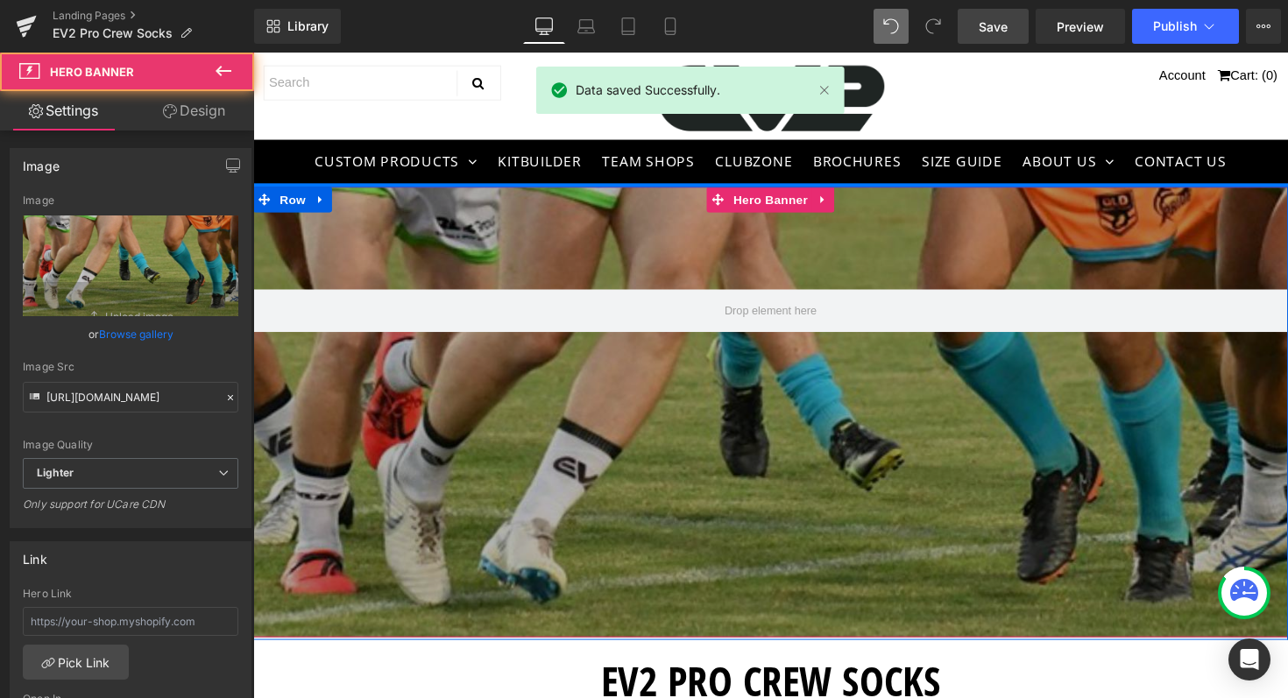
click at [654, 383] on div at bounding box center [783, 421] width 1060 height 462
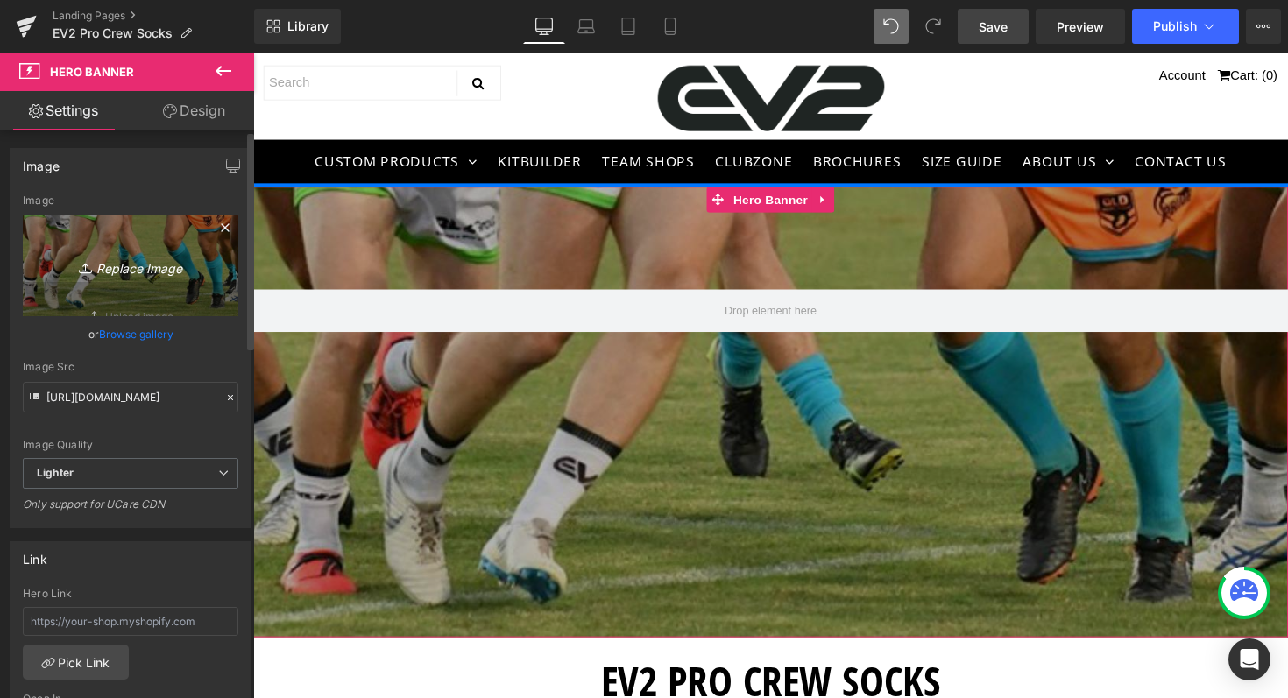
click at [127, 265] on icon "Replace Image" at bounding box center [130, 266] width 140 height 22
click at [151, 263] on icon "Replace Image" at bounding box center [130, 266] width 140 height 22
type input "C:\fakepath\Review (YouTube Thumbnail).png"
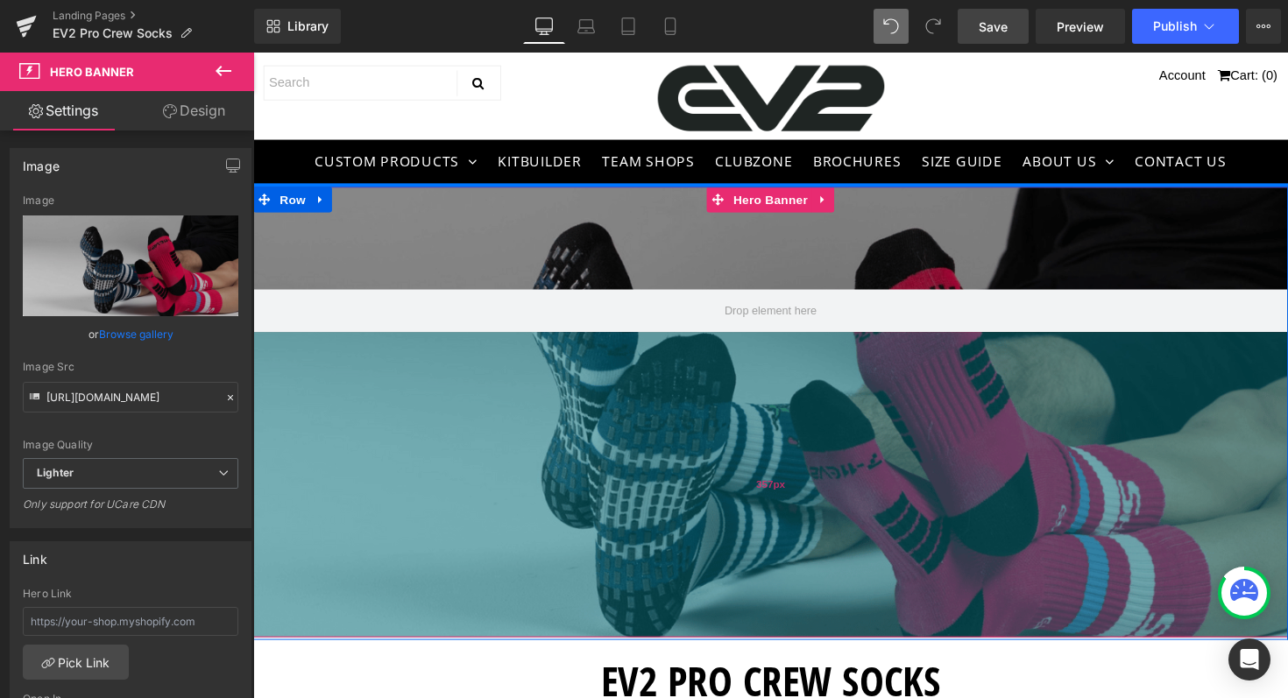
click at [631, 493] on div "357px" at bounding box center [783, 495] width 1060 height 313
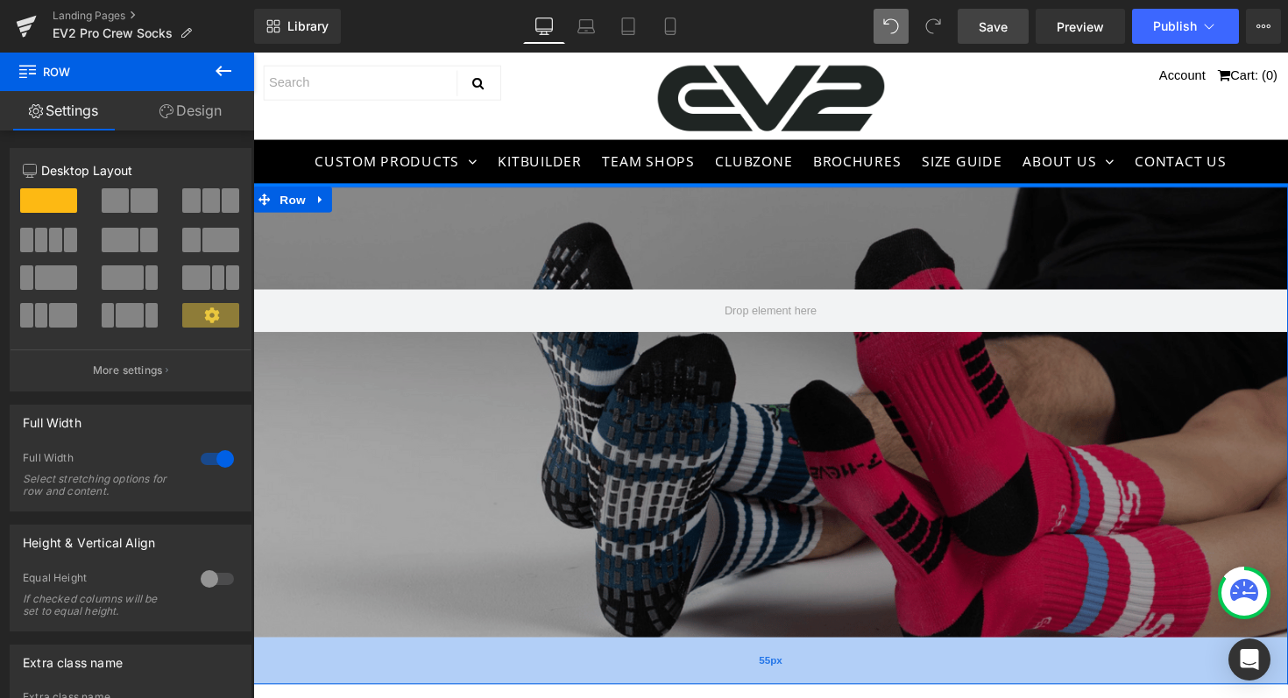
drag, startPoint x: 480, startPoint y: 651, endPoint x: 473, endPoint y: 696, distance: 46.1
click at [473, 696] on div "55px" at bounding box center [783, 676] width 1060 height 48
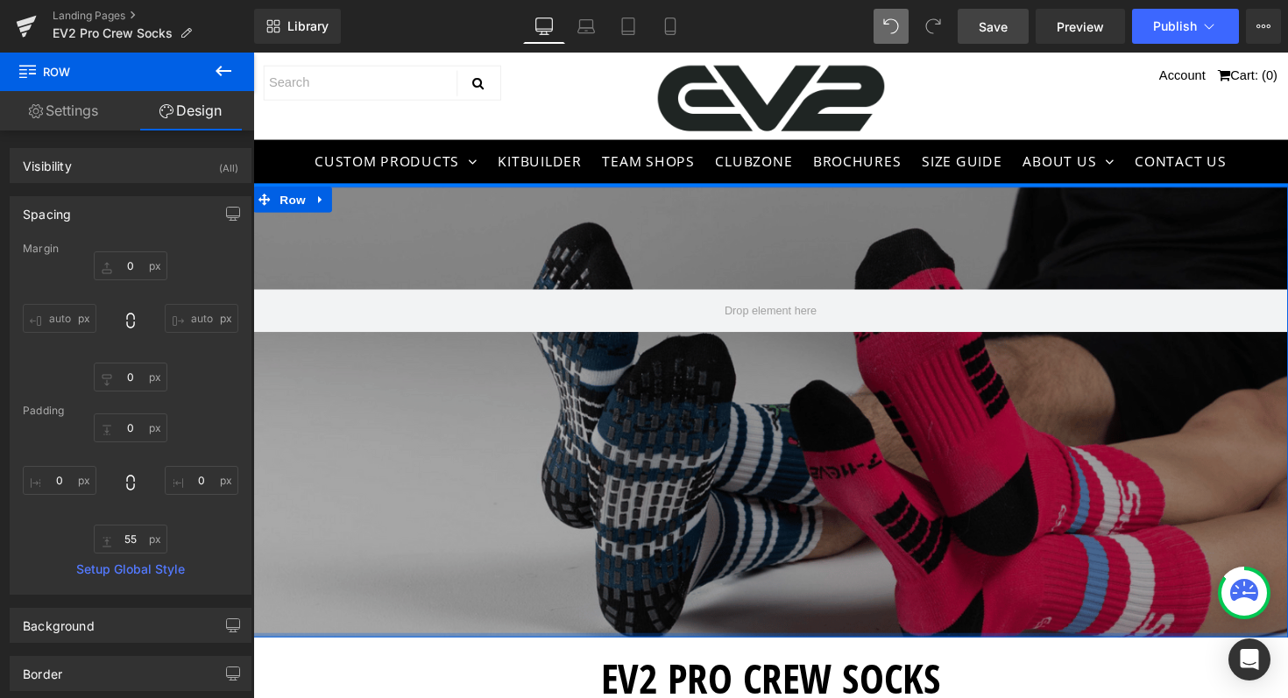
drag, startPoint x: 536, startPoint y: 696, endPoint x: 542, endPoint y: 650, distance: 46.8
click at [542, 650] on div at bounding box center [783, 649] width 1060 height 4
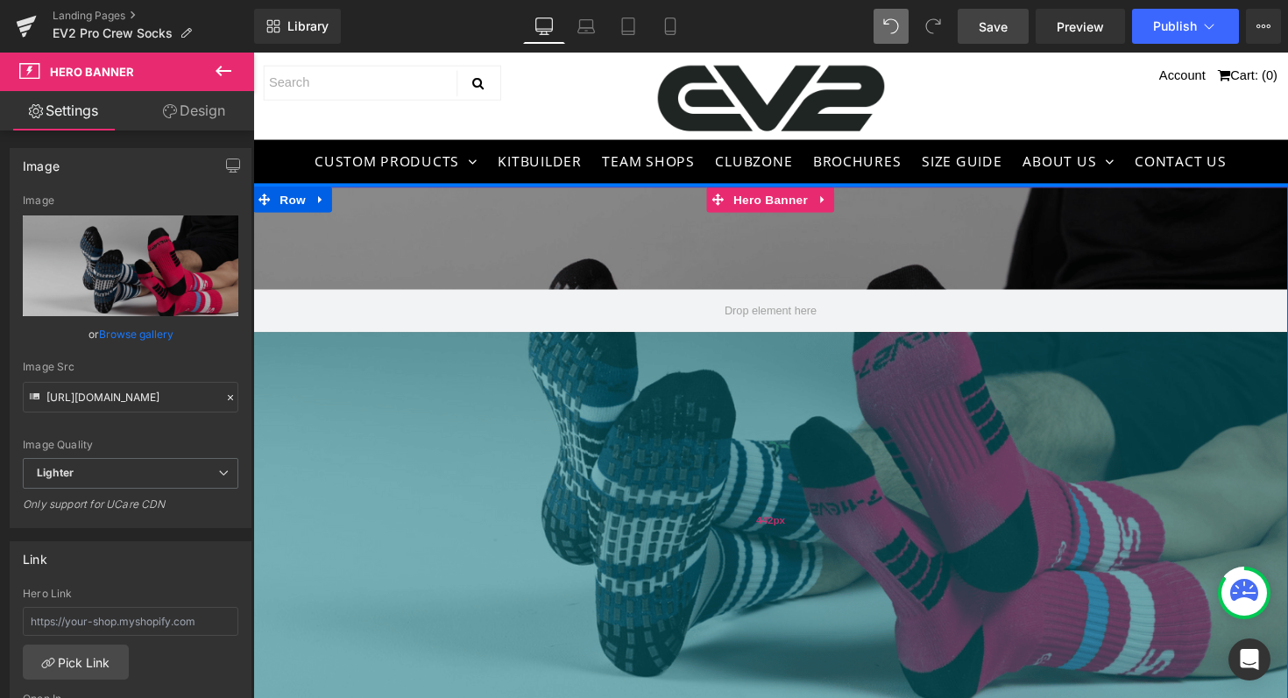
drag, startPoint x: 576, startPoint y: 472, endPoint x: 569, endPoint y: 547, distance: 74.7
click at [569, 547] on div "442px" at bounding box center [783, 532] width 1060 height 387
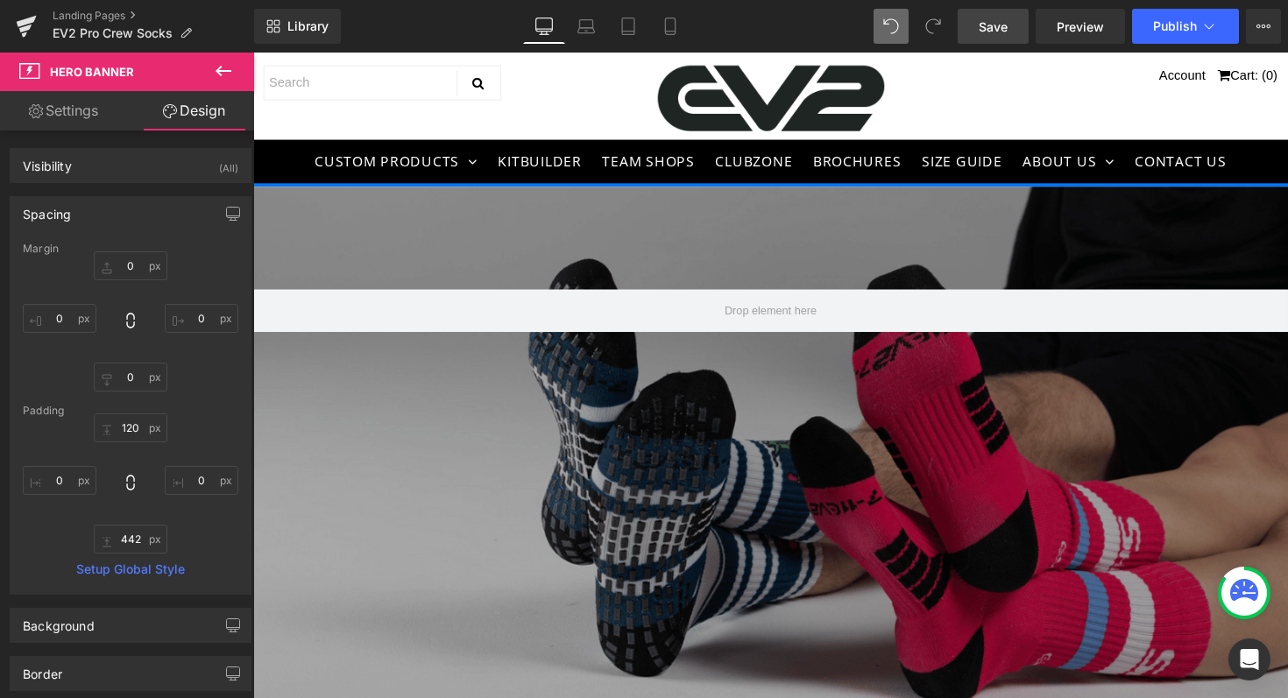
click at [1007, 25] on span "Save" at bounding box center [993, 27] width 29 height 18
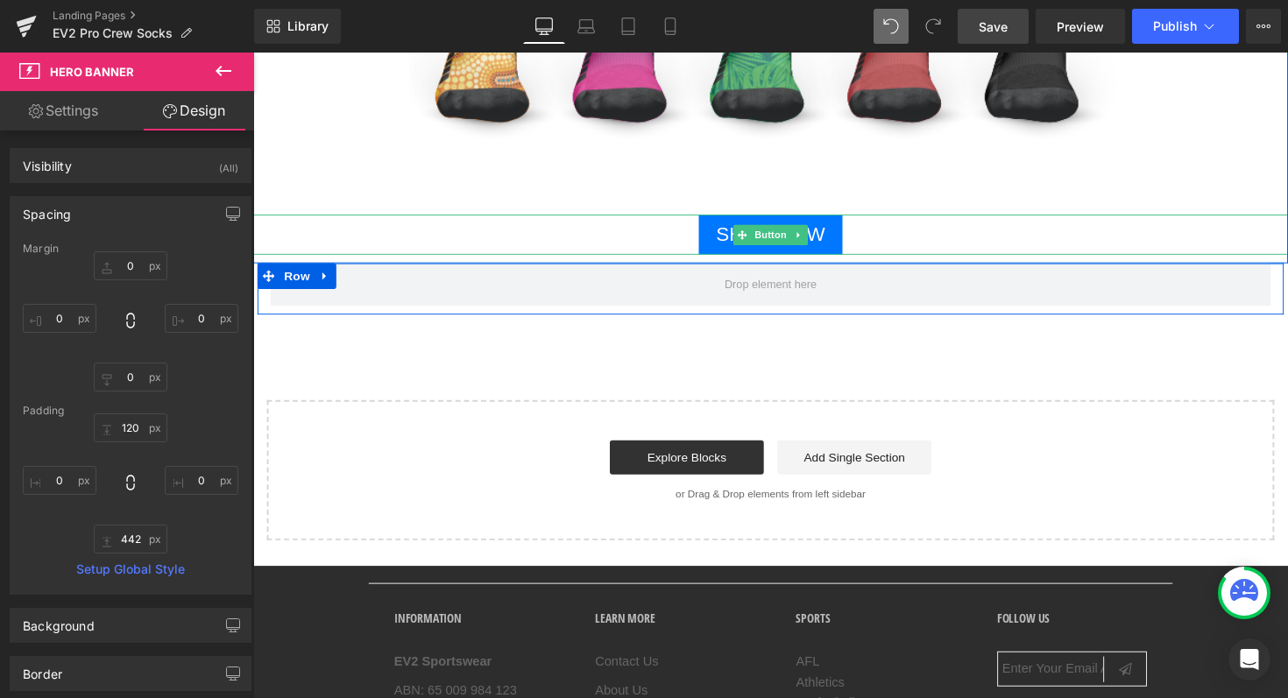
scroll to position [2392, 0]
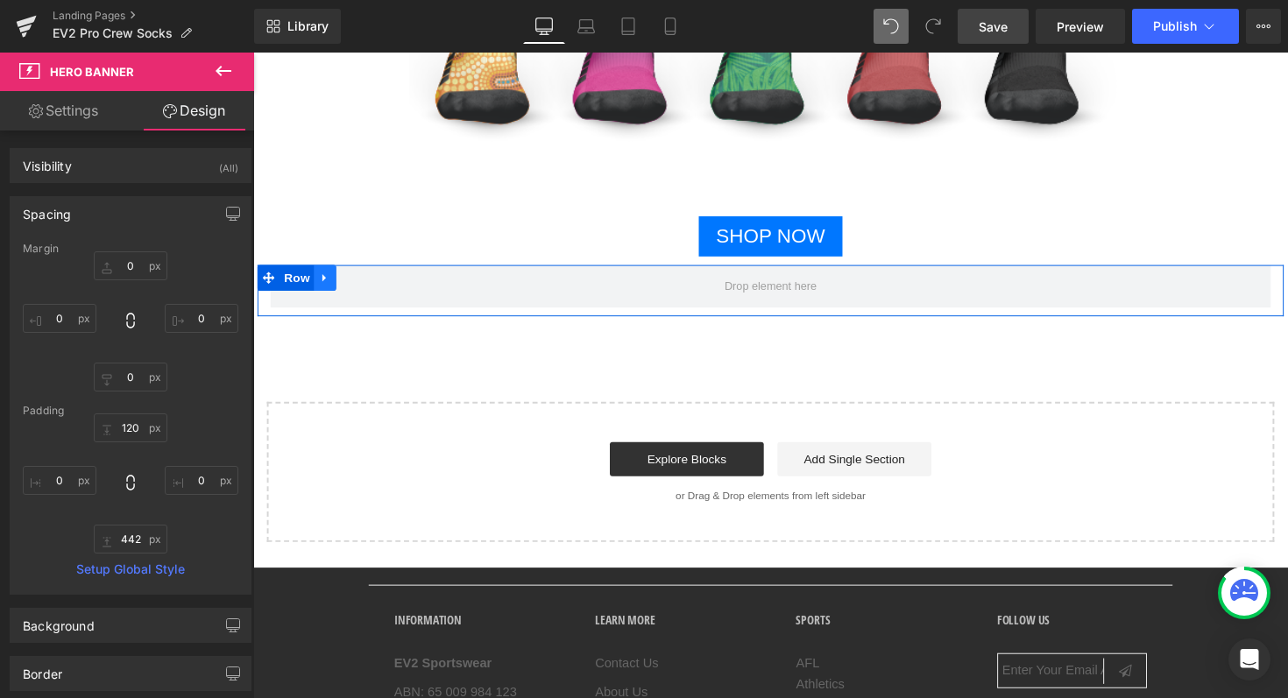
click at [325, 285] on icon at bounding box center [327, 284] width 12 height 13
click at [366, 280] on icon at bounding box center [372, 284] width 12 height 12
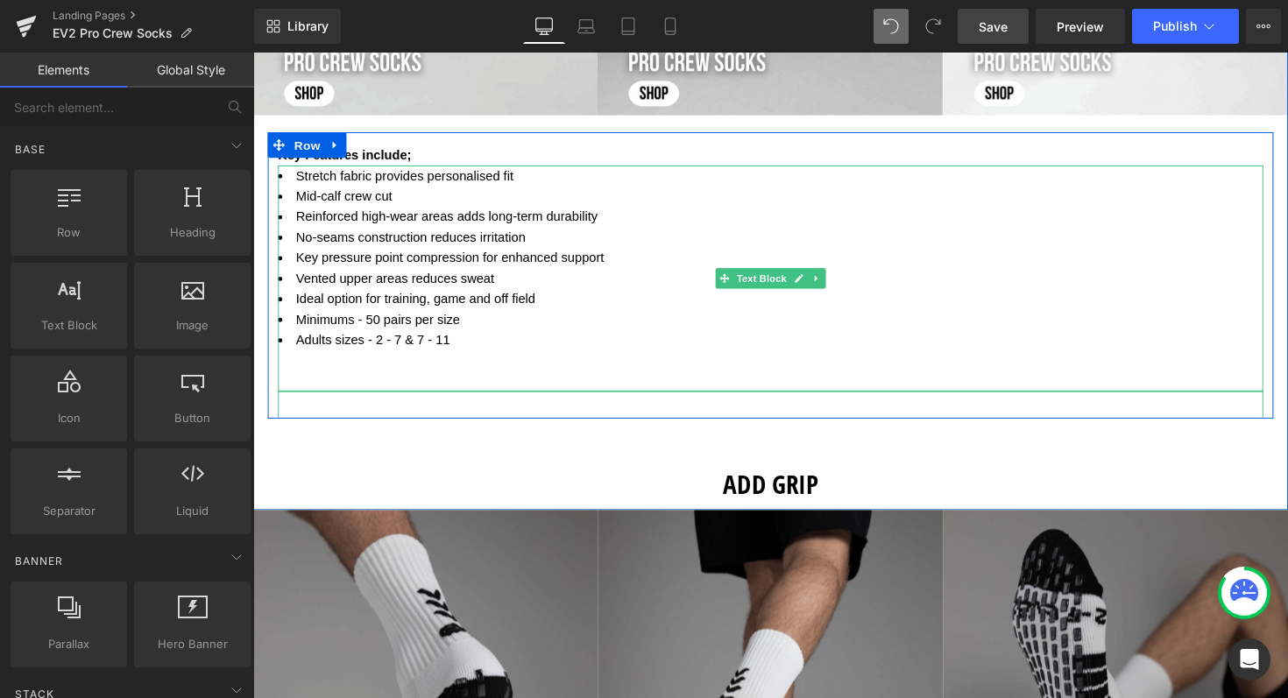
scroll to position [1170, 0]
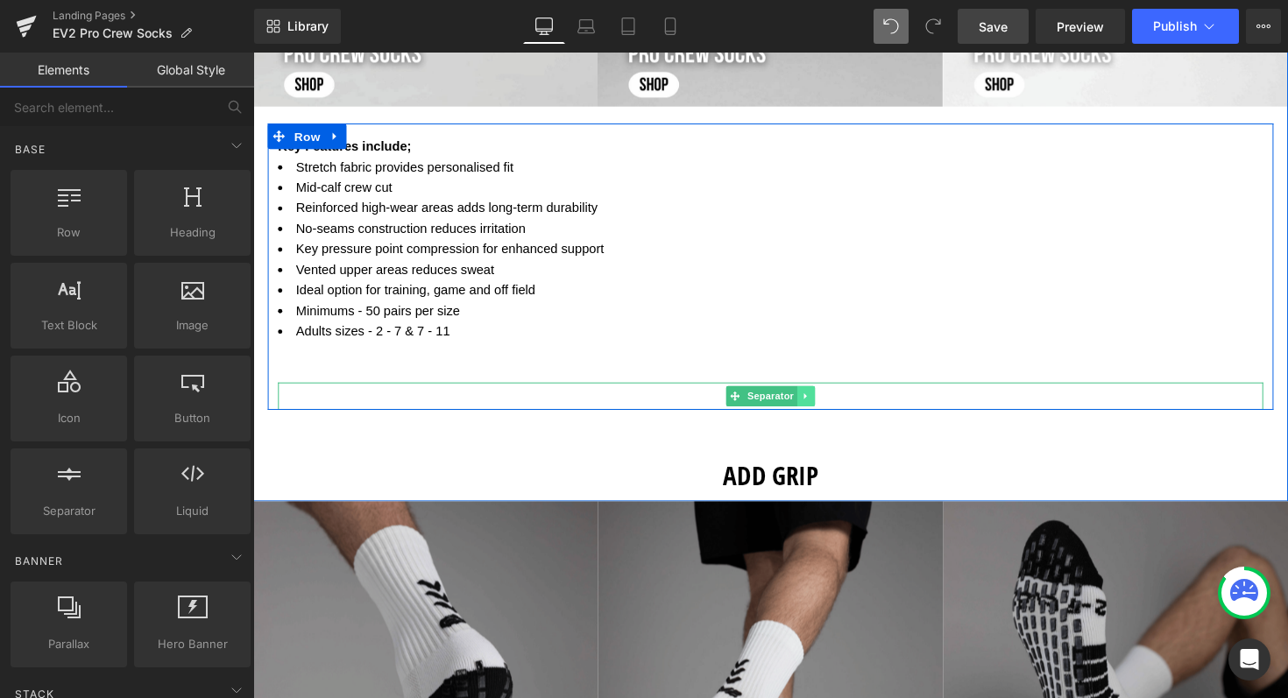
click at [817, 403] on icon at bounding box center [818, 404] width 3 height 6
click at [824, 404] on icon at bounding box center [828, 404] width 10 height 10
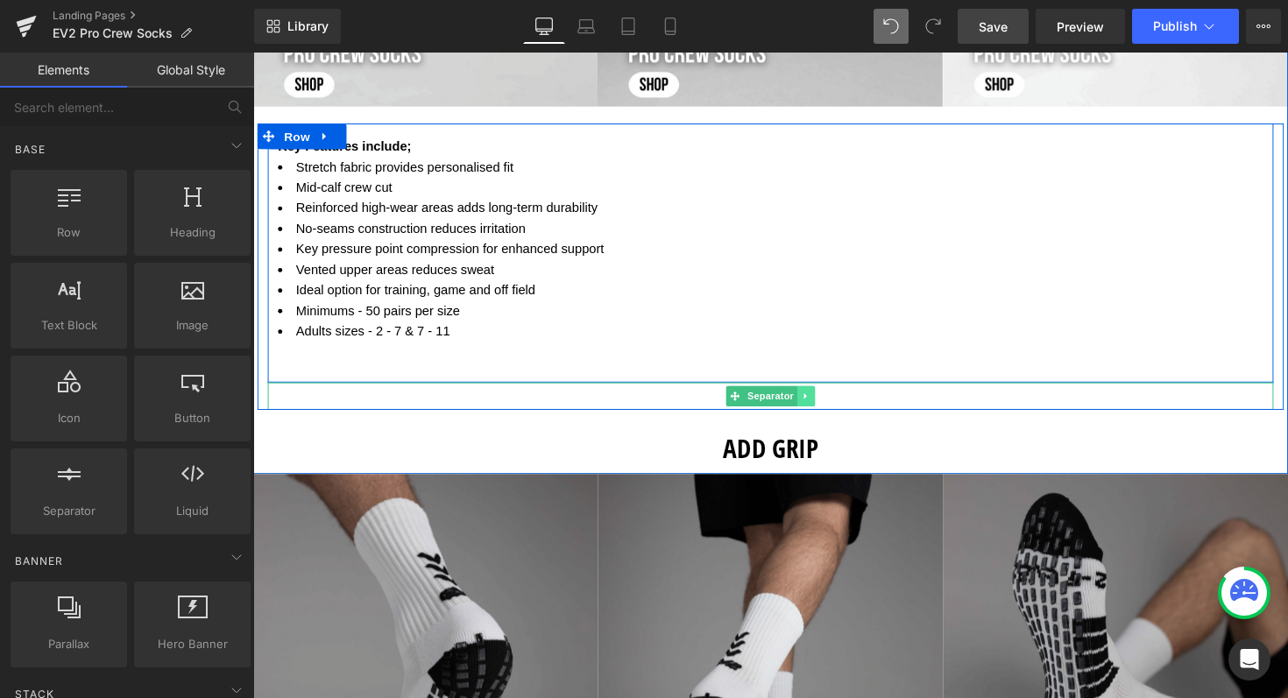
click at [815, 399] on icon at bounding box center [820, 404] width 10 height 11
click at [825, 399] on icon at bounding box center [828, 404] width 10 height 11
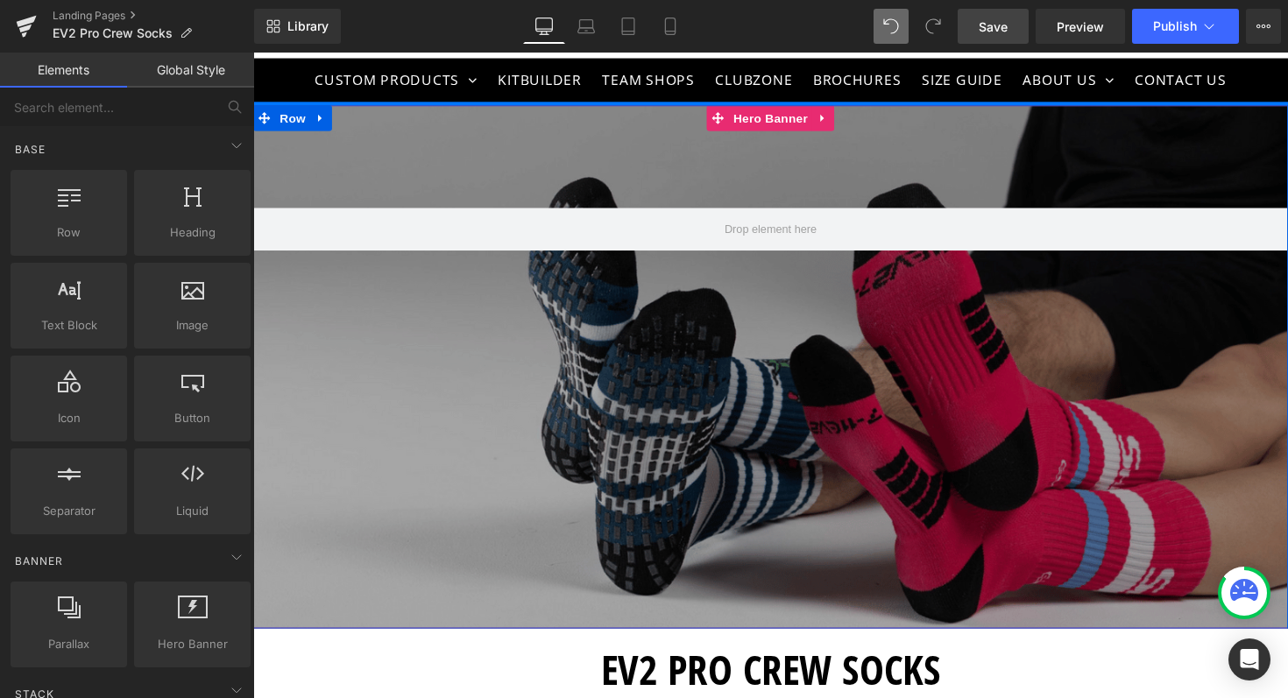
scroll to position [0, 0]
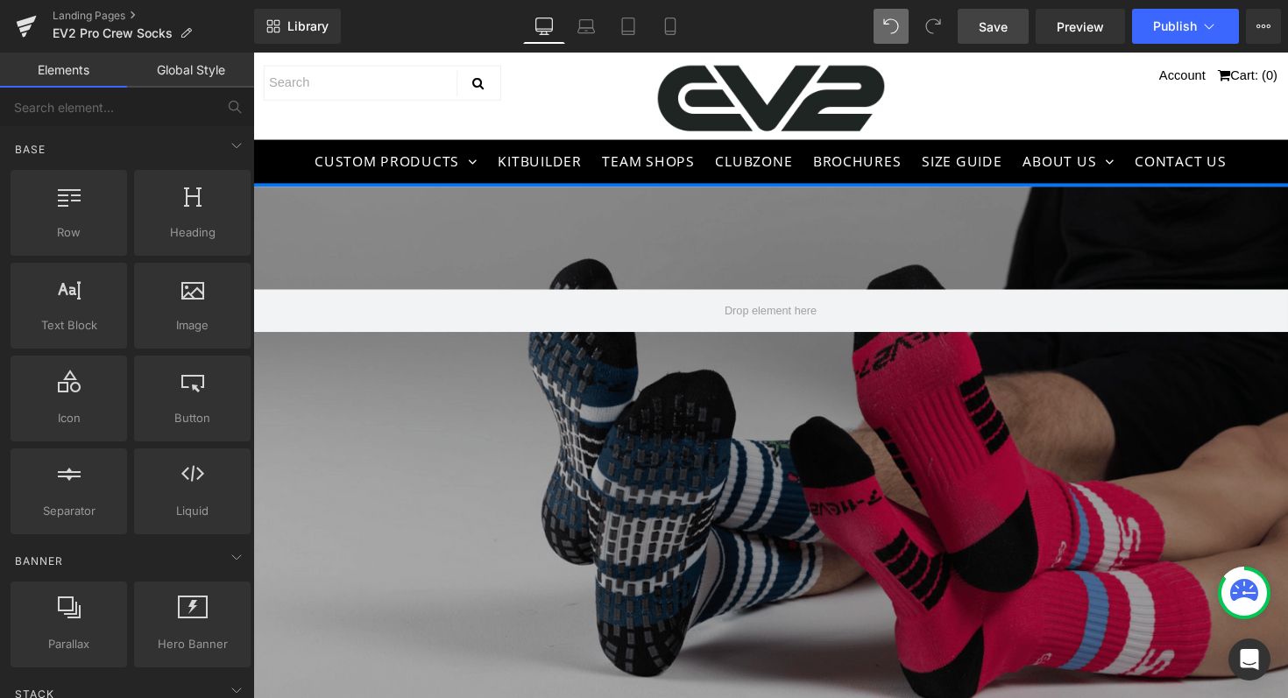
click at [1004, 18] on span "Save" at bounding box center [993, 27] width 29 height 18
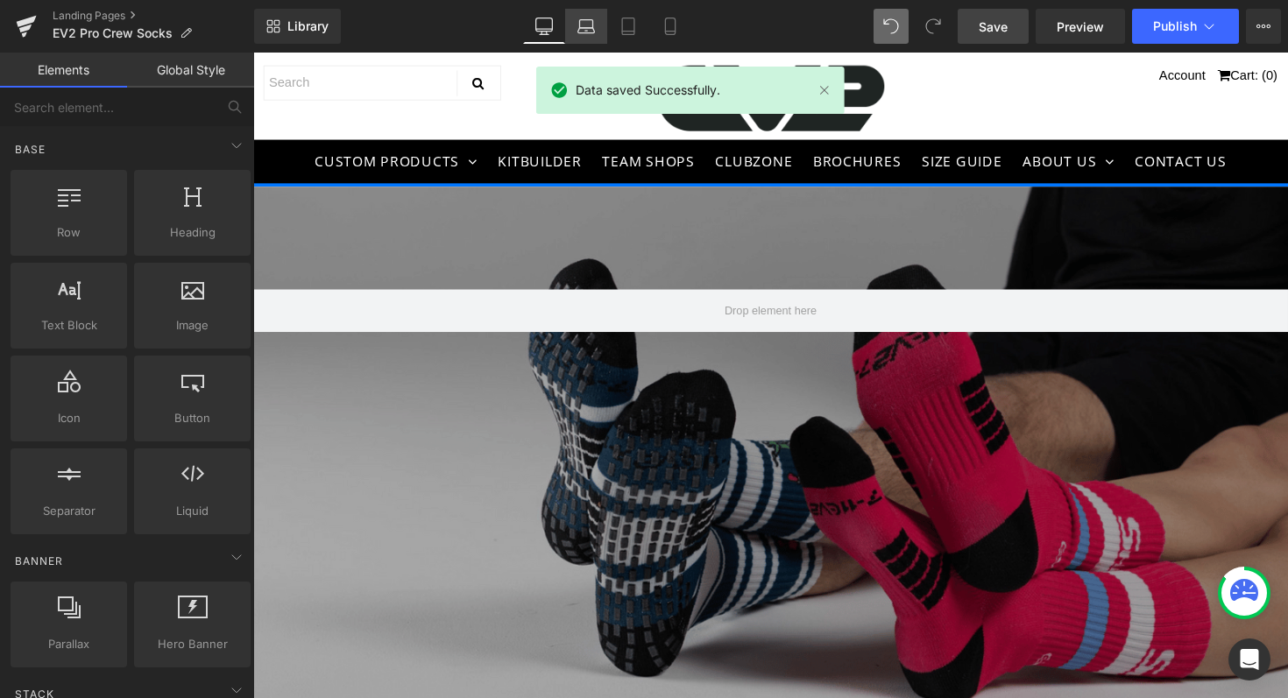
click at [596, 30] on link "Laptop" at bounding box center [586, 26] width 42 height 35
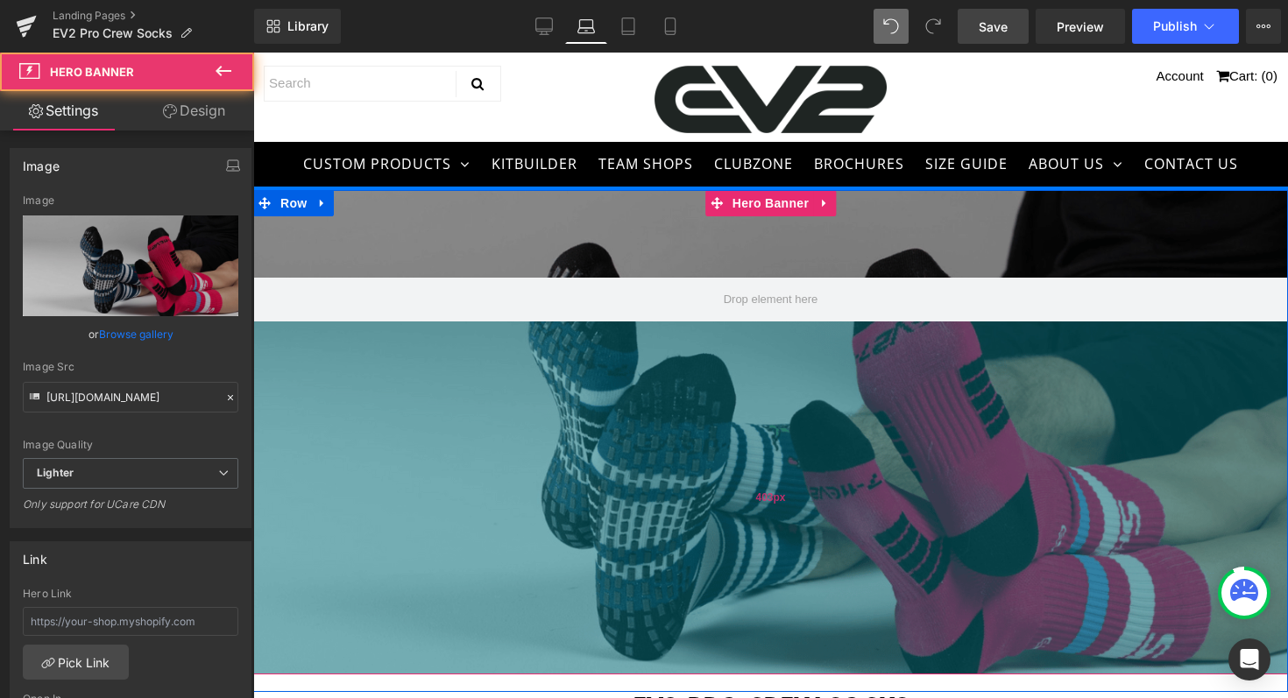
drag, startPoint x: 665, startPoint y: 447, endPoint x: 664, endPoint y: 515, distance: 68.3
click at [664, 515] on div "403px" at bounding box center [770, 498] width 1035 height 353
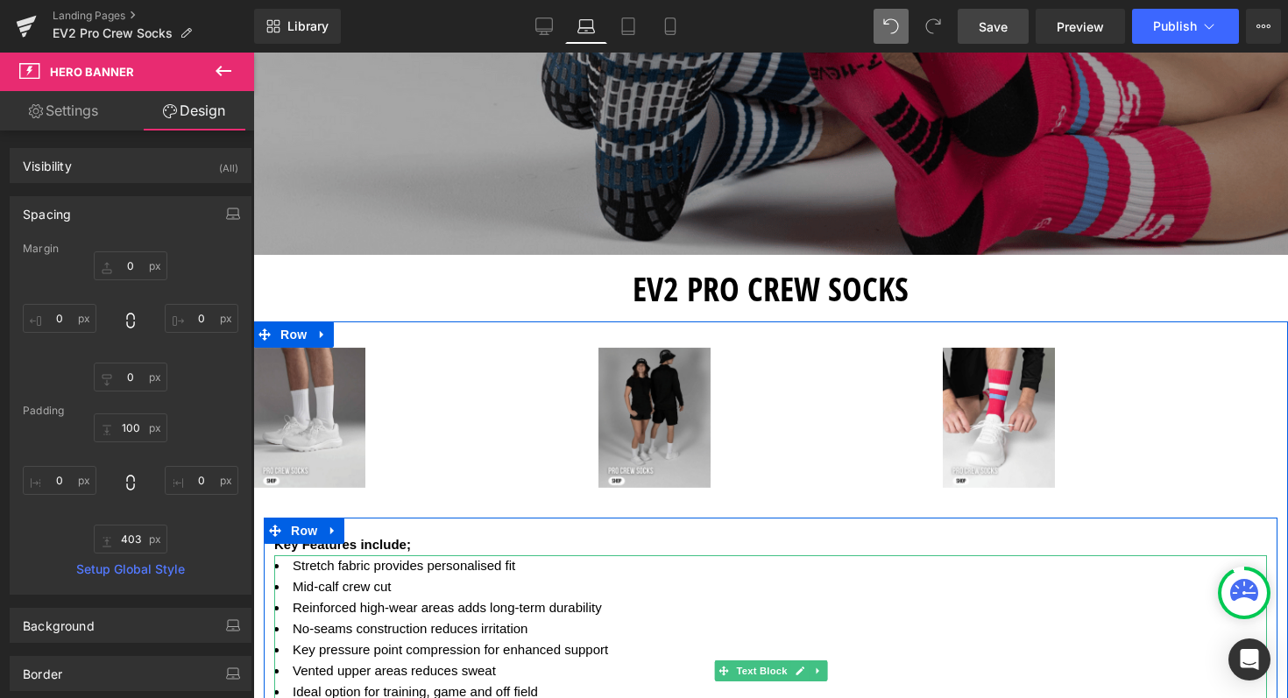
scroll to position [415, 0]
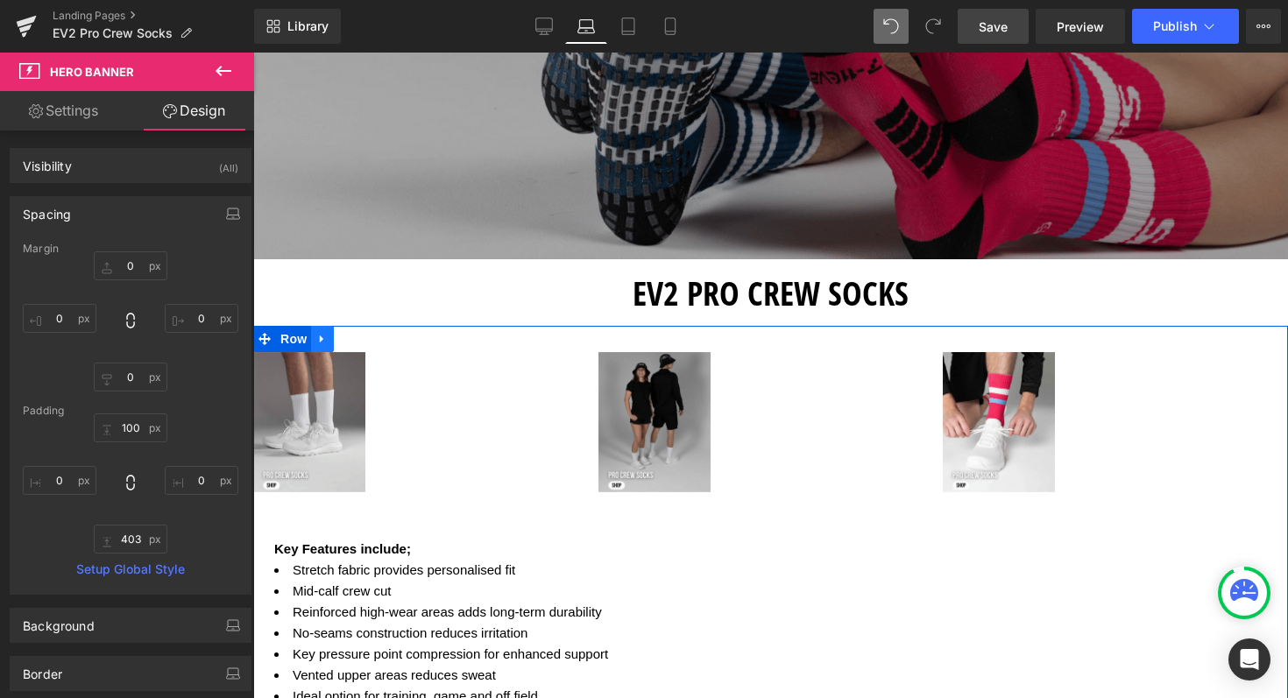
click at [320, 336] on icon at bounding box center [322, 340] width 4 height 8
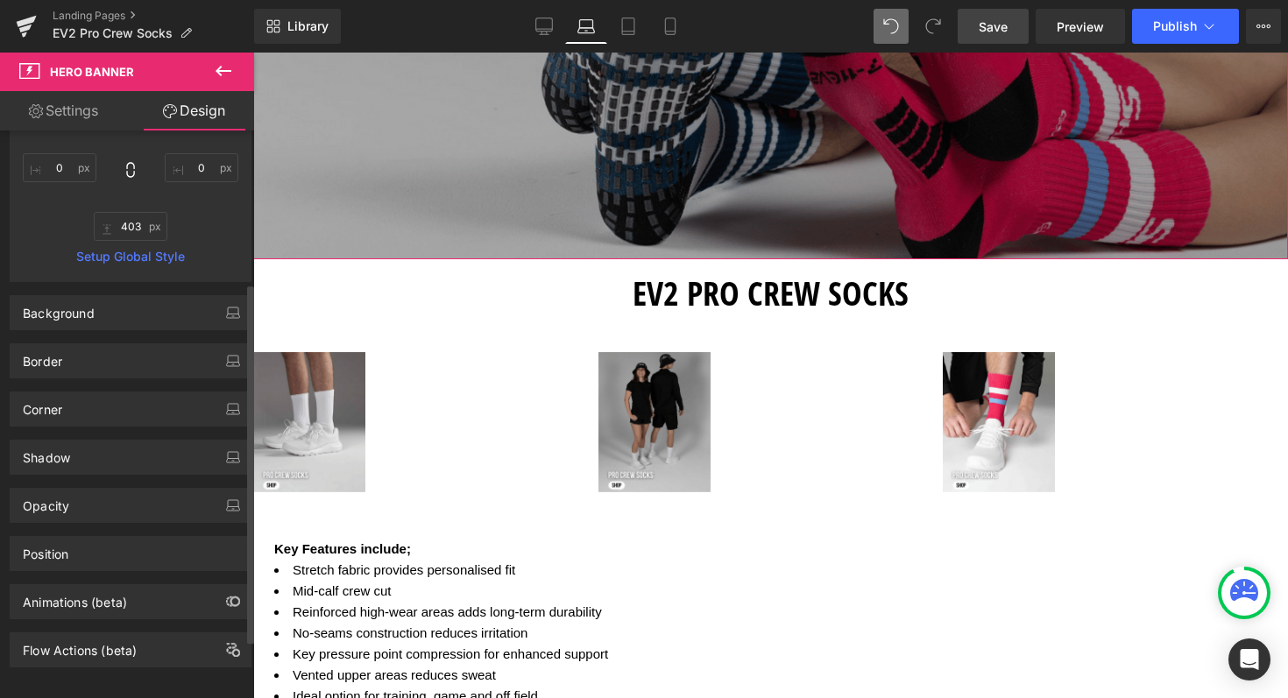
scroll to position [0, 0]
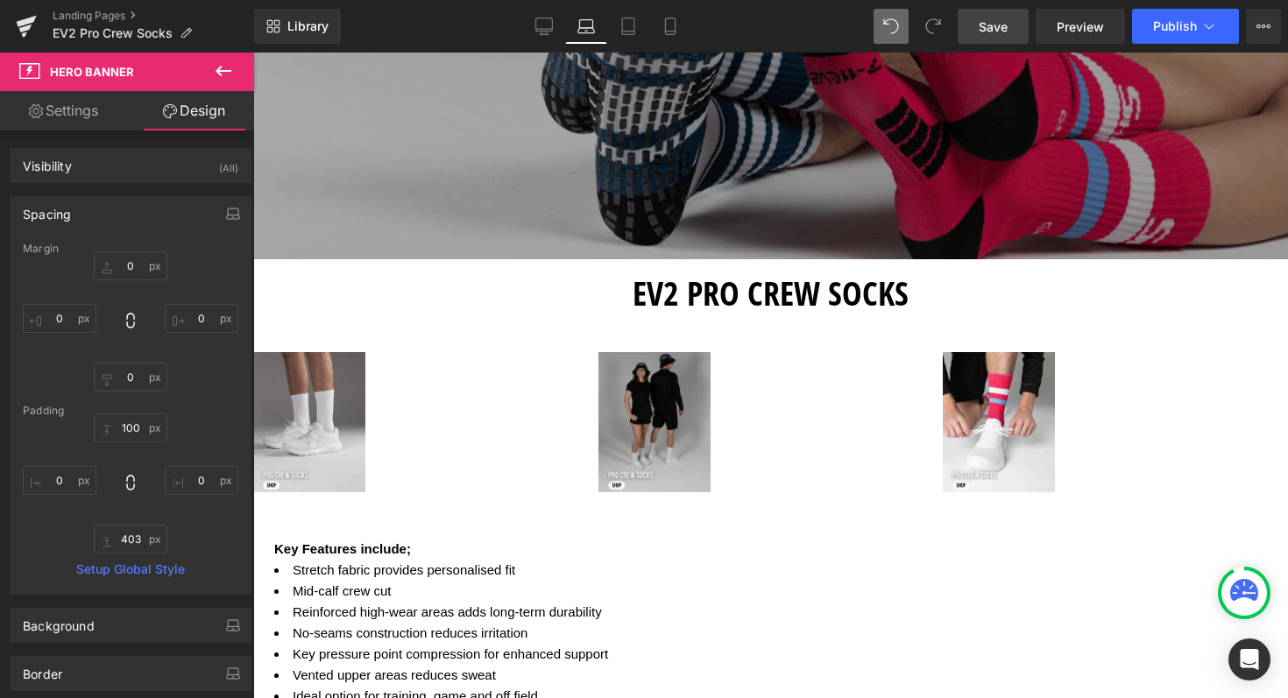
click at [219, 68] on icon at bounding box center [224, 71] width 16 height 11
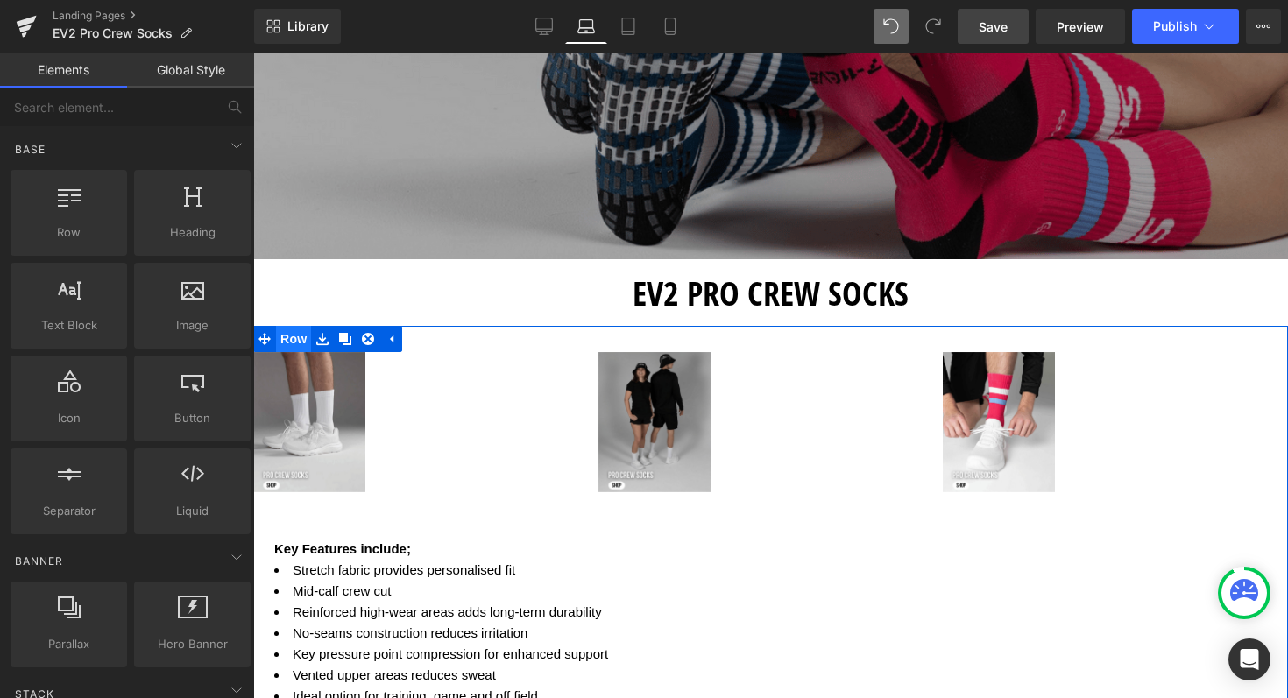
click at [289, 337] on span "Row" at bounding box center [293, 339] width 35 height 26
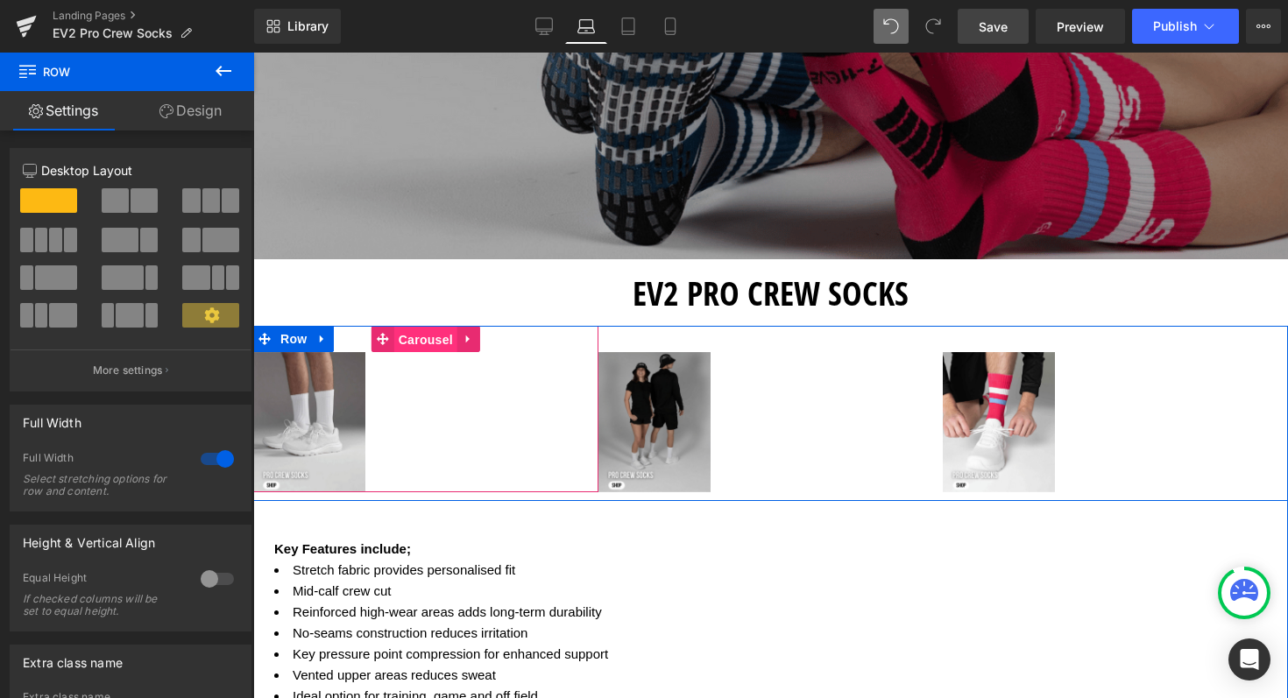
click at [405, 340] on span "Carousel" at bounding box center [425, 340] width 63 height 26
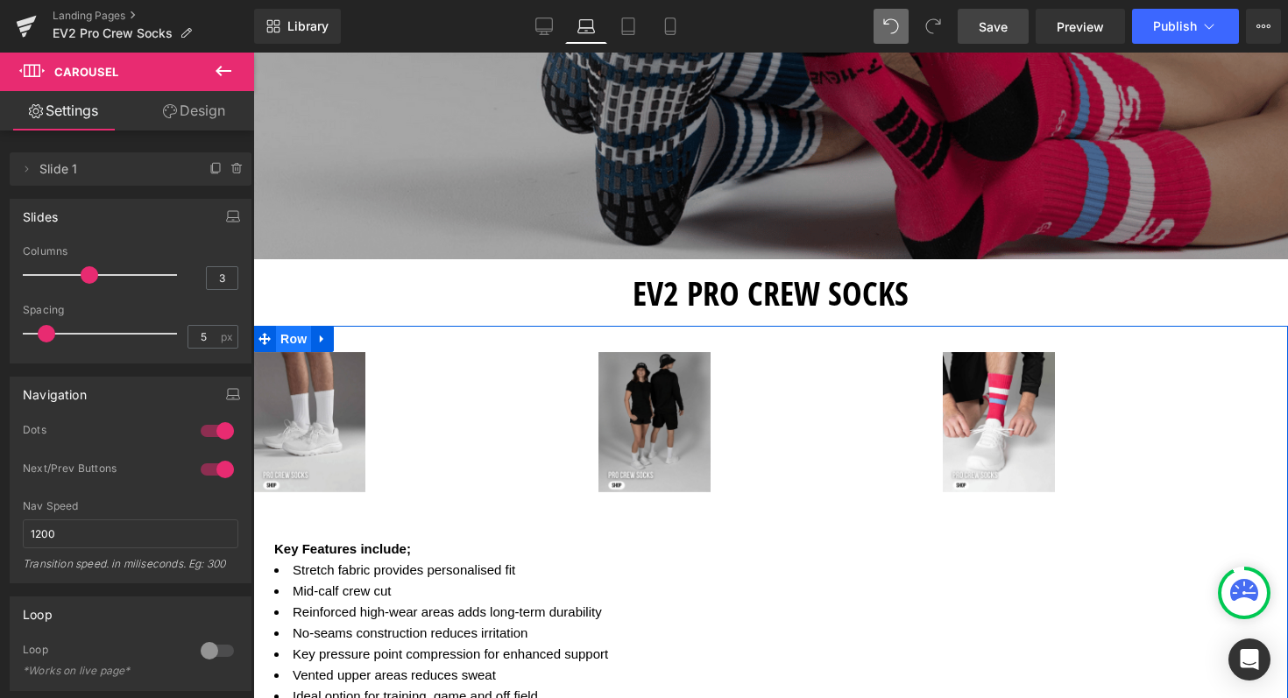
click at [290, 336] on span "Row" at bounding box center [293, 339] width 35 height 26
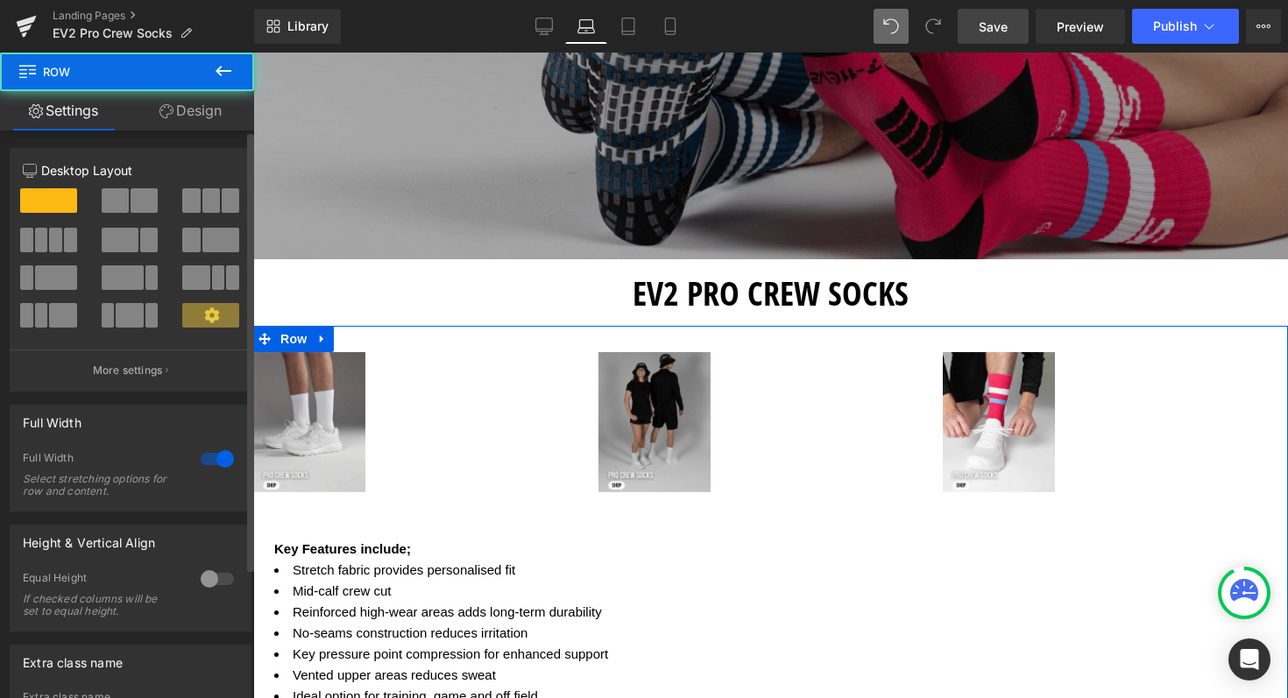
click at [187, 202] on span at bounding box center [191, 200] width 18 height 25
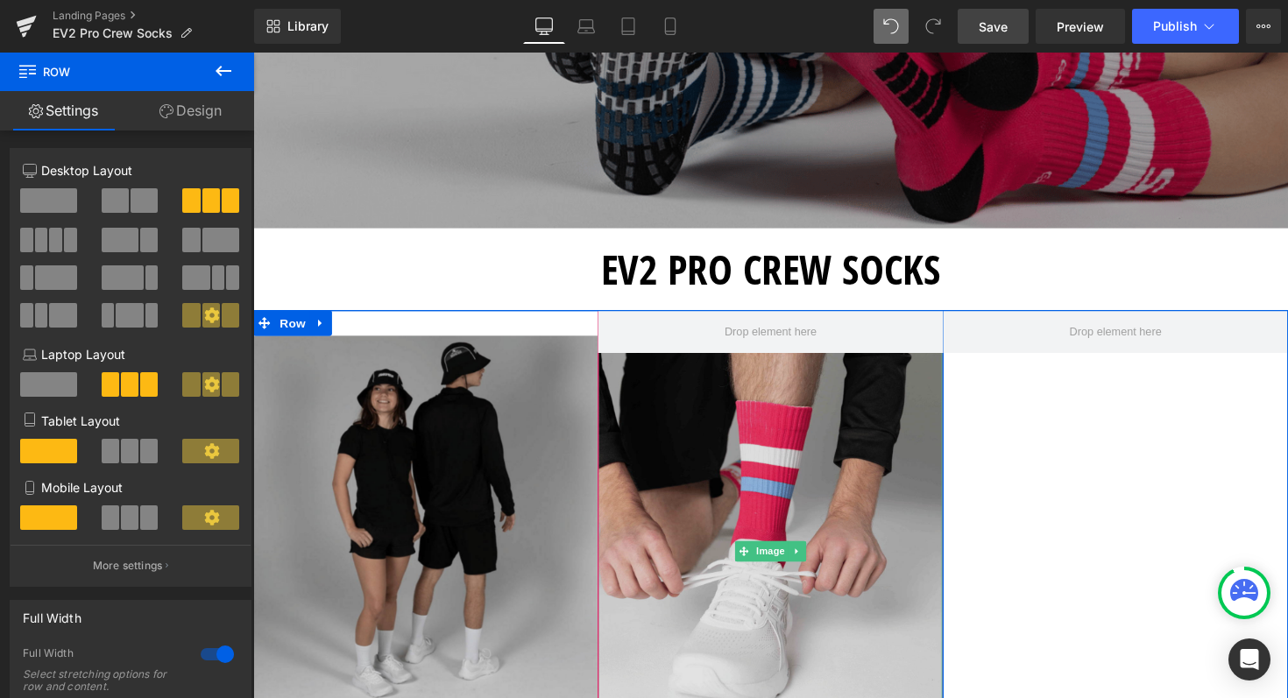
scroll to position [499, 0]
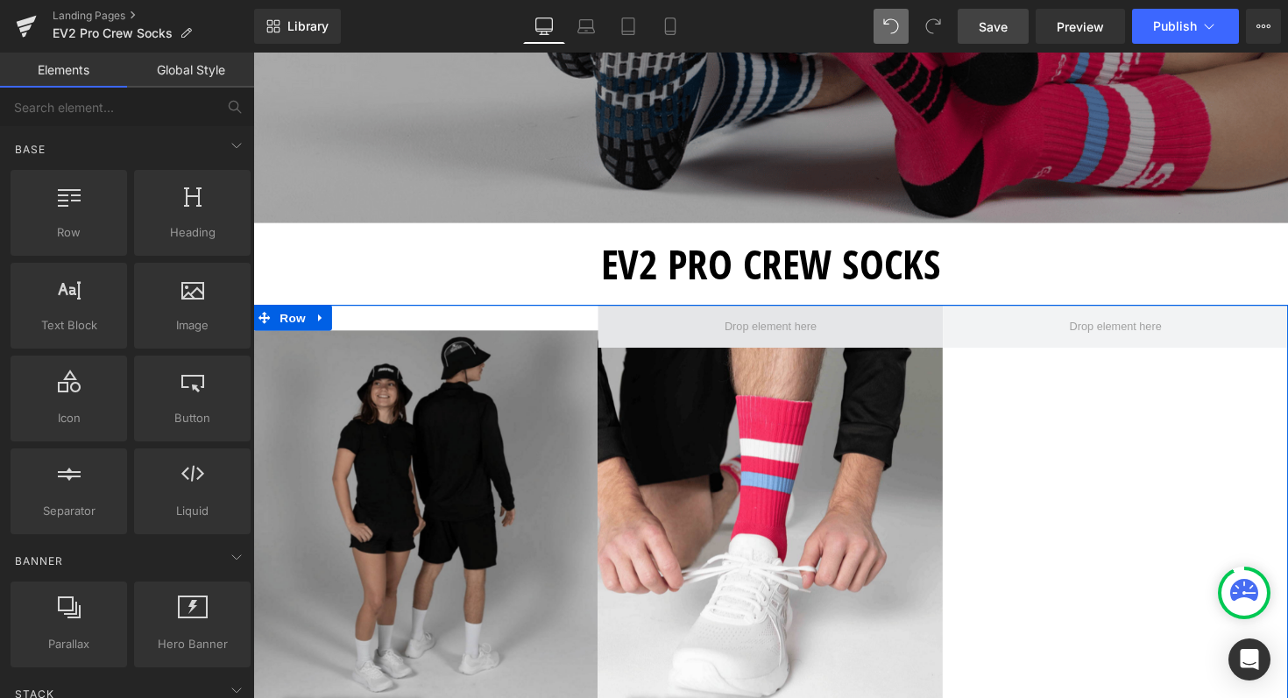
click at [823, 329] on span at bounding box center [783, 333] width 107 height 30
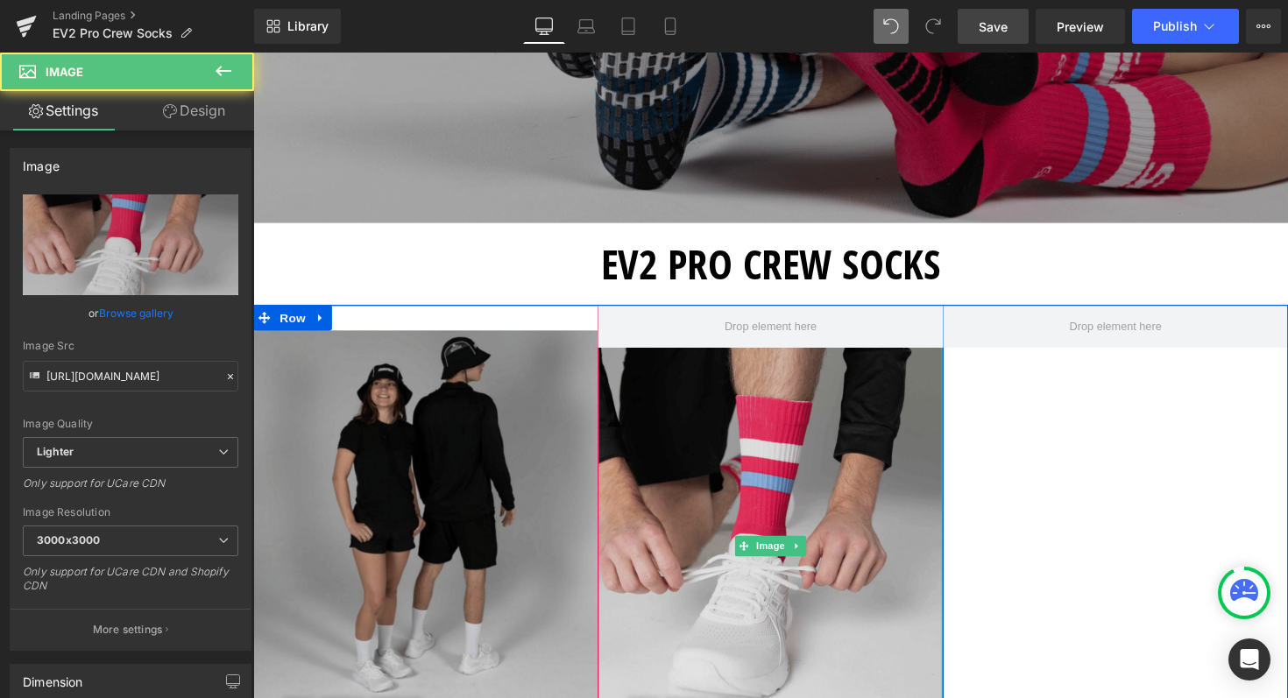
click at [776, 518] on img at bounding box center [782, 558] width 353 height 442
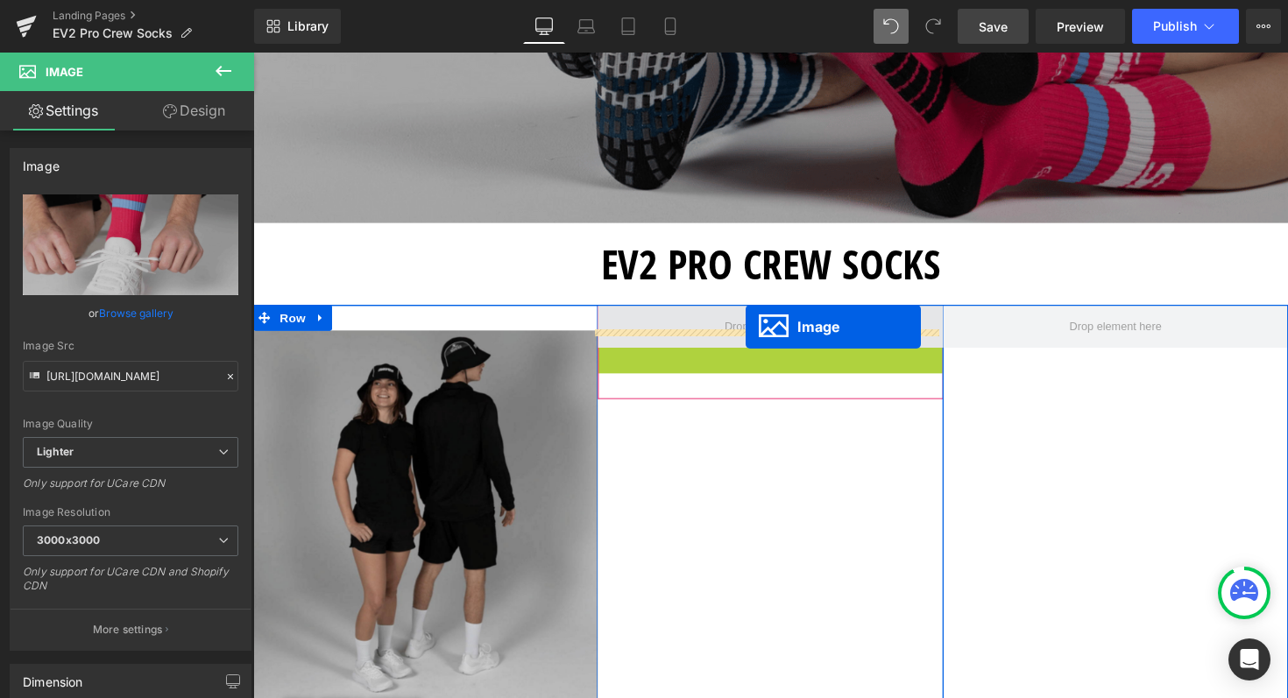
drag, startPoint x: 753, startPoint y: 555, endPoint x: 758, endPoint y: 336, distance: 220.0
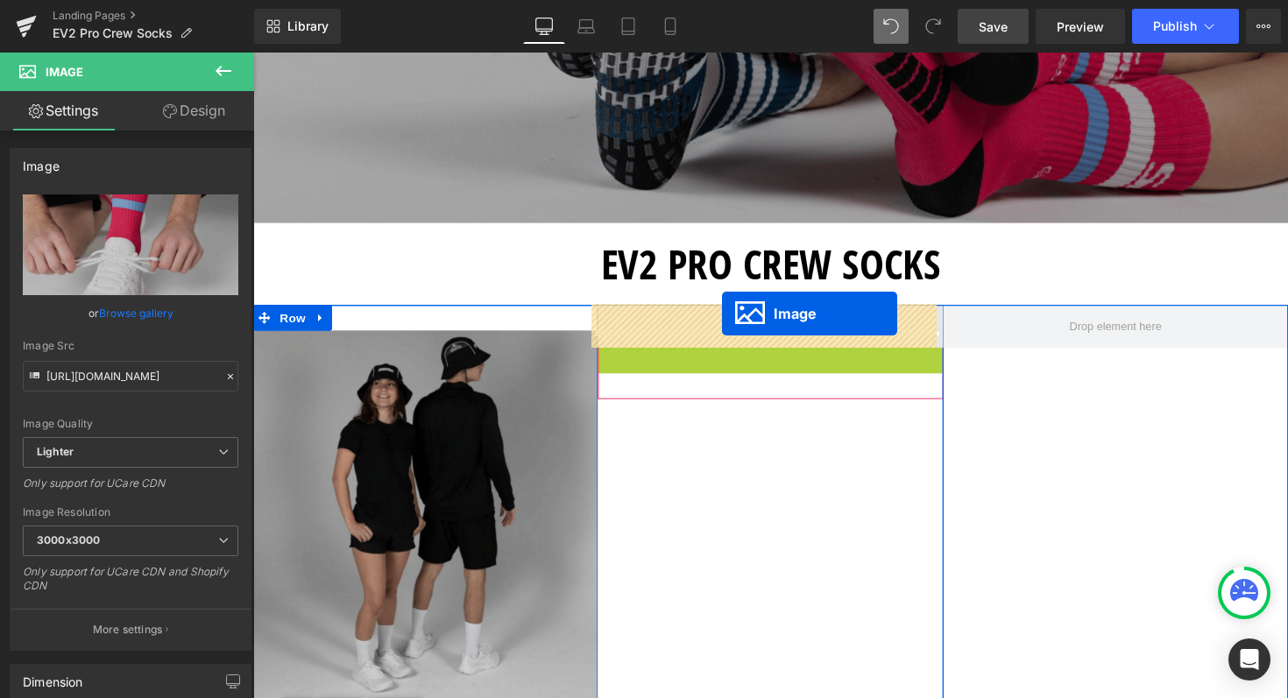
drag, startPoint x: 753, startPoint y: 557, endPoint x: 733, endPoint y: 320, distance: 238.2
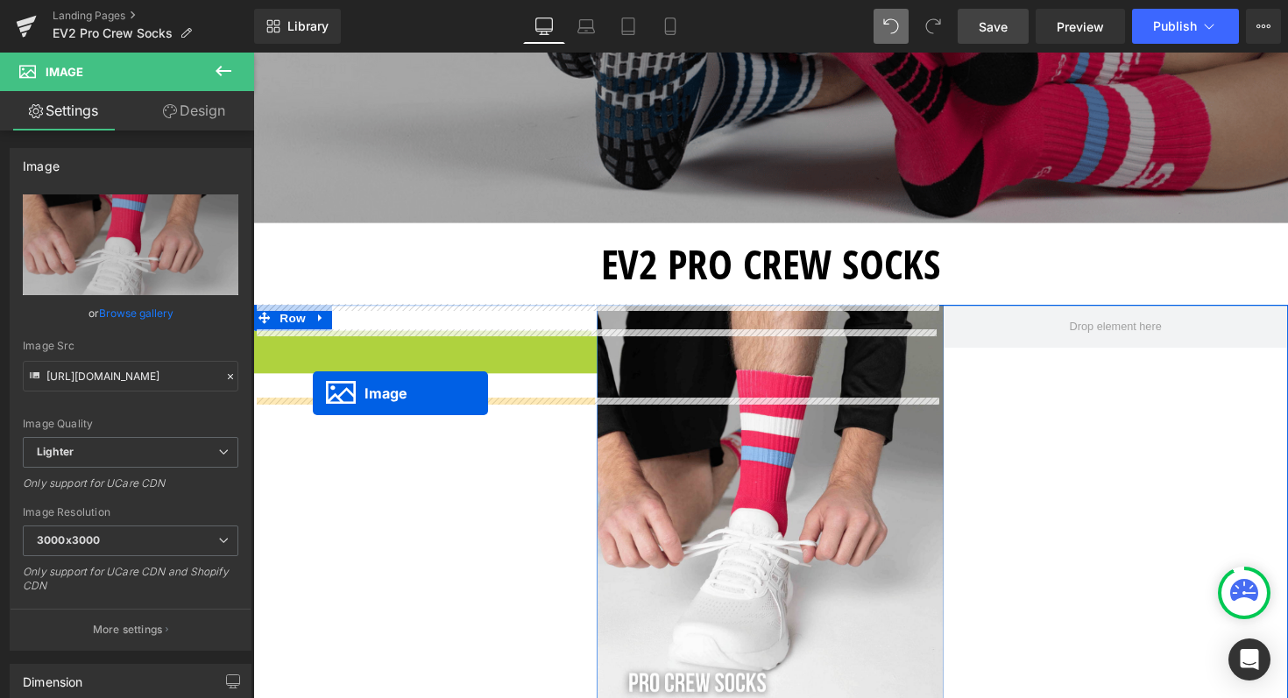
drag, startPoint x: 395, startPoint y: 555, endPoint x: 314, endPoint y: 402, distance: 173.6
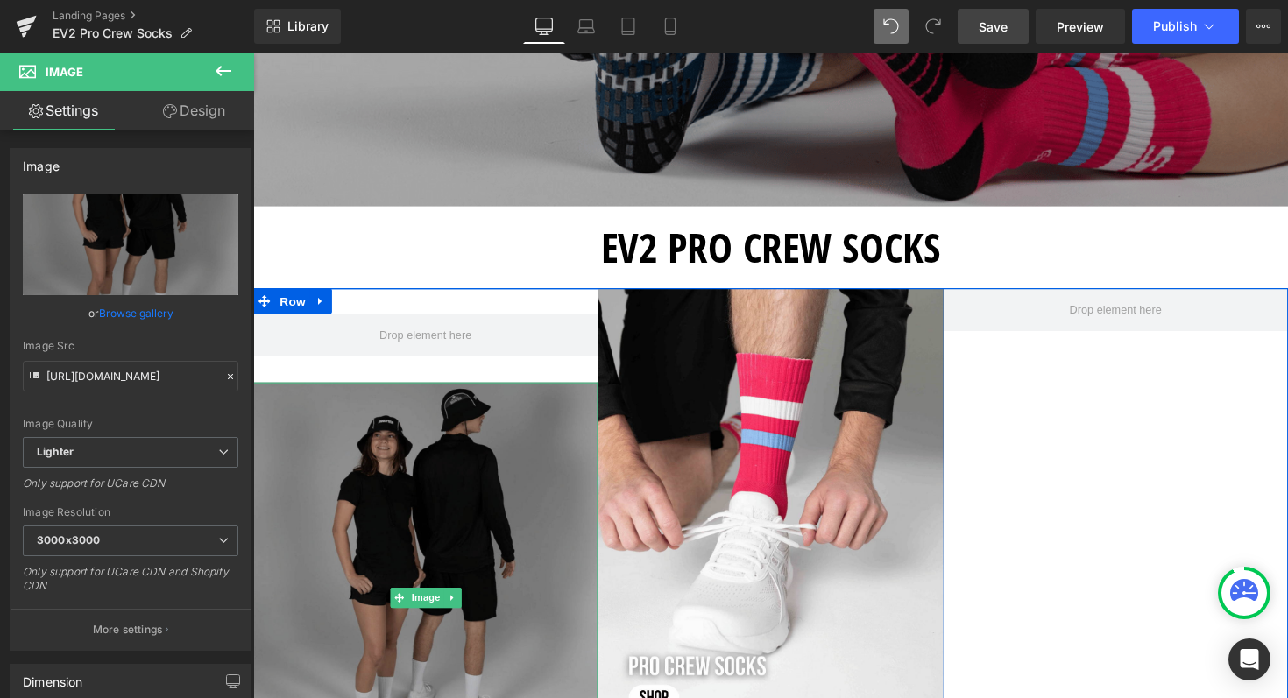
scroll to position [518, 0]
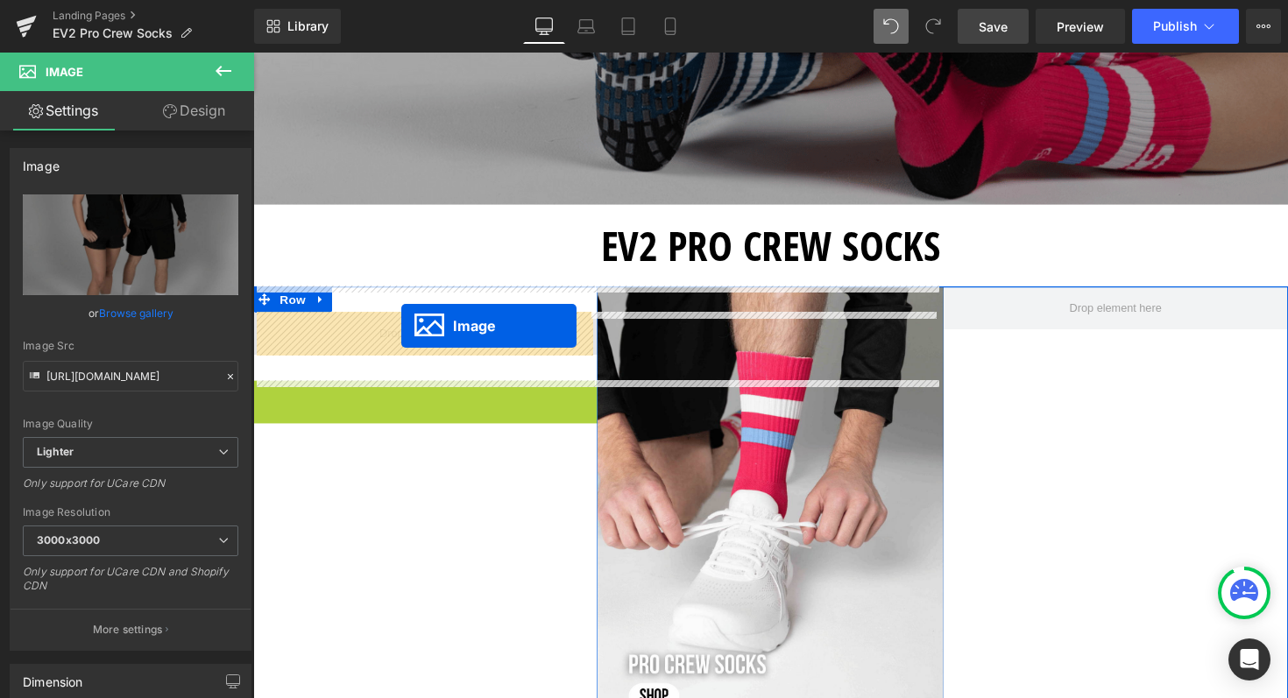
drag, startPoint x: 393, startPoint y: 604, endPoint x: 405, endPoint y: 333, distance: 270.9
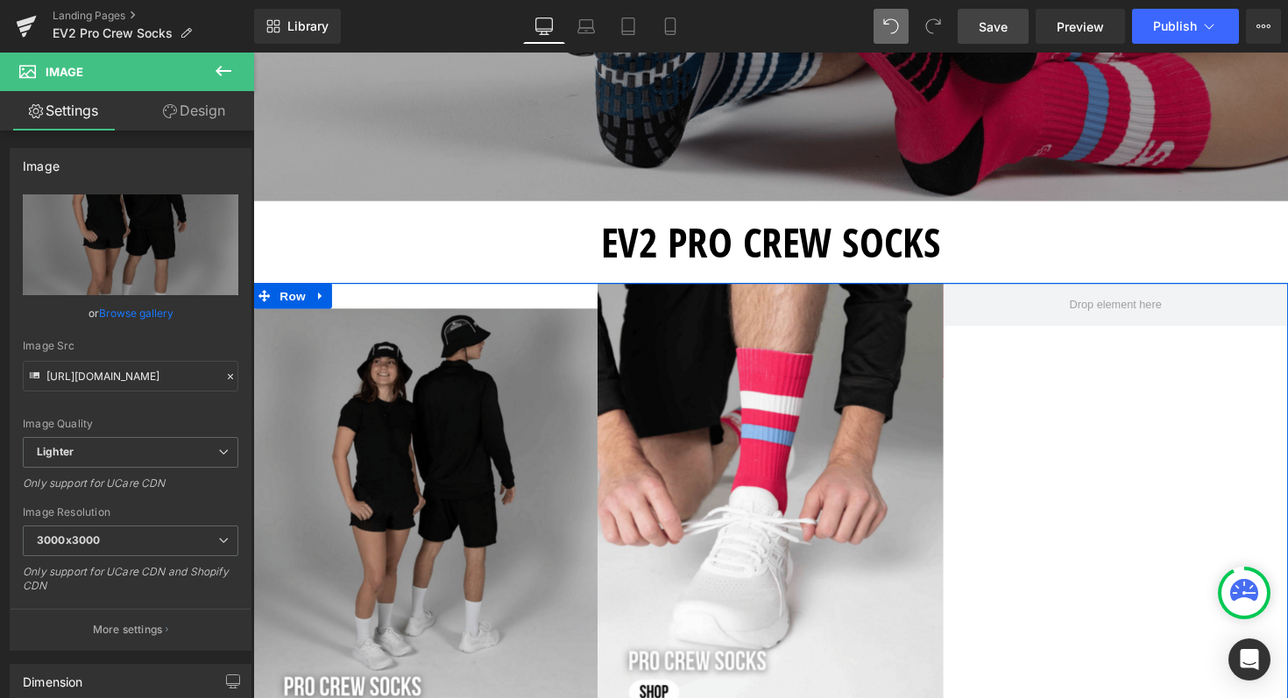
scroll to position [520, 0]
click at [470, 303] on icon at bounding box center [472, 304] width 4 height 8
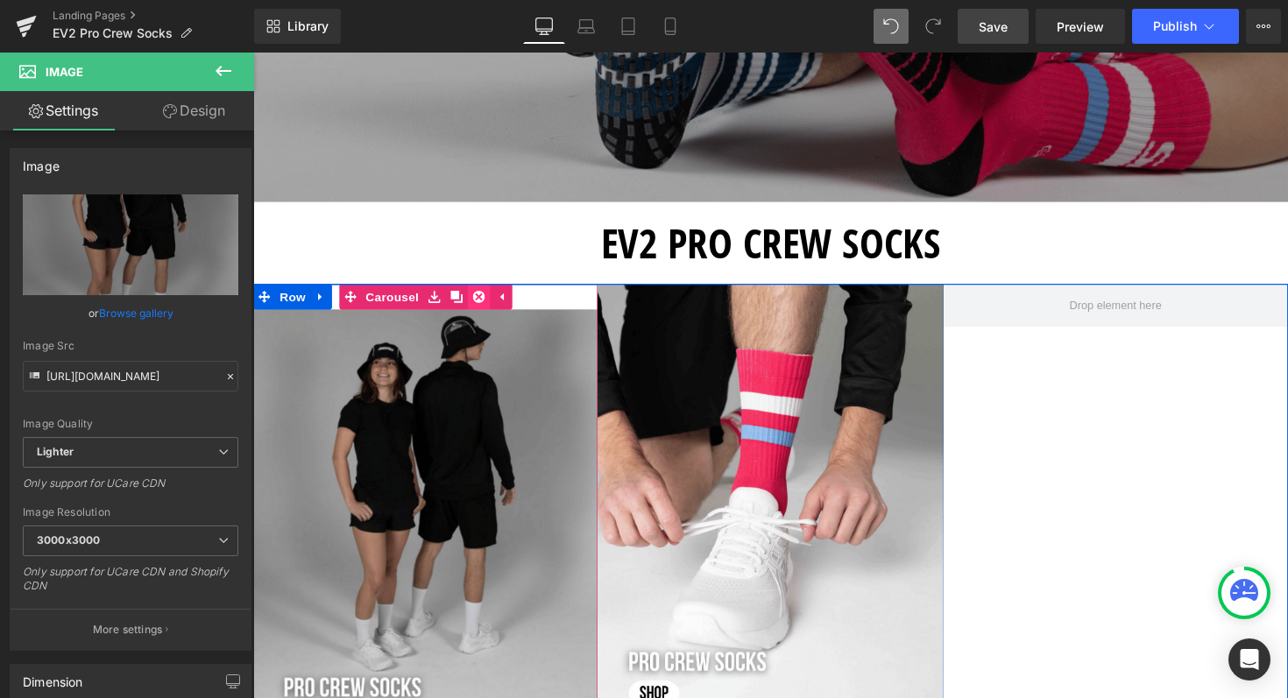
click at [478, 308] on icon at bounding box center [484, 302] width 12 height 13
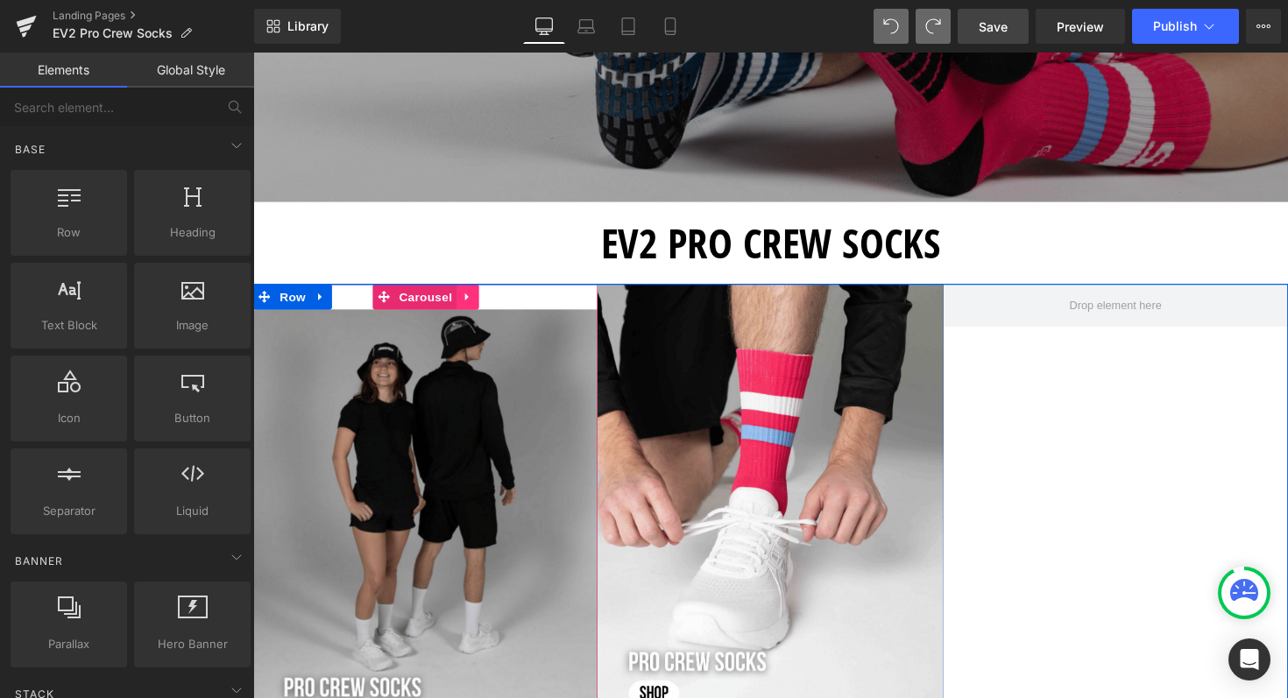
click at [467, 305] on icon at bounding box center [473, 302] width 12 height 13
click at [456, 301] on icon at bounding box center [462, 303] width 12 height 12
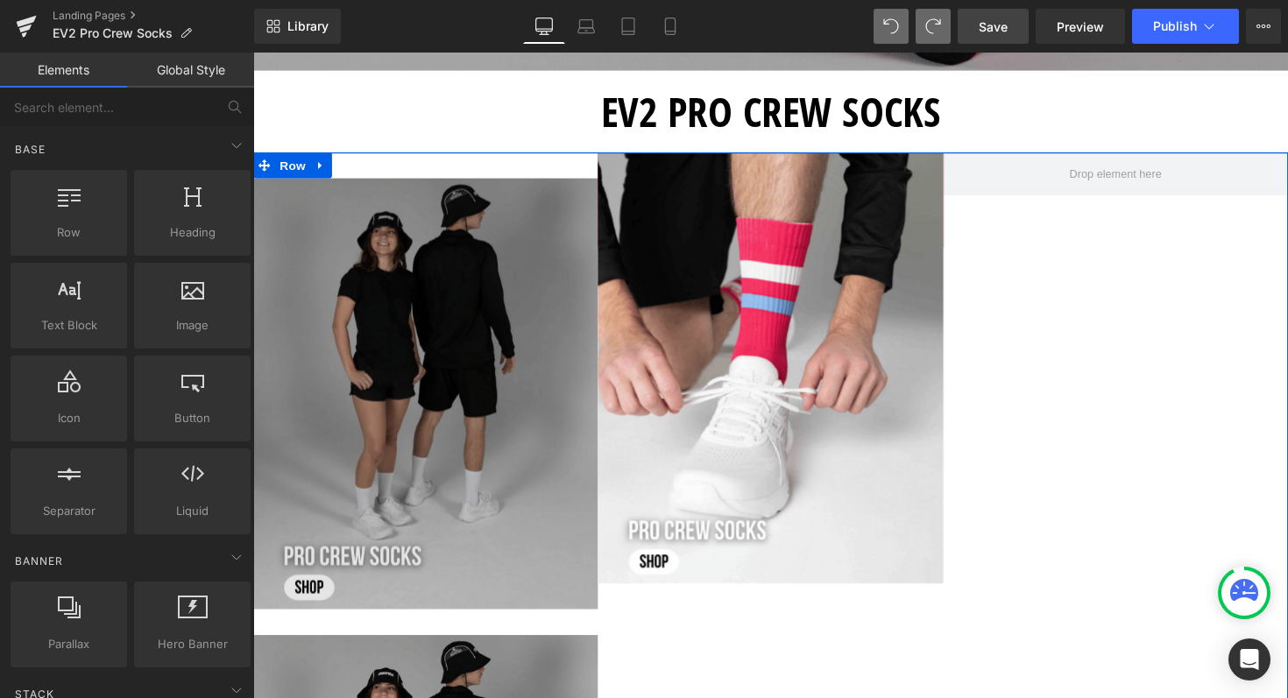
scroll to position [658, 0]
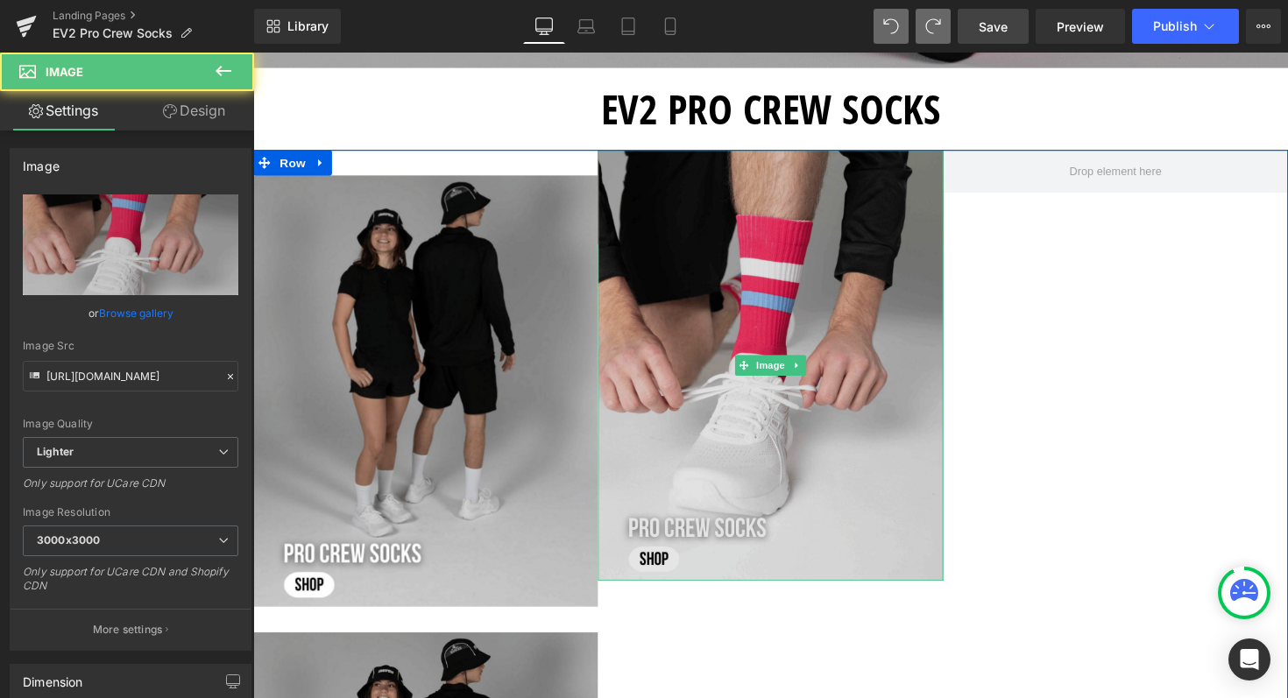
click at [784, 284] on img at bounding box center [782, 373] width 353 height 442
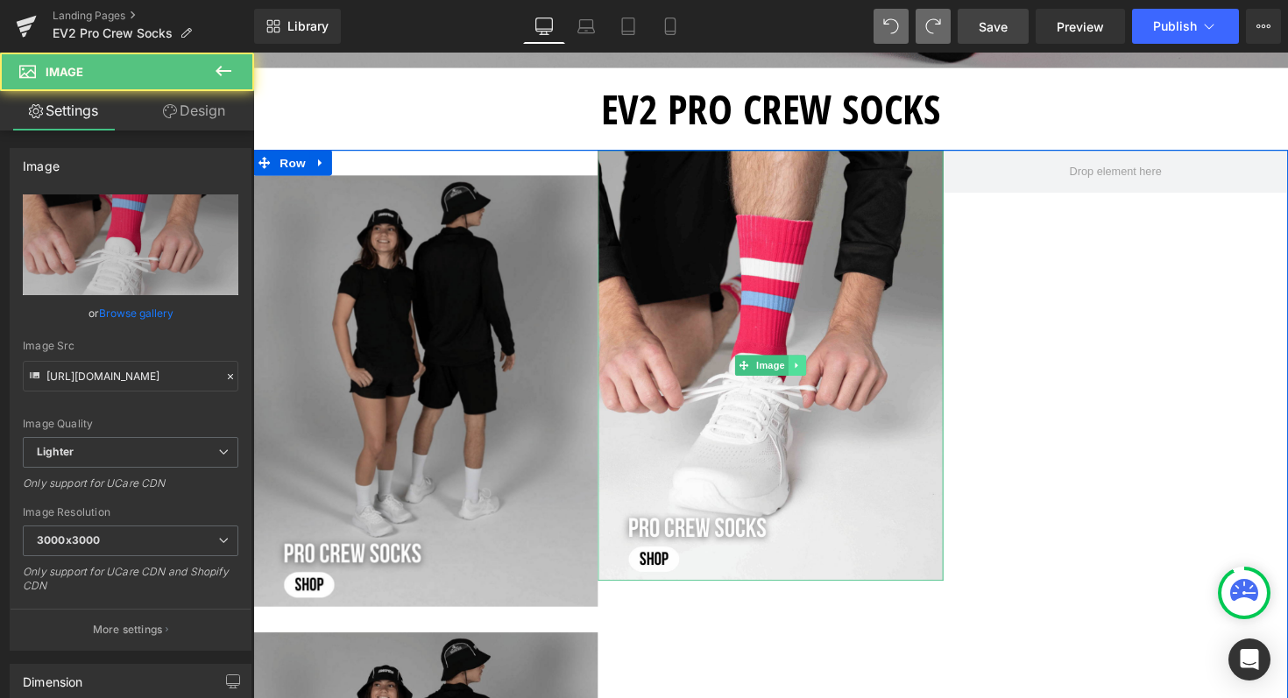
click at [806, 369] on icon at bounding box center [811, 373] width 10 height 11
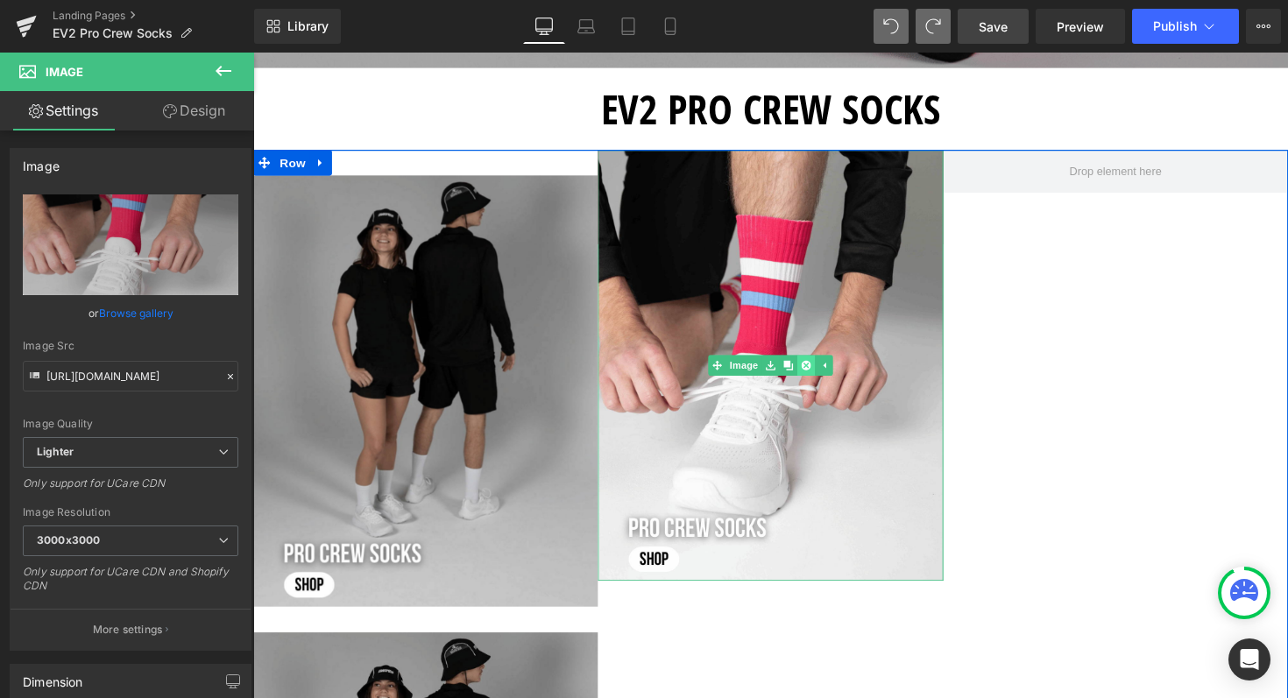
click at [815, 371] on icon at bounding box center [820, 373] width 10 height 11
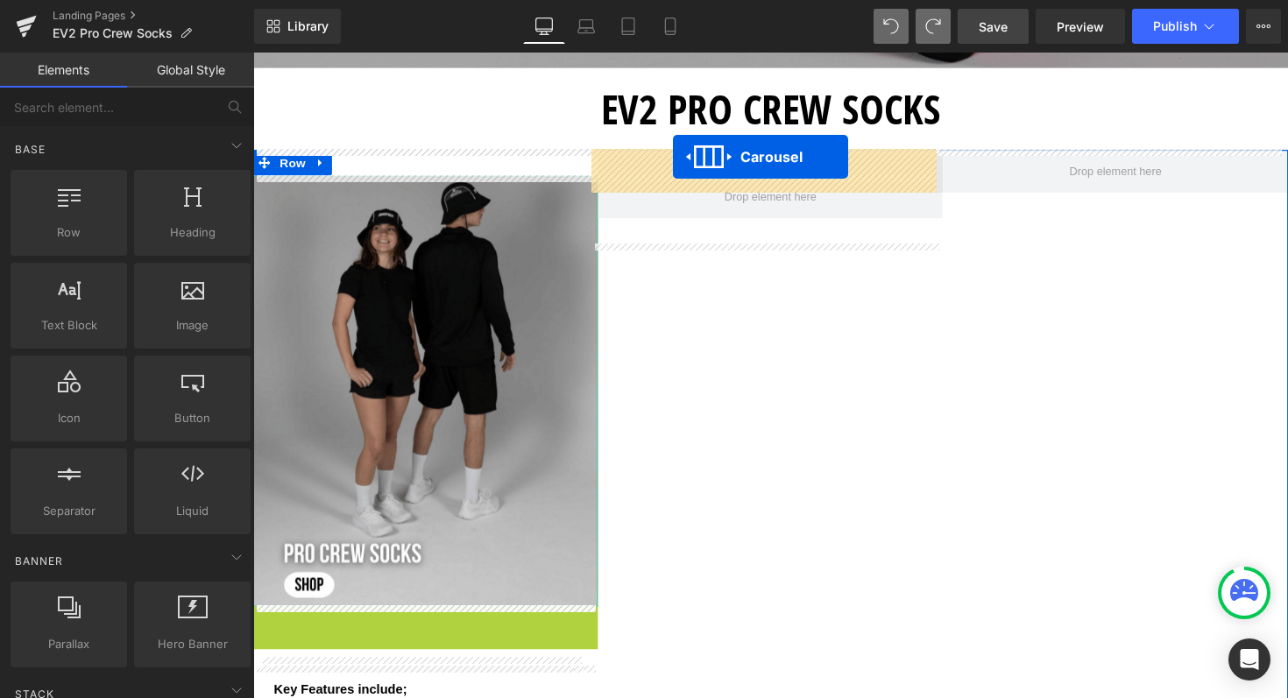
drag, startPoint x: 379, startPoint y: 633, endPoint x: 683, endPoint y: 159, distance: 563.1
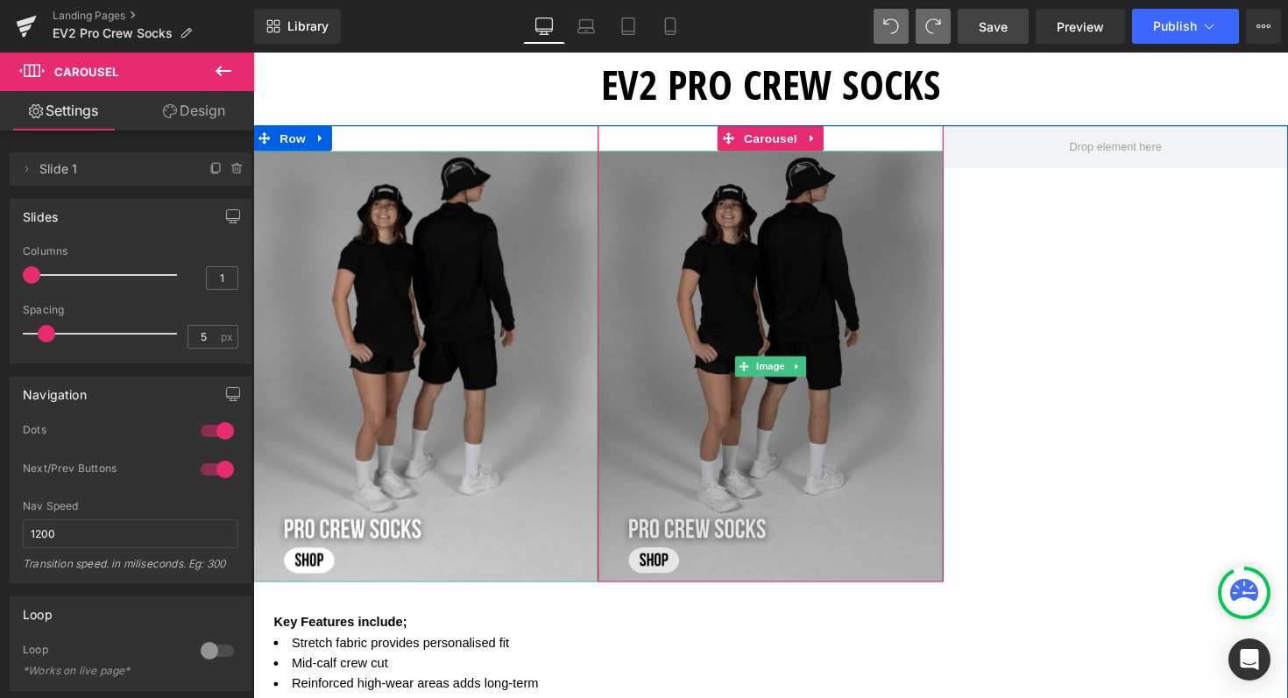
scroll to position [687, 0]
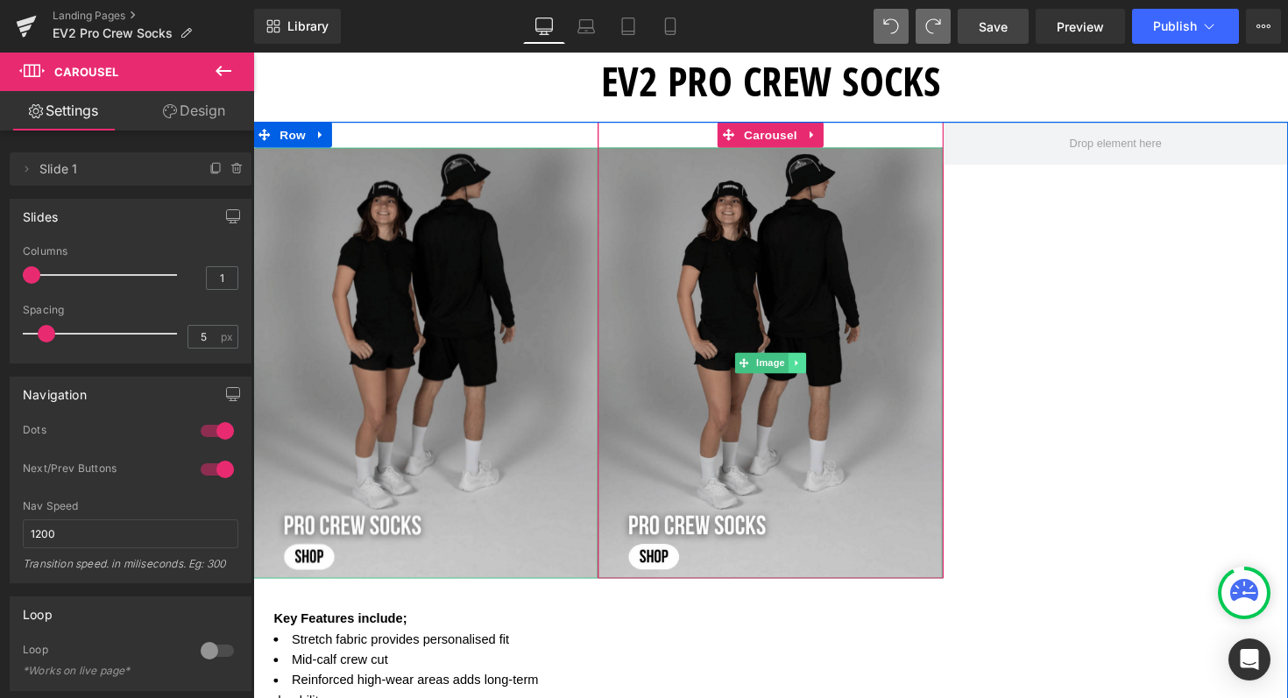
click at [807, 365] on icon at bounding box center [810, 370] width 10 height 11
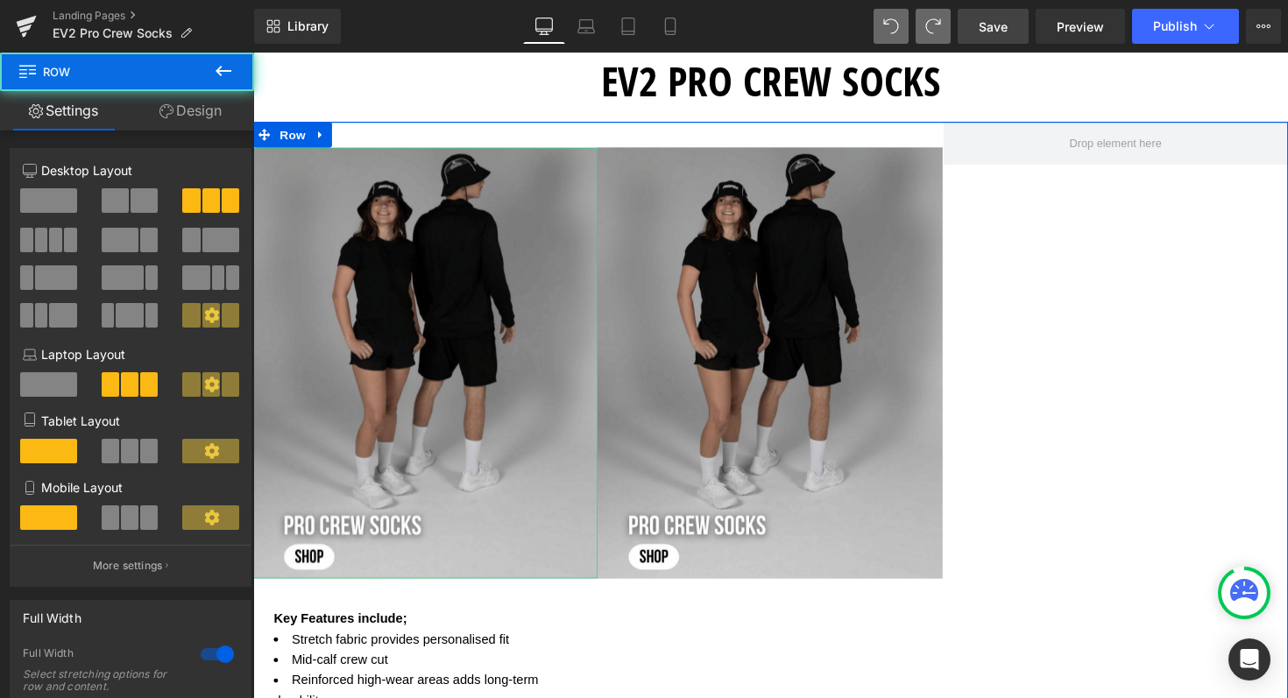
click at [1082, 403] on div "Image ‹ › [GEOGRAPHIC_DATA] Image ‹ › [GEOGRAPHIC_DATA] ‹ › Carousel Row Row Ke…" at bounding box center [783, 553] width 1060 height 859
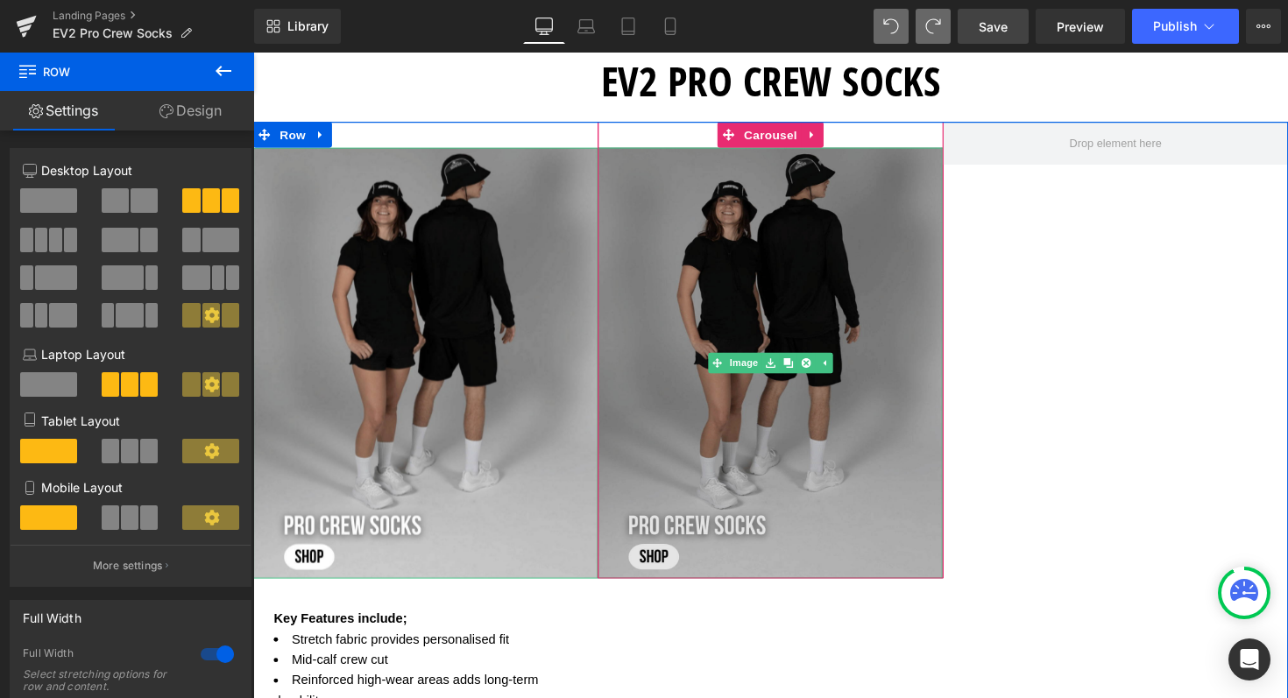
click at [818, 312] on img at bounding box center [782, 371] width 353 height 442
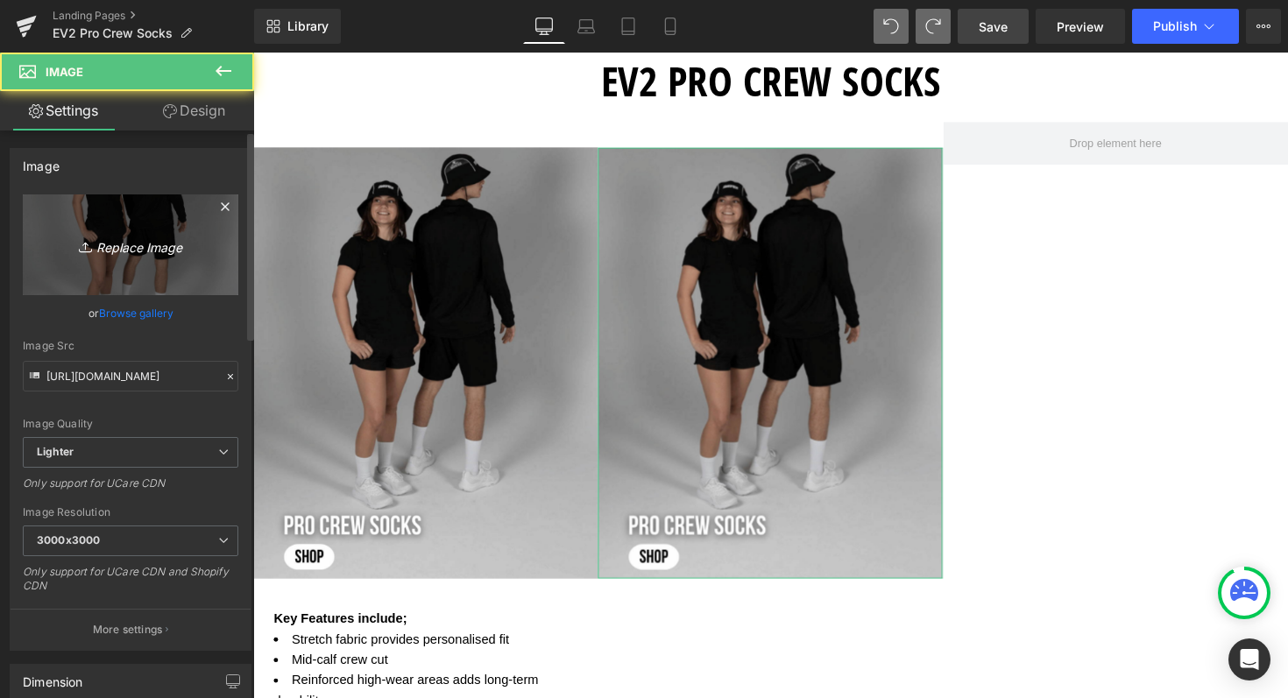
click at [118, 243] on icon "Replace Image" at bounding box center [130, 245] width 140 height 22
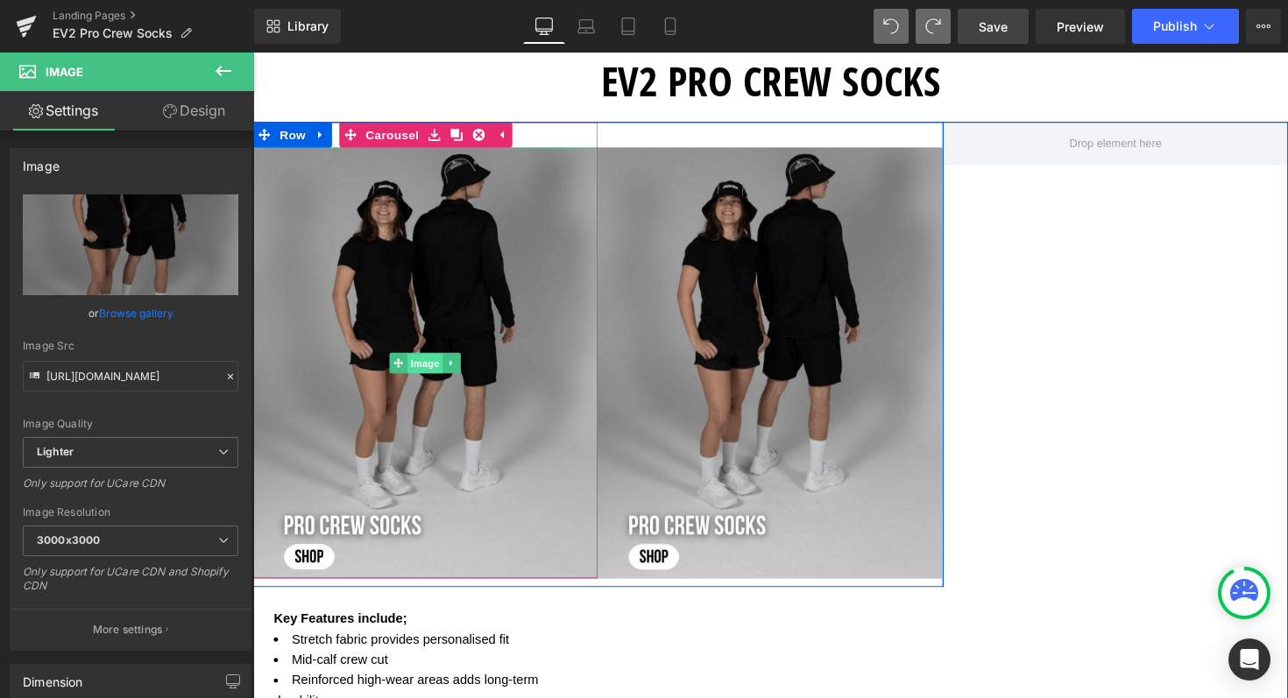
click at [412, 364] on span "Image" at bounding box center [430, 371] width 37 height 21
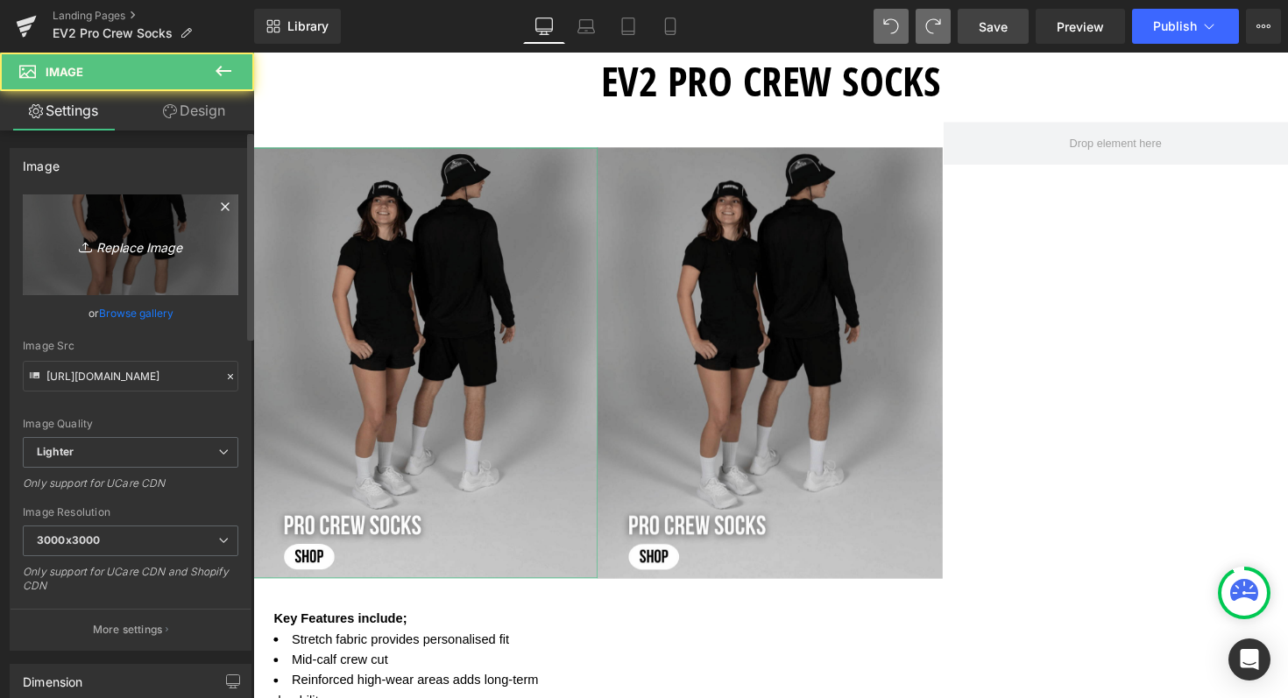
click at [112, 244] on icon "Replace Image" at bounding box center [130, 245] width 140 height 22
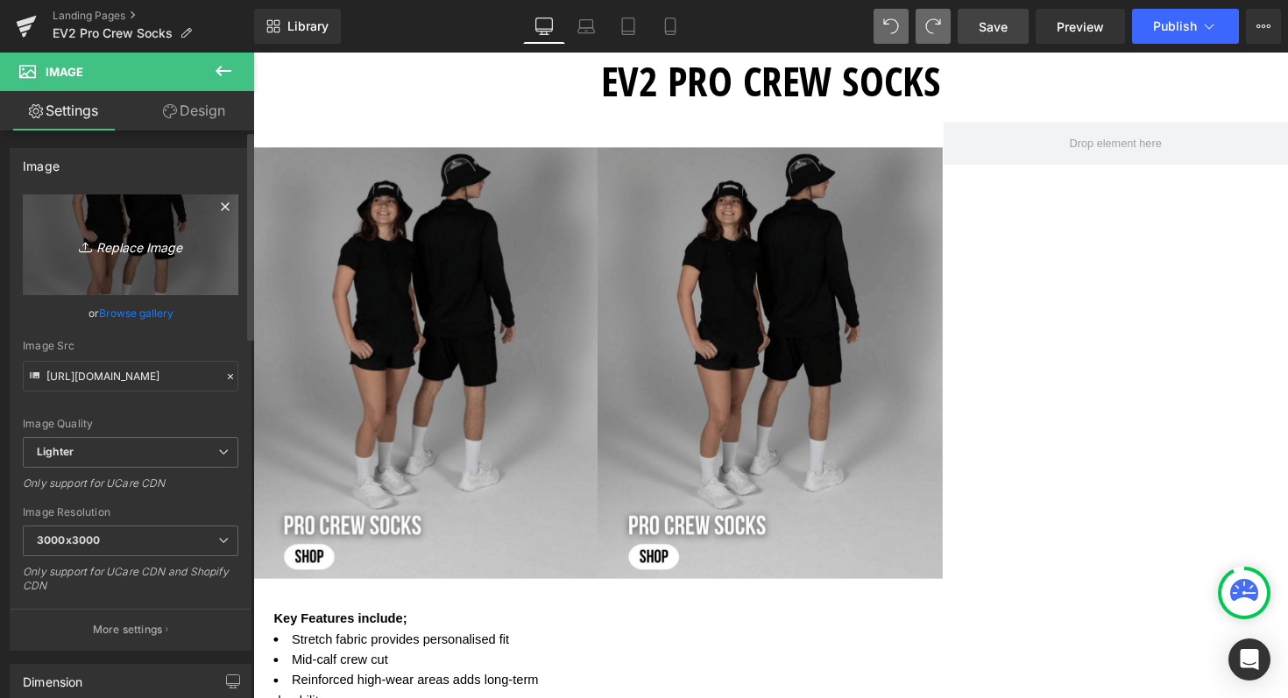
type input "C:\fakepath\Shop now (84).png"
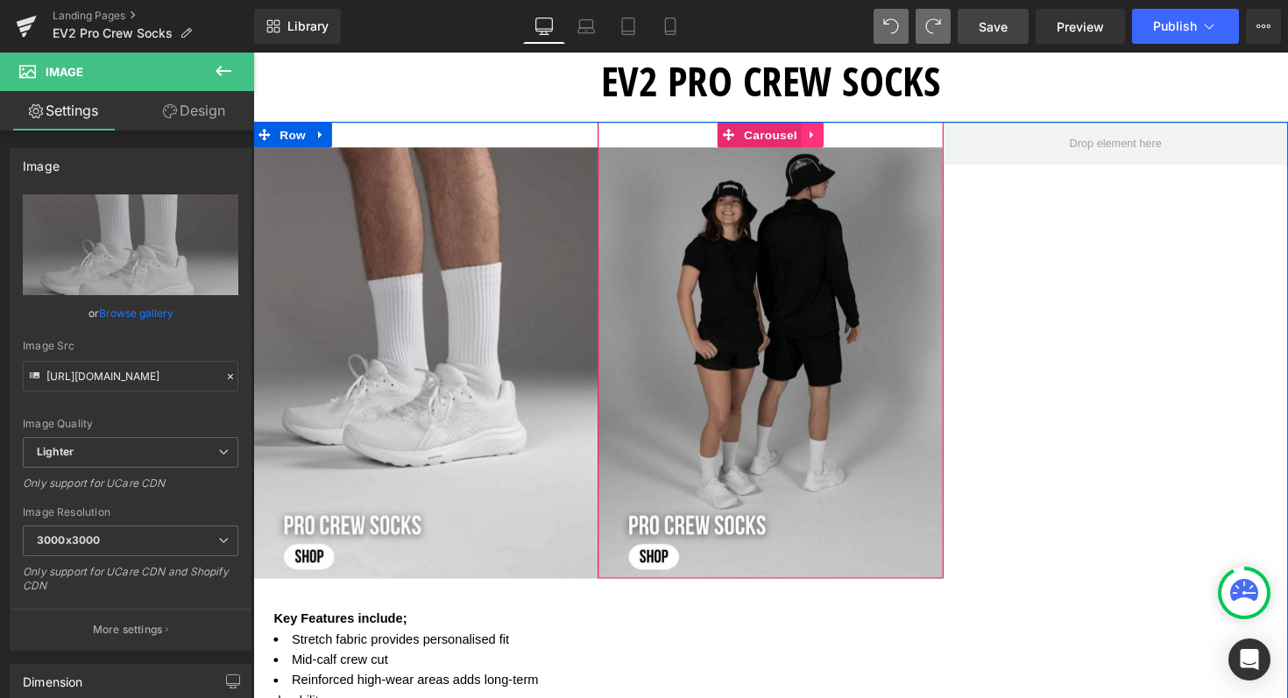
click at [820, 131] on icon at bounding box center [826, 136] width 12 height 13
click at [809, 131] on icon at bounding box center [815, 137] width 12 height 12
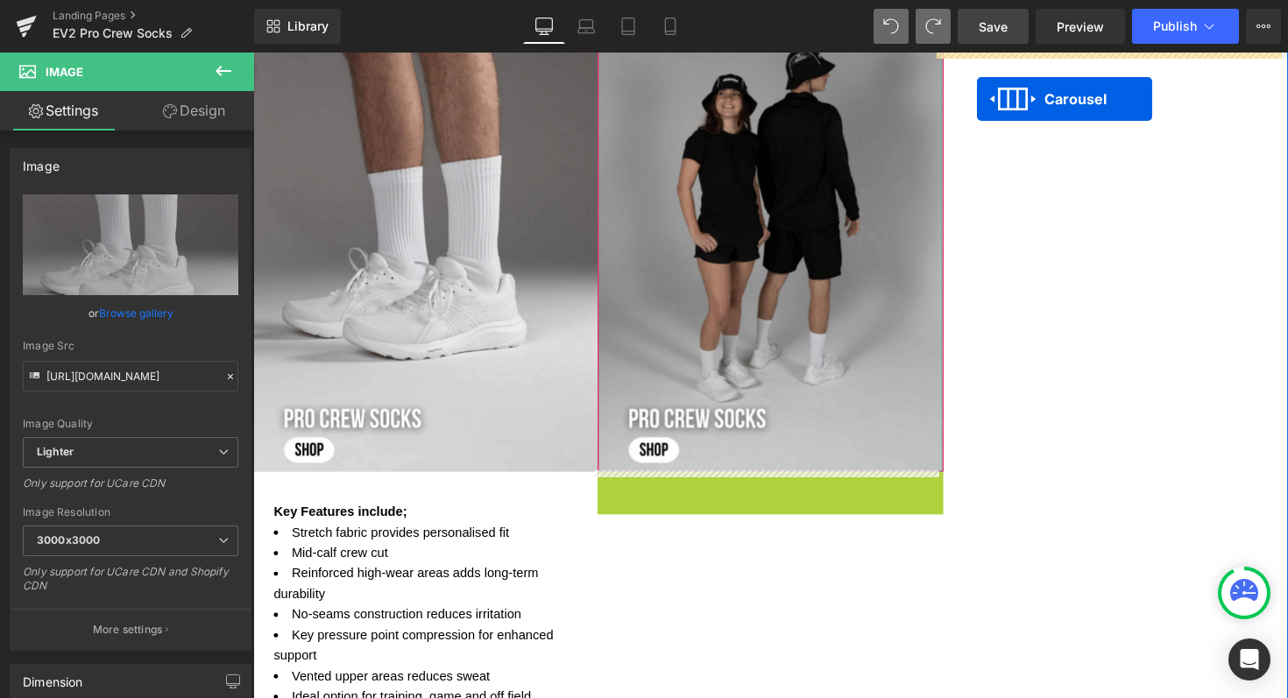
scroll to position [0, 0]
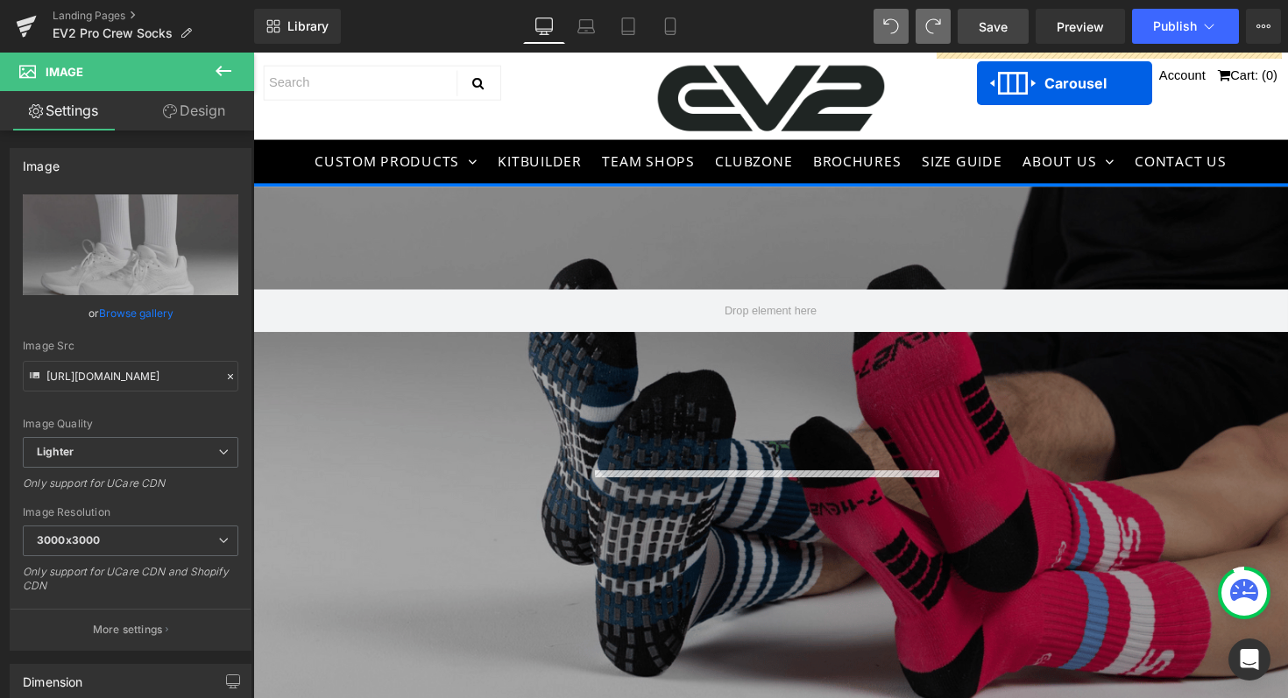
drag, startPoint x: 731, startPoint y: 493, endPoint x: 994, endPoint y: 84, distance: 486.7
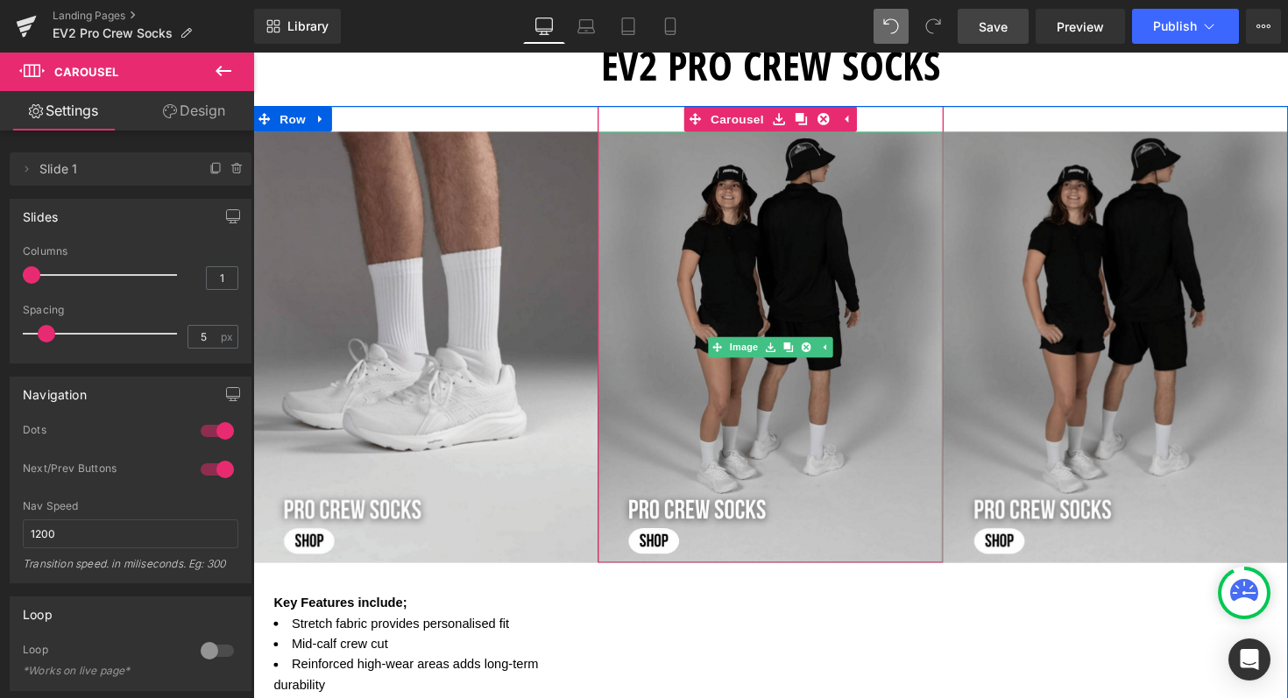
scroll to position [702, 0]
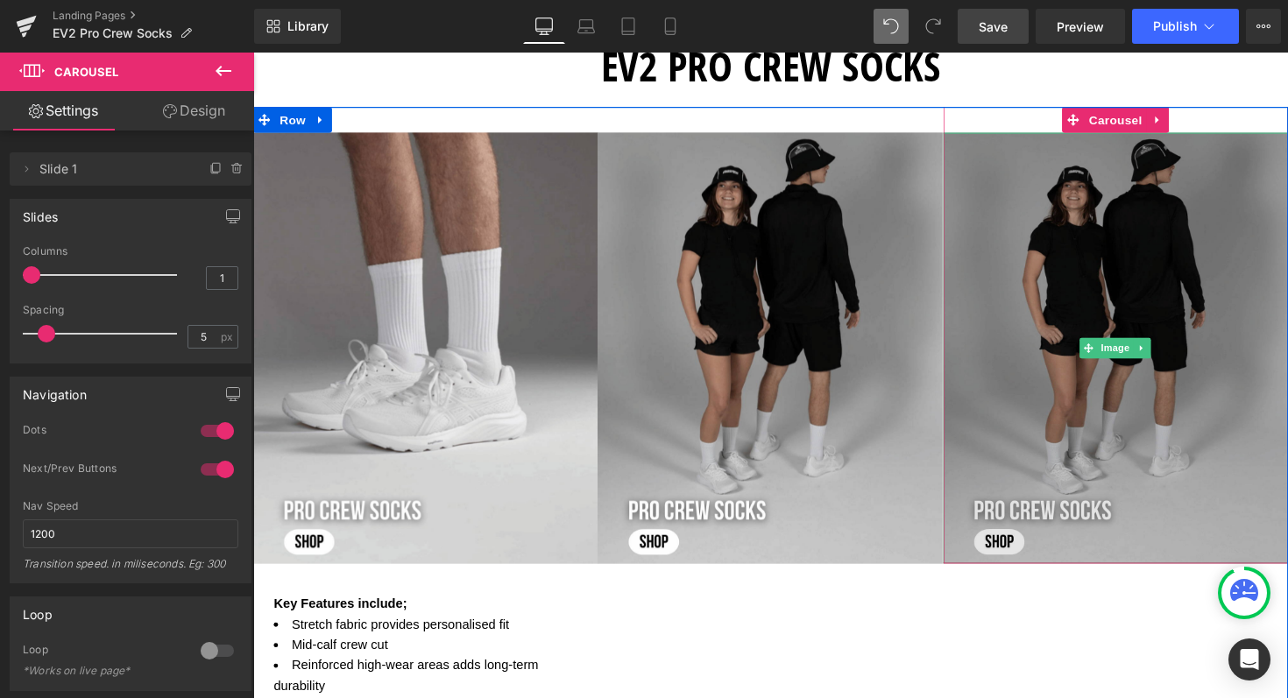
click at [1125, 296] on img at bounding box center [1136, 356] width 353 height 442
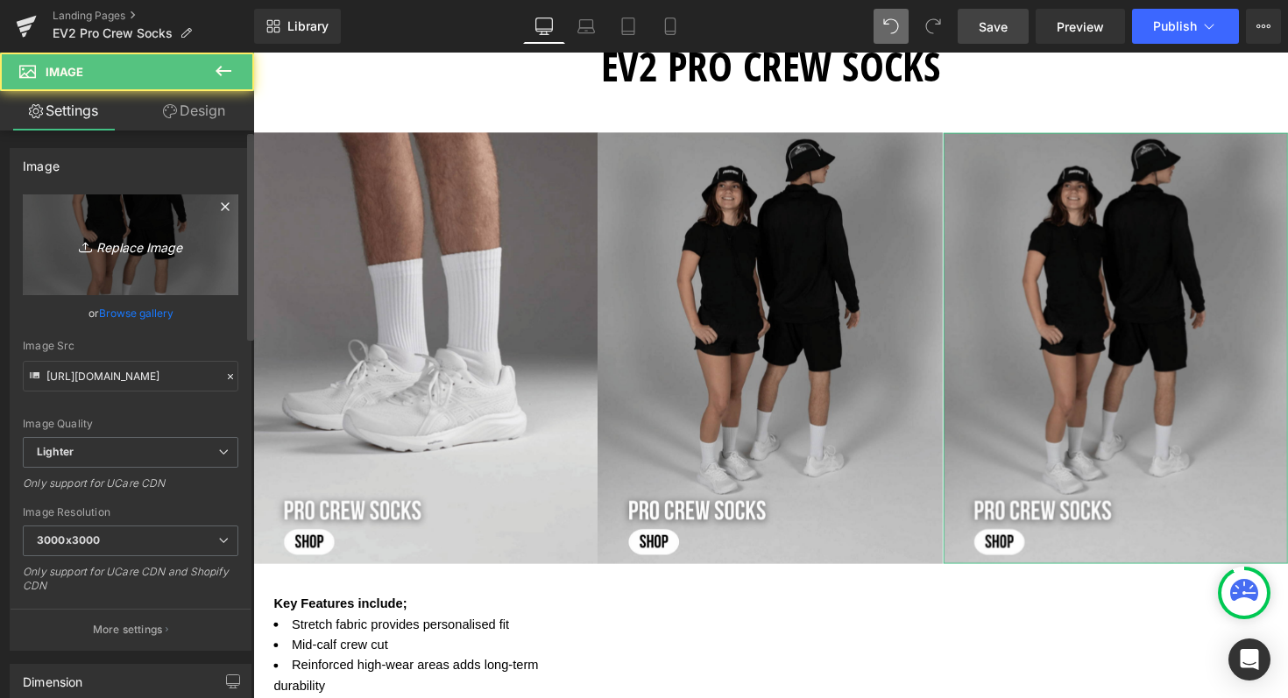
click at [95, 240] on icon "Replace Image" at bounding box center [130, 245] width 140 height 22
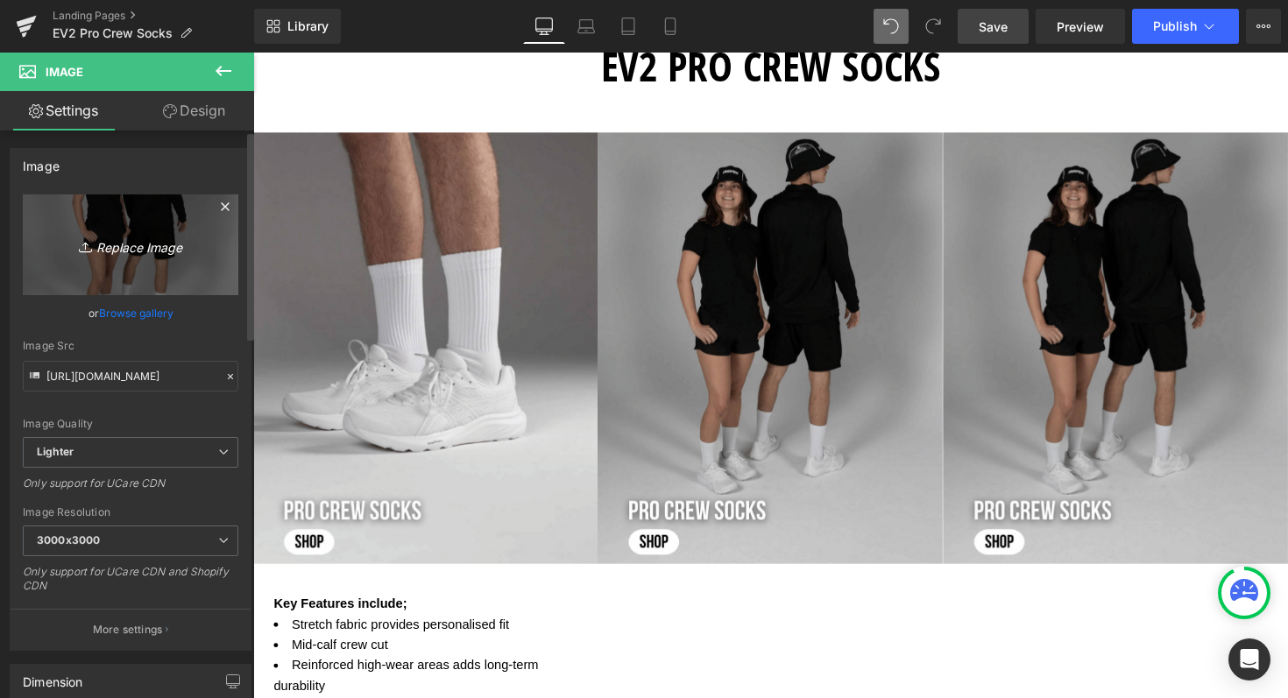
type input "C:\fakepath\Shop now (81).png"
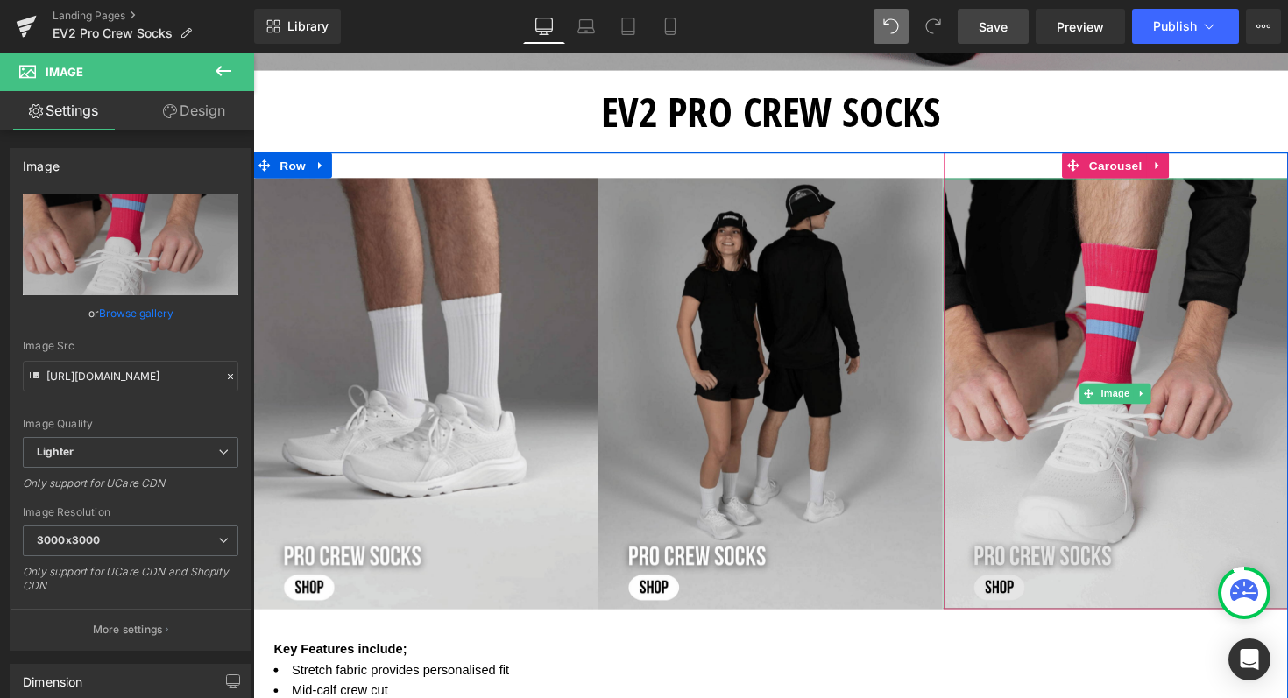
scroll to position [664, 0]
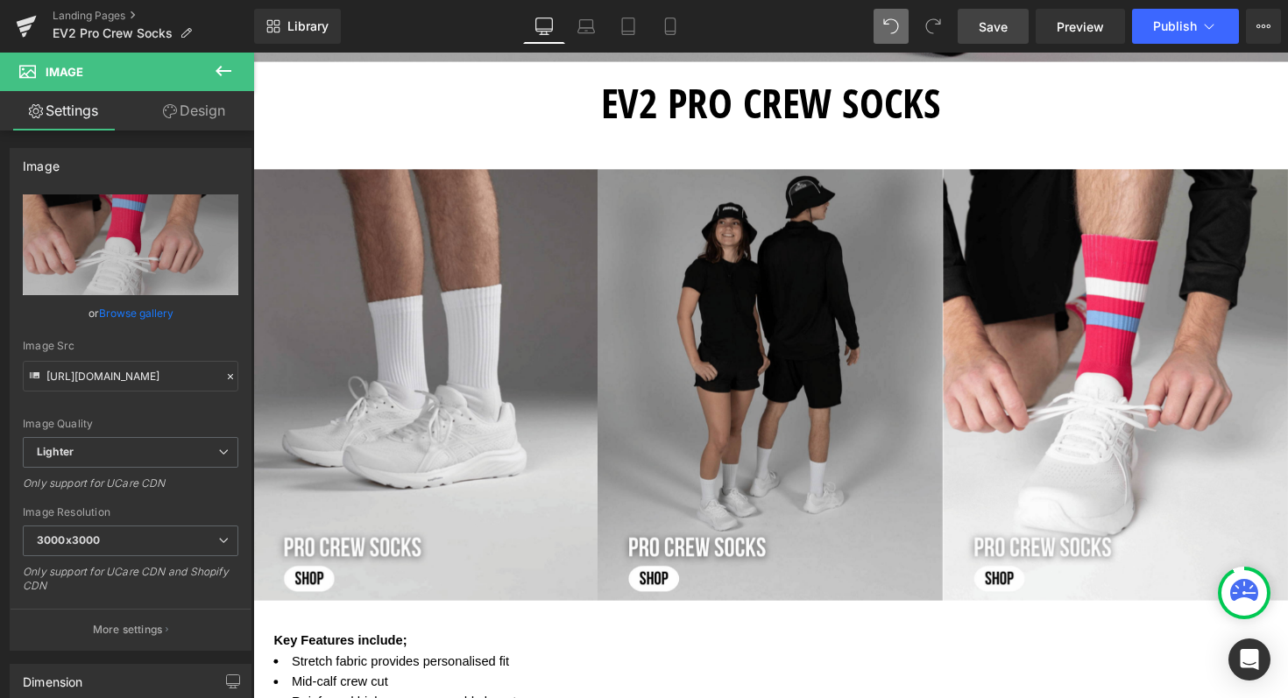
click at [996, 27] on span "Save" at bounding box center [993, 27] width 29 height 18
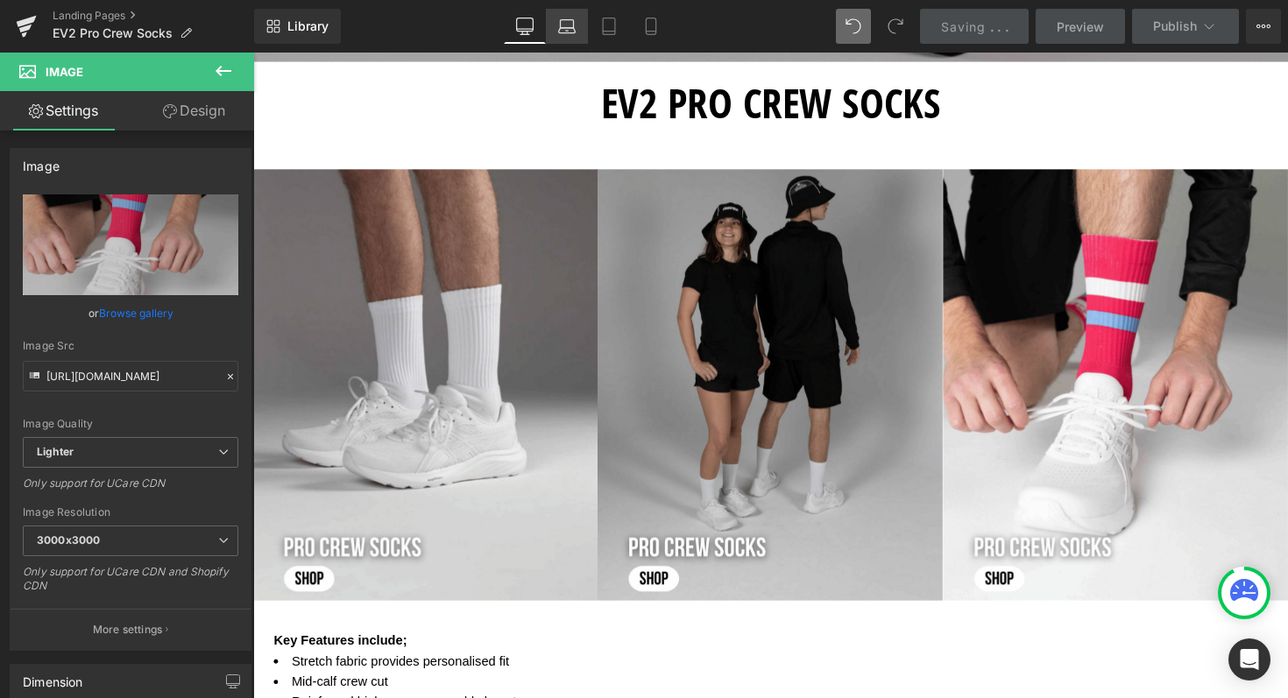
click at [558, 24] on link "Laptop" at bounding box center [567, 26] width 42 height 35
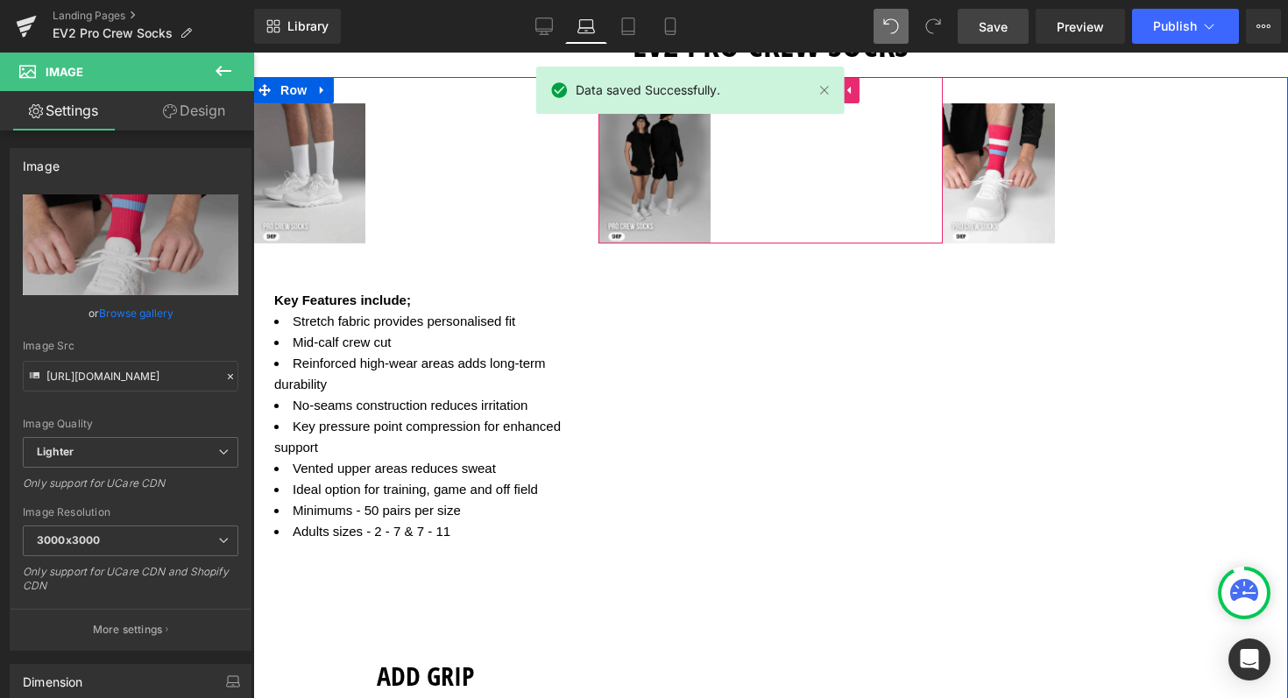
click at [775, 196] on div "Image" at bounding box center [770, 173] width 345 height 140
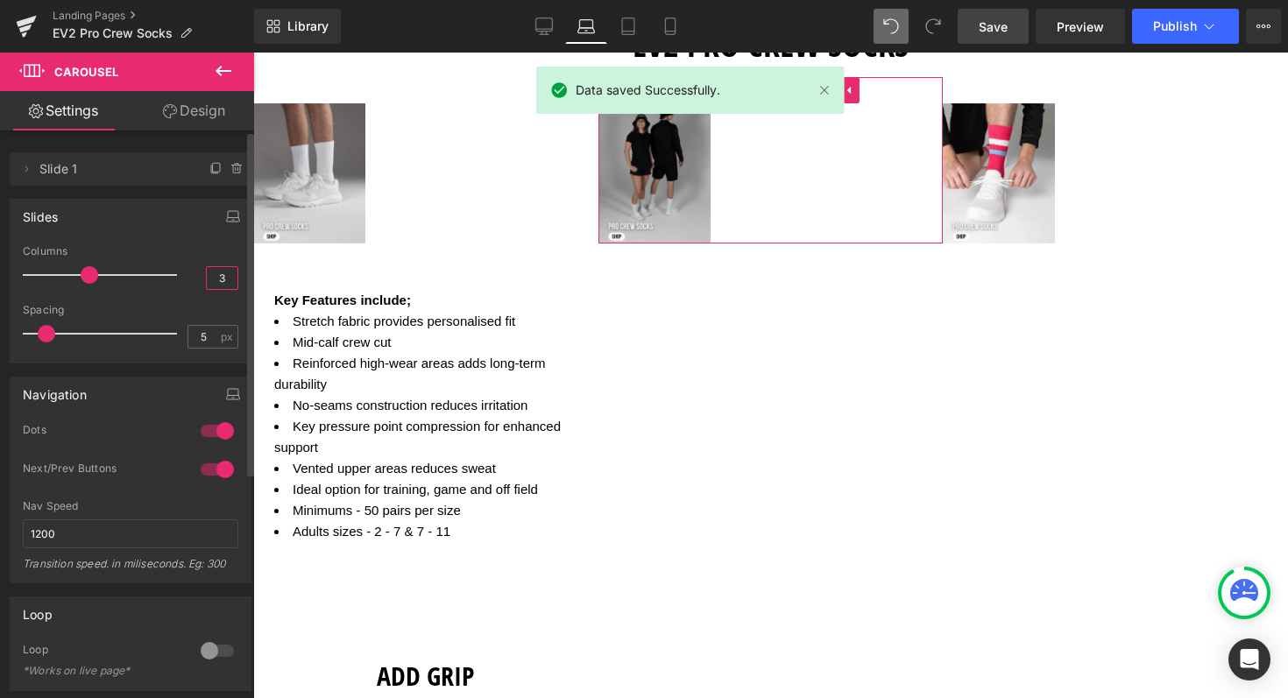
click at [216, 276] on input "3" at bounding box center [222, 278] width 31 height 22
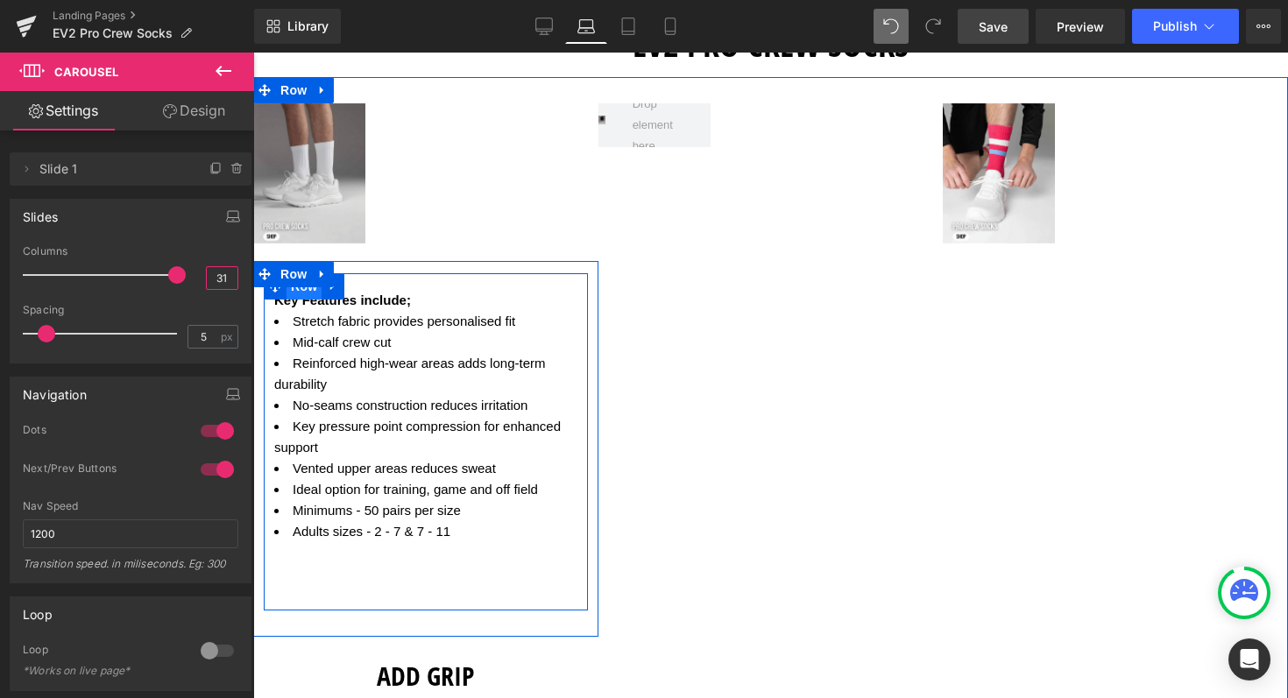
type input "3"
type input "1"
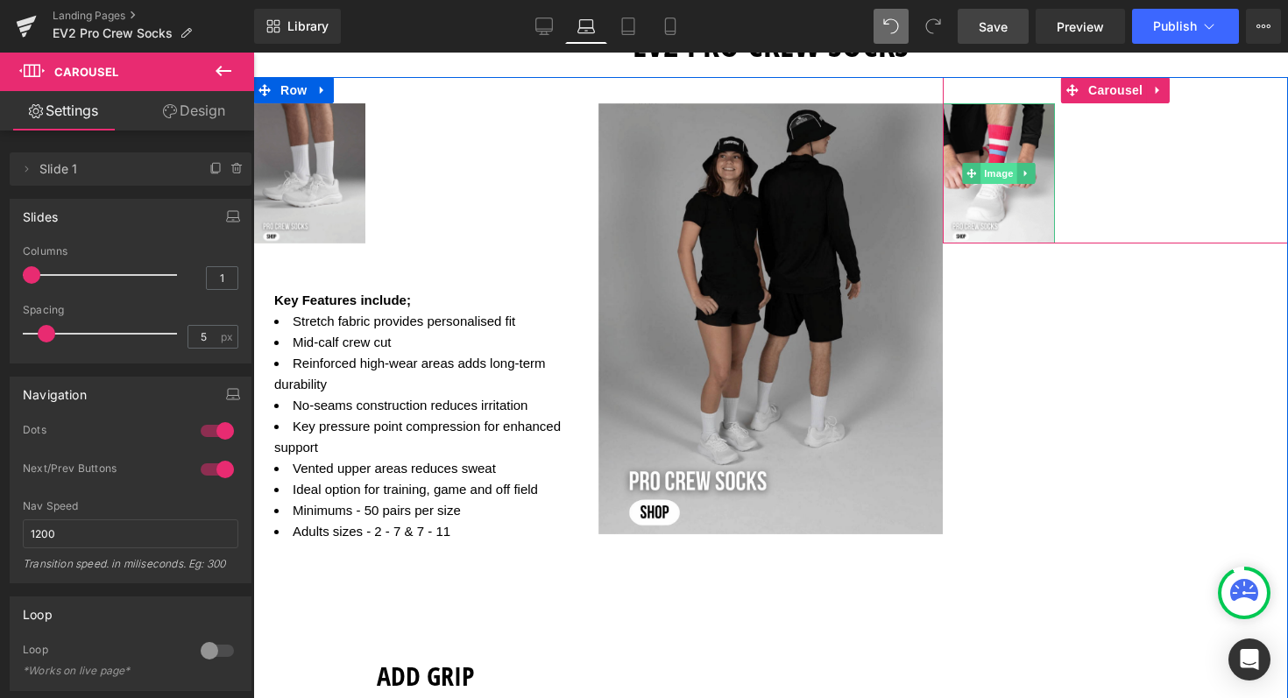
click at [1006, 164] on span "Image" at bounding box center [999, 173] width 37 height 21
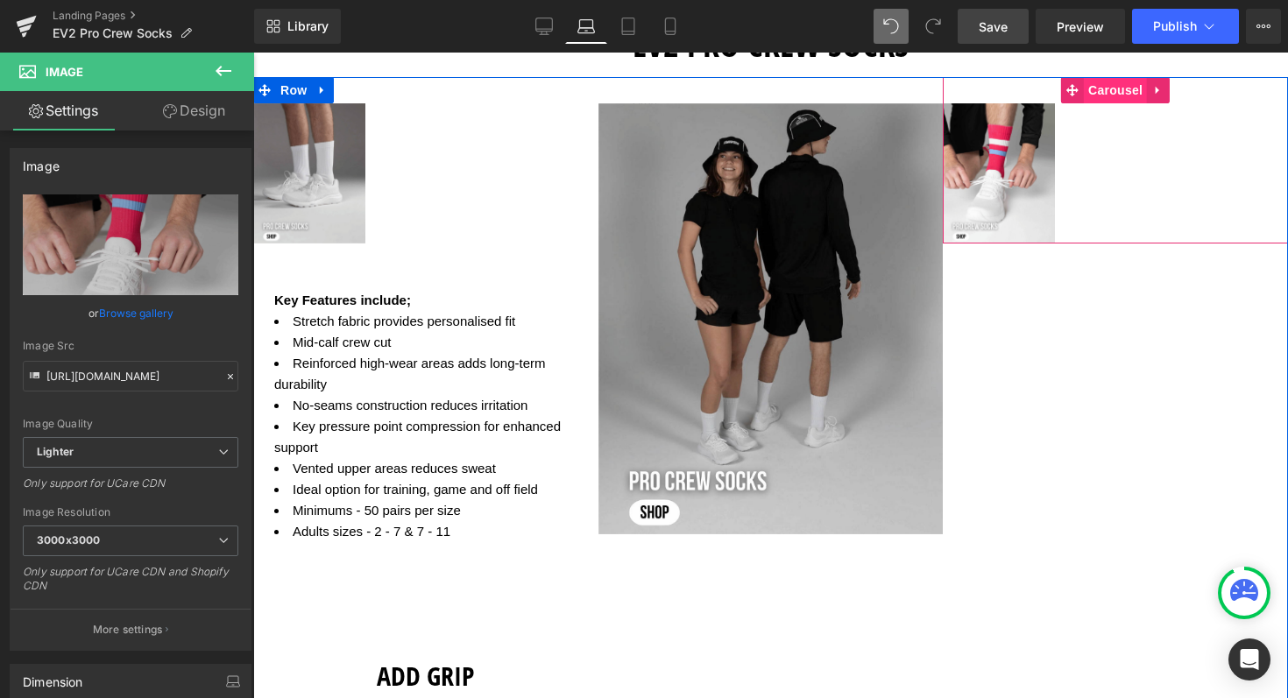
click at [1117, 89] on span "Carousel" at bounding box center [1115, 90] width 63 height 26
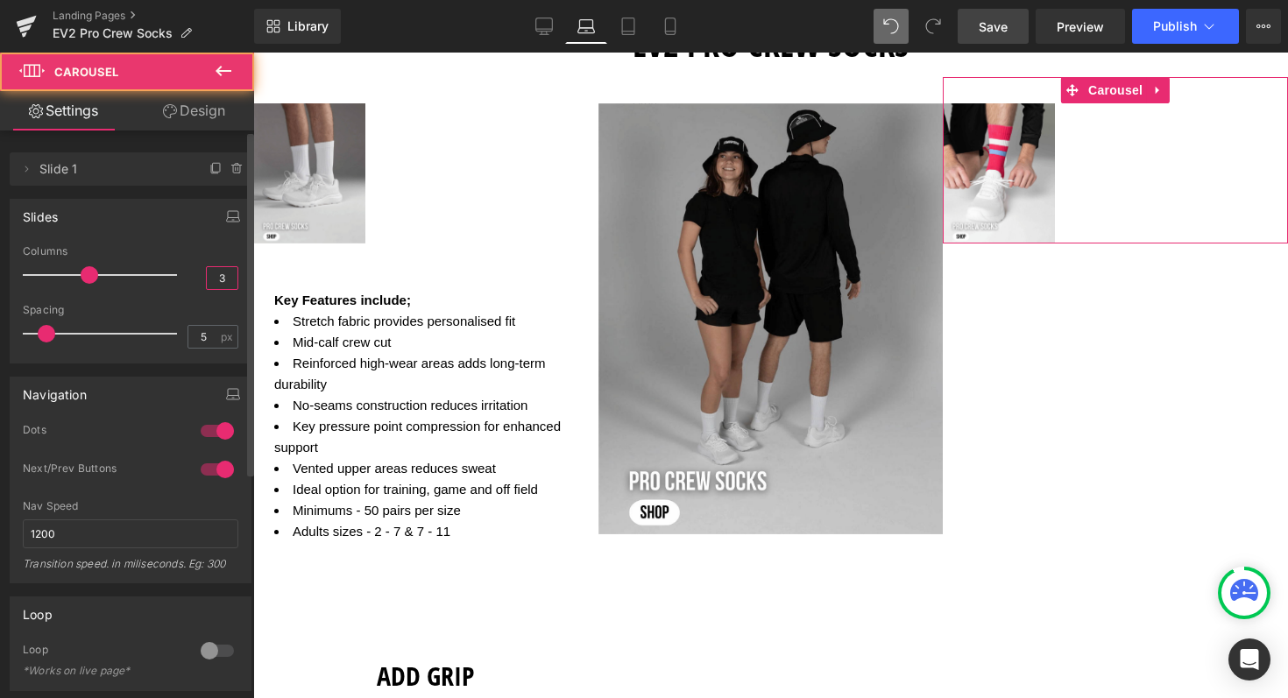
click at [220, 277] on input "3" at bounding box center [222, 278] width 31 height 22
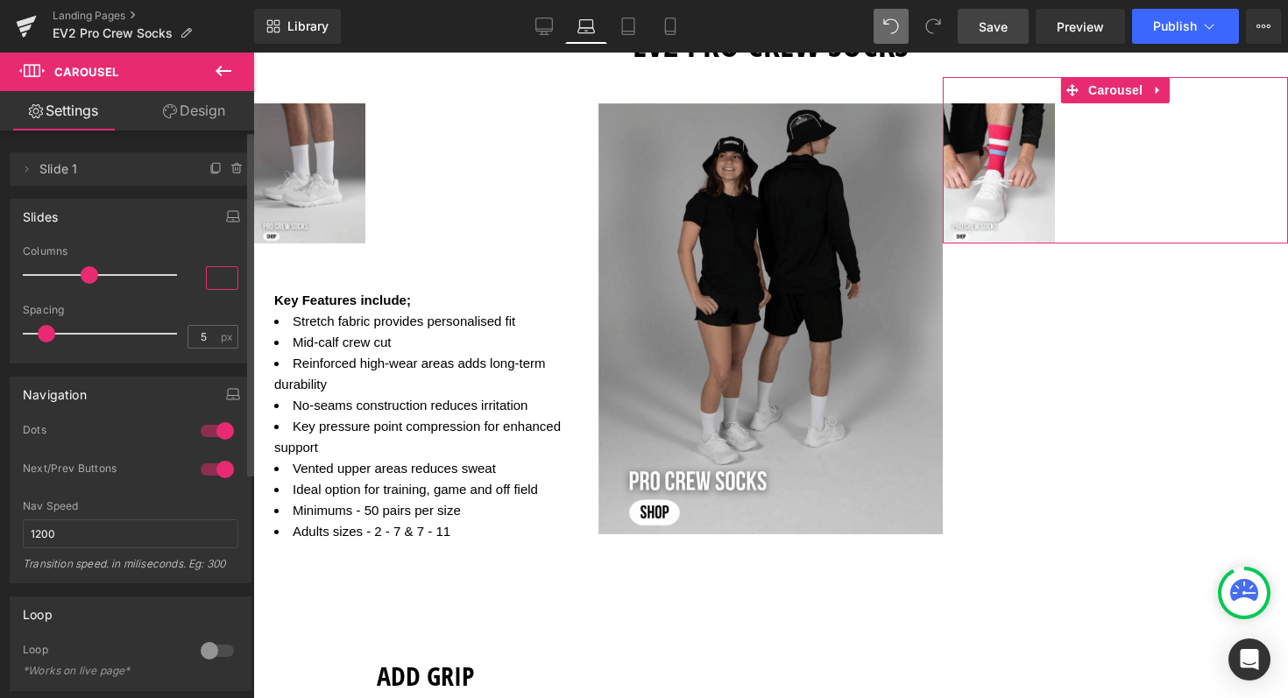
type input "1"
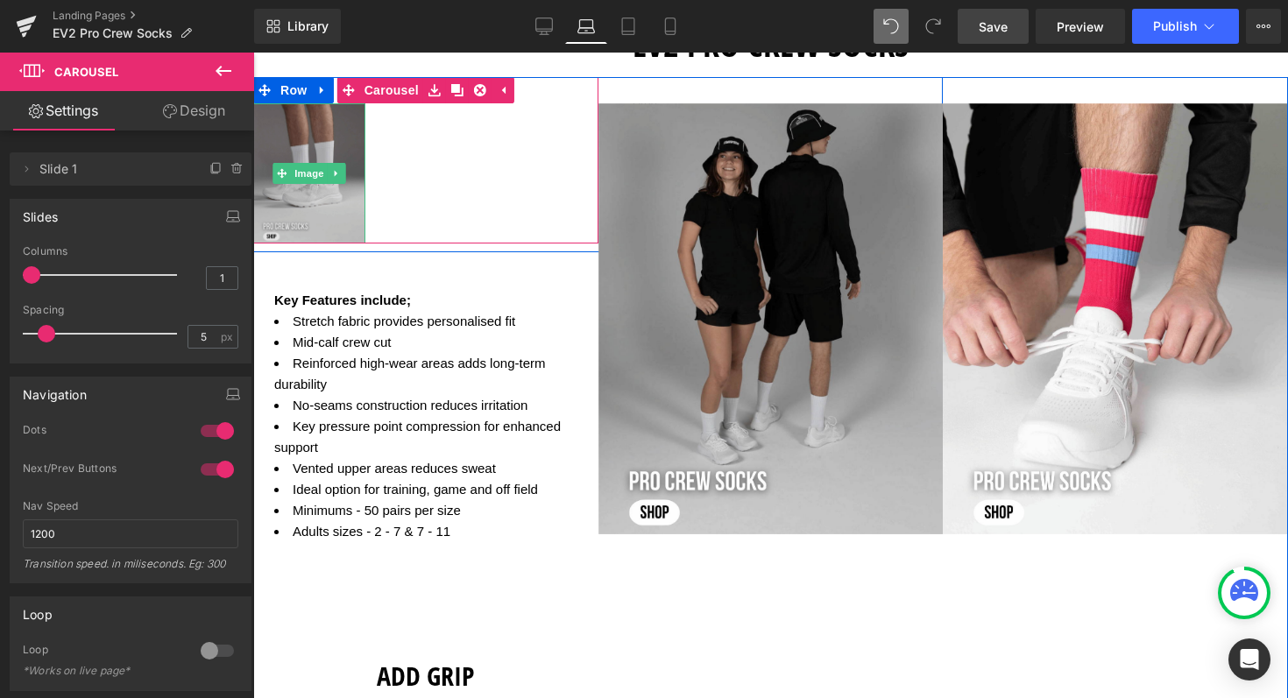
click at [312, 196] on img at bounding box center [309, 173] width 112 height 140
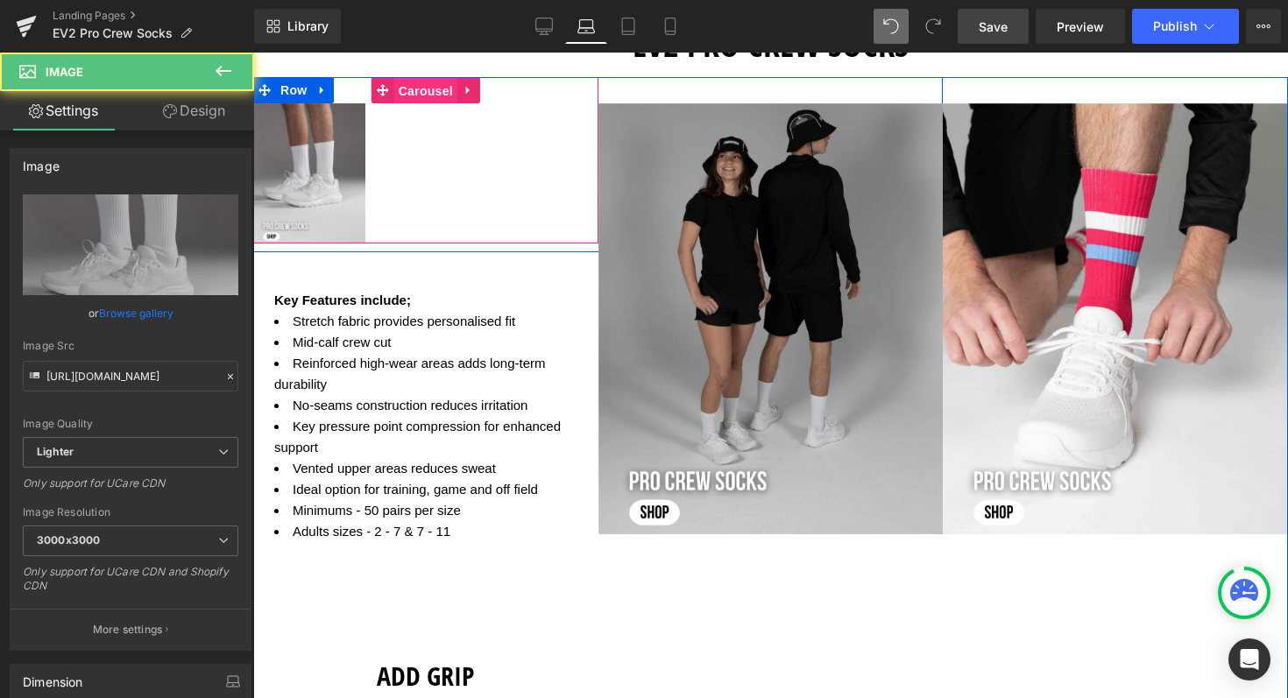
click at [394, 88] on span "Carousel" at bounding box center [425, 91] width 63 height 26
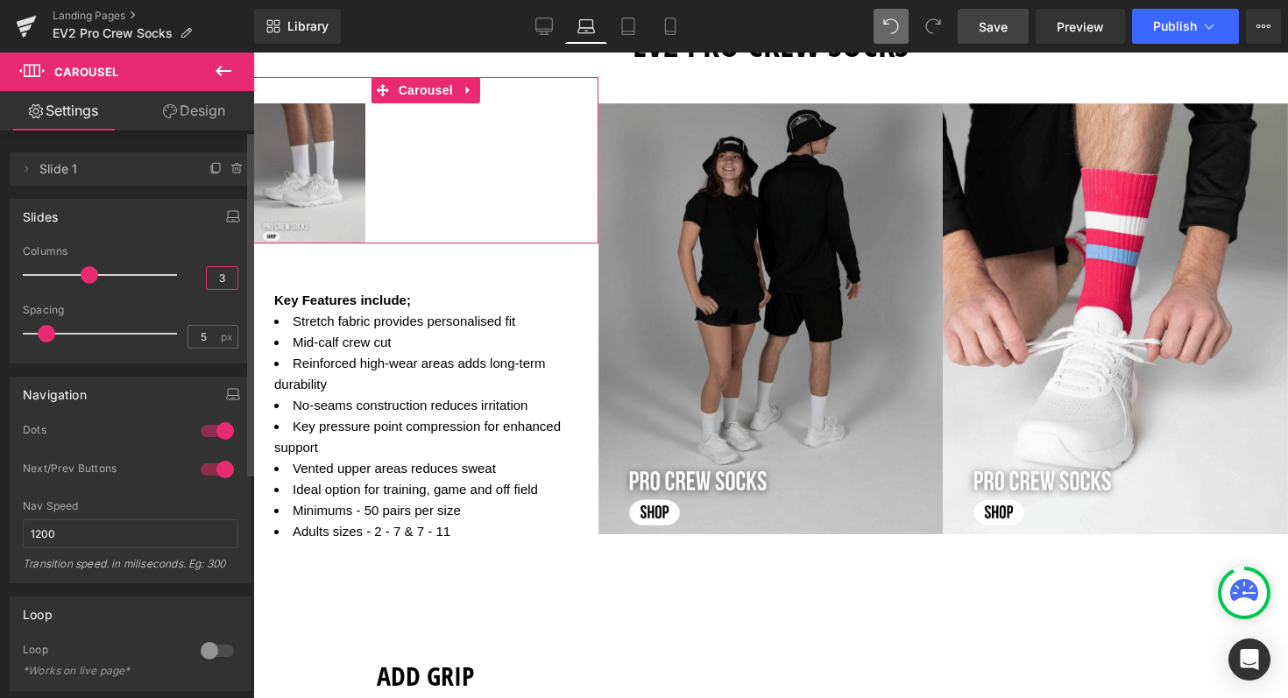
click at [218, 279] on input "3" at bounding box center [222, 278] width 31 height 22
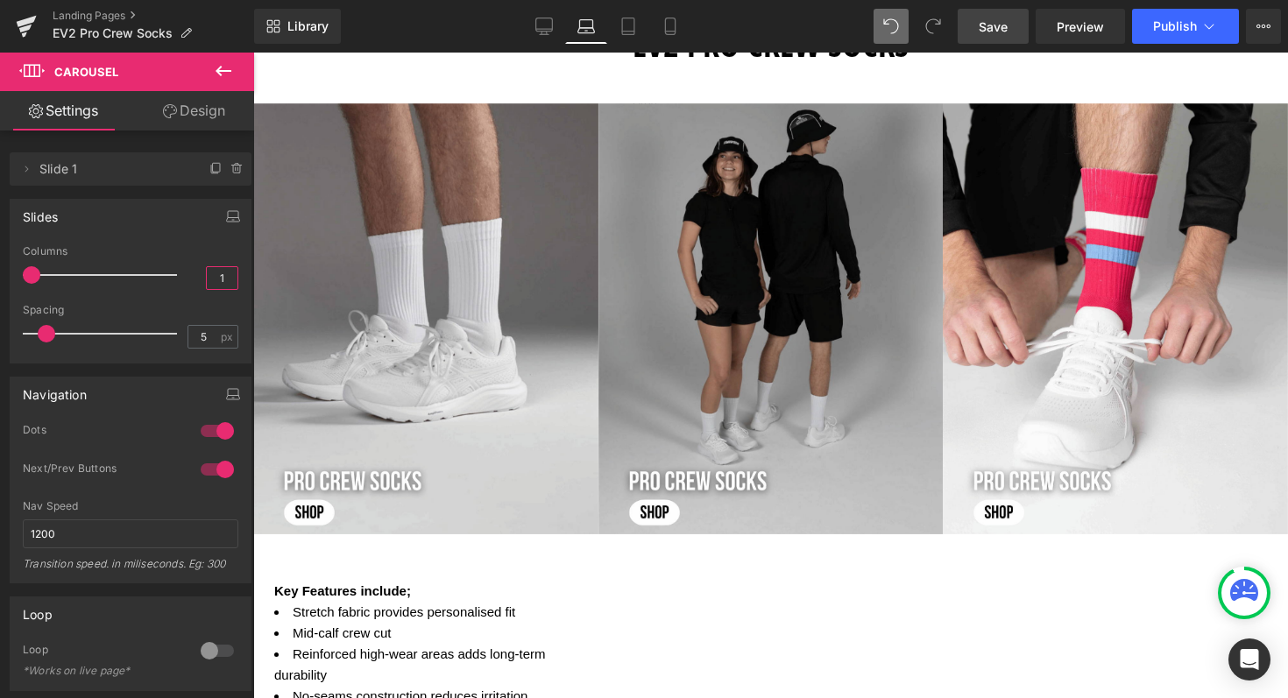
type input "1"
click at [982, 23] on span "Save" at bounding box center [993, 27] width 29 height 18
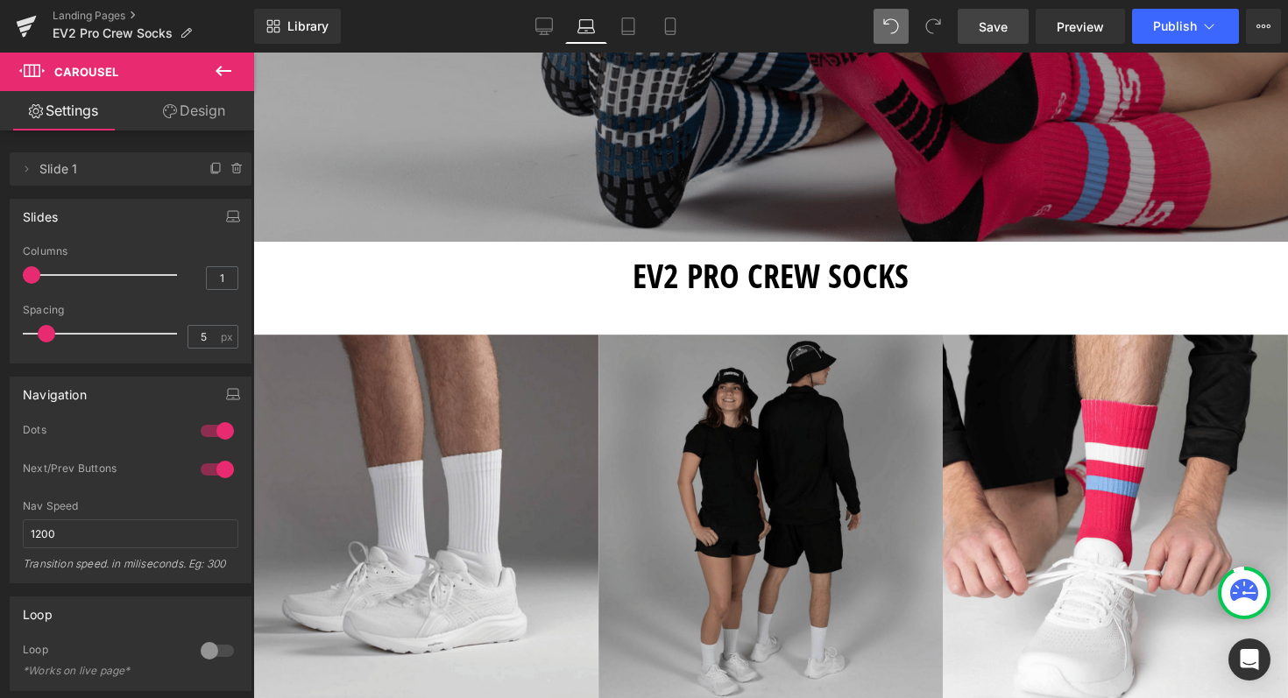
scroll to position [0, 0]
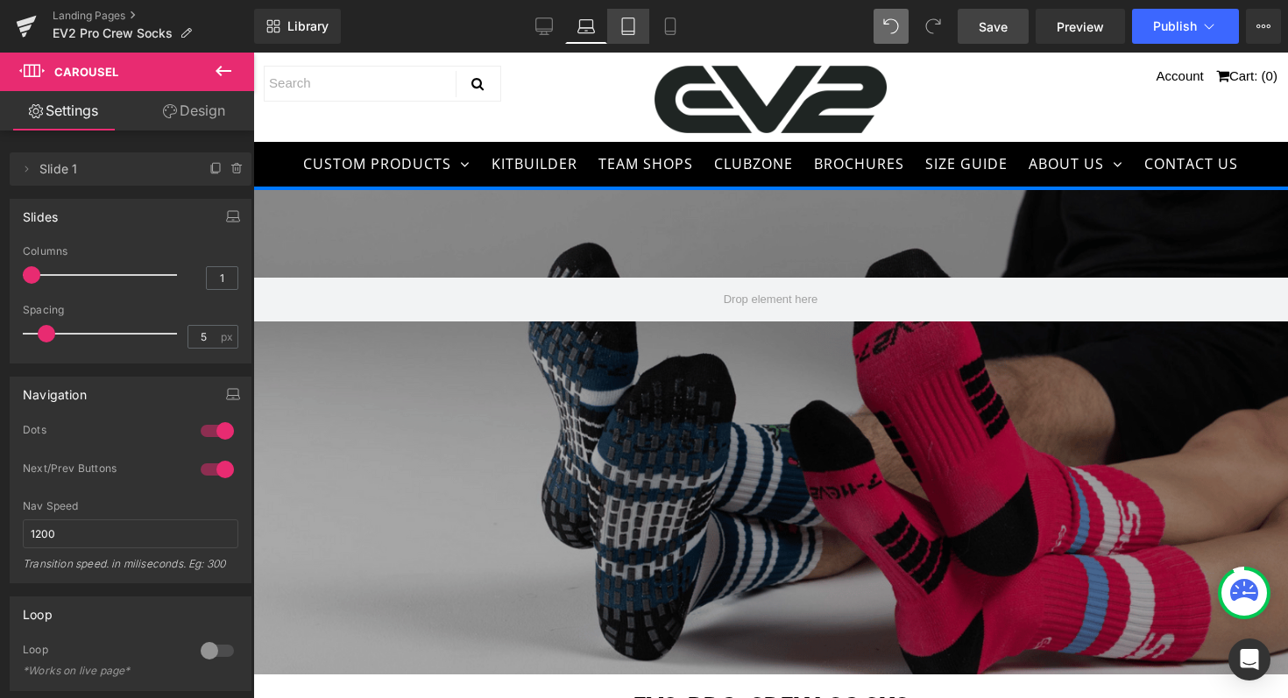
click at [633, 27] on icon at bounding box center [628, 27] width 18 height 18
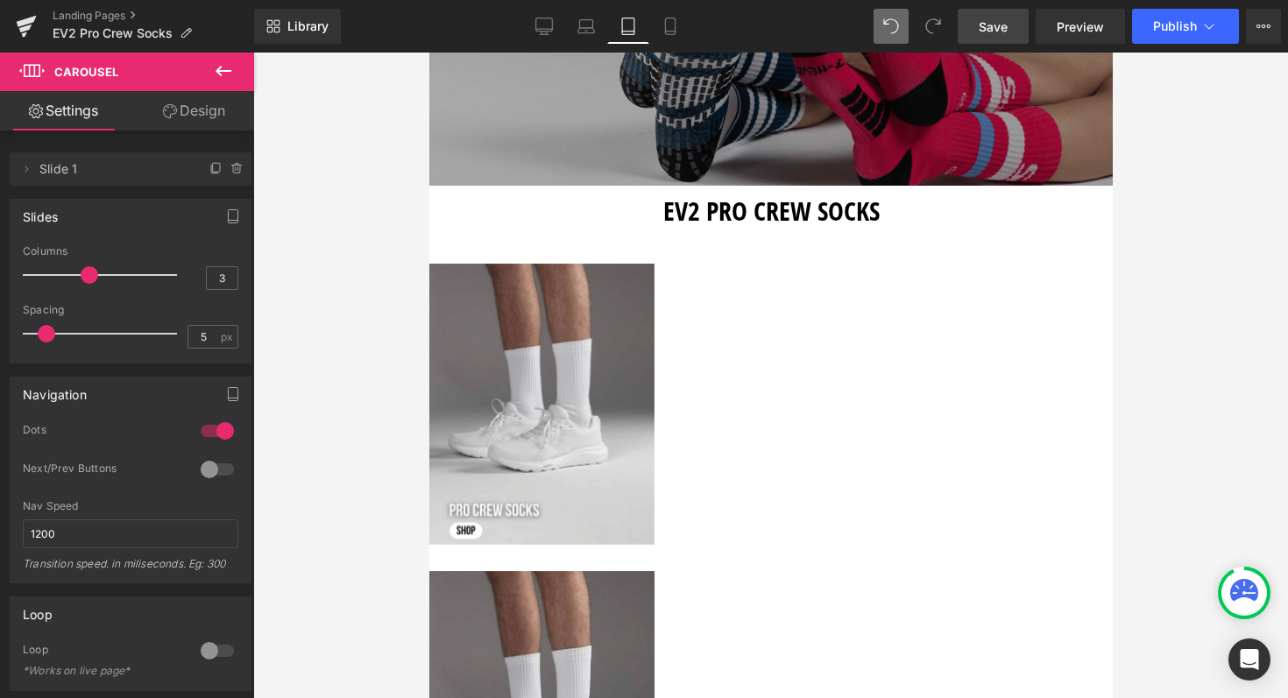
scroll to position [322, 0]
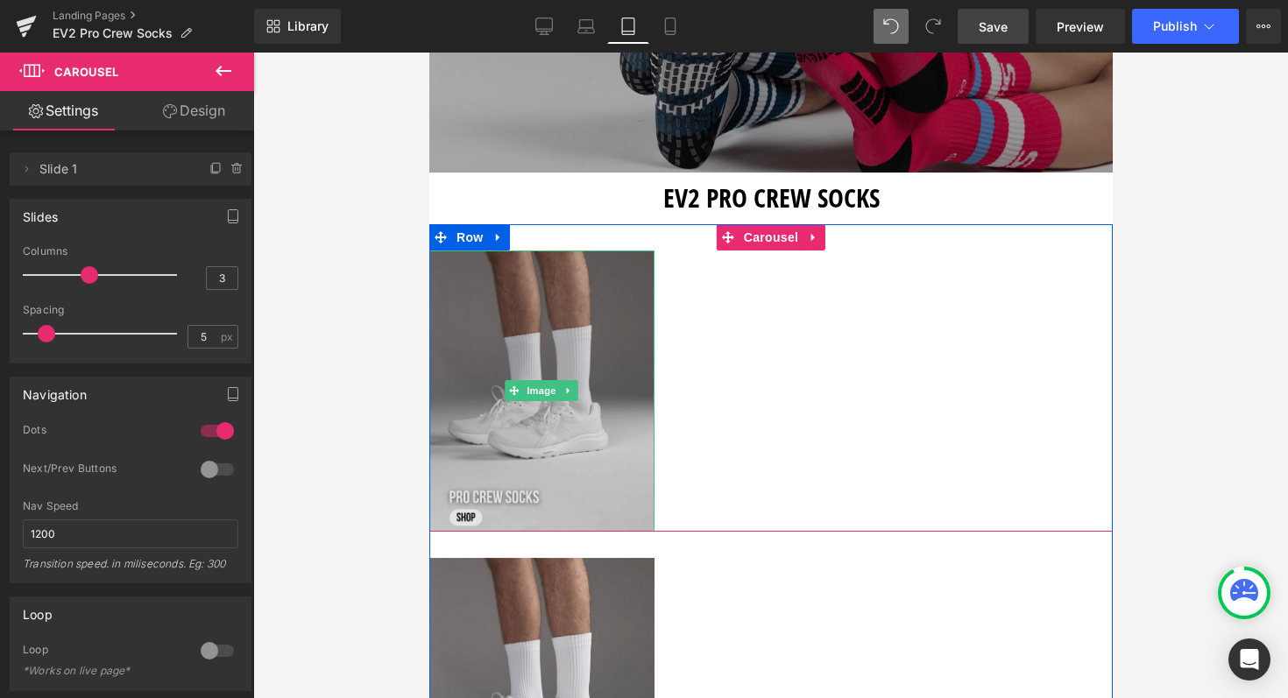
click at [548, 350] on img at bounding box center [540, 391] width 225 height 281
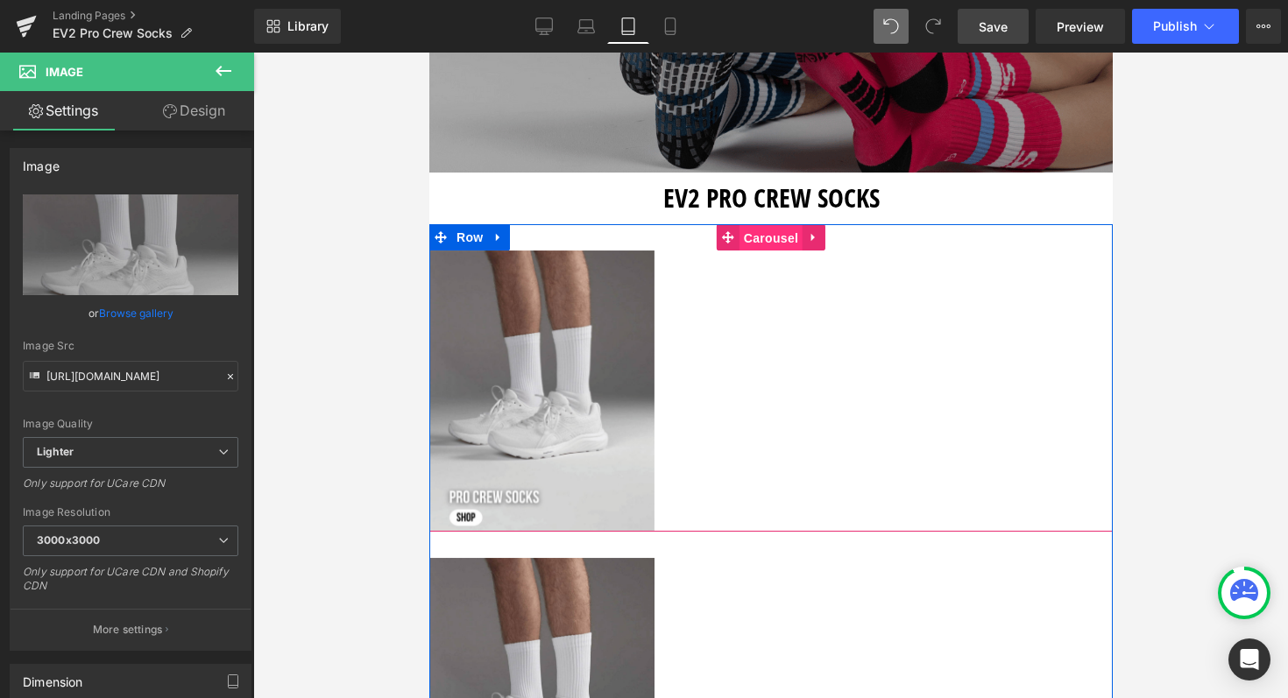
click at [753, 236] on span "Carousel" at bounding box center [770, 238] width 63 height 26
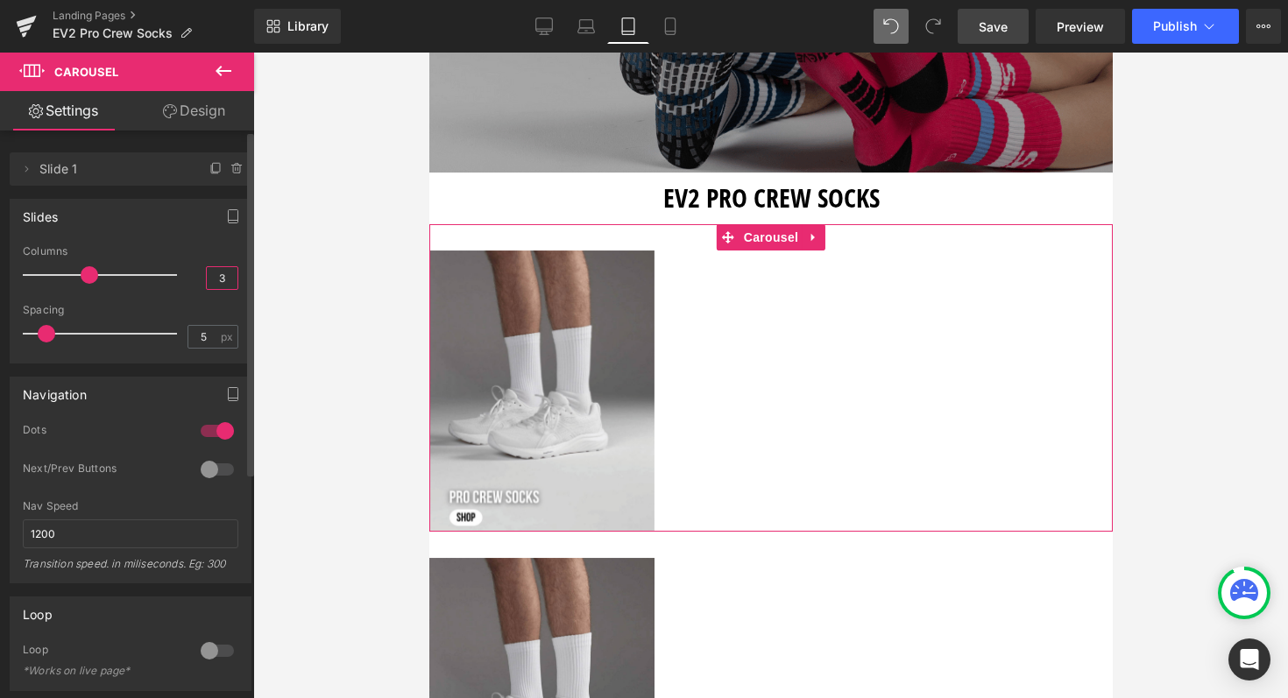
click at [217, 276] on input "3" at bounding box center [222, 278] width 31 height 22
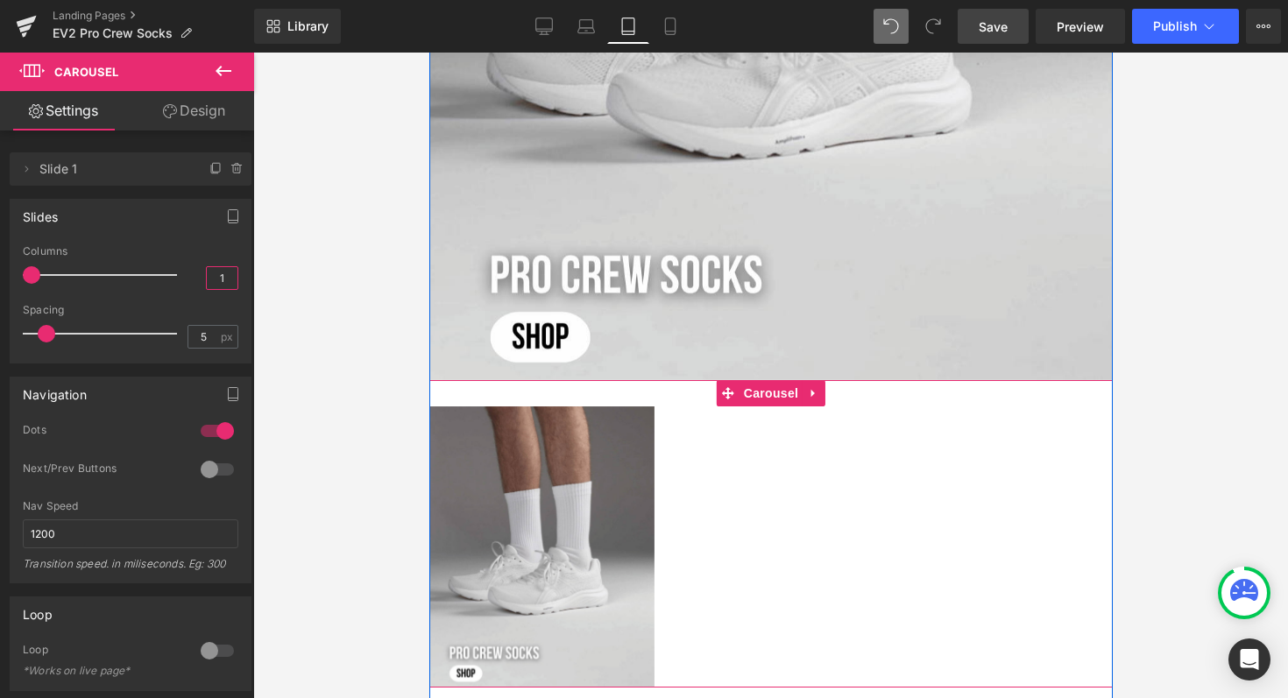
scroll to position [1016, 0]
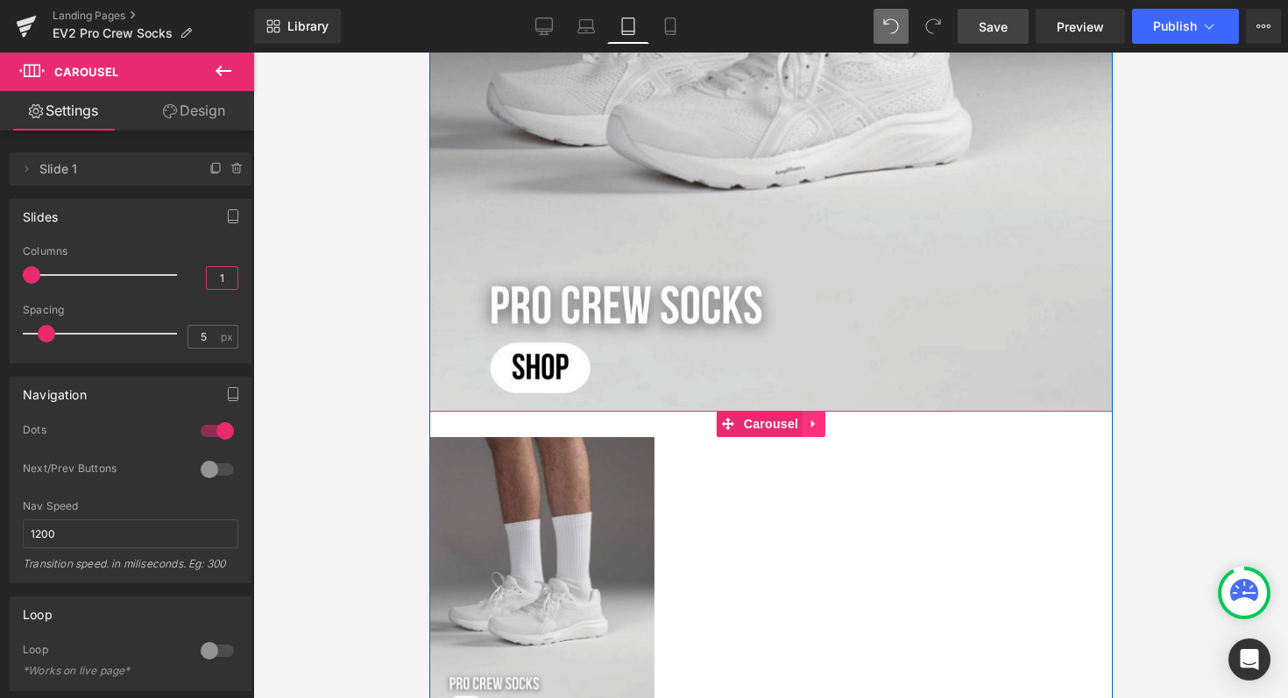
type input "1"
click at [810, 421] on icon at bounding box center [812, 425] width 4 height 8
click at [824, 425] on link at bounding box center [824, 424] width 23 height 26
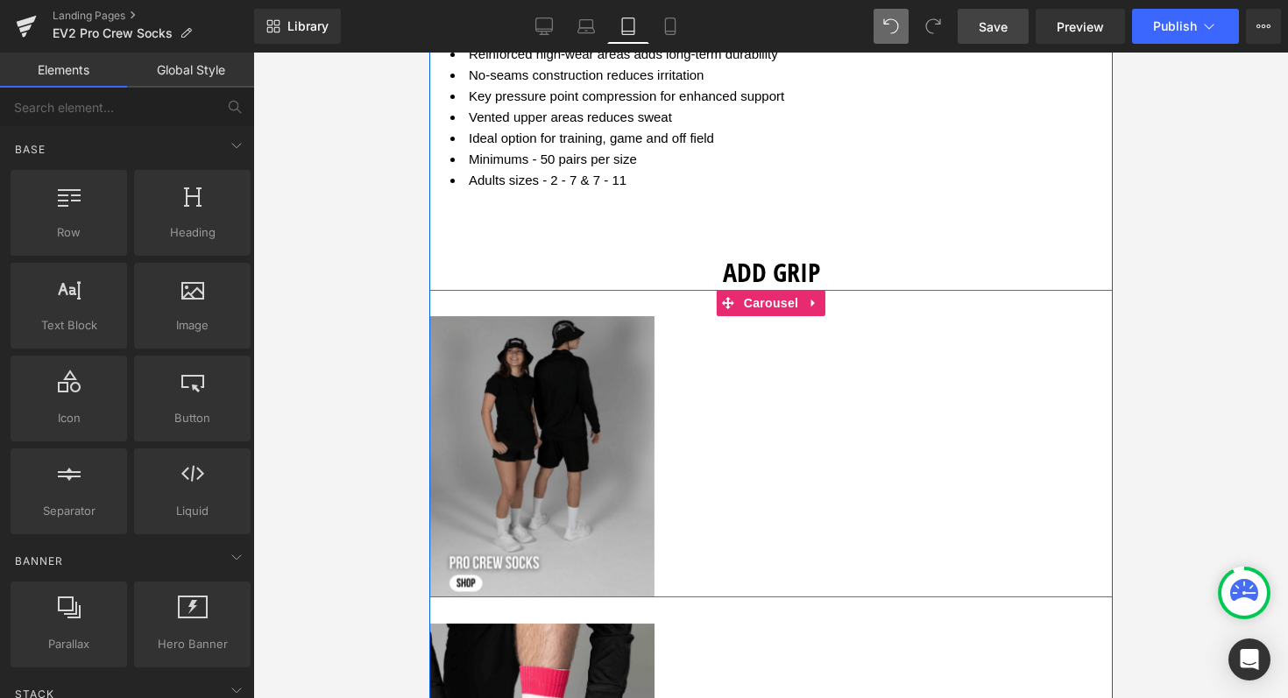
scroll to position [1643, 0]
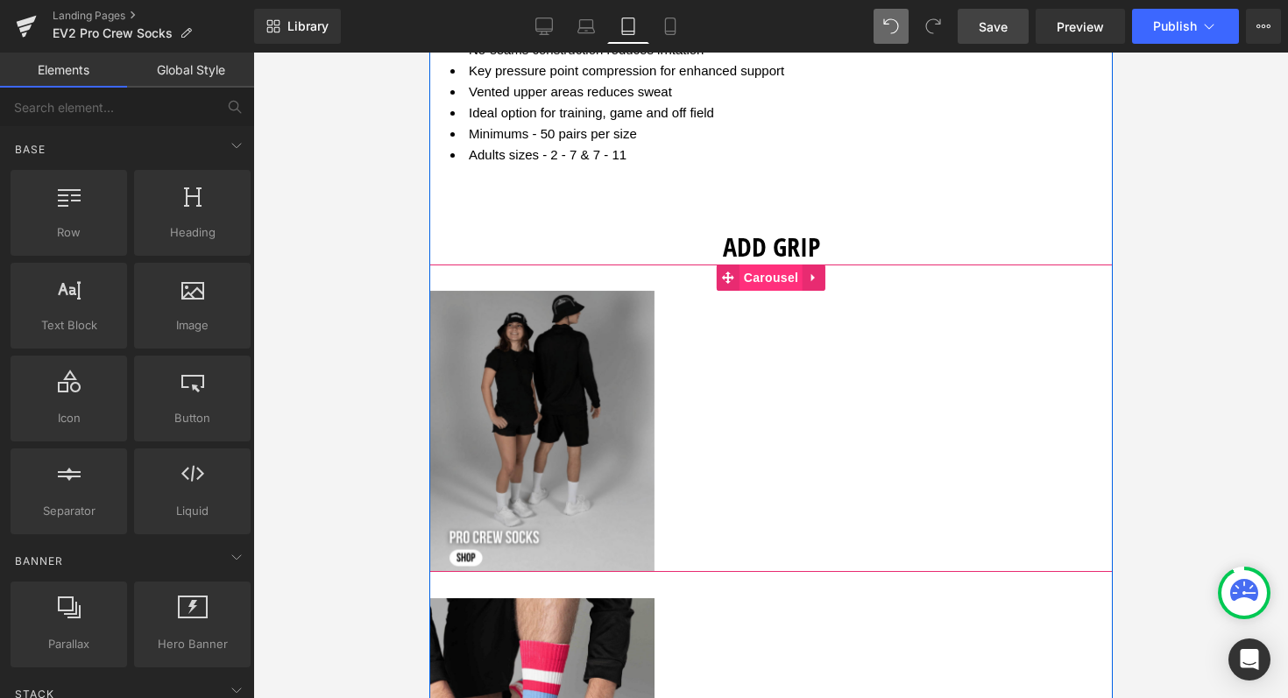
click at [760, 274] on span "Carousel" at bounding box center [770, 278] width 63 height 26
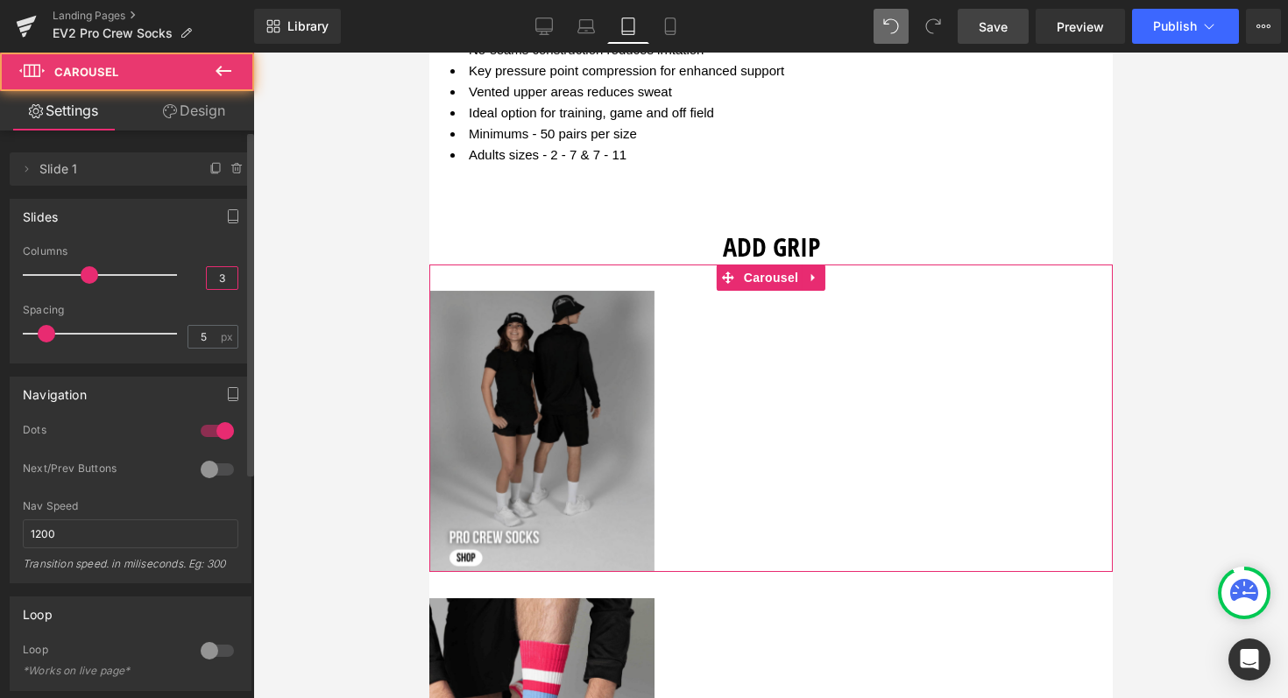
click at [222, 277] on input "3" at bounding box center [222, 278] width 31 height 22
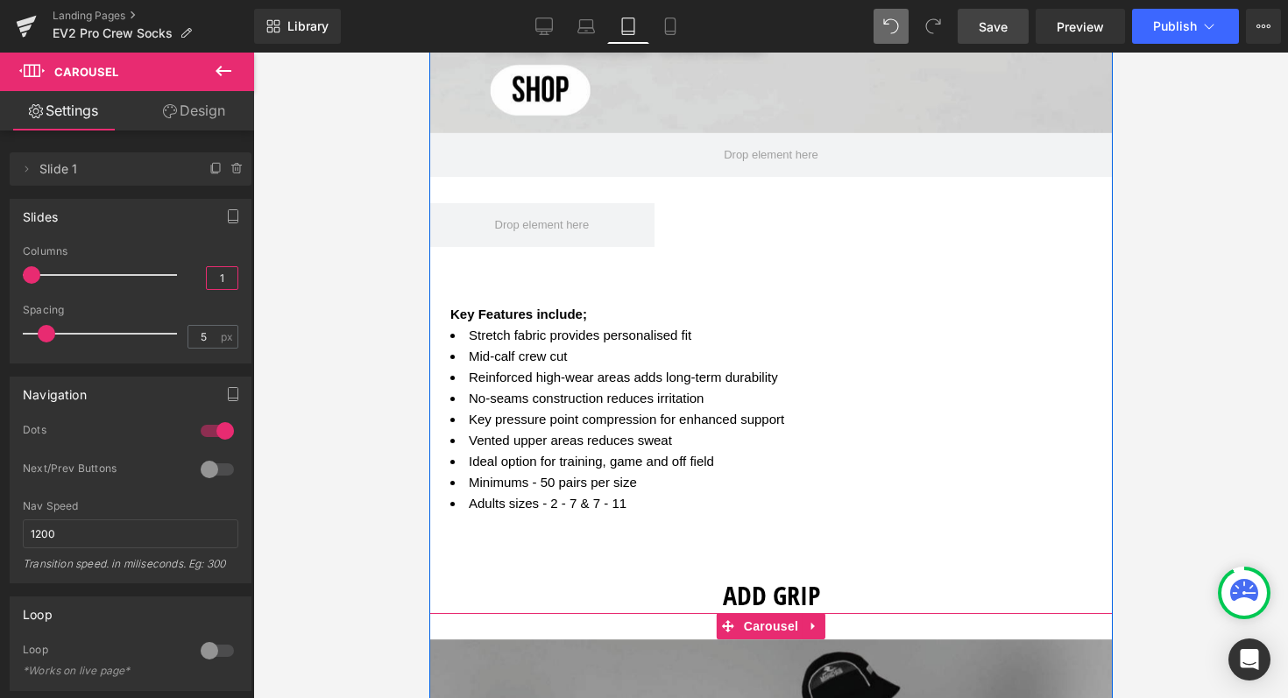
scroll to position [1292, 0]
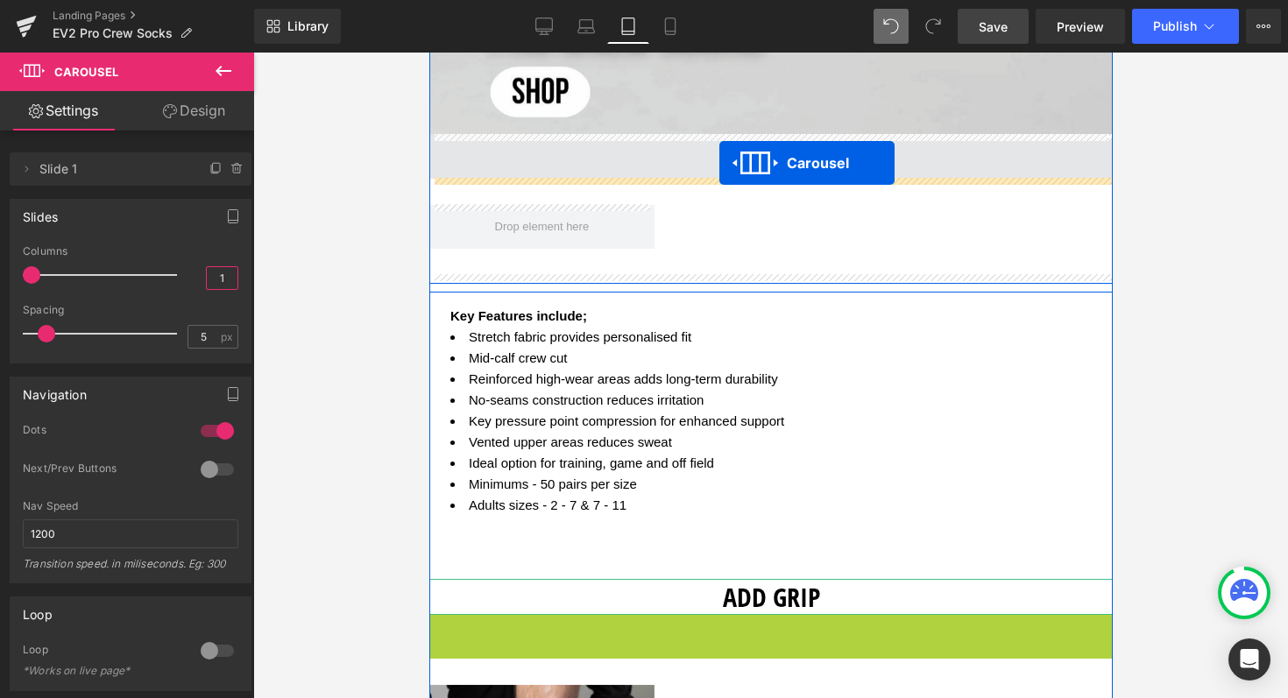
drag, startPoint x: 721, startPoint y: 631, endPoint x: 718, endPoint y: 163, distance: 467.8
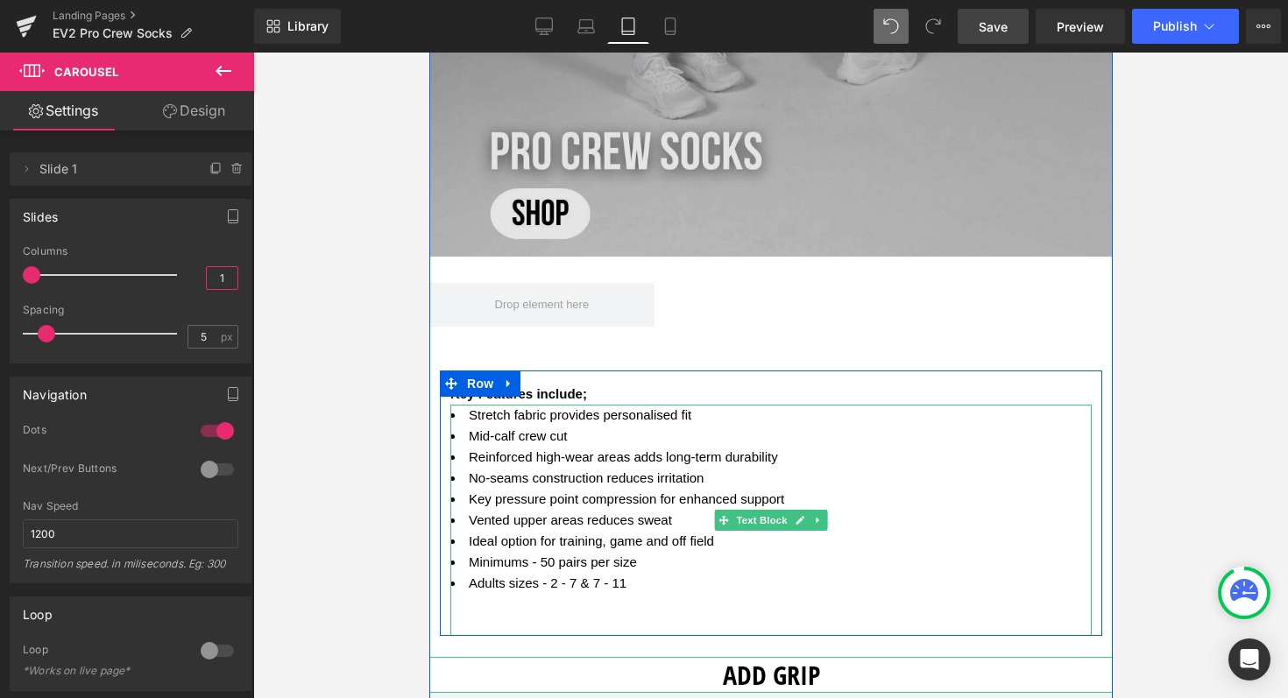
scroll to position [2096, 0]
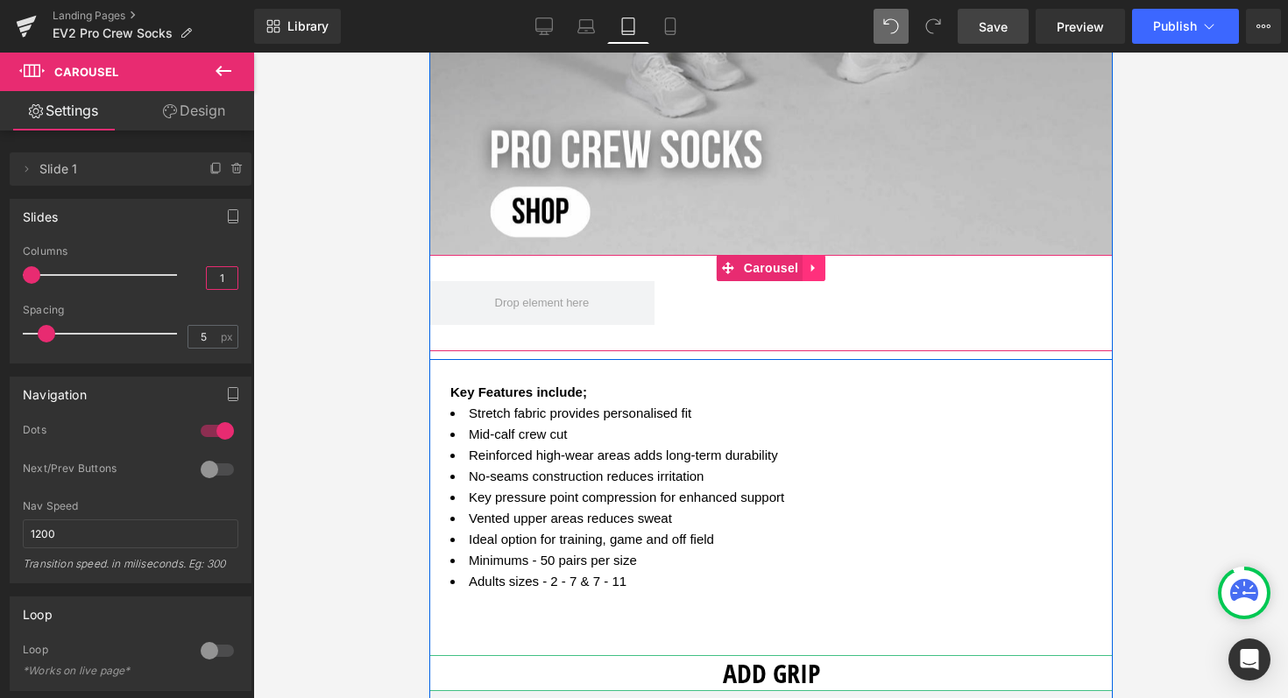
type input "1"
click at [807, 265] on icon at bounding box center [813, 267] width 12 height 13
click at [823, 264] on icon at bounding box center [824, 268] width 12 height 12
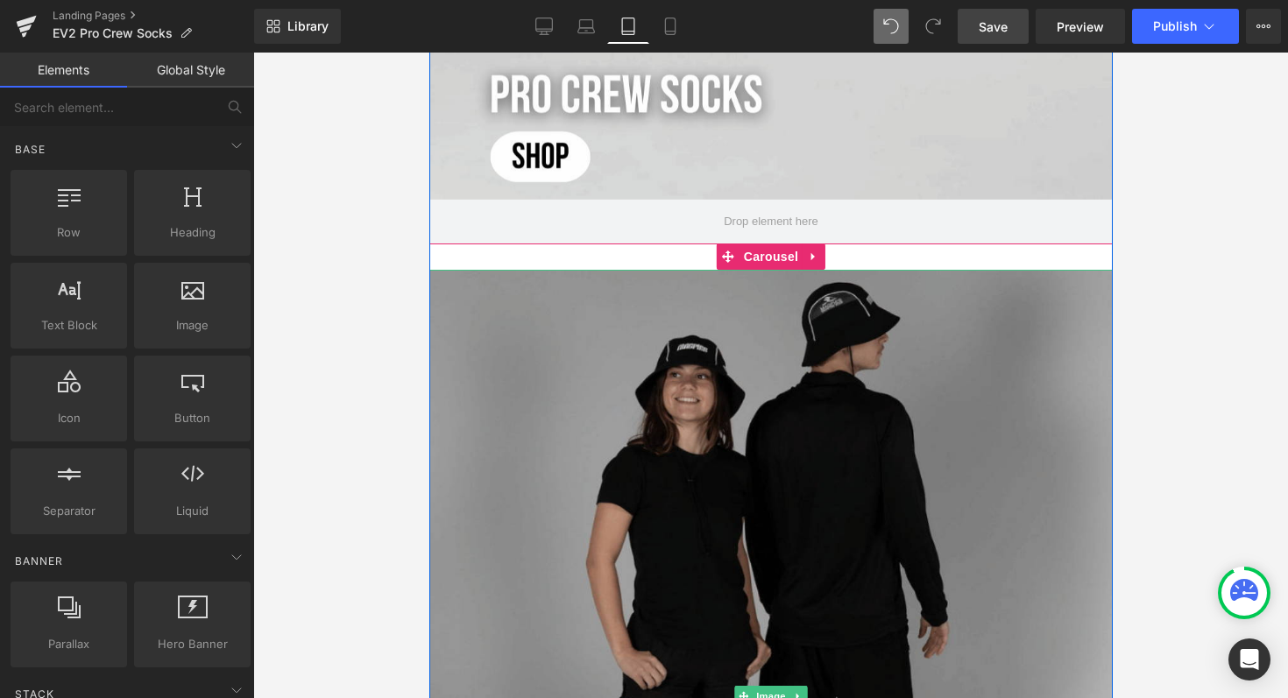
scroll to position [1216, 0]
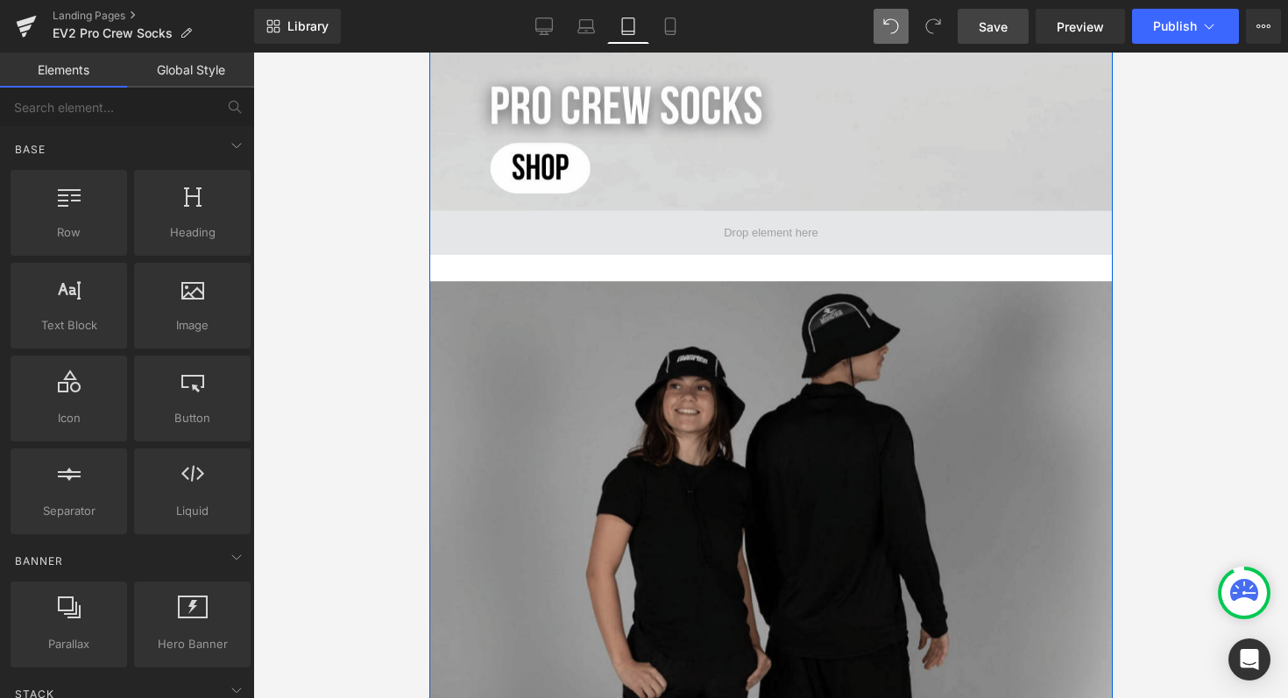
click at [801, 230] on span at bounding box center [770, 233] width 107 height 30
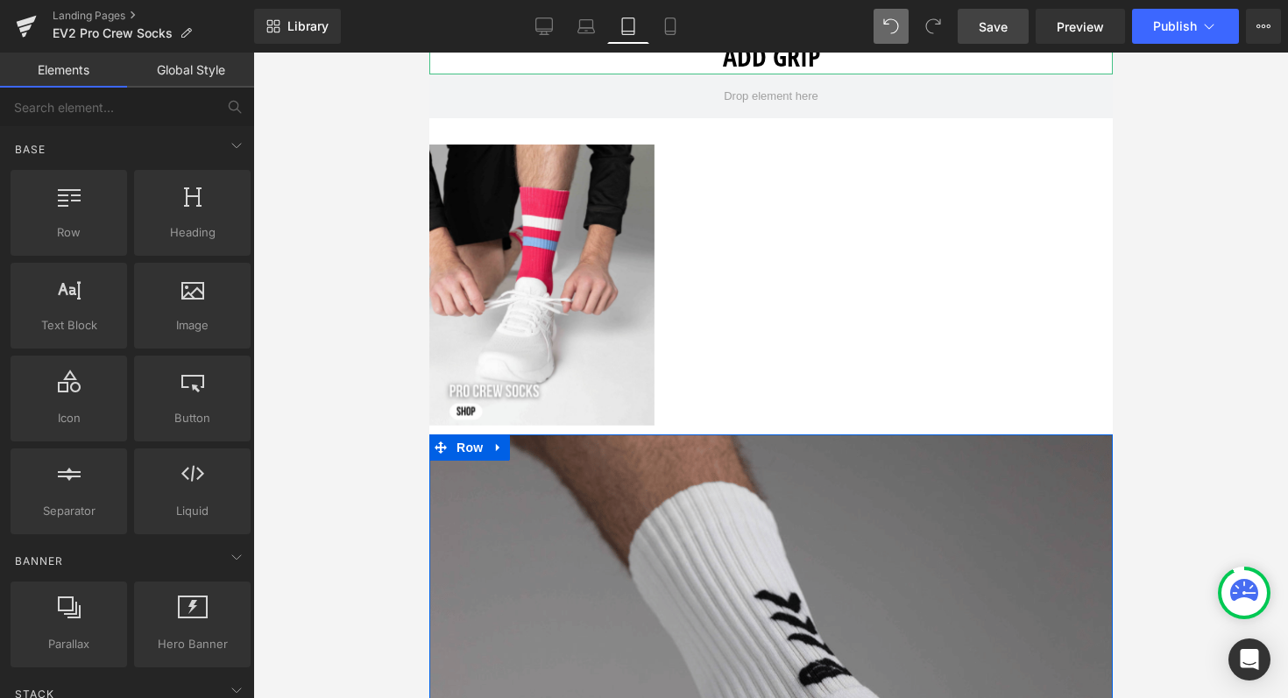
scroll to position [2605, 0]
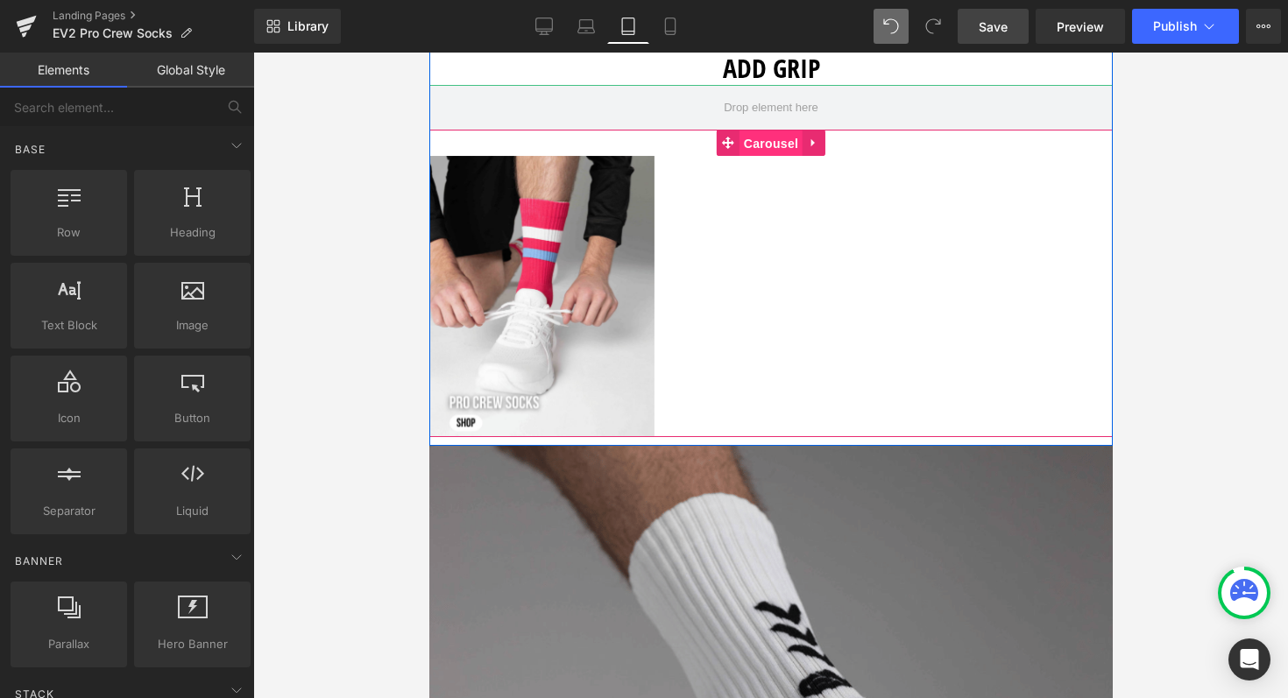
click at [747, 138] on span "Carousel" at bounding box center [770, 144] width 63 height 26
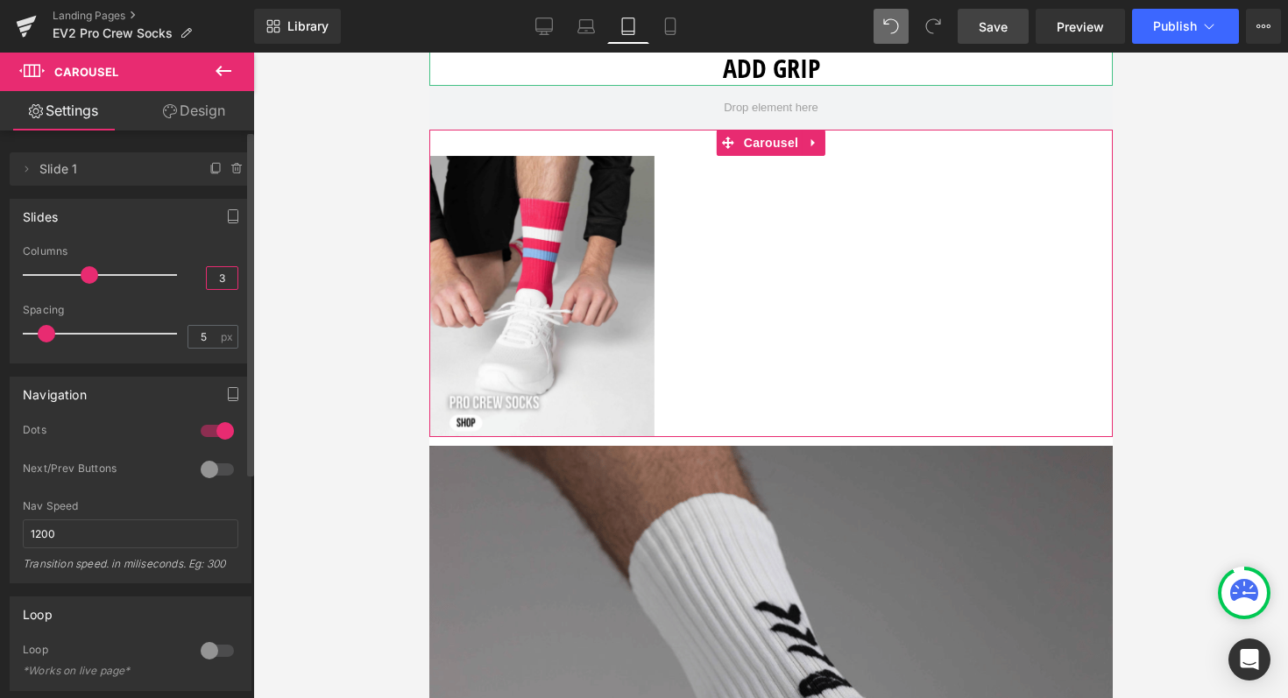
click at [216, 273] on input "3" at bounding box center [222, 278] width 31 height 22
type input "1"
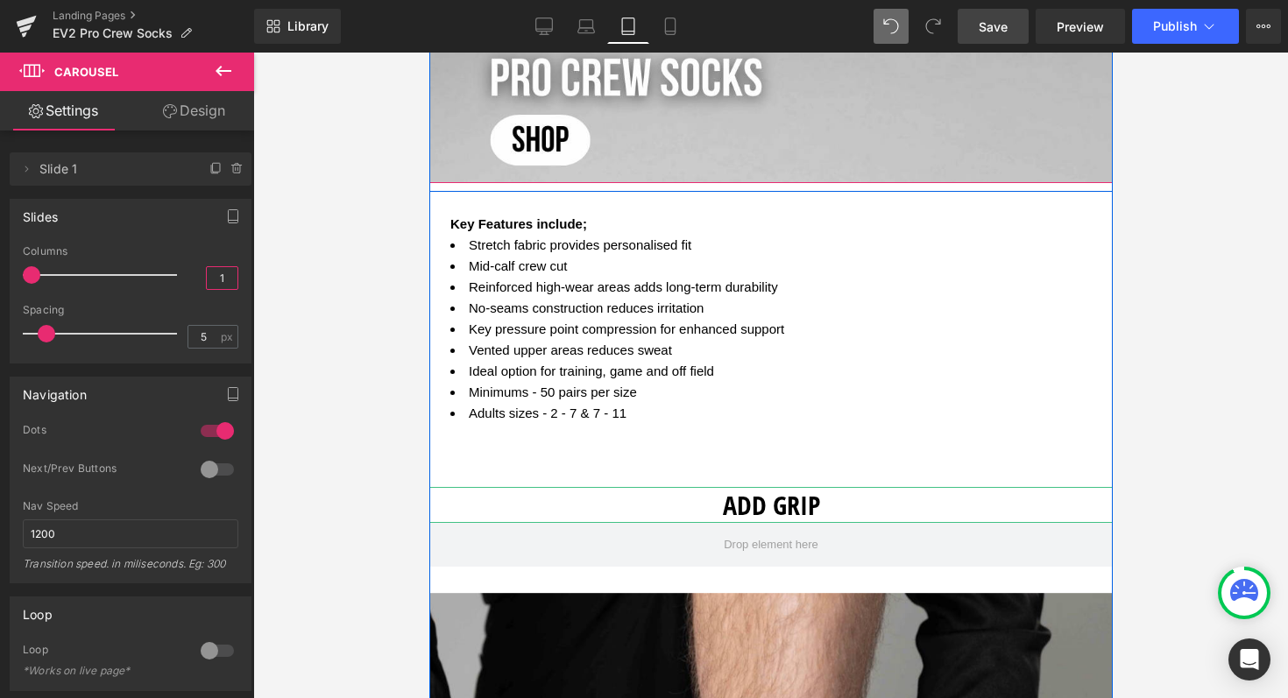
scroll to position [2169, 0]
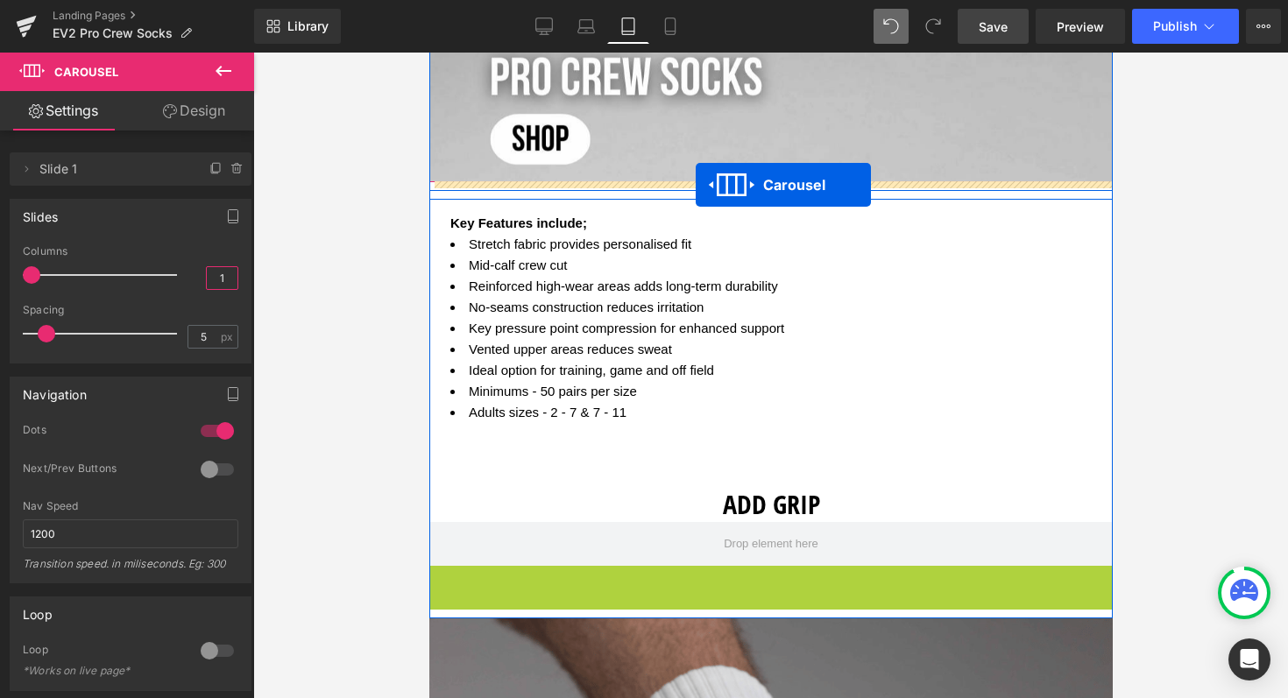
drag, startPoint x: 720, startPoint y: 582, endPoint x: 695, endPoint y: 185, distance: 397.7
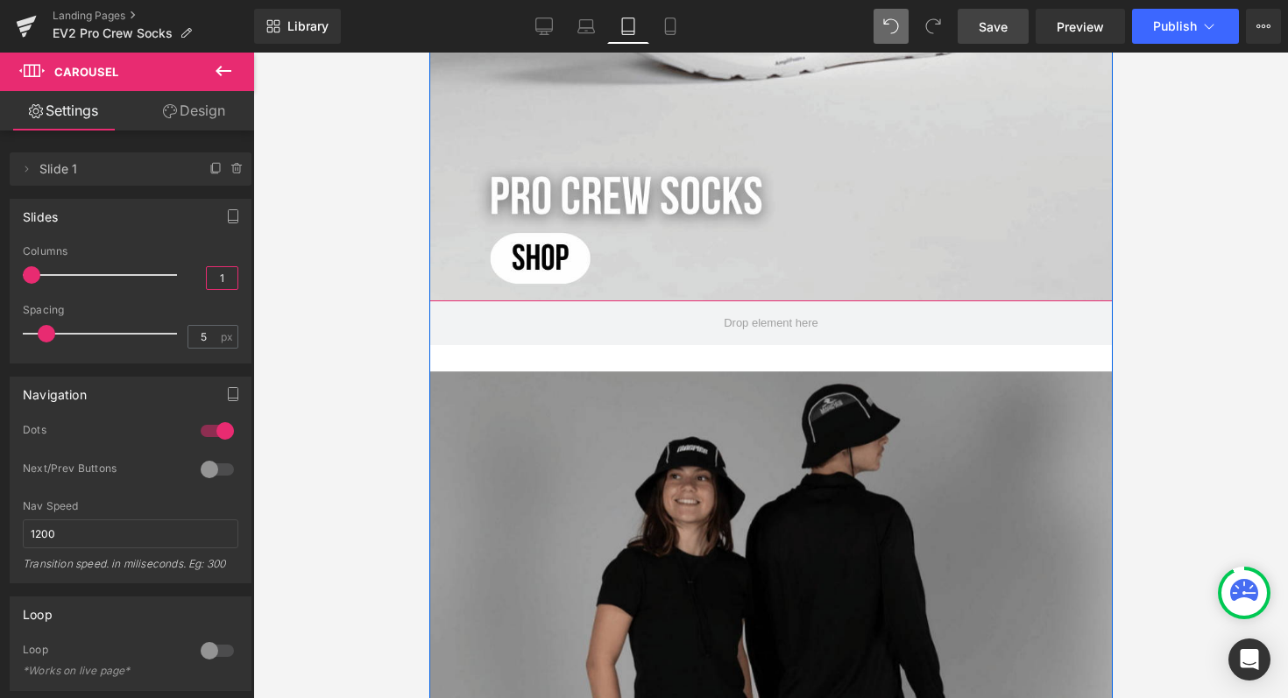
scroll to position [1124, 0]
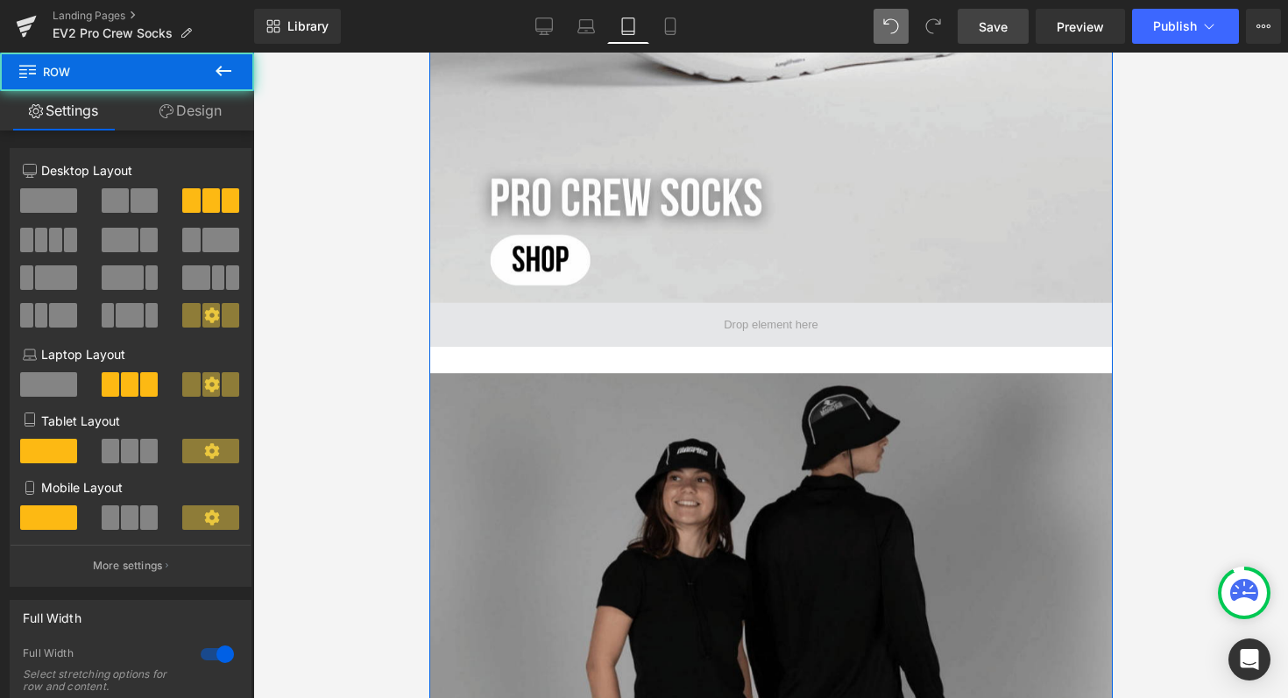
click at [902, 322] on span at bounding box center [769, 325] width 683 height 44
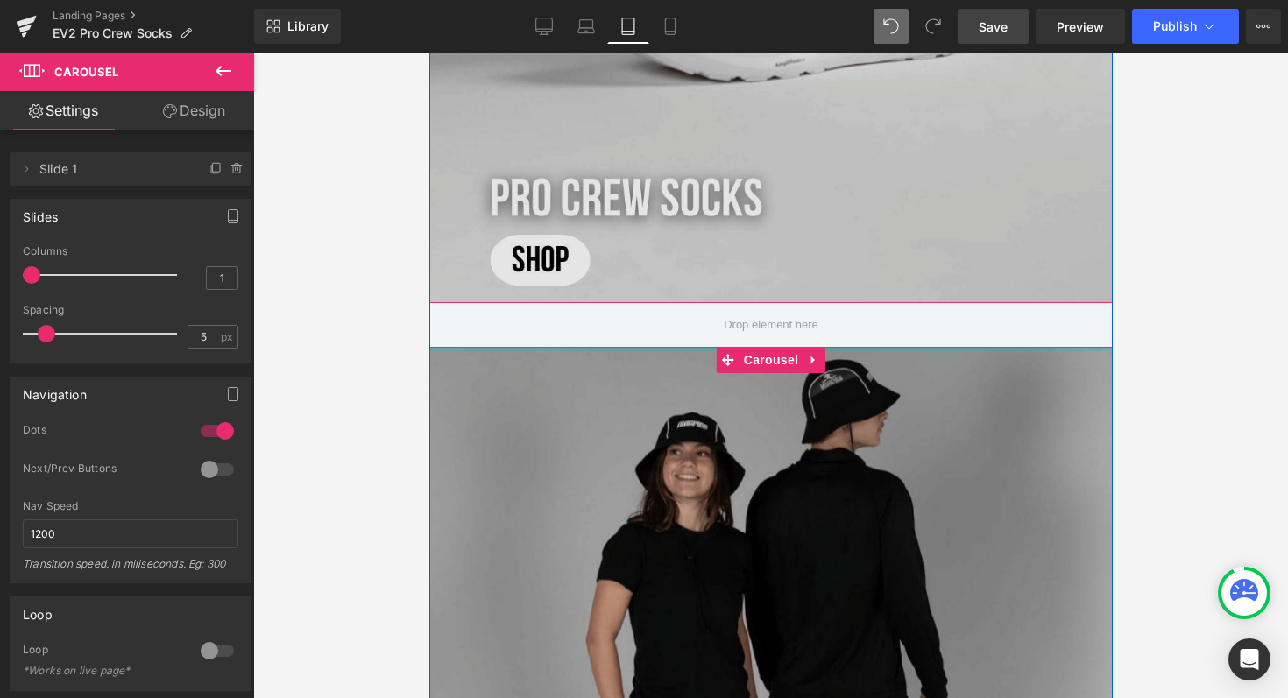
drag, startPoint x: 550, startPoint y: 347, endPoint x: 557, endPoint y: 293, distance: 54.8
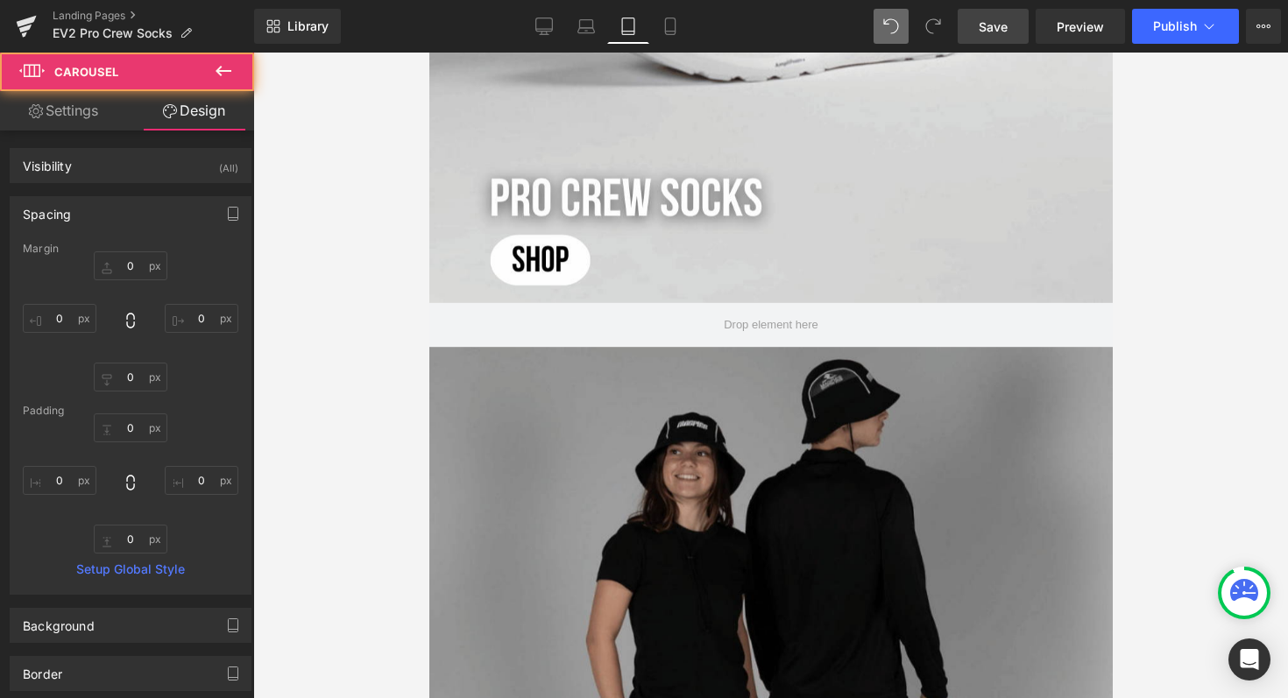
click at [1184, 447] on div at bounding box center [770, 376] width 1035 height 646
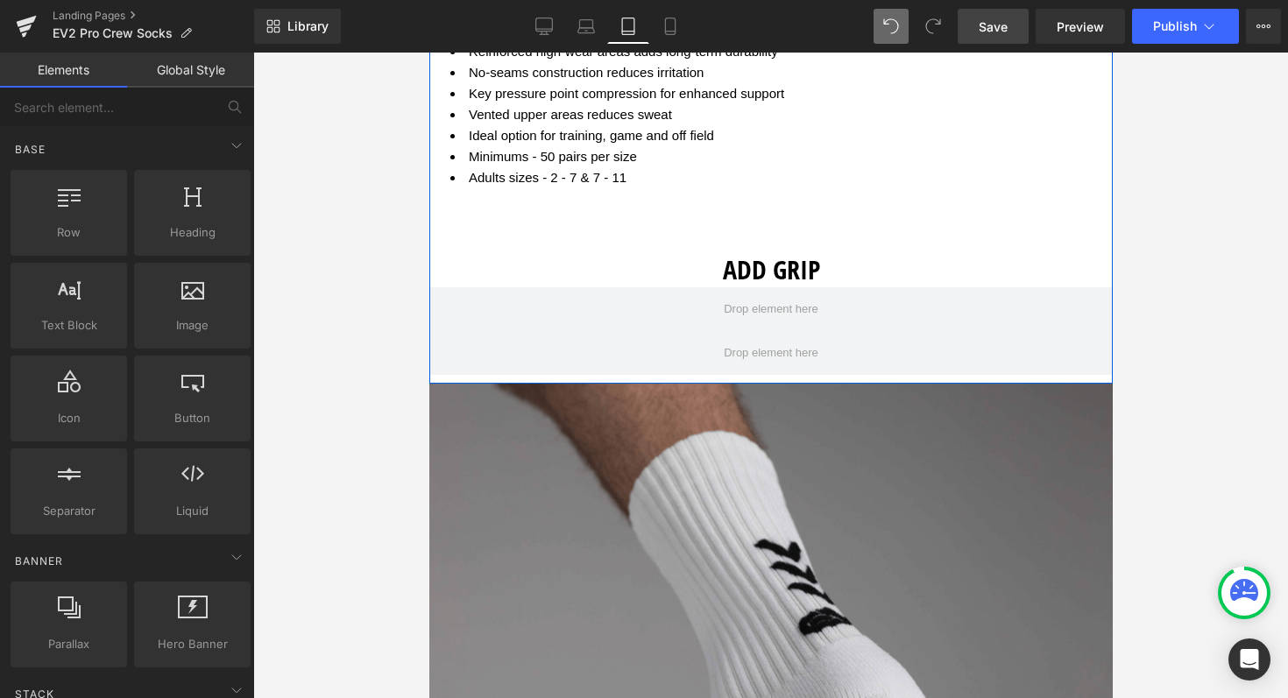
scroll to position [3283, 0]
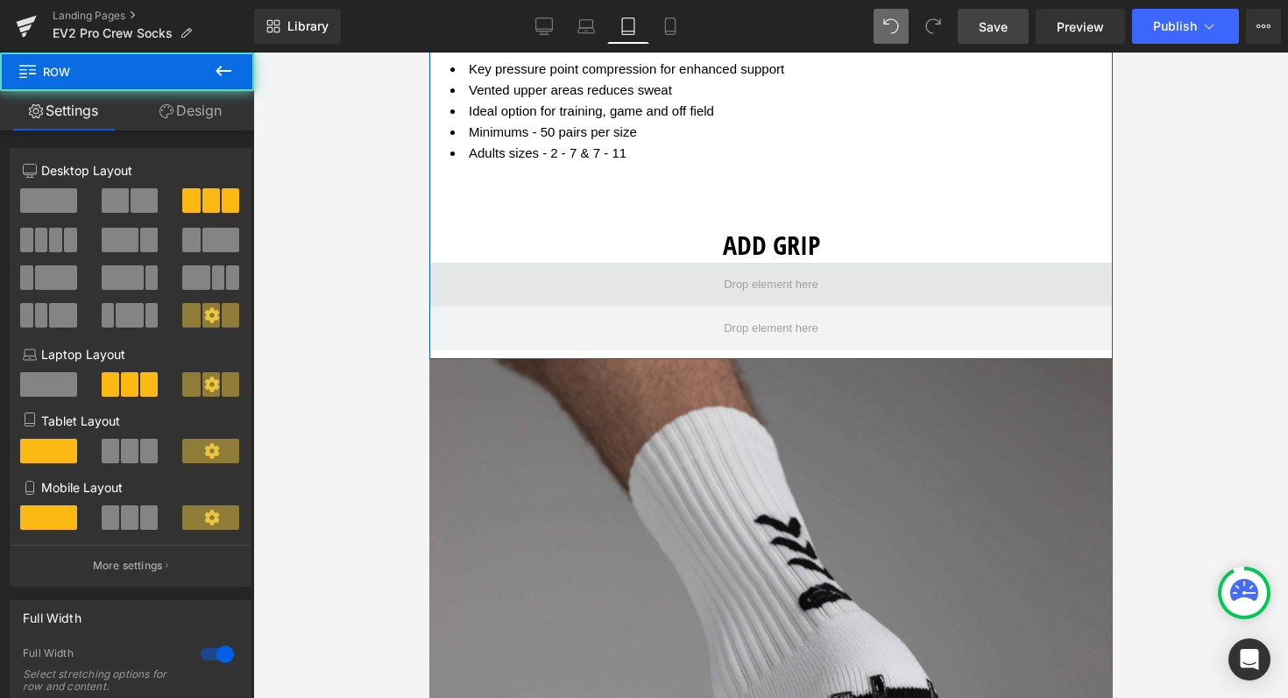
click at [830, 289] on span at bounding box center [769, 285] width 683 height 44
click at [668, 283] on span at bounding box center [769, 285] width 683 height 44
click at [666, 286] on span at bounding box center [769, 285] width 683 height 44
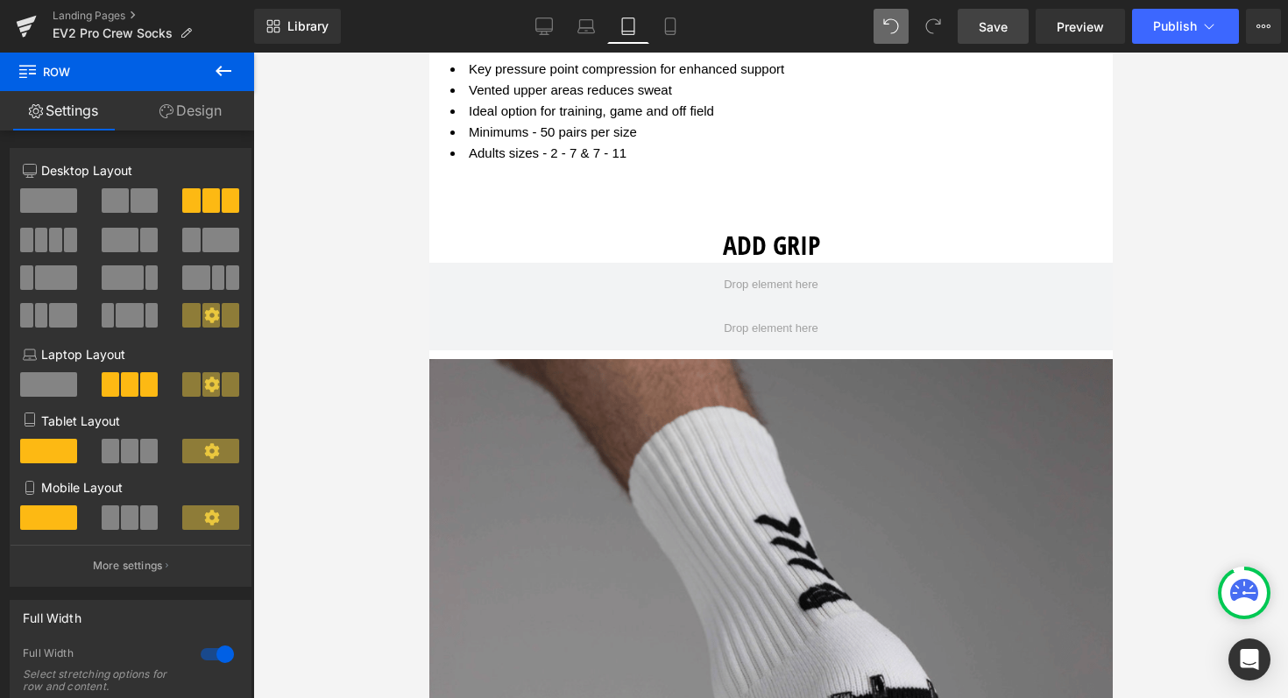
click at [221, 70] on icon at bounding box center [224, 71] width 16 height 11
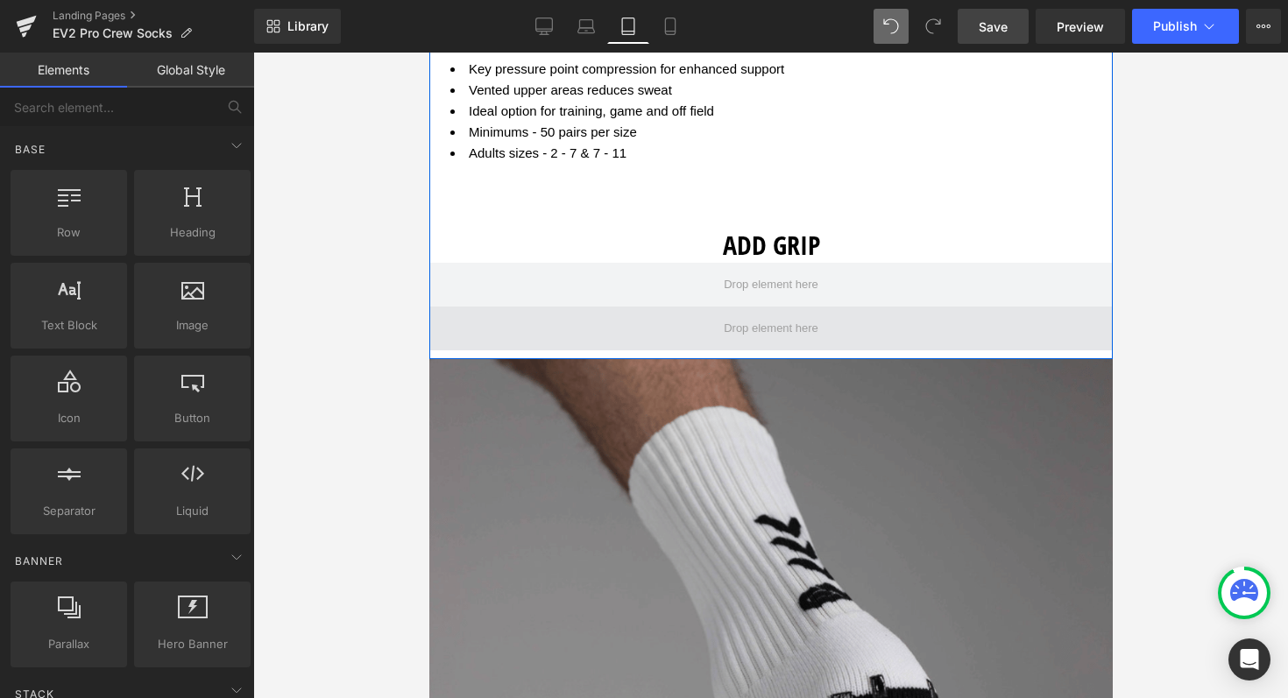
click at [768, 329] on span at bounding box center [770, 329] width 107 height 30
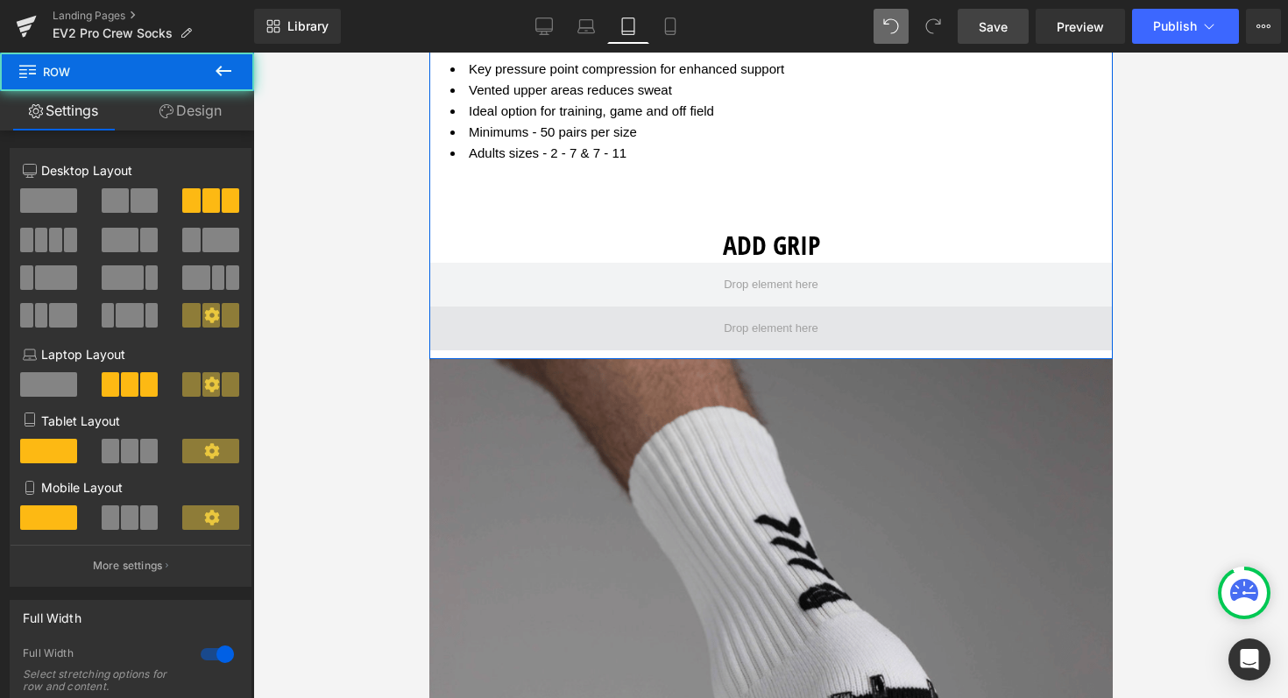
drag, startPoint x: 862, startPoint y: 328, endPoint x: 680, endPoint y: 322, distance: 182.3
click at [680, 322] on span at bounding box center [769, 329] width 683 height 44
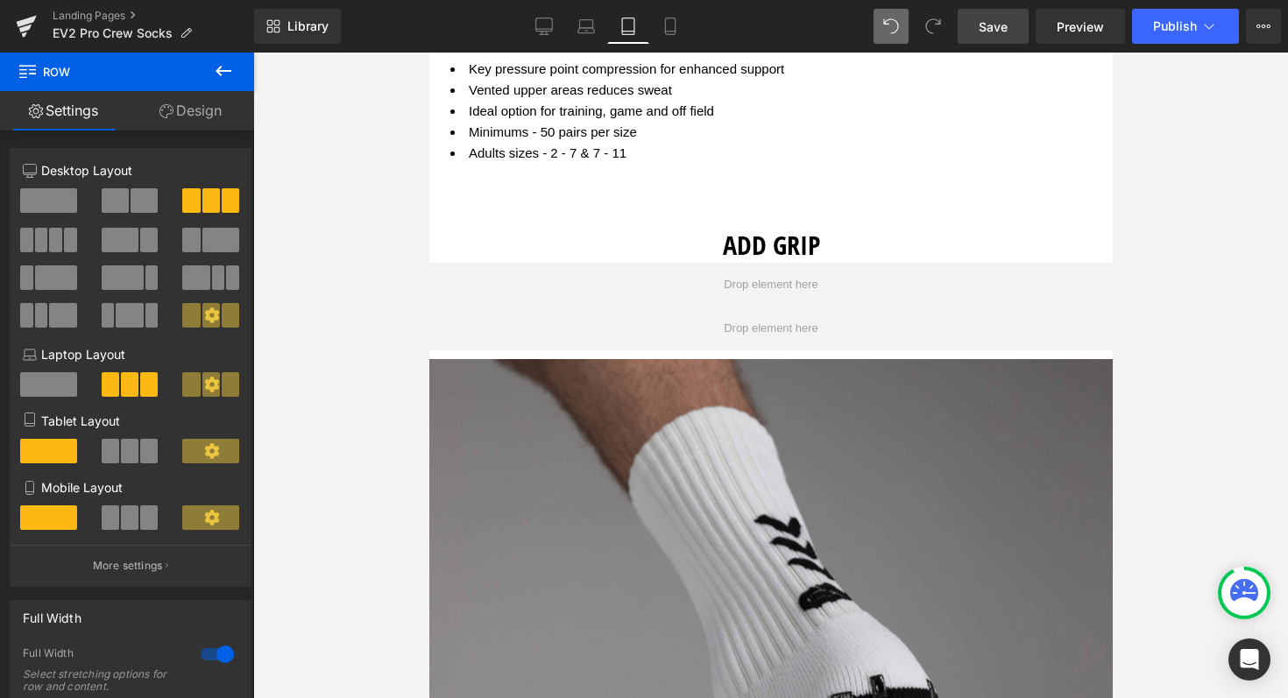
click at [223, 59] on button at bounding box center [223, 72] width 61 height 39
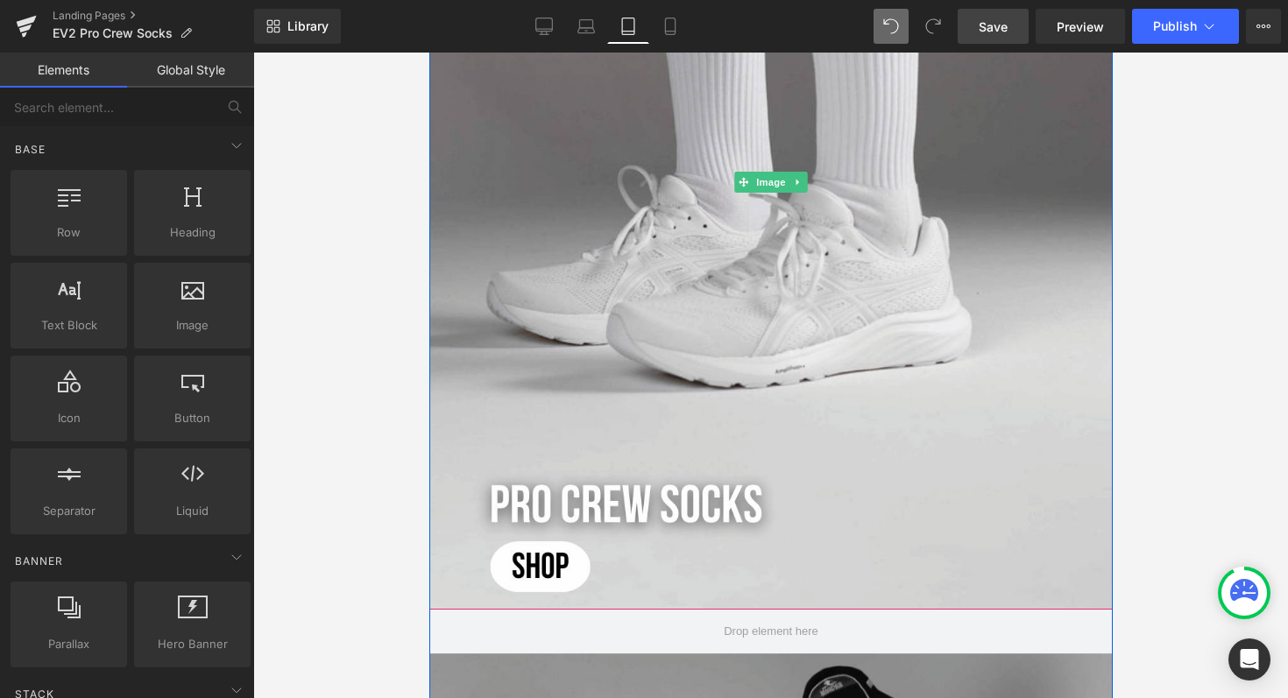
scroll to position [838, 0]
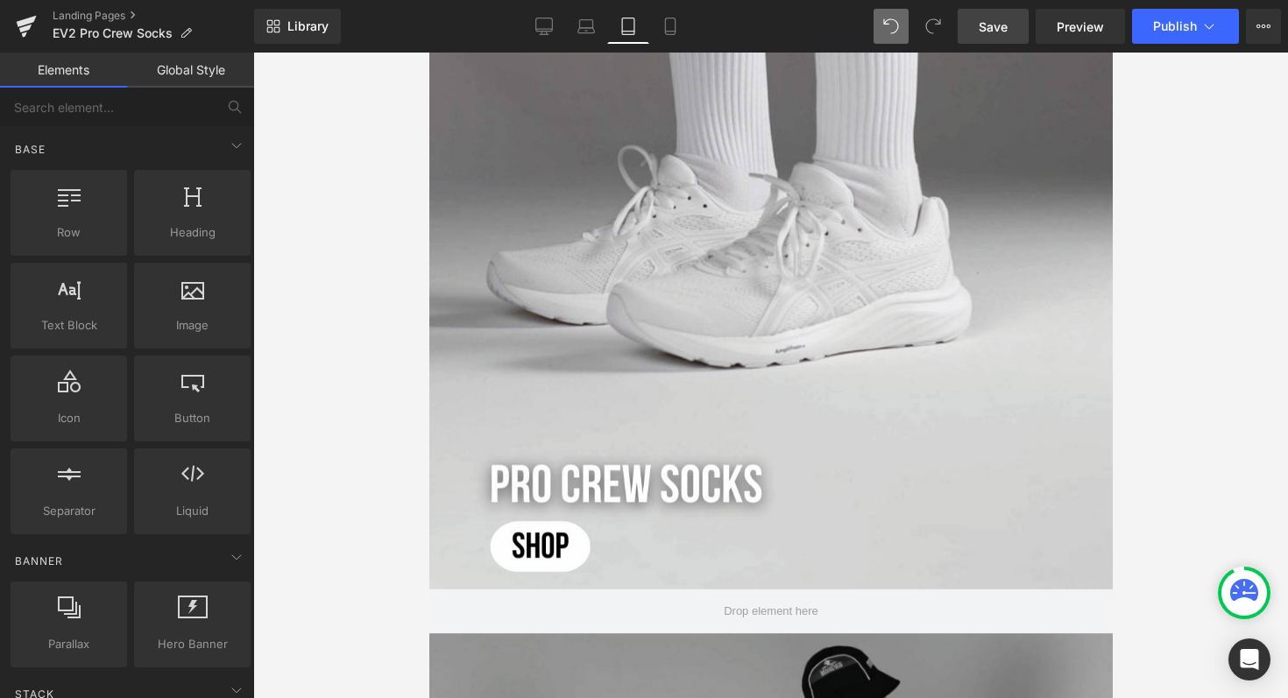
click at [997, 28] on span "Save" at bounding box center [993, 27] width 29 height 18
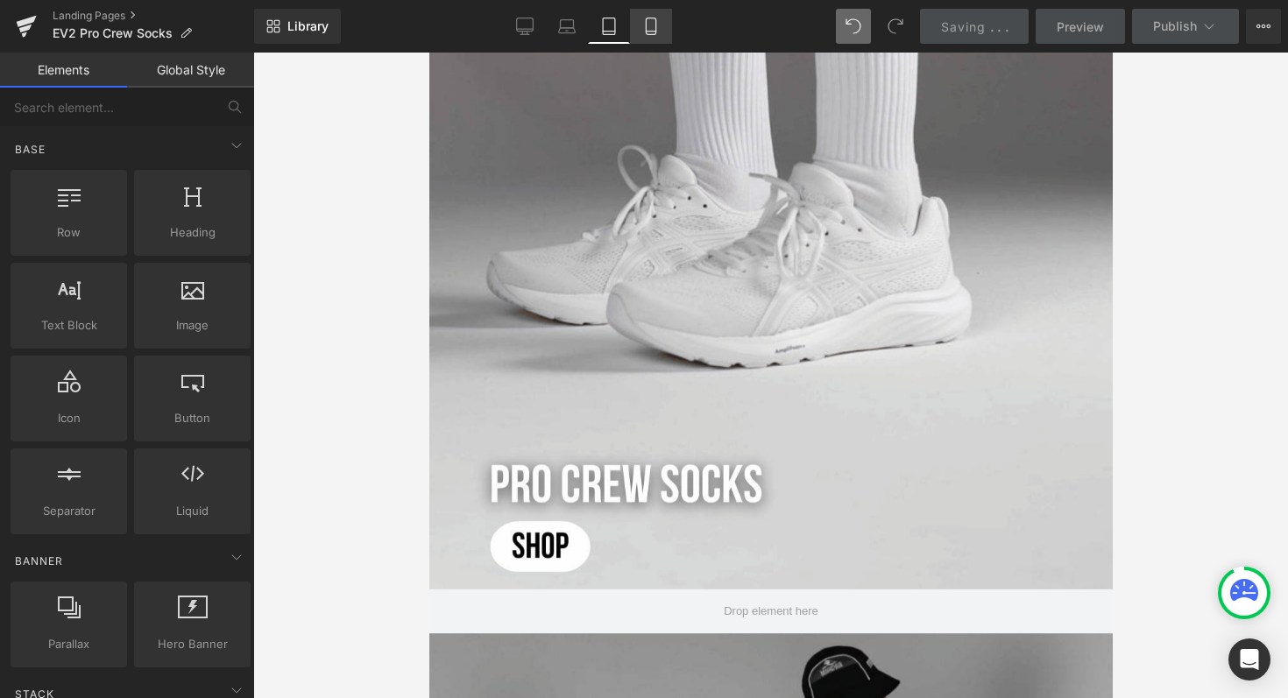
click at [659, 23] on icon at bounding box center [651, 27] width 18 height 18
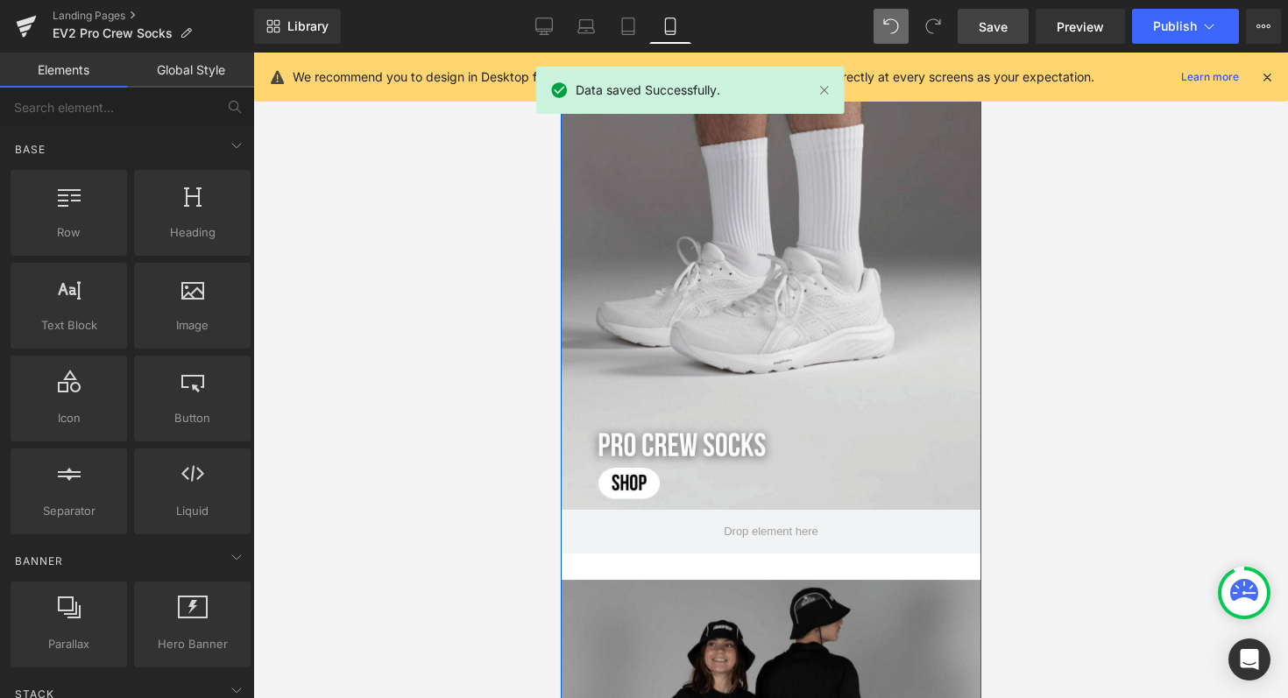
scroll to position [325, 0]
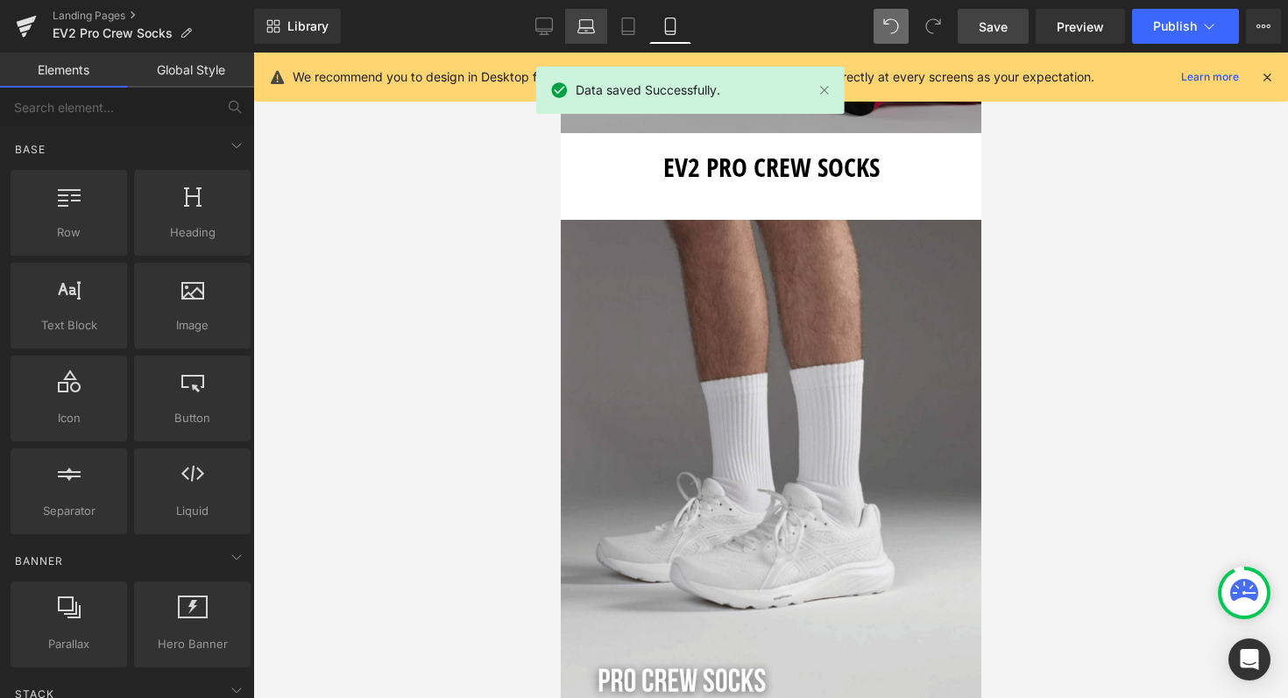
click at [590, 30] on icon at bounding box center [586, 27] width 18 height 18
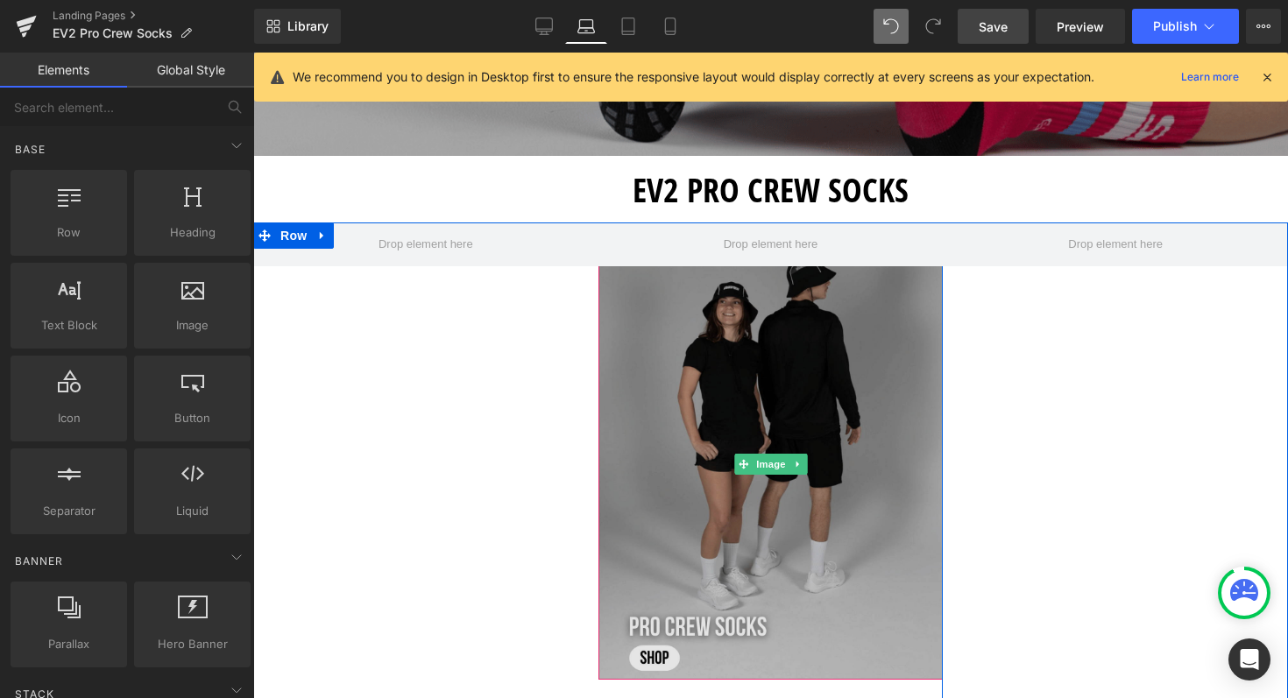
scroll to position [519, 0]
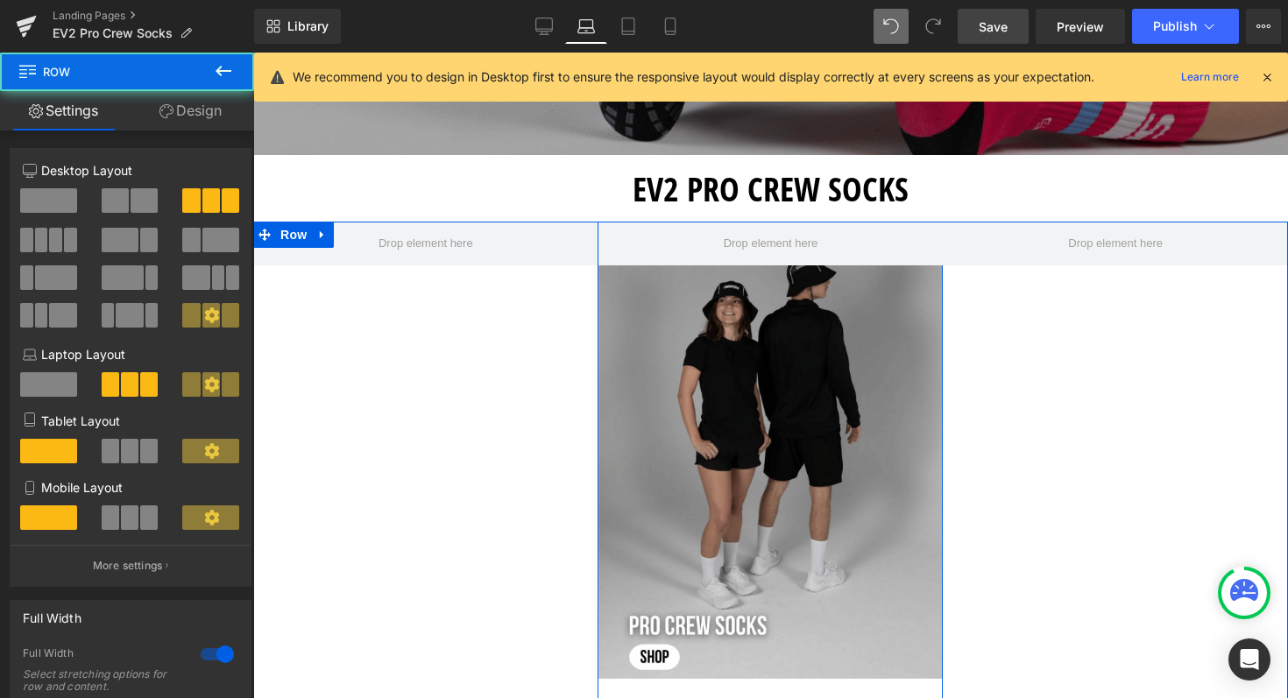
click at [543, 354] on div "Image ‹ › [GEOGRAPHIC_DATA] Image ‹ › [GEOGRAPHIC_DATA] Image ‹ › [GEOGRAPHIC_D…" at bounding box center [425, 684] width 1035 height 924
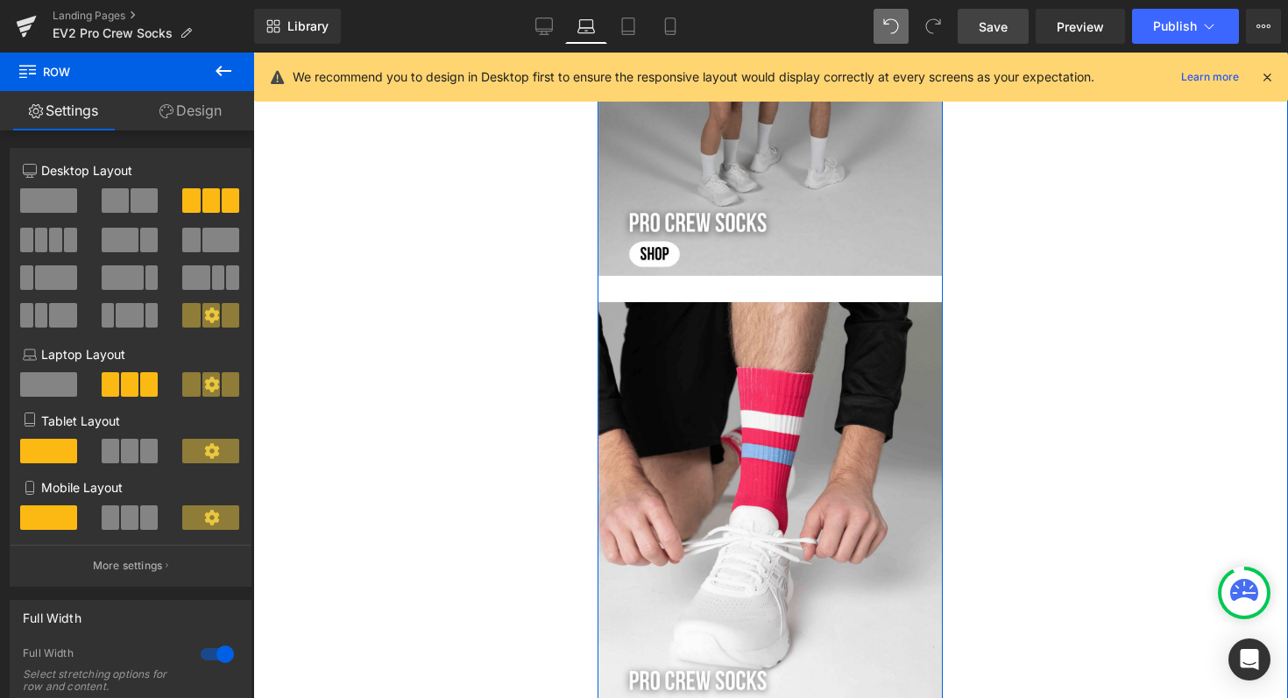
scroll to position [932, 0]
